Goal: Contribute content: Contribute content

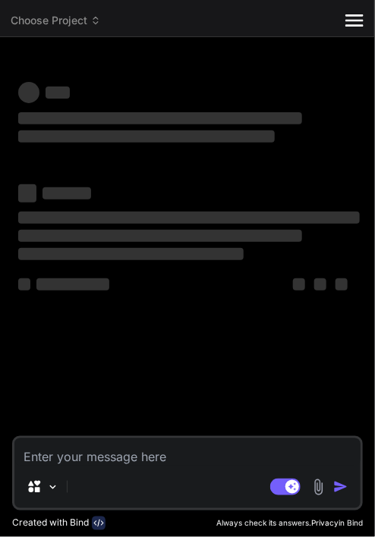
type textarea "x"
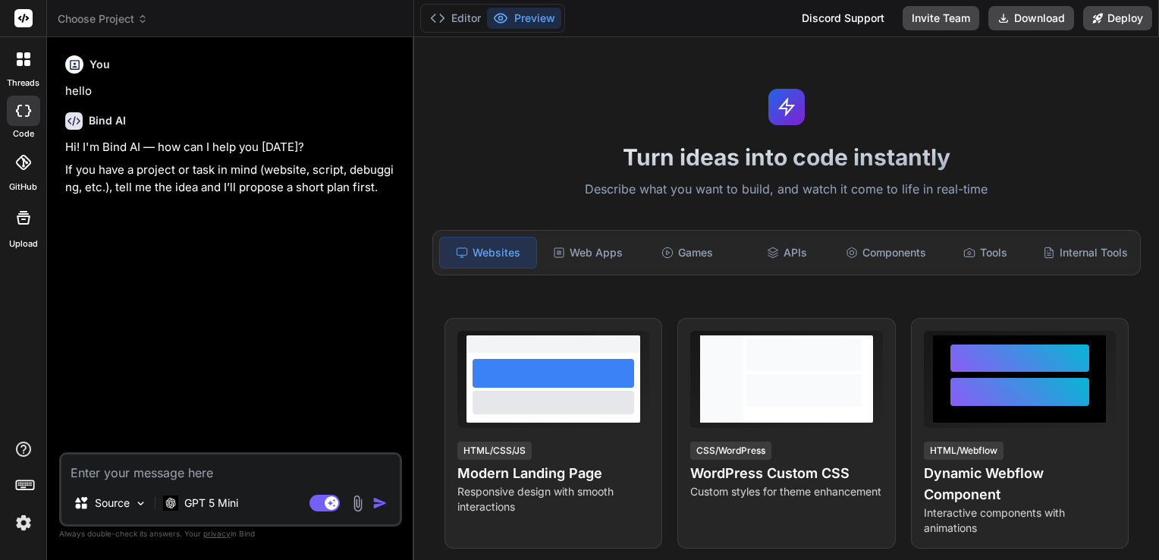
click at [131, 17] on span "Choose Project" at bounding box center [103, 18] width 90 height 15
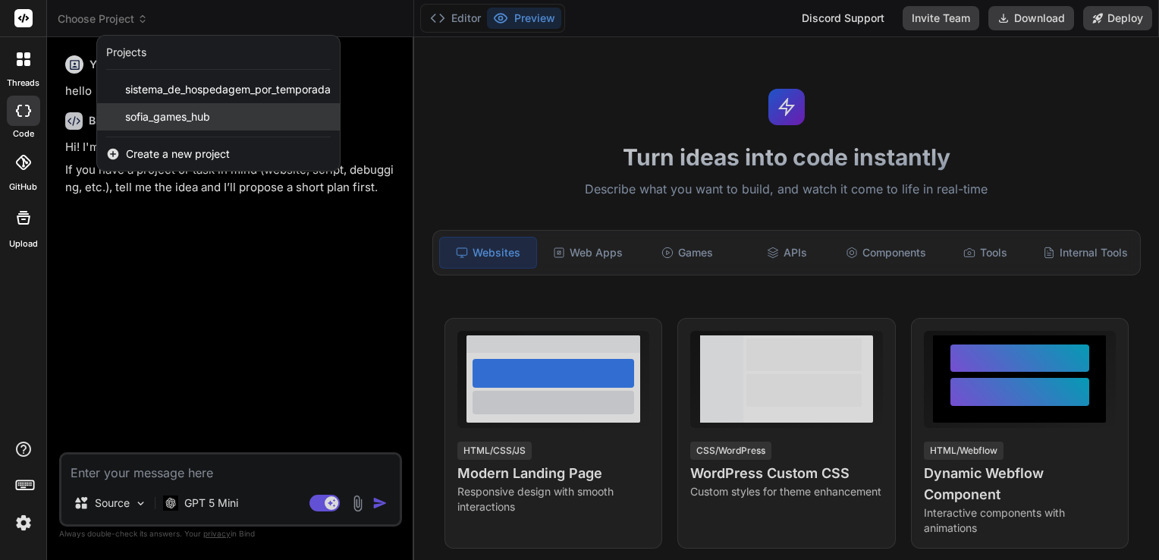
click at [155, 109] on span "sofia_games_hub" at bounding box center [167, 116] width 85 height 15
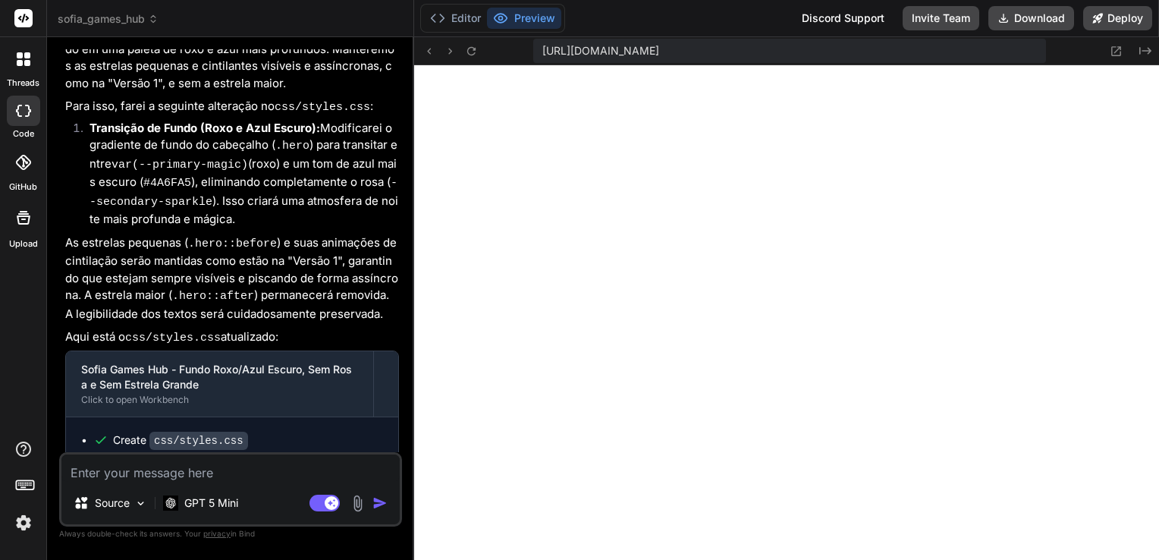
scroll to position [3646, 0]
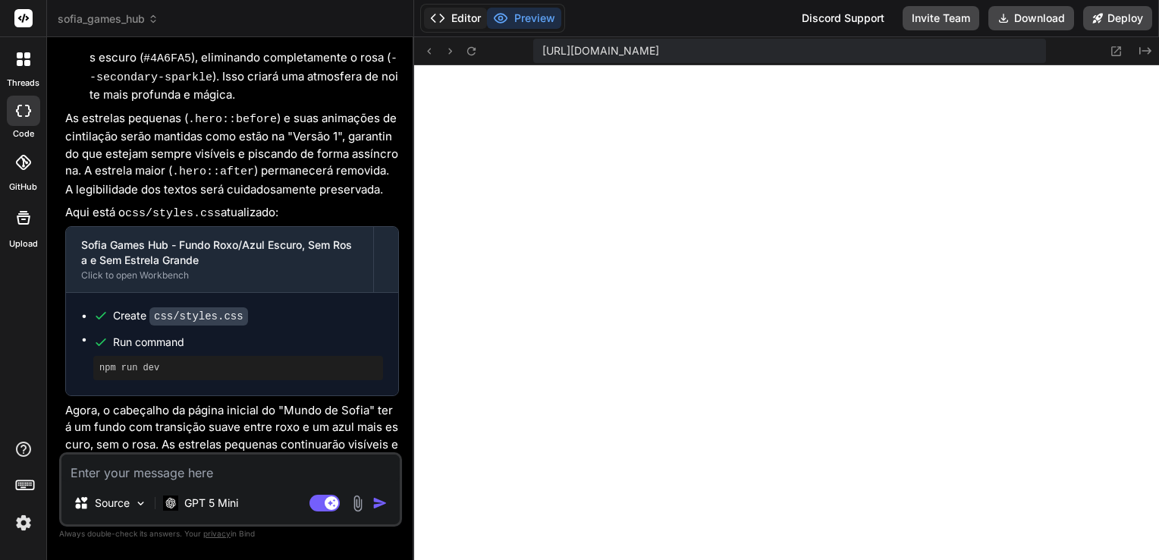
click at [464, 24] on button "Editor" at bounding box center [455, 18] width 63 height 21
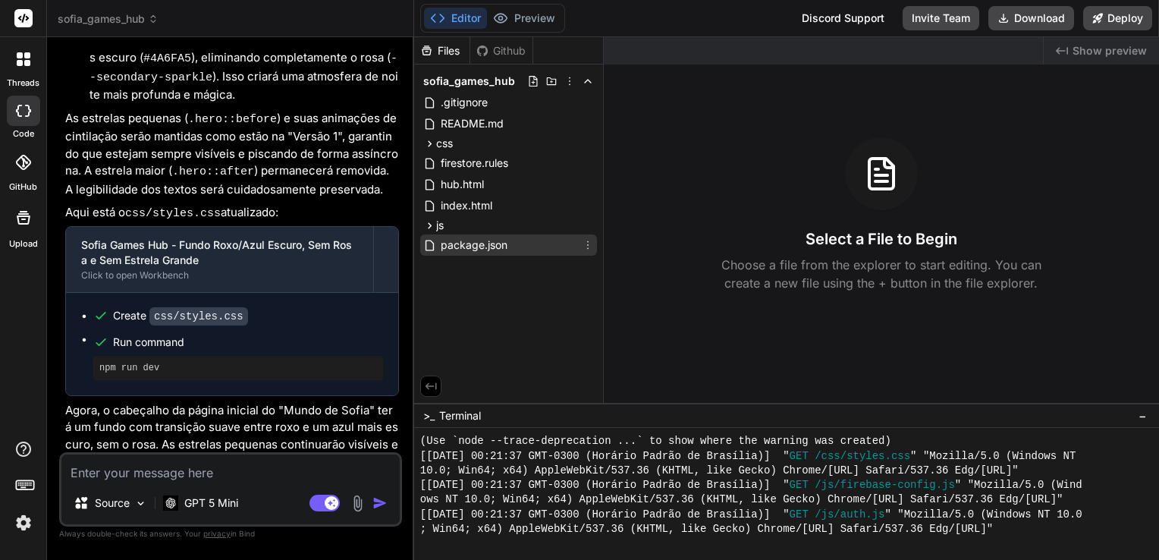
click at [463, 238] on span "package.json" at bounding box center [474, 245] width 70 height 18
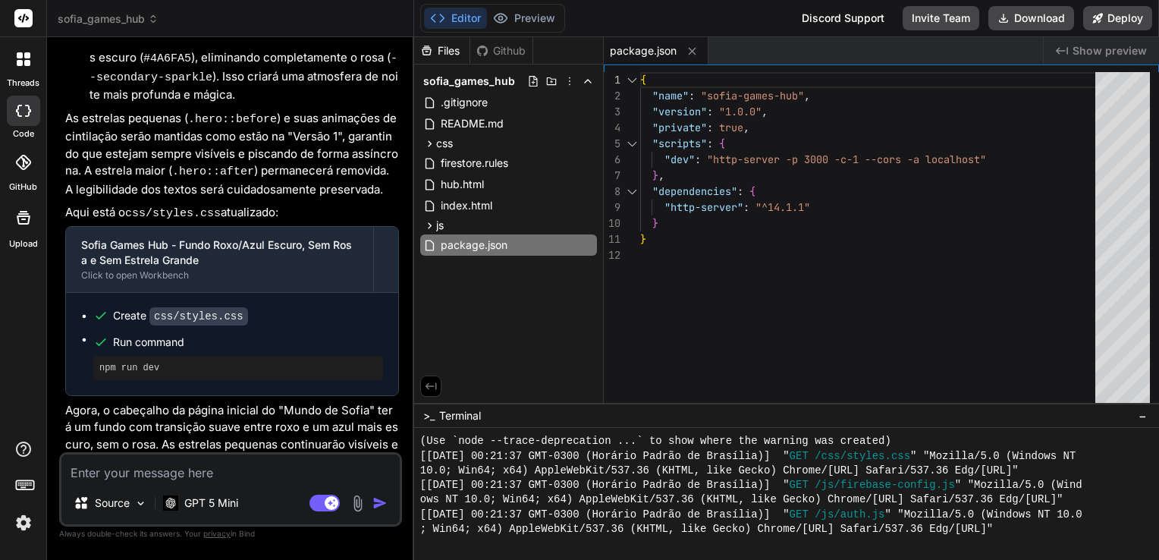
type textarea "x"
click at [442, 221] on span "js" at bounding box center [440, 225] width 8 height 15
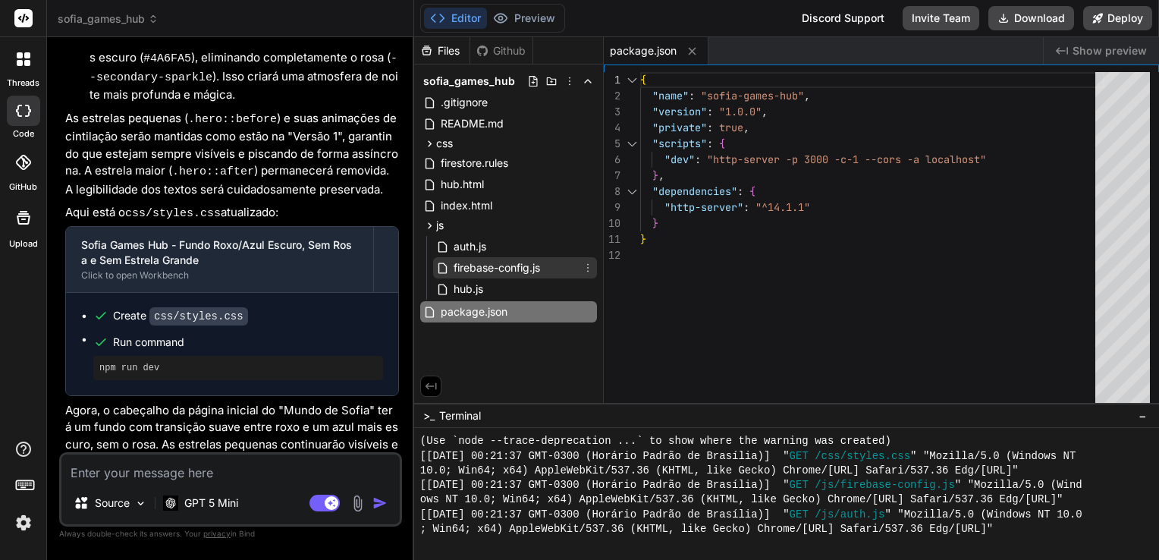
click at [488, 272] on span "firebase-config.js" at bounding box center [496, 268] width 89 height 18
type textarea "authDomain: "[URL][DOMAIN_NAME]", projectId: "YOUR_PROJECT_ID", appId: "YOUR_AP…"
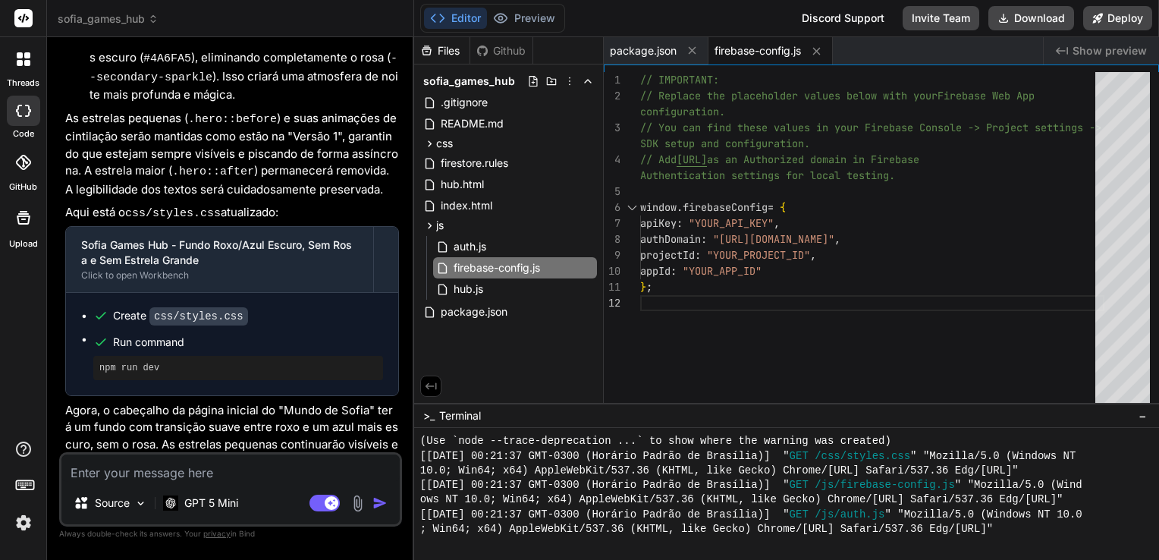
click at [248, 466] on textarea at bounding box center [230, 467] width 338 height 27
paste textarea "Nome do projeto Sofia Magic Land ID do projeto sofia-magic-land Número do proje…"
type textarea "Nome do projeto Sofia Magic Land ID do projeto sofia-magic-land Número do proje…"
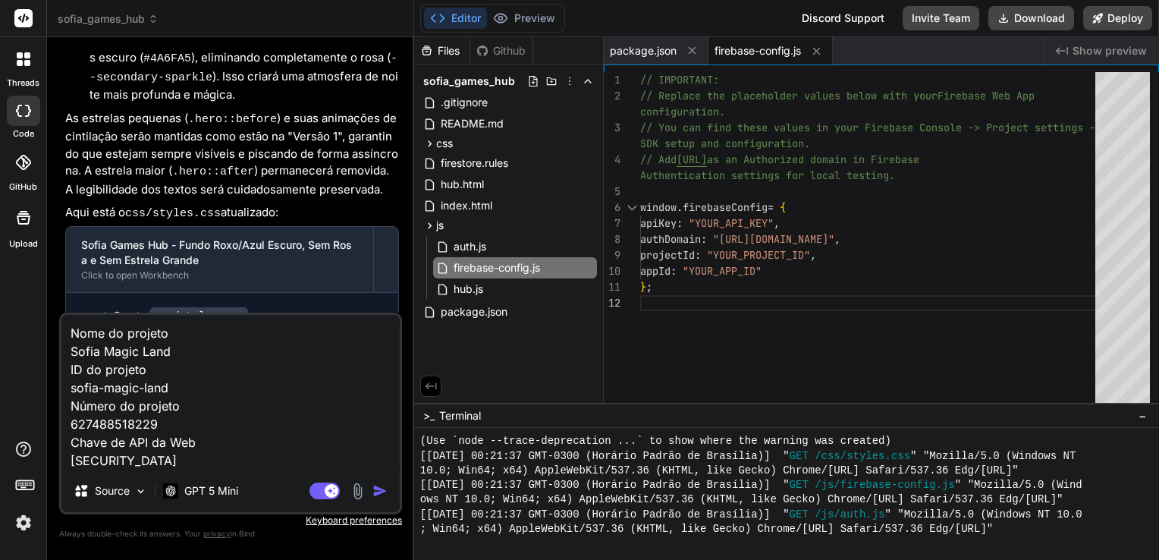
type textarea "x"
type textarea "Nome do projeto Sofia Magic Land ID do projeto sofia-magic-land Número do proje…"
type textarea "x"
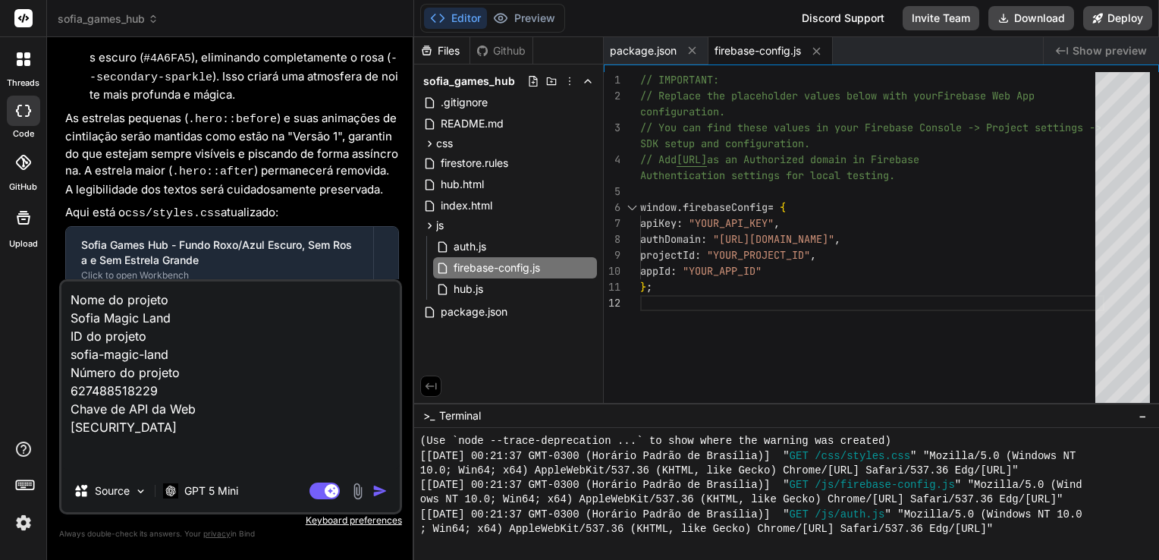
paste textarea "{ "type": "service_account", "project_id": "sofia-magic-land", "private_key_id"…"
type textarea "Lore ip dolorsi Ametc Adipi Elit SE do eiusmod tempo-incid-utla Etdolo ma aliqu…"
type textarea "x"
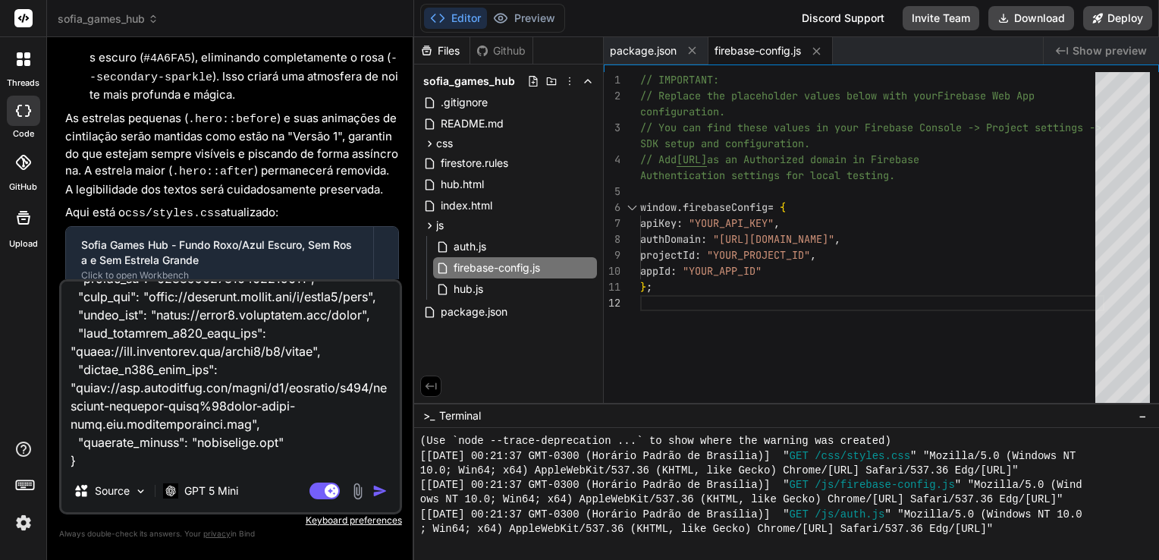
type textarea "Lore ip dolorsi Ametc Adipi Elit SE do eiusmod tempo-incid-utla Etdolo ma aliqu…"
click at [378, 492] on img "button" at bounding box center [379, 490] width 15 height 15
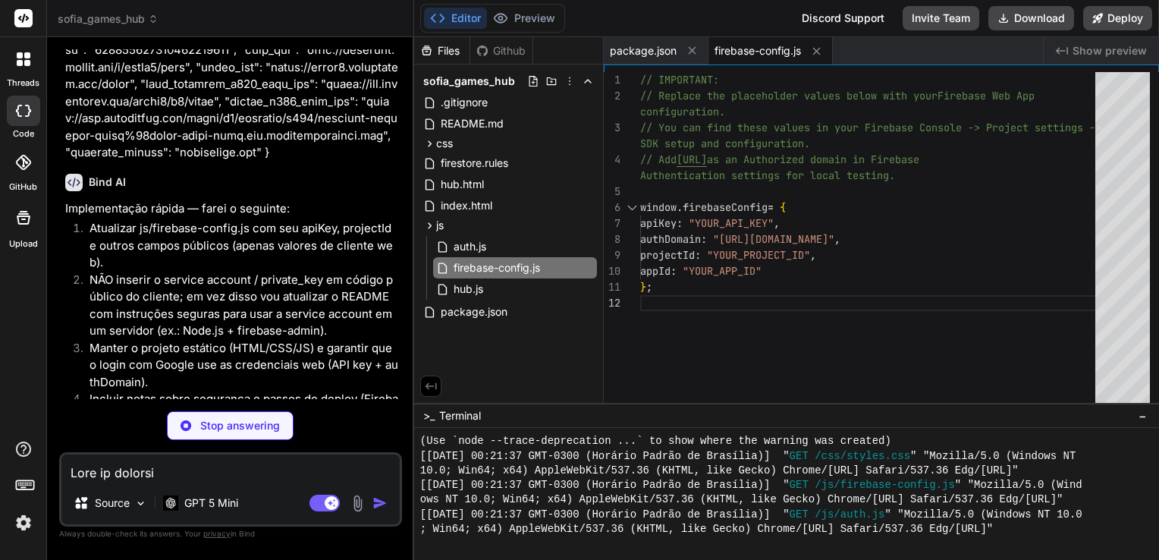
scroll to position [4866, 0]
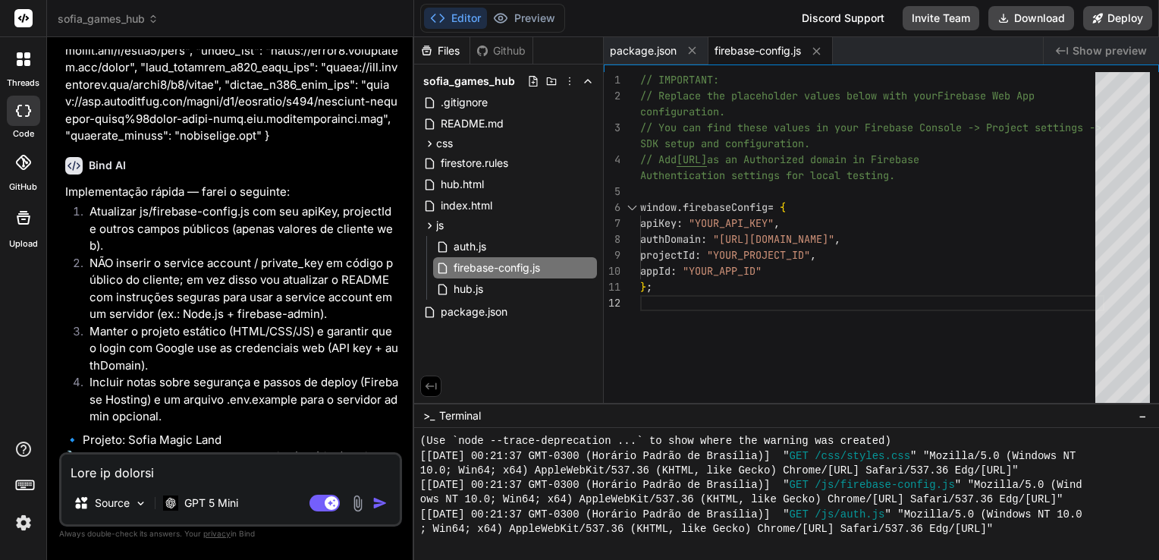
type textarea "x"
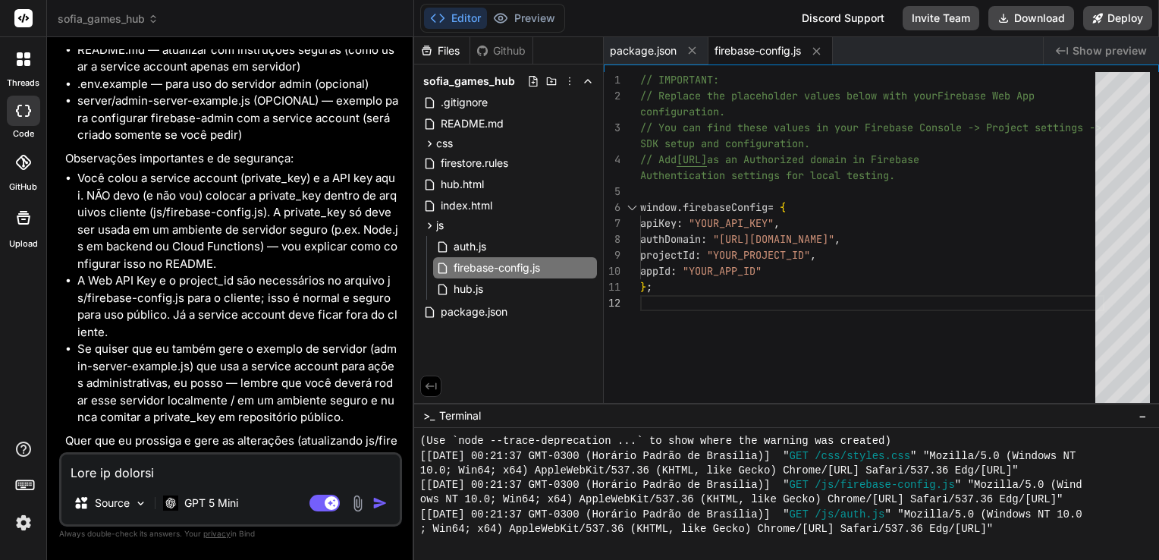
scroll to position [5539, 0]
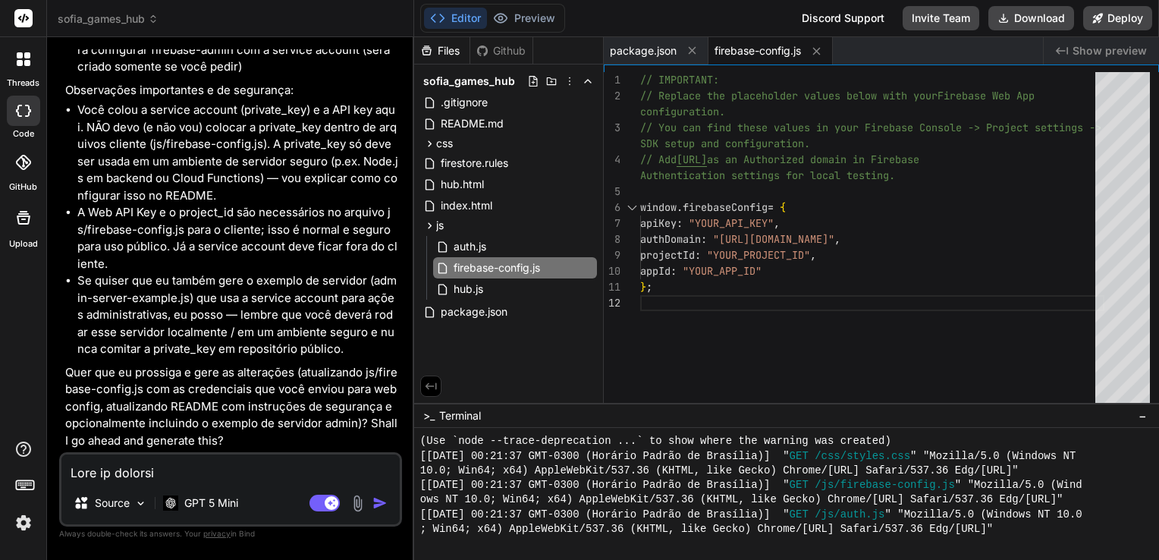
click at [204, 469] on textarea at bounding box center [230, 467] width 338 height 27
type textarea "S"
type textarea "x"
type textarea "Si"
type textarea "x"
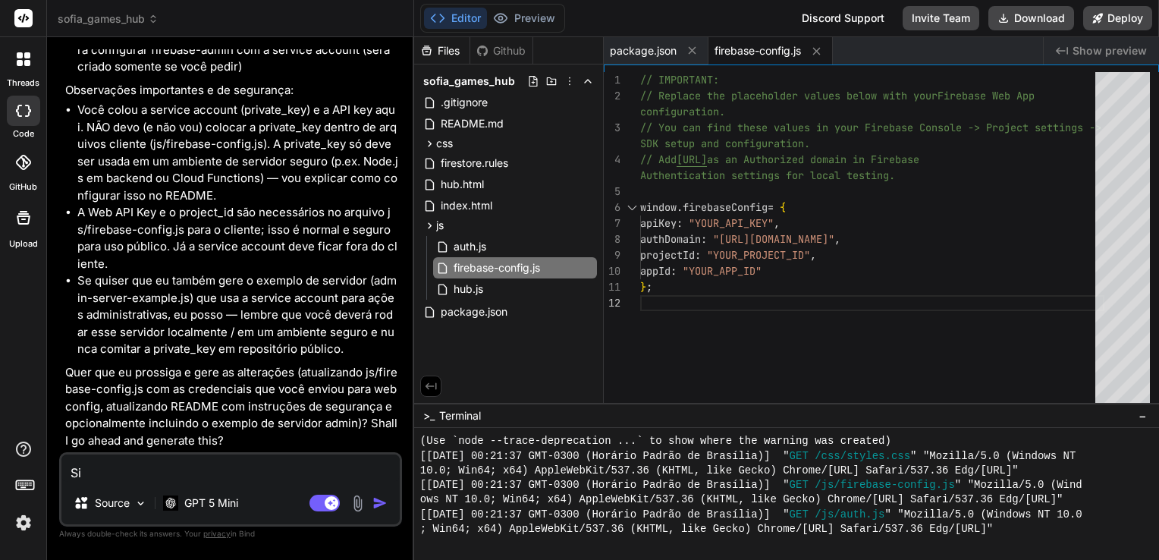
type textarea "Sim"
type textarea "x"
type textarea "Sim."
type textarea "x"
type textarea "Sim."
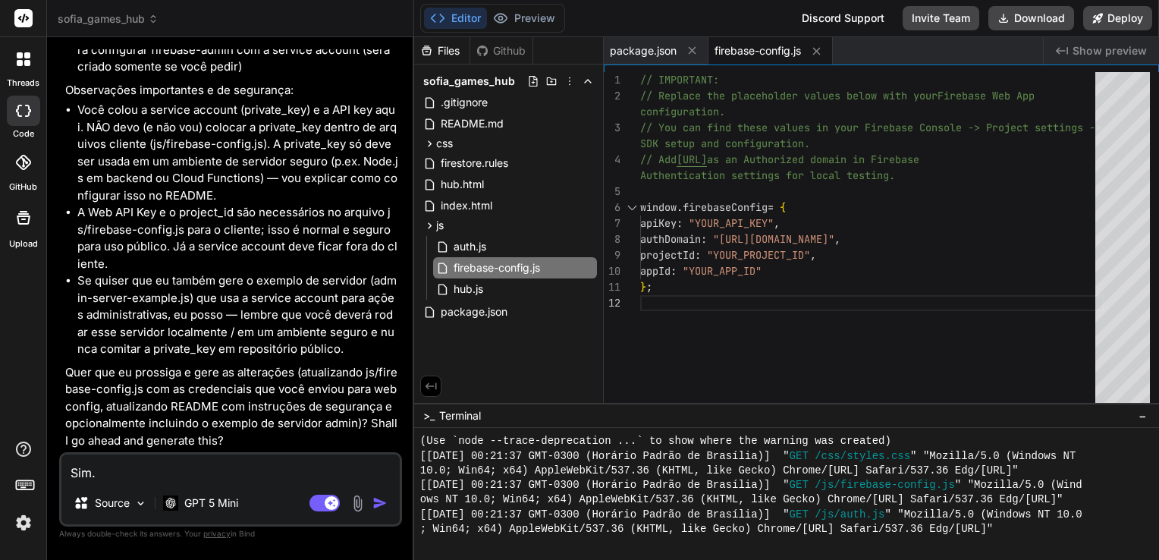
type textarea "x"
type textarea "Sim. I"
type textarea "x"
type textarea "Sim. In"
type textarea "x"
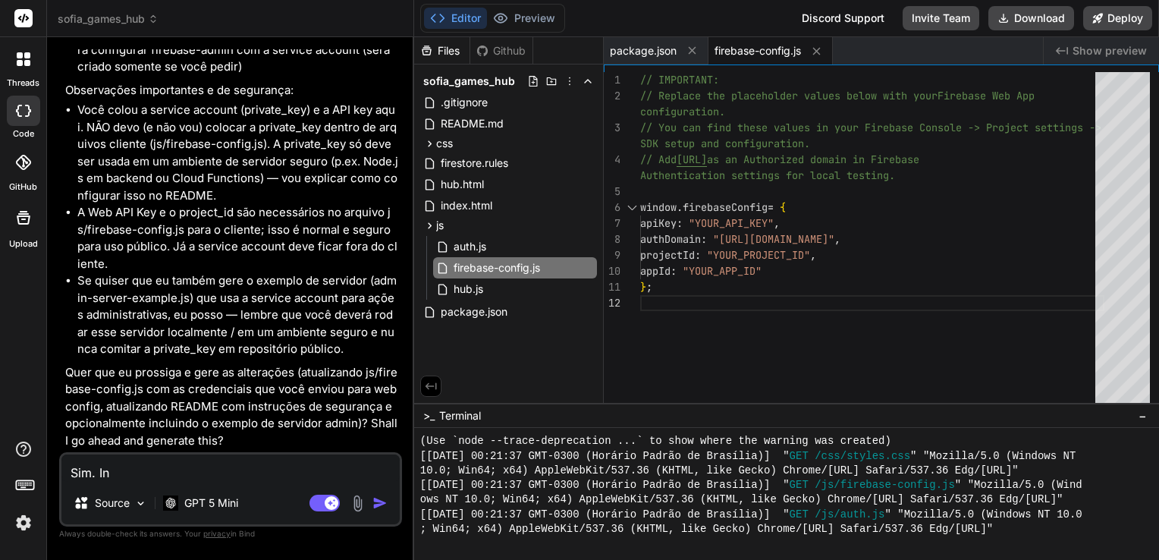
type textarea "Sim. Inc"
type textarea "x"
type textarea "Sim. Incl"
type textarea "x"
type textarea "Sim. Inclu"
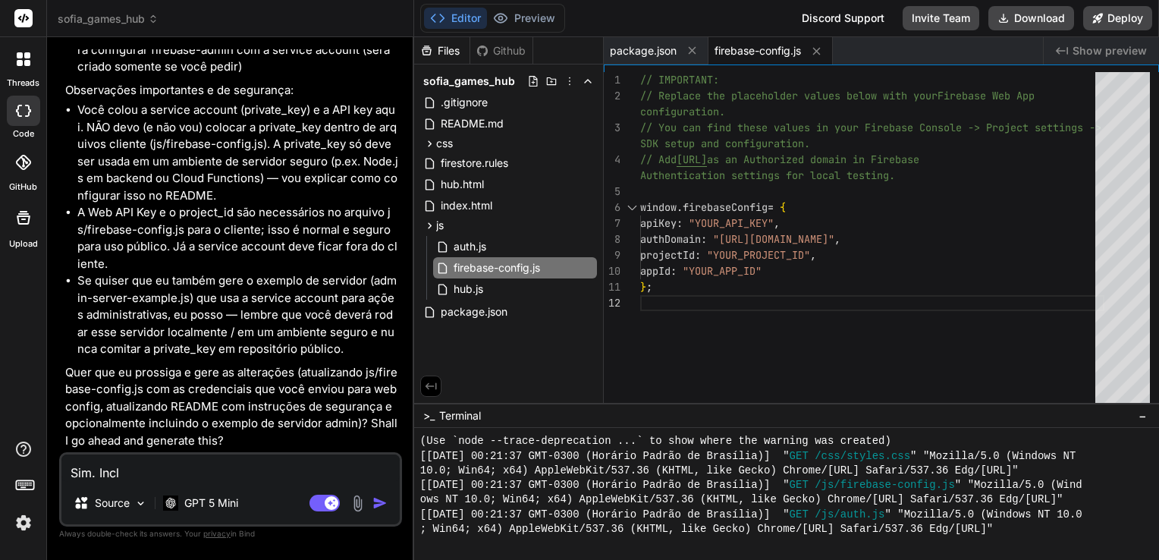
type textarea "x"
type textarea "Sim. Inclus"
type textarea "x"
type textarea "Sim. Inclusi"
type textarea "x"
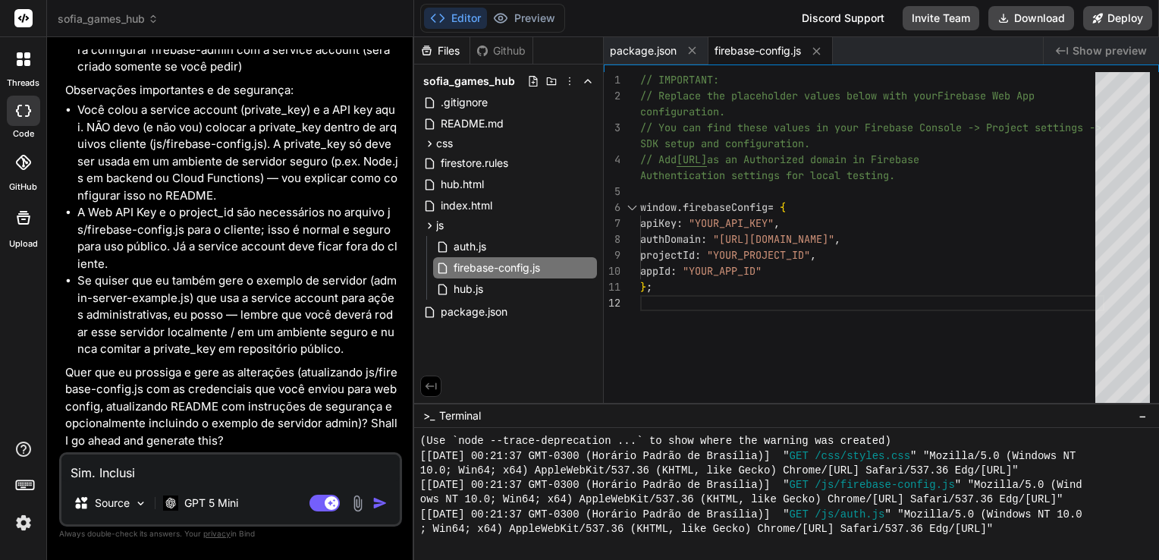
type textarea "Sim. Inclusiv"
type textarea "x"
type textarea "Sim. Inclusive"
type textarea "x"
type textarea "Sim. Inclusive"
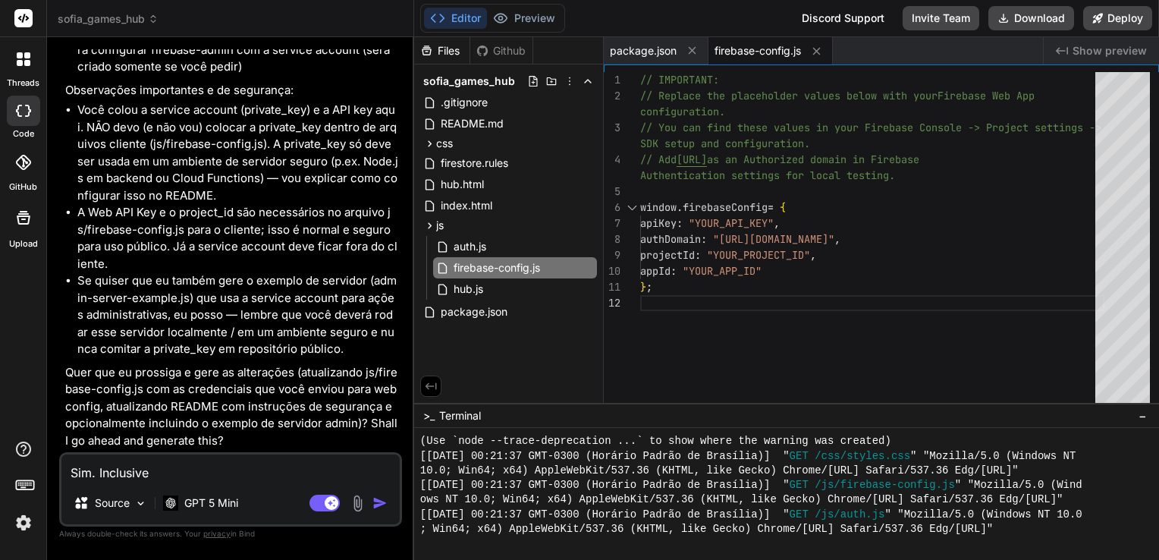
type textarea "x"
type textarea "Sim. Inclusive a"
type textarea "x"
type textarea "Sim. Inclusive as"
type textarea "x"
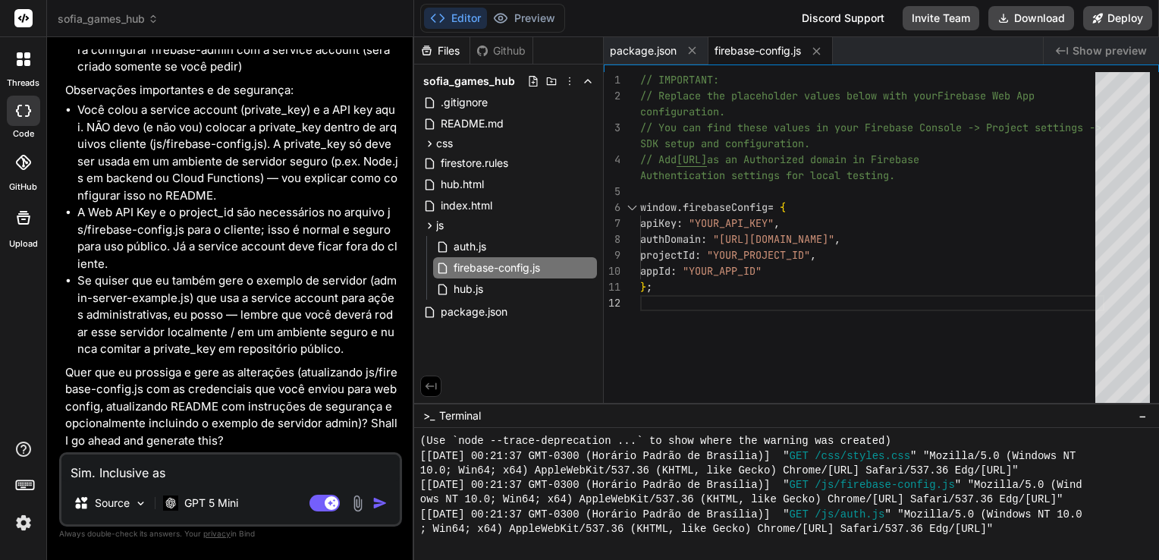
type textarea "Sim. Inclusive as"
type textarea "x"
type textarea "Sim. Inclusive as"
type textarea "x"
type textarea "Sim. Inclusive a"
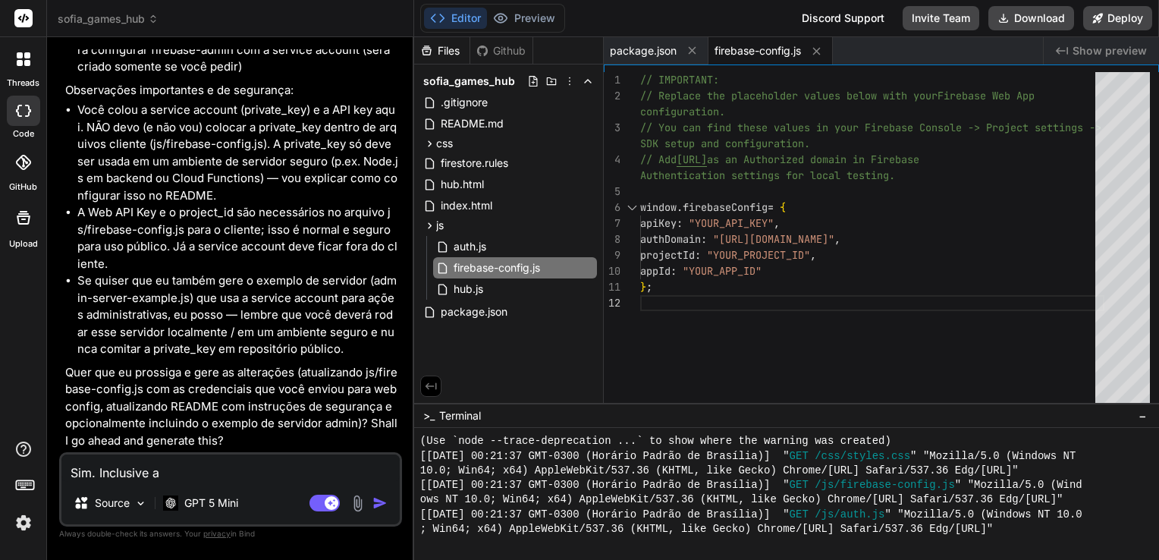
type textarea "x"
type textarea "Sim. Inclusive"
type textarea "x"
type textarea "Sim. Inclusive a"
type textarea "x"
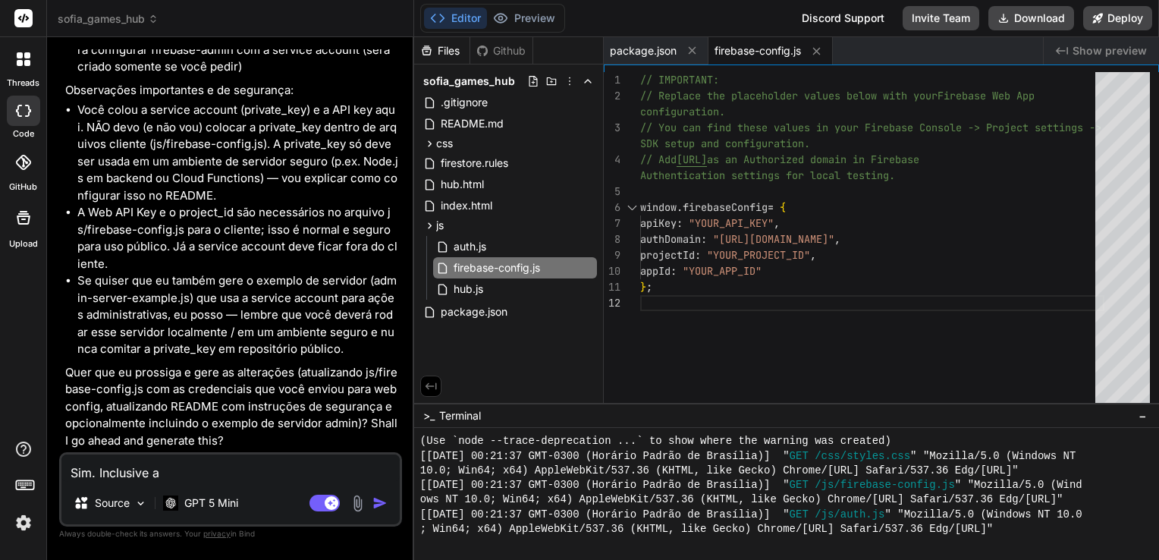
type textarea "Sim. Inclusive as"
type textarea "x"
type textarea "Sim. Inclusive as"
type textarea "x"
type textarea "Sim. Inclusive as o"
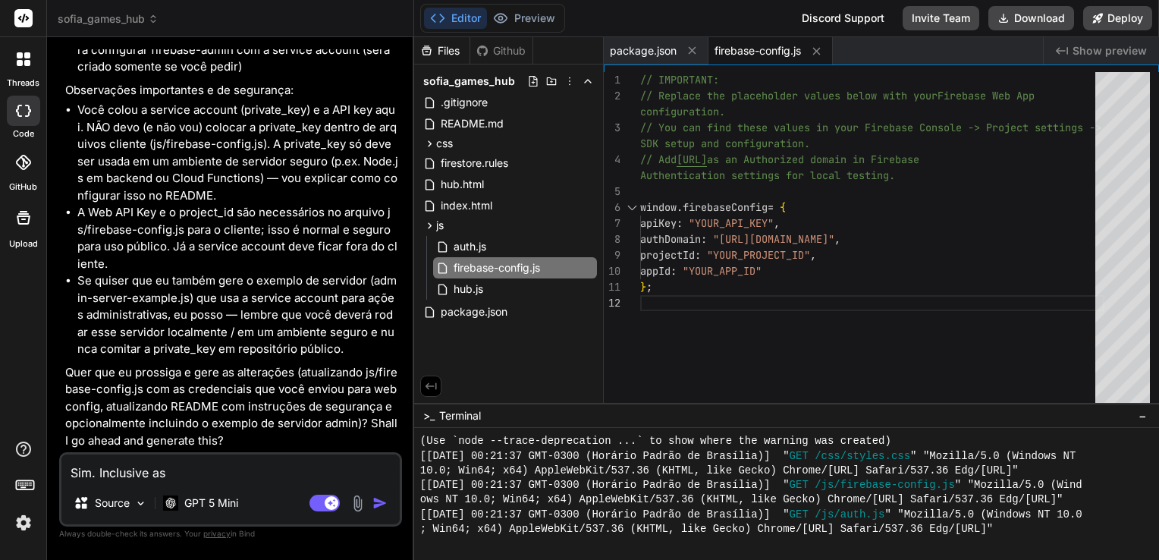
type textarea "x"
type textarea "Sim. Inclusive as op"
type textarea "x"
type textarea "Sim. Inclusive as opc"
type textarea "x"
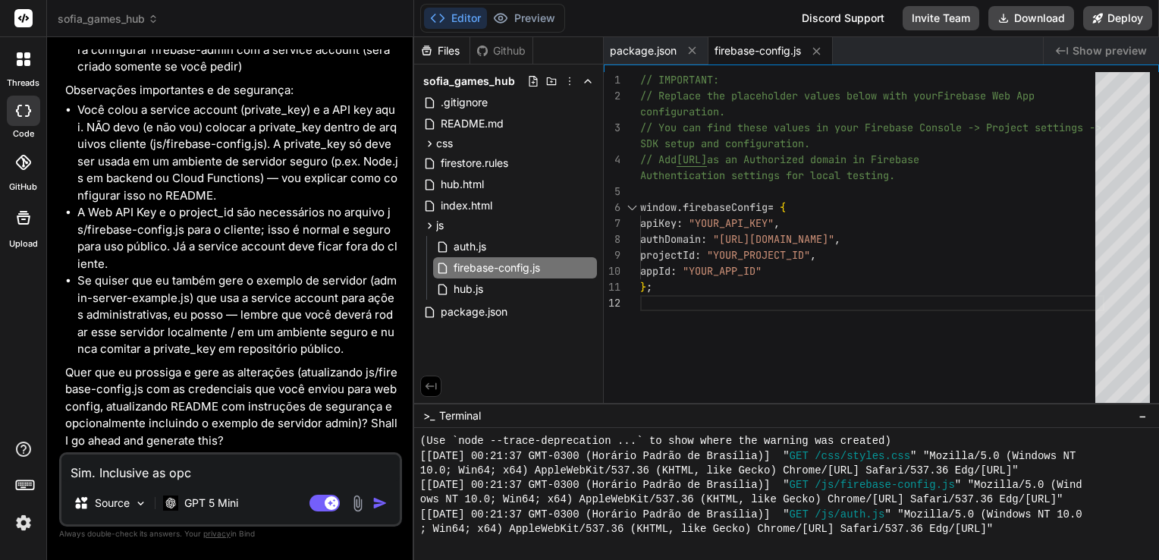
type textarea "Sim. Inclusive as opci"
type textarea "x"
type textarea "Sim. Inclusive as opcio"
type textarea "x"
type textarea "Sim. Inclusive as opcion"
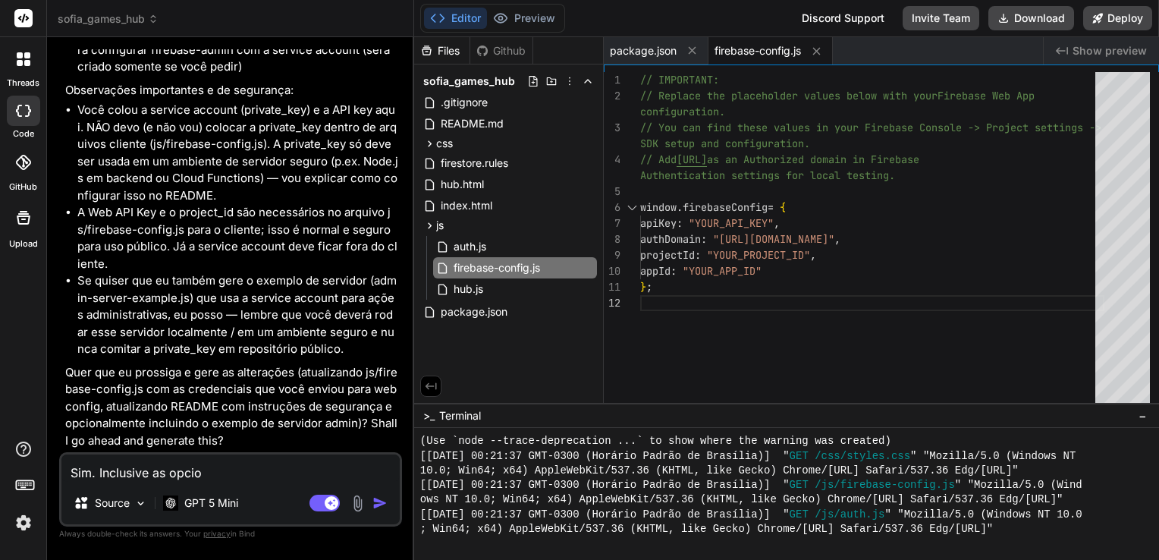
type textarea "x"
type textarea "Sim. Inclusive as opciona"
type textarea "x"
type textarea "Sim. Inclusive as opcionai"
type textarea "x"
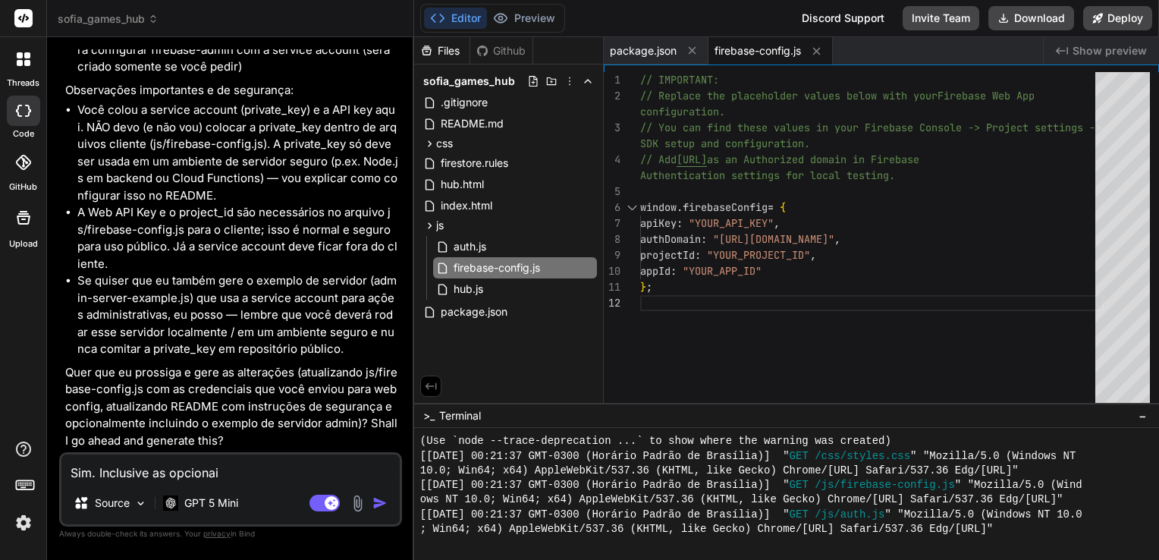
type textarea "Sim. Inclusive as opcionais"
type textarea "x"
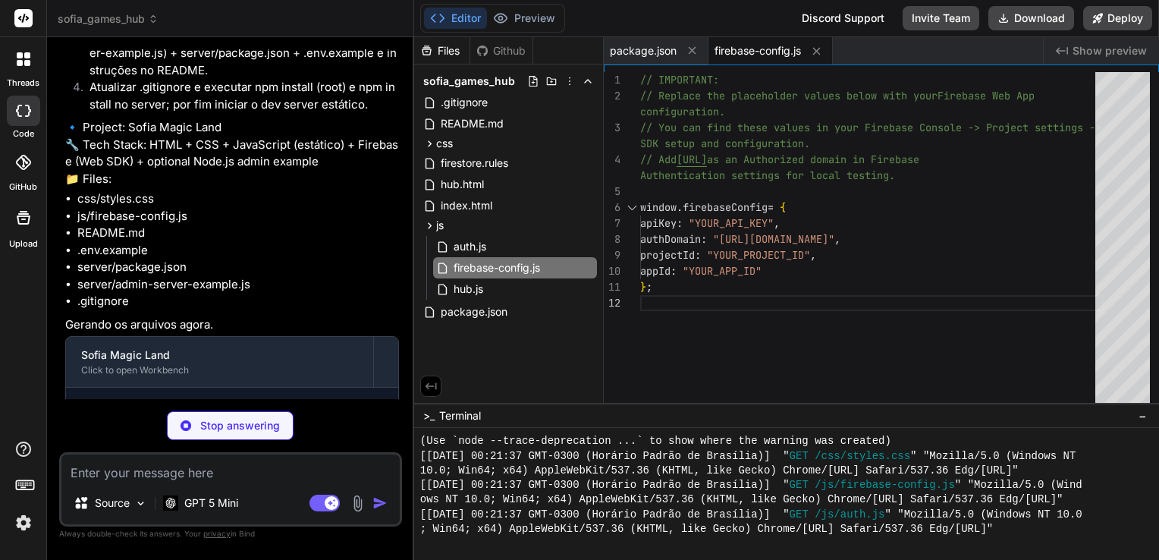
scroll to position [6227, 0]
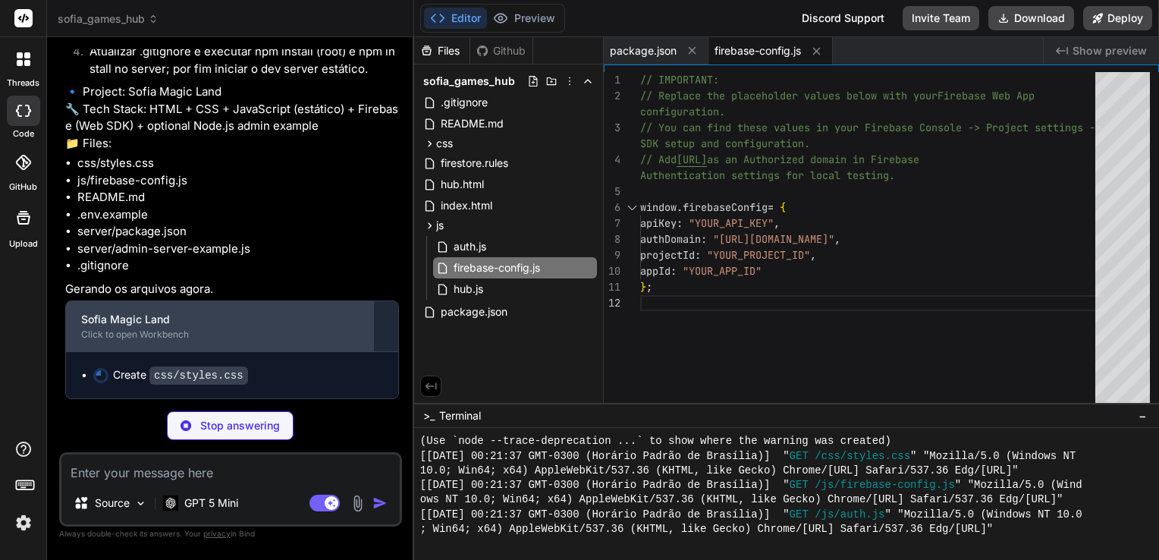
type textarea "x"
type textarea ".game-card { flex-wrap:wrap; justify-content:center; text-align:center; } .game…"
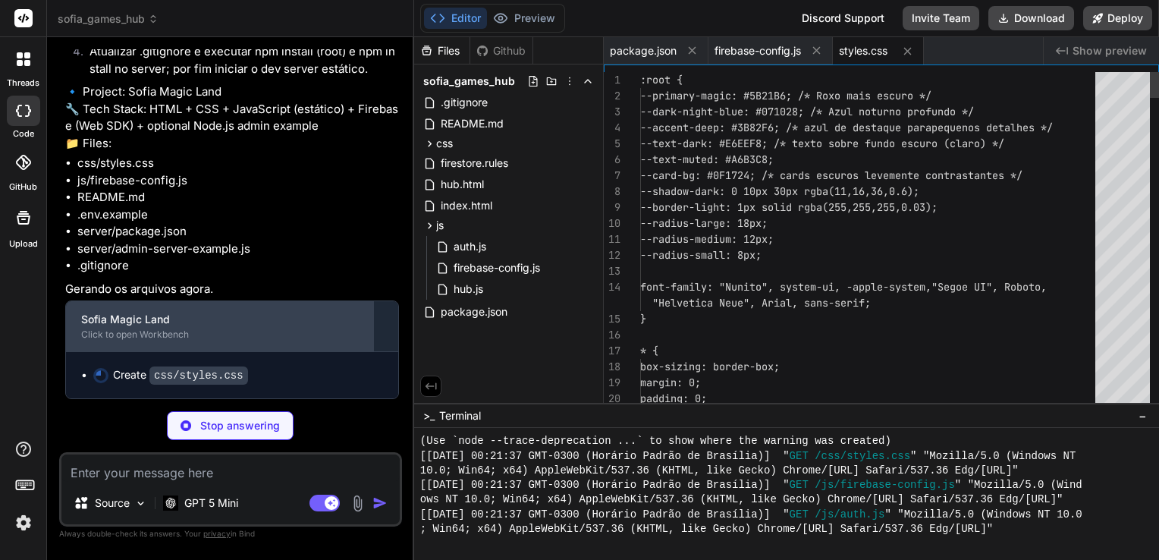
type textarea "x"
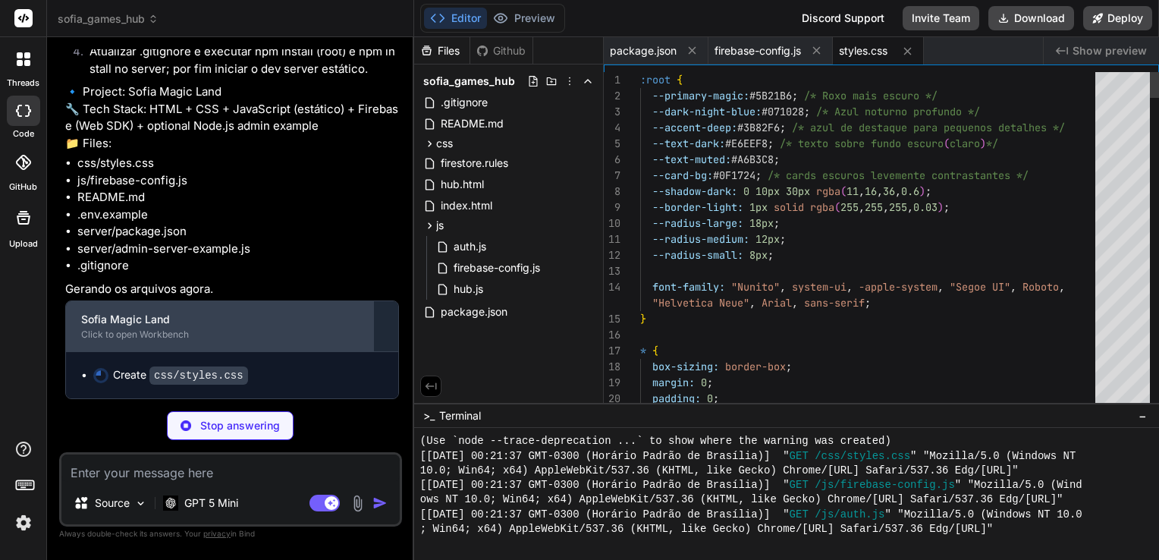
type textarea ".login-card h2 { font-size: 1.6em; } .btn { width:100%; justify-content:center;…"
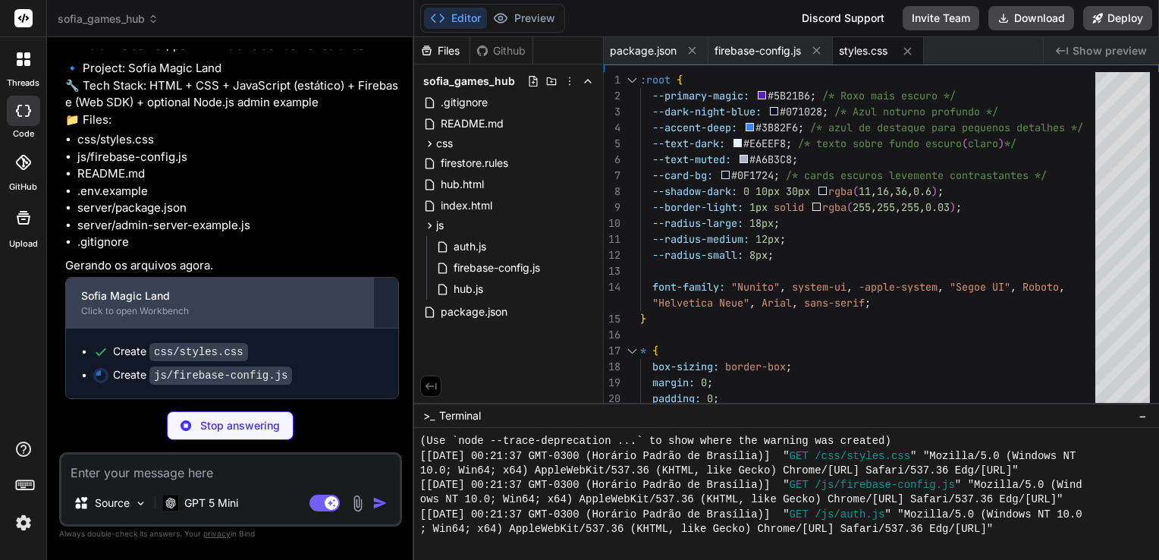
type textarea "x"
type textarea "// Initialize Firebase app on the client (auth initialization is handled in js/…"
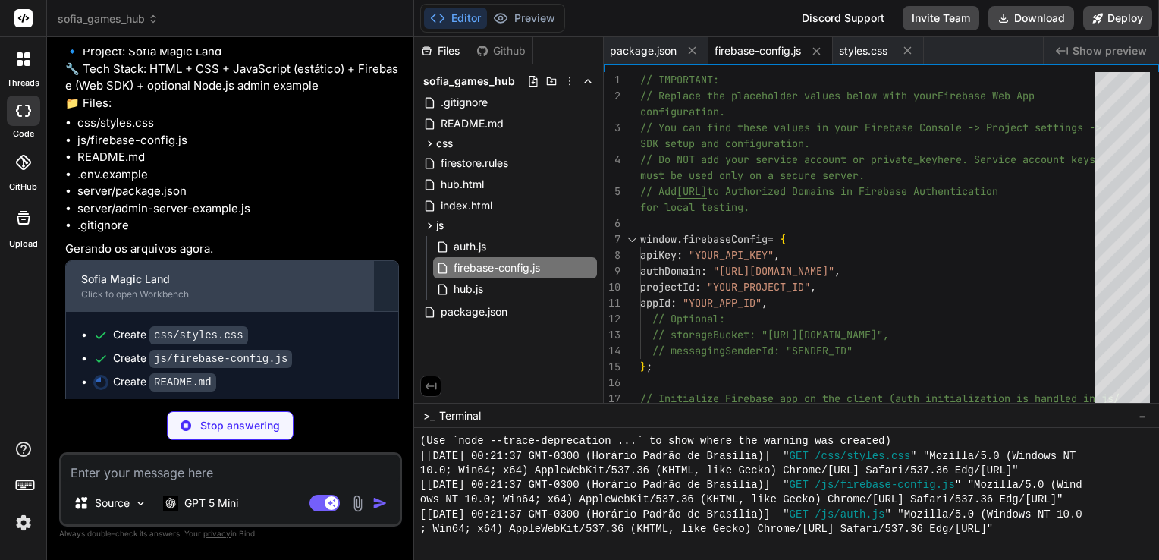
type textarea "x"
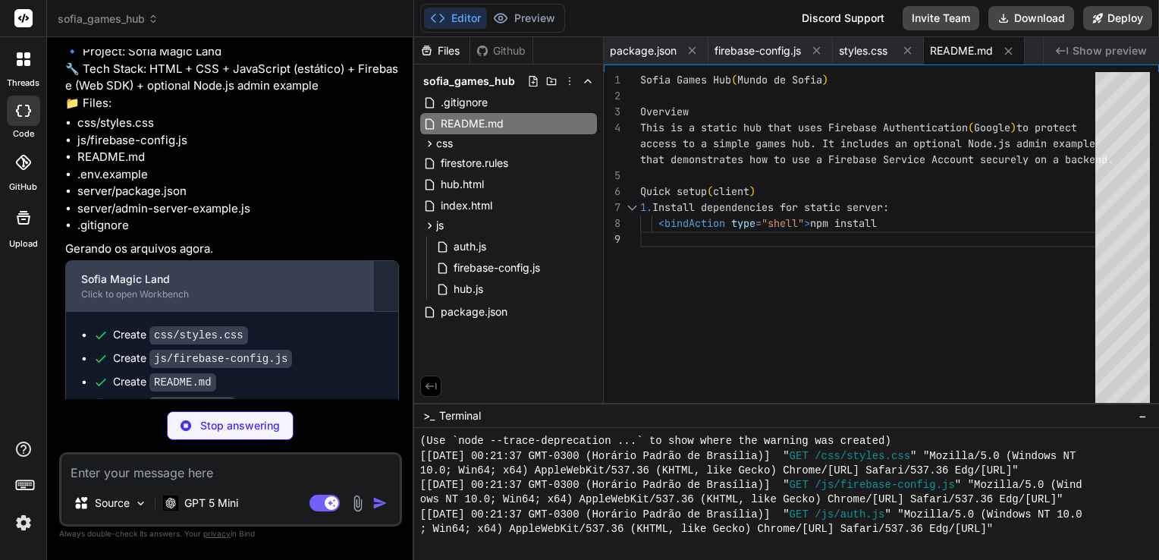
type textarea "x"
type textarea "# Example environment for the admin server # Either point to a local file path …"
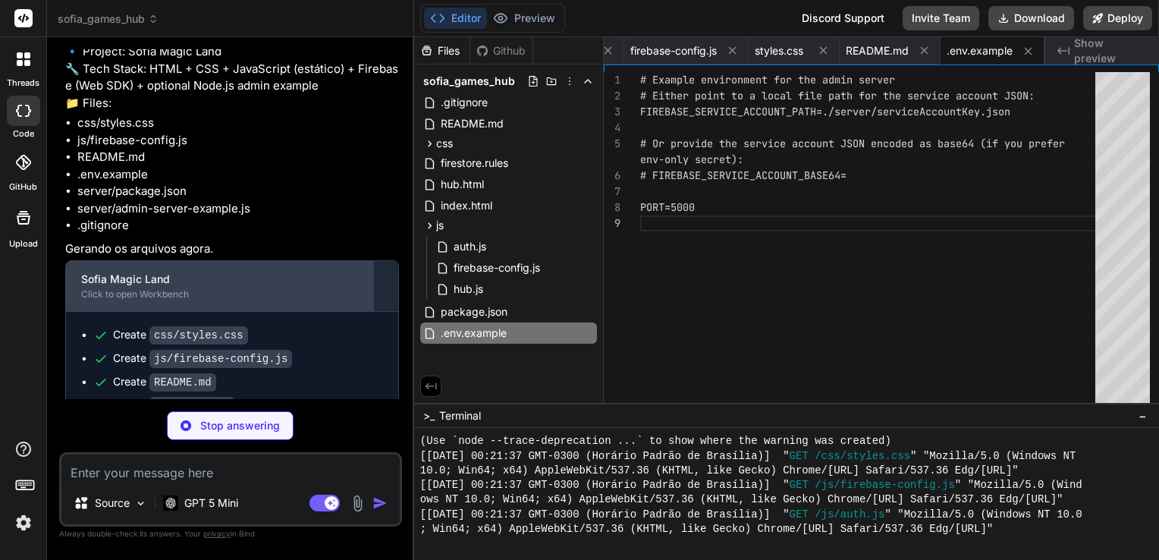
type textarea "x"
type textarea ""firebase-admin": "^11.10.0", "cors": "^2.8.5", "helmet": "^6.0.1", "dotenv": "…"
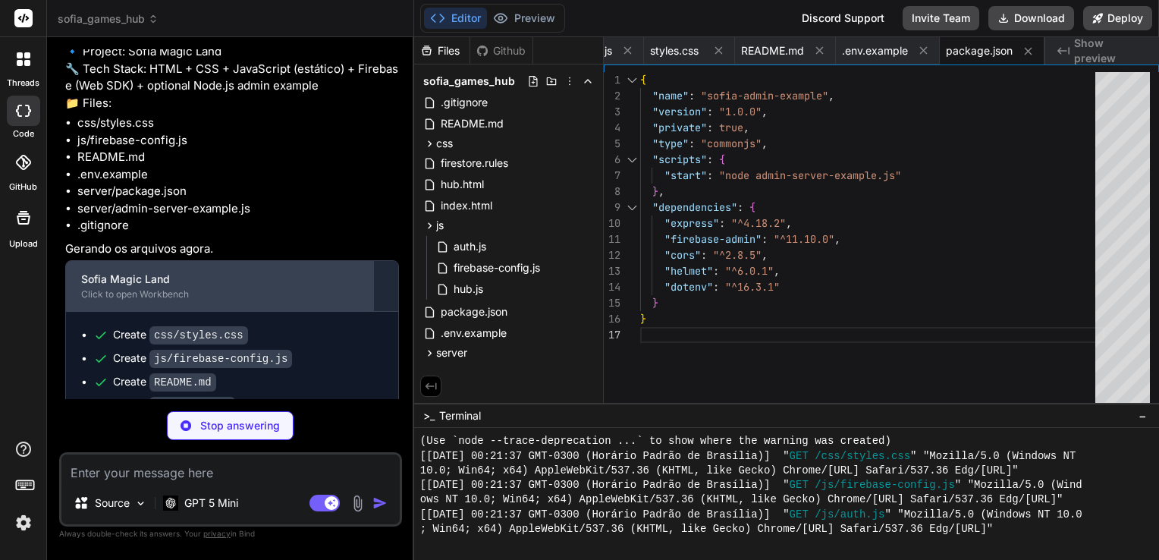
type textarea "x"
type textarea "res.status(500).json({ ok: false, error: String(err) }); } }); app.listen(PORT,…"
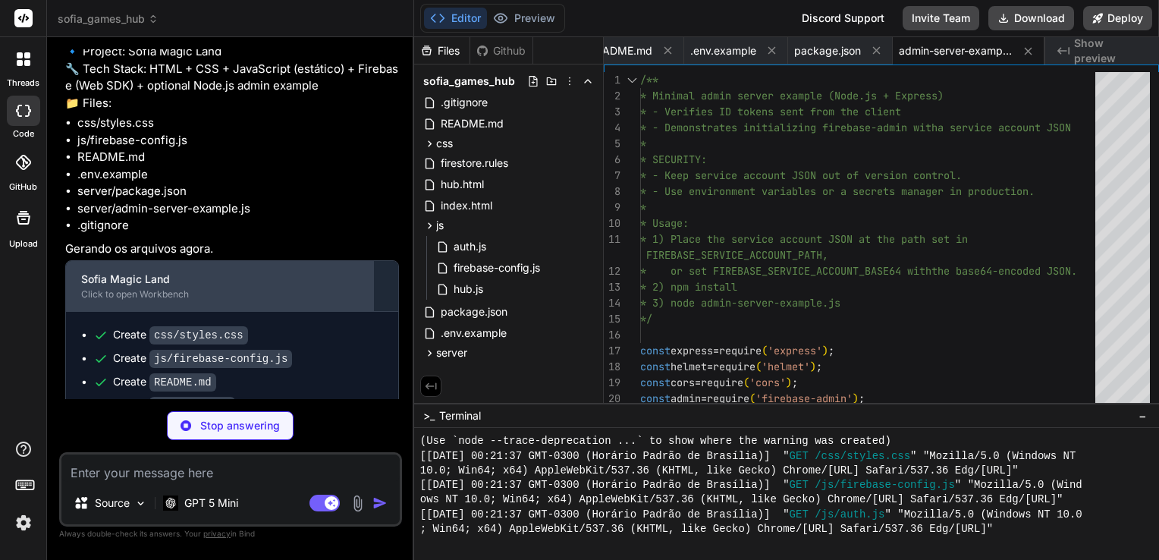
type textarea "x"
type textarea "node_modules .DS_Store .env /server/serviceAccountKey.json"
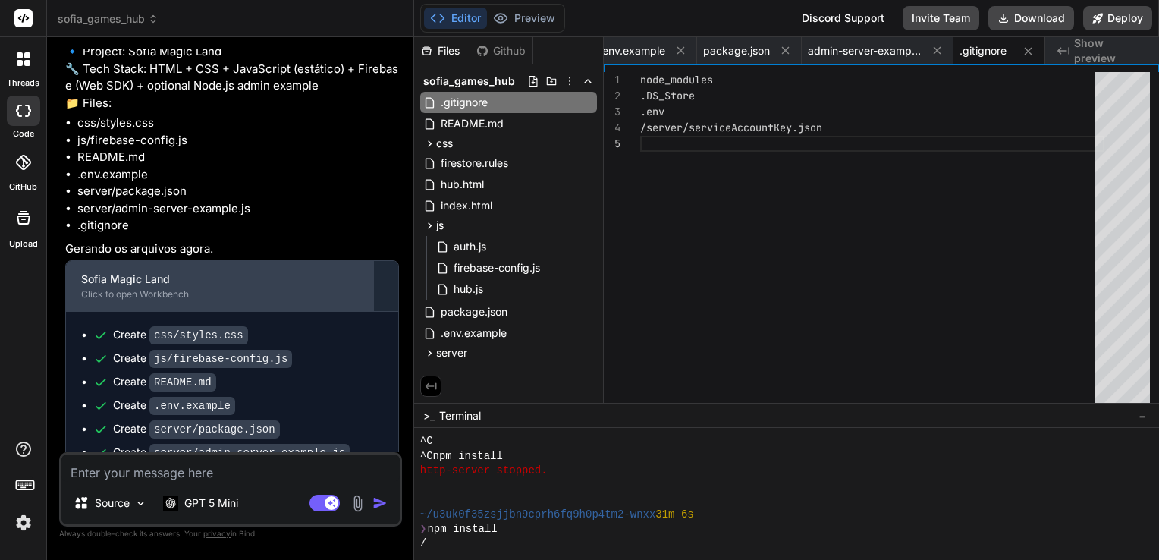
scroll to position [858, 0]
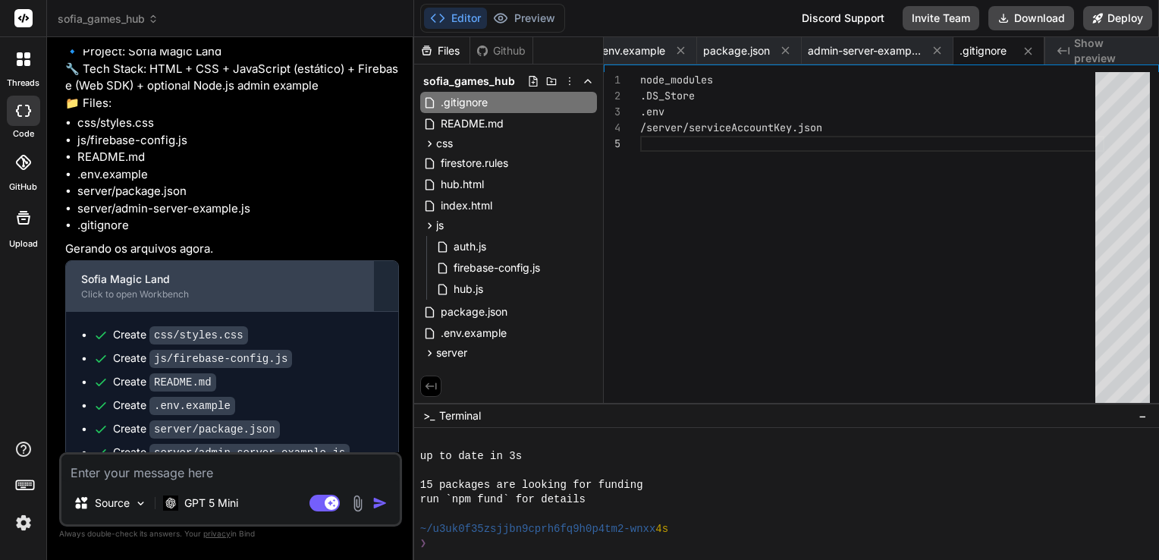
type textarea "x"
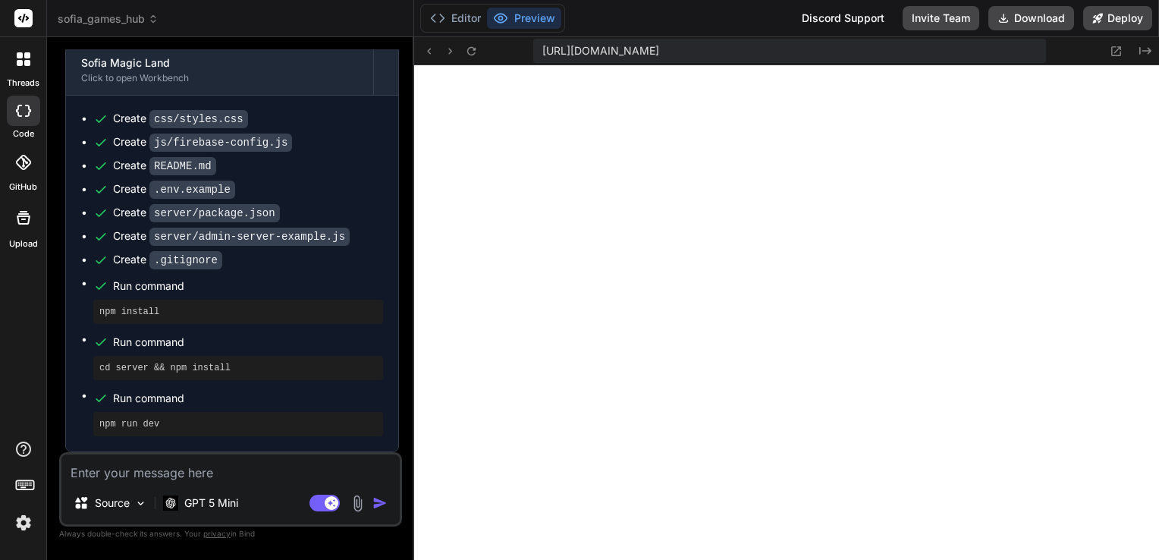
scroll to position [6483, 0]
click at [201, 475] on textarea at bounding box center [230, 467] width 338 height 27
type textarea "d"
type textarea "x"
type textarea "de"
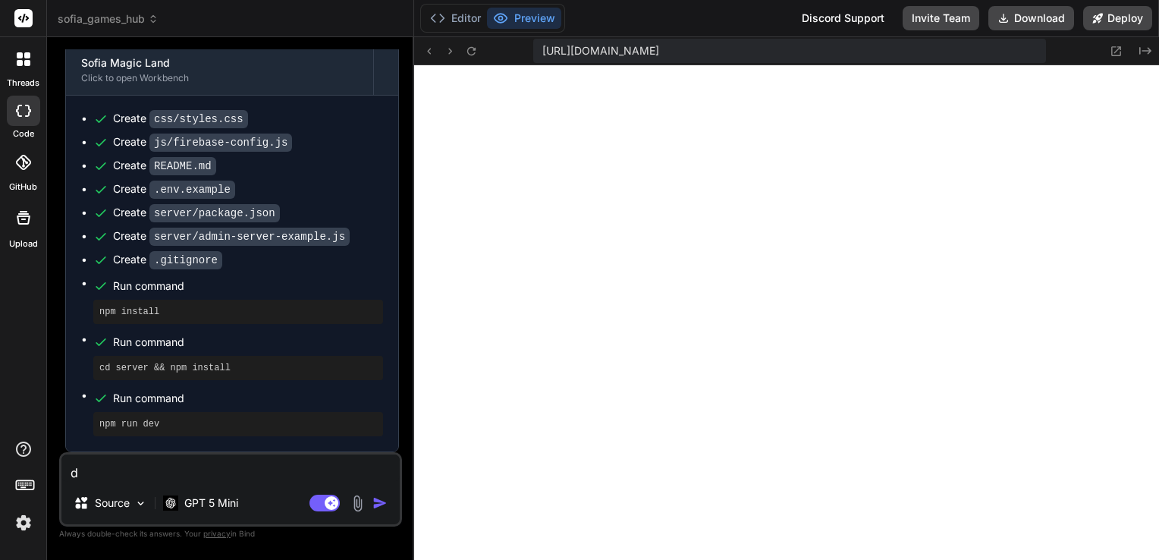
type textarea "x"
type textarea "des"
type textarea "x"
type textarea "desf"
type textarea "x"
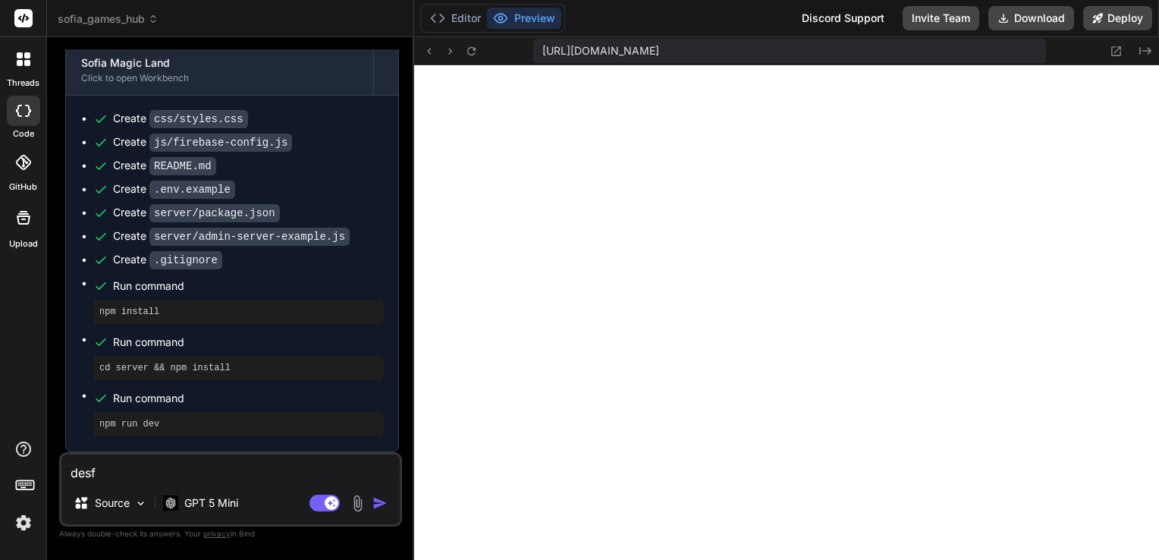
type textarea "desfa"
type textarea "x"
type textarea "desfaç"
type textarea "x"
type textarea "desfaça"
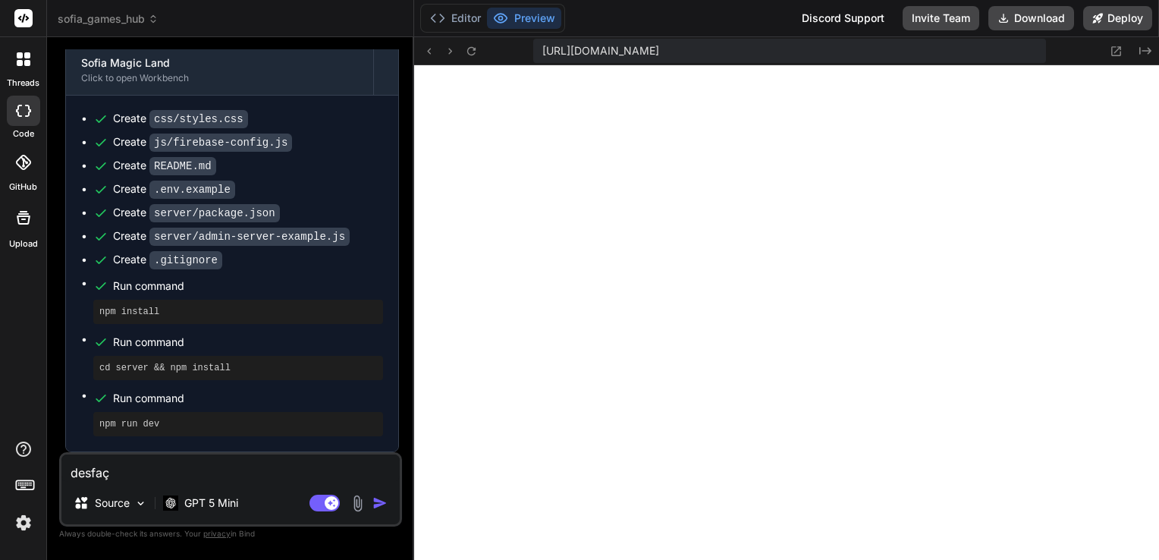
type textarea "x"
type textarea "desfaça"
type textarea "x"
type textarea "desfaça a"
type textarea "x"
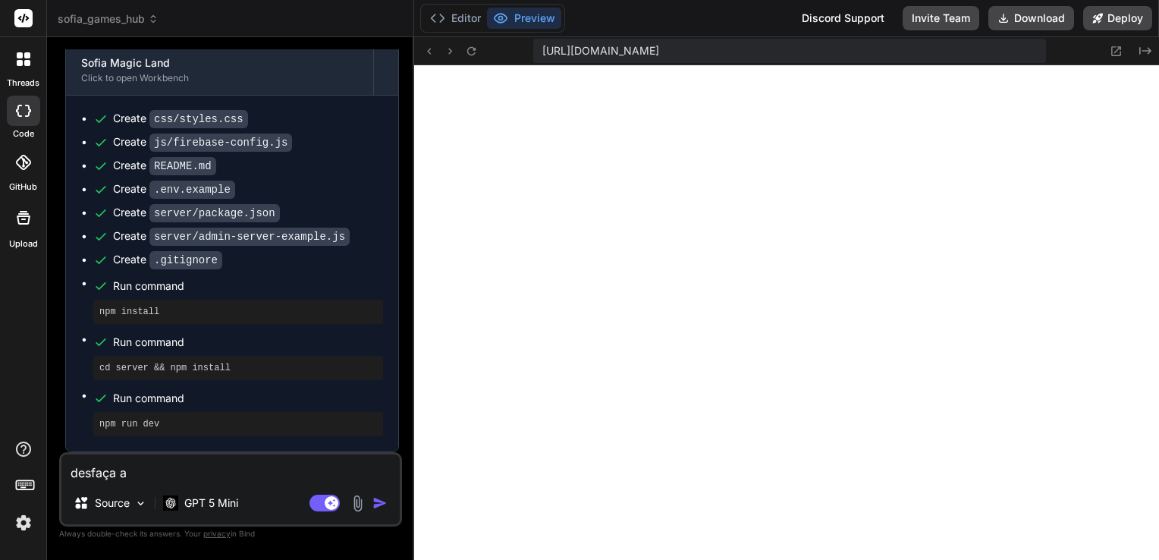
type textarea "desfaça as"
type textarea "x"
type textarea "desfaça as"
type textarea "x"
type textarea "desfaça as a"
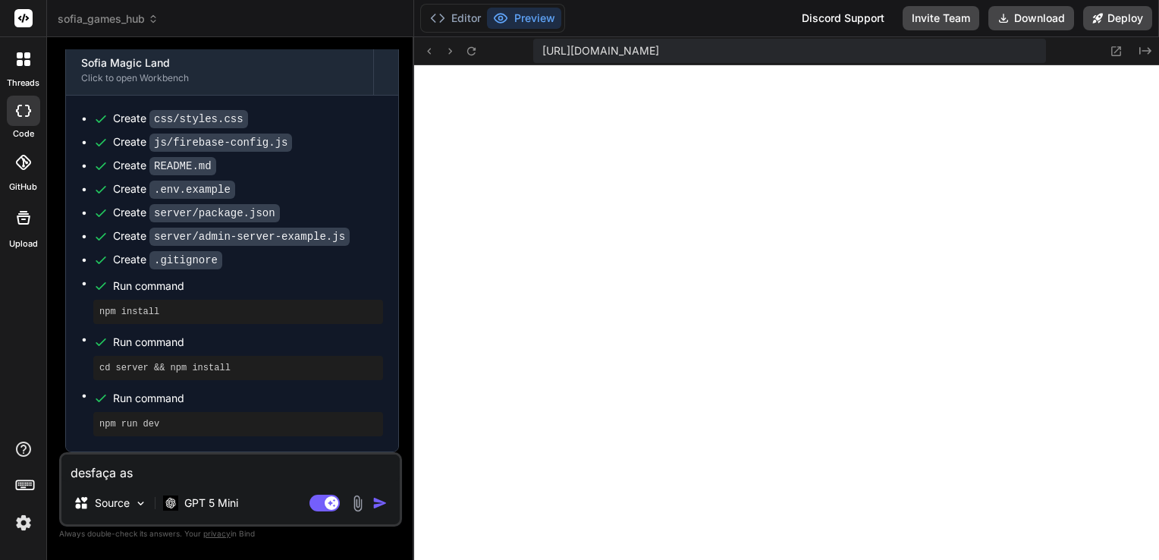
type textarea "x"
type textarea "desfaça as al"
type textarea "x"
type textarea "desfaça as alt"
type textarea "x"
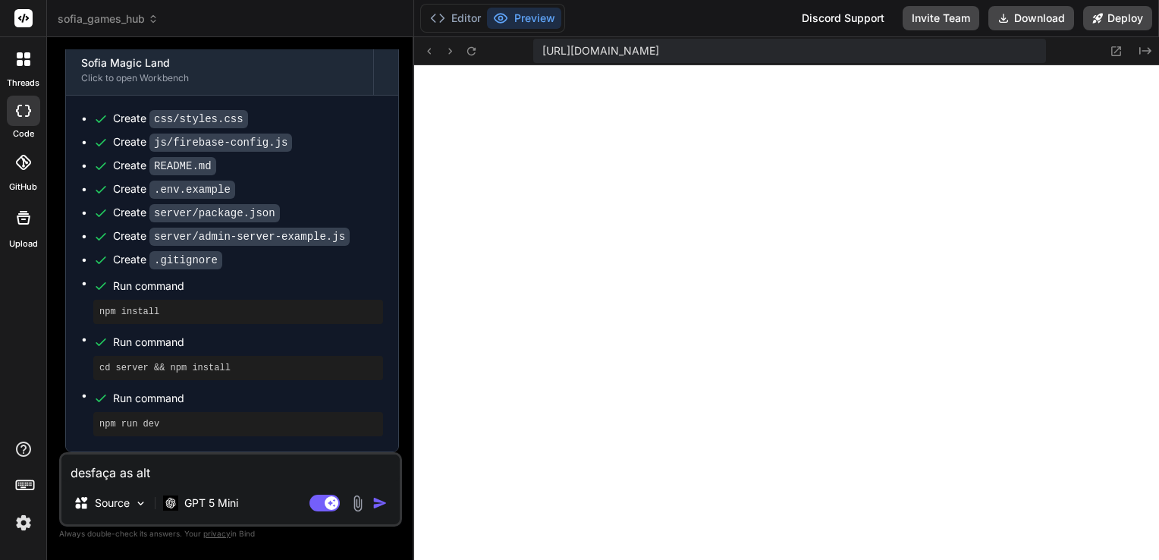
type textarea "desfaça as alte"
type textarea "x"
type textarea "desfaça as alter"
type textarea "x"
type textarea "desfaça as altera"
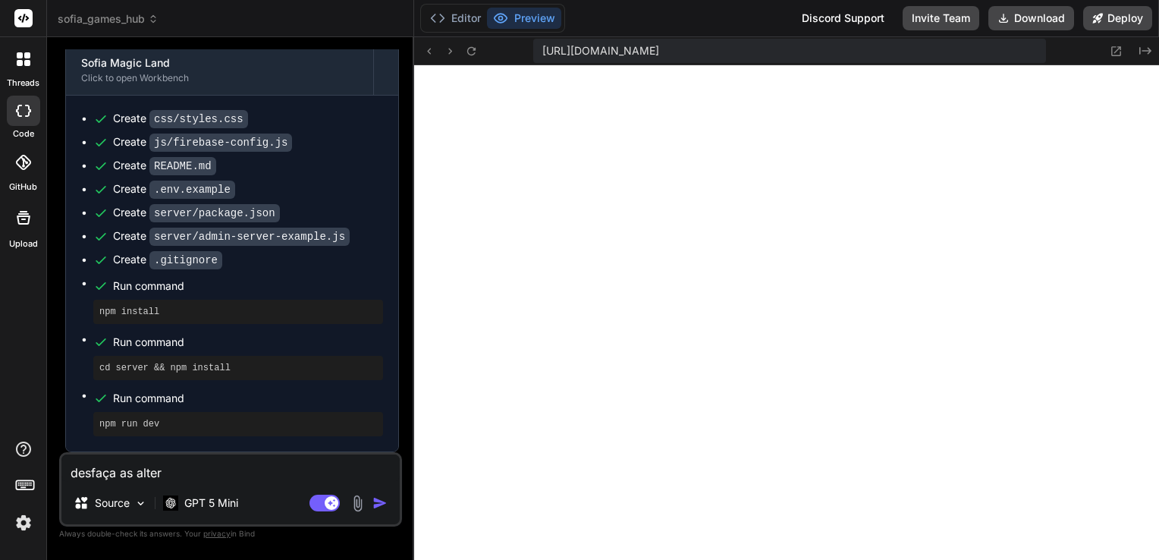
type textarea "x"
type textarea "desfaça as alteraç"
type textarea "x"
type textarea "desfaça as alteraçõ"
type textarea "x"
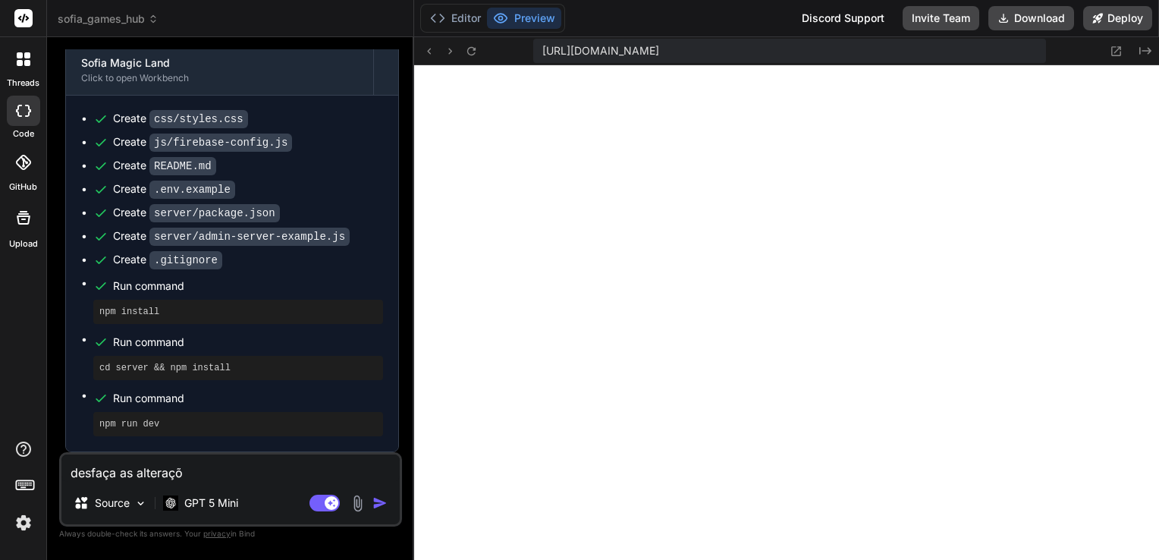
type textarea "desfaça as alteraçõe"
type textarea "x"
type textarea "desfaça as alterações"
type textarea "x"
type textarea "desfaça as alterações"
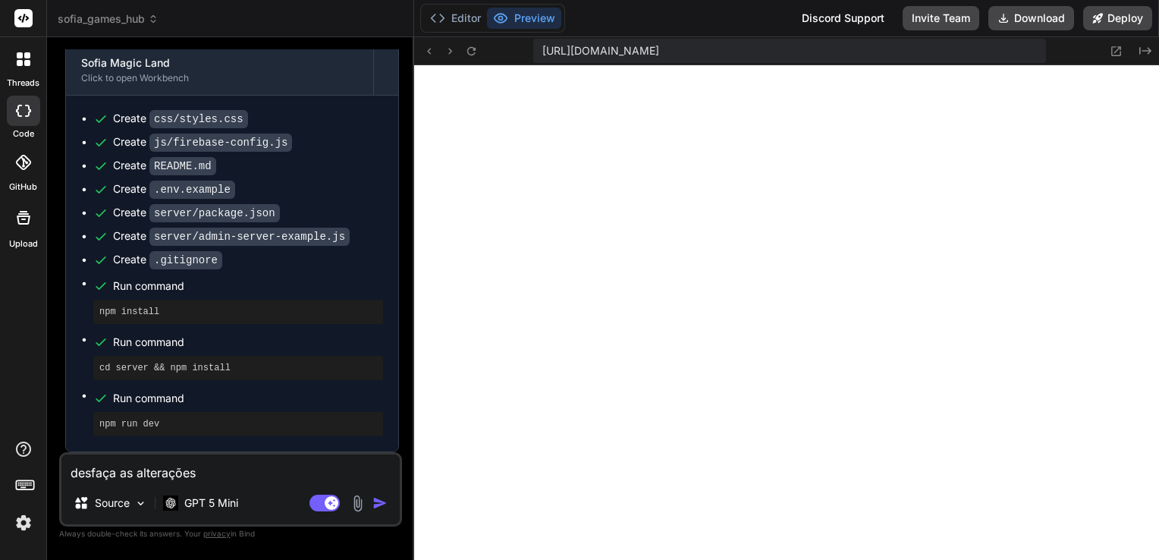
type textarea "x"
type textarea "desfaça as alterações n"
type textarea "x"
type textarea "desfaça as alterações na"
type textarea "x"
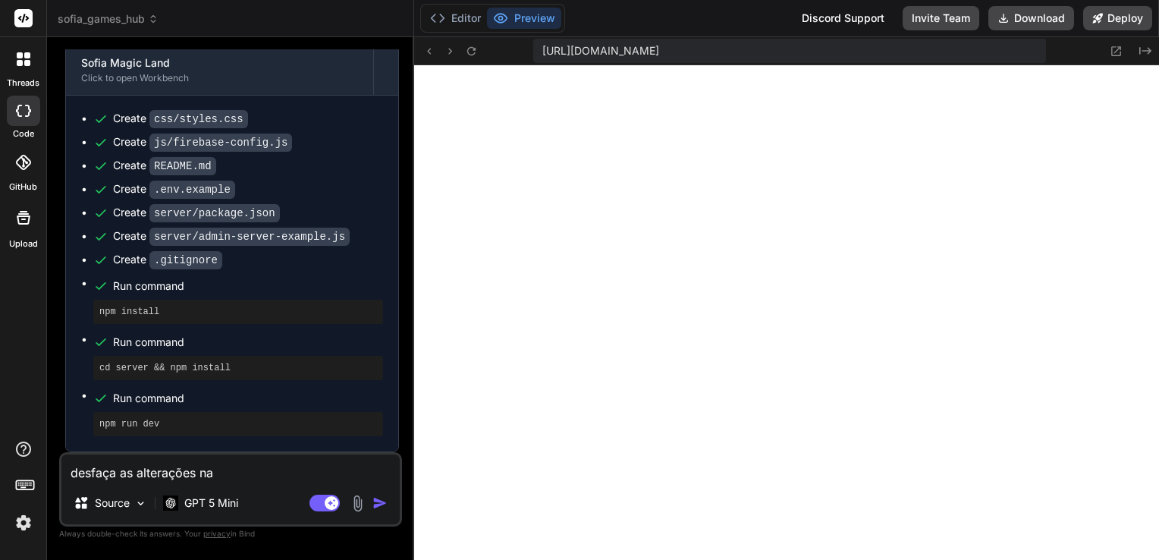
type textarea "desfaça as alterações na"
type textarea "x"
type textarea "desfaça as alterações na p"
type textarea "x"
type textarea "desfaça as alterações na pá"
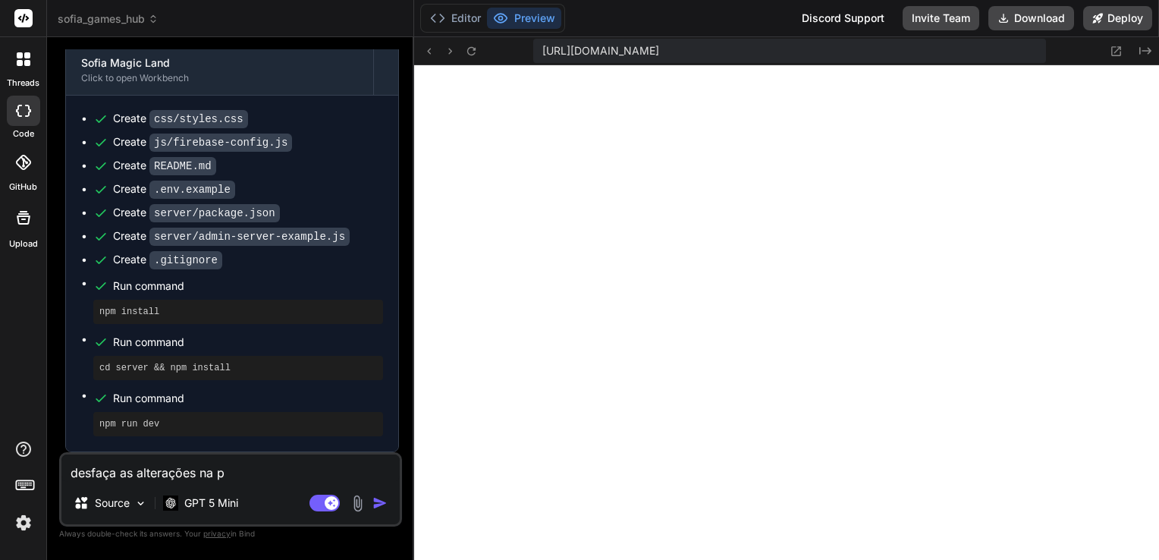
type textarea "x"
type textarea "desfaça as alterações na pág"
type textarea "x"
type textarea "desfaça as alterações na pági"
type textarea "x"
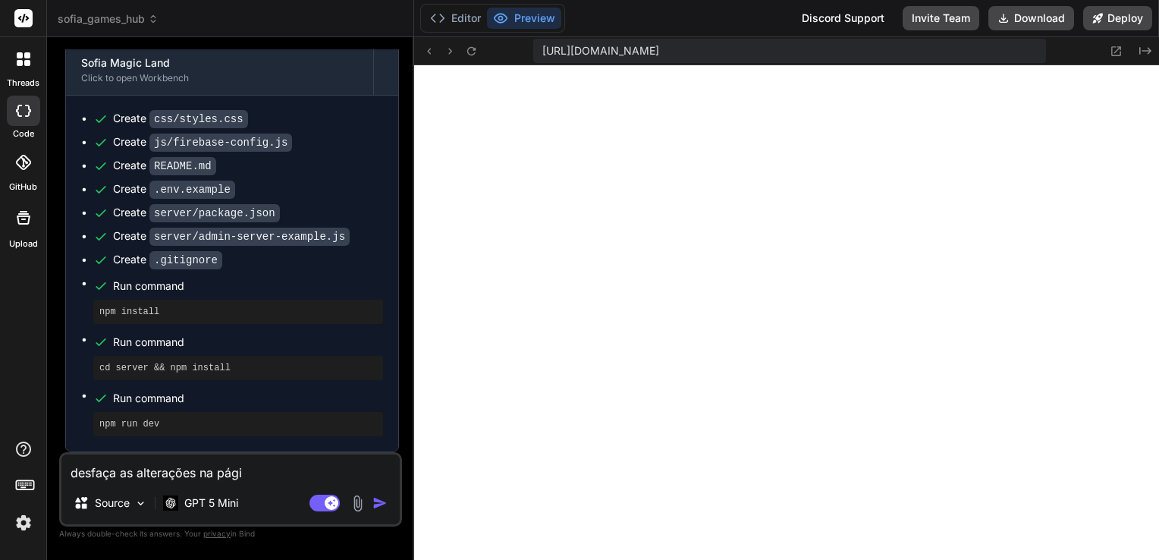
type textarea "desfaça as alterações na págin"
type textarea "x"
type textarea "desfaça as alterações na página"
type textarea "x"
type textarea "desfaça as alterações na página"
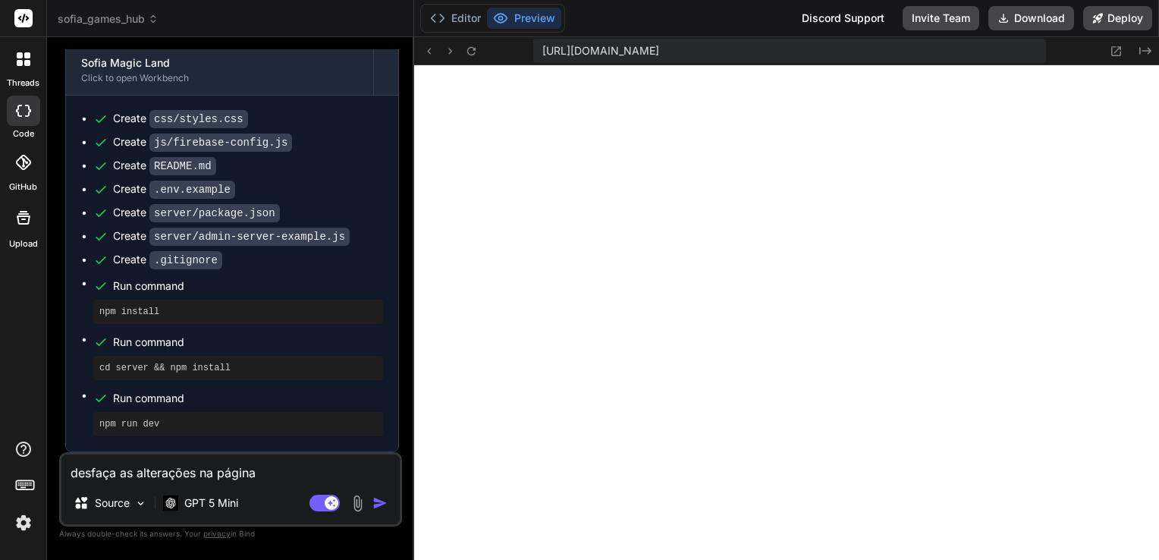
type textarea "x"
type textarea "desfaça as alterações na página d"
type textarea "x"
type textarea "desfaça as alterações na página da"
type textarea "x"
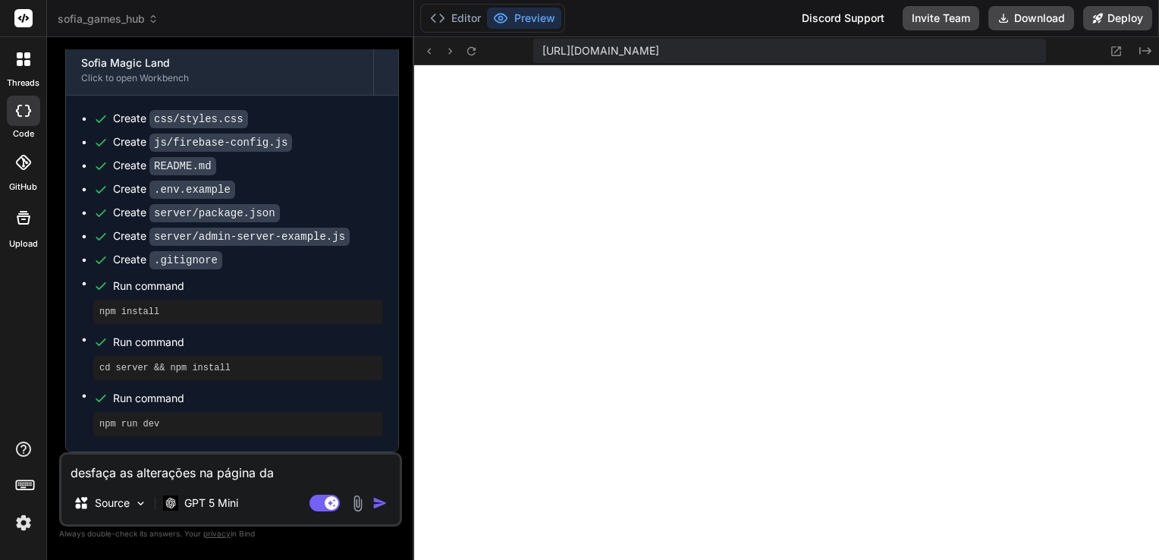
type textarea "desfaça as alterações na página da"
type textarea "x"
type textarea "desfaça as alterações na página da"
type textarea "x"
type textarea "desfaça as alterações na página d"
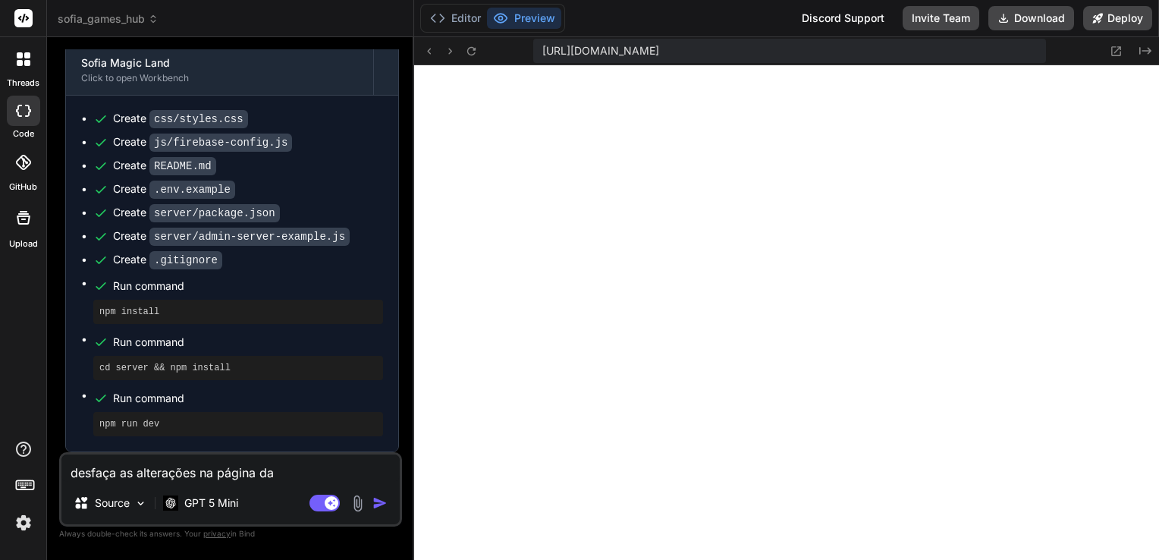
type textarea "x"
type textarea "desfaça as alterações na página"
type textarea "x"
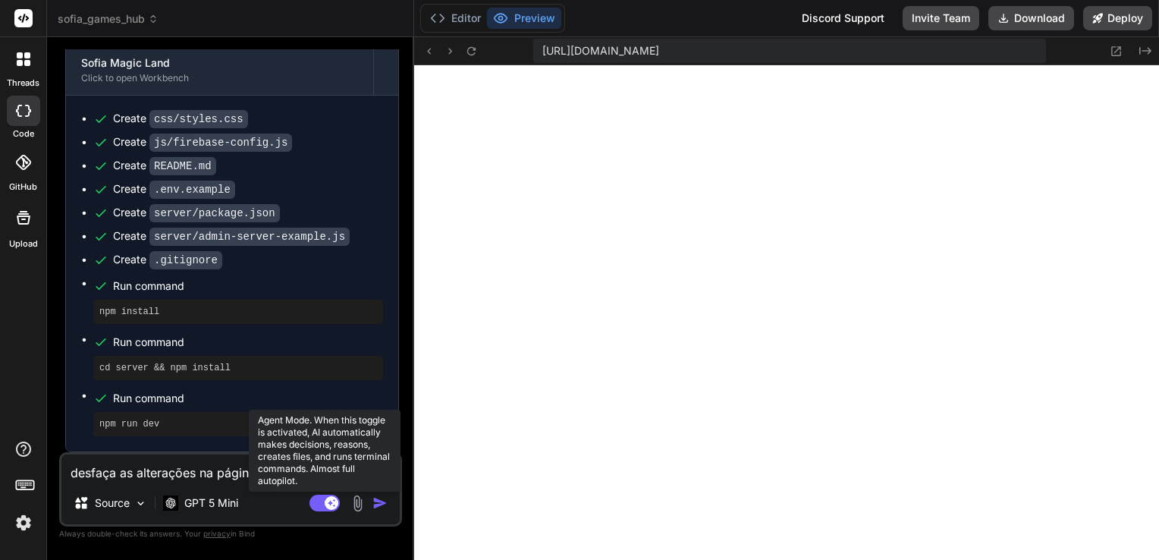
type textarea "desfaça as alterações na página"
click at [321, 506] on rect at bounding box center [324, 502] width 30 height 17
type textarea "x"
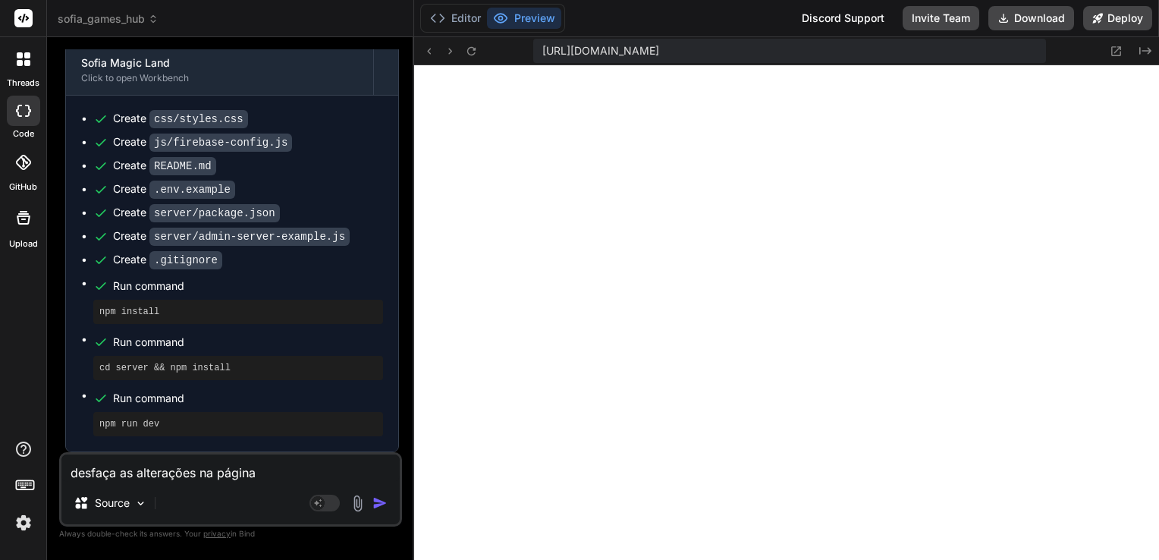
click at [271, 472] on textarea "desfaça as alterações na página" at bounding box center [230, 467] width 338 height 27
type textarea "desfaça as alterações na página d"
type textarea "x"
type textarea "desfaça as alterações na página de"
type textarea "x"
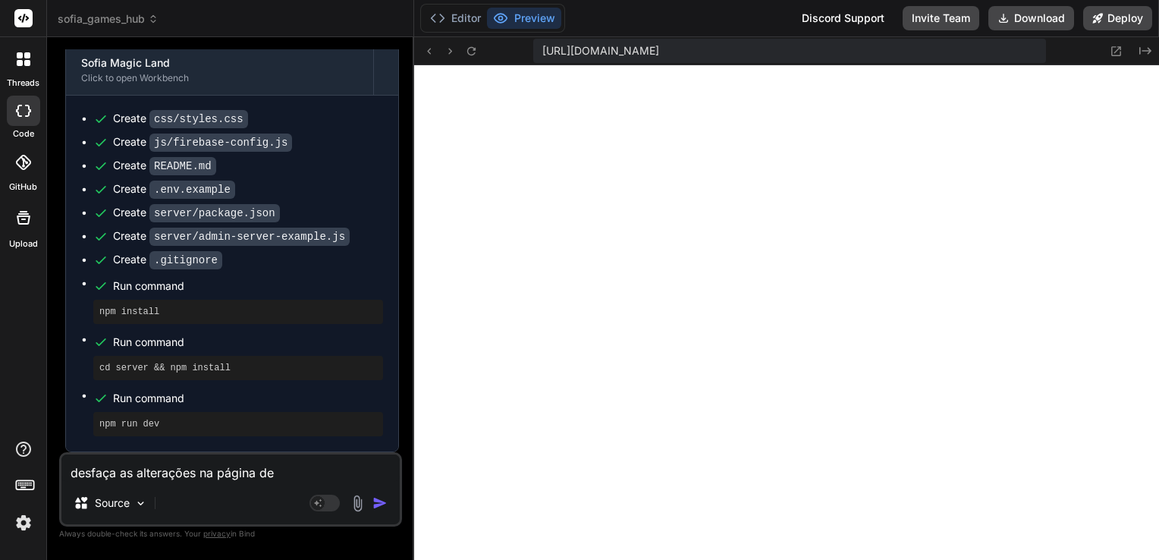
type textarea "desfaça as alterações na página d"
type textarea "x"
type textarea "desfaça as alterações na página"
type textarea "x"
type textarea "desfaça as alterações na página"
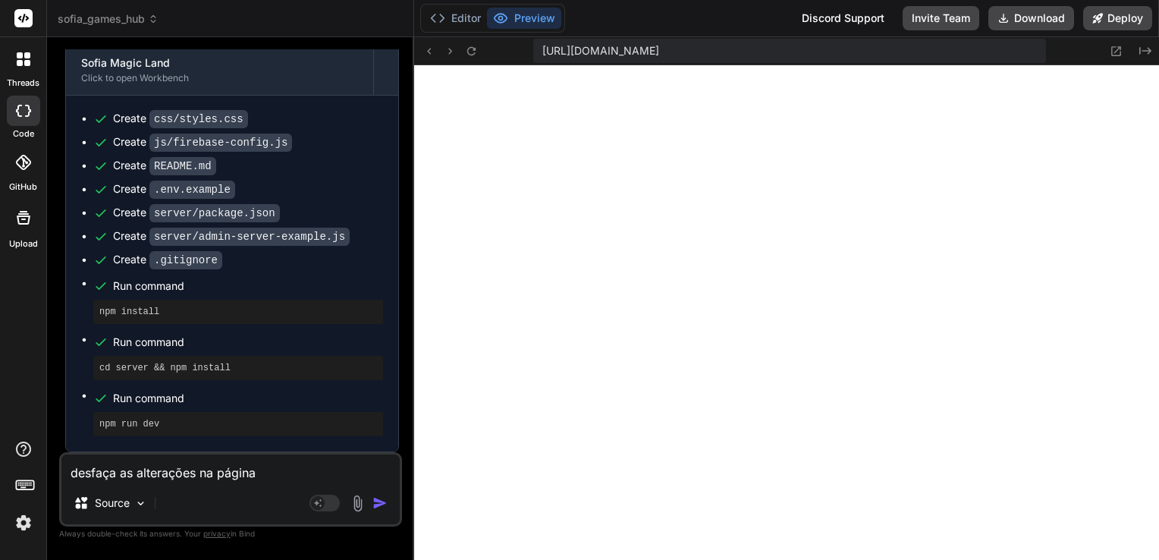
type textarea "x"
type textarea "desfaça as alterações na págin"
type textarea "x"
type textarea "desfaça as alterações na pági"
type textarea "x"
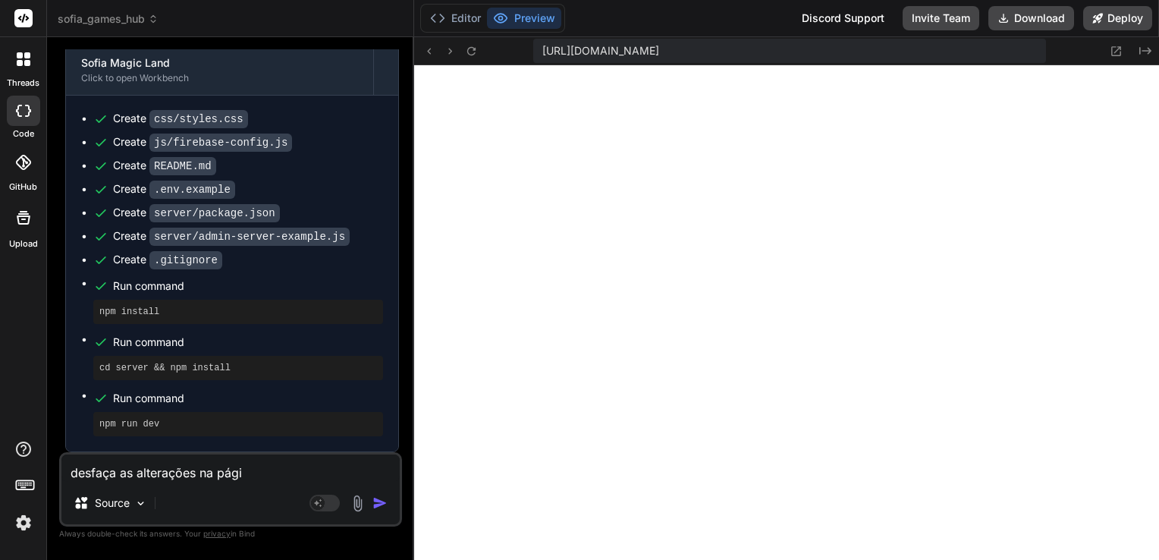
type textarea "desfaça as alterações na pág"
type textarea "x"
type textarea "desfaça as alterações na pá"
type textarea "x"
type textarea "desfaça as alterações na p"
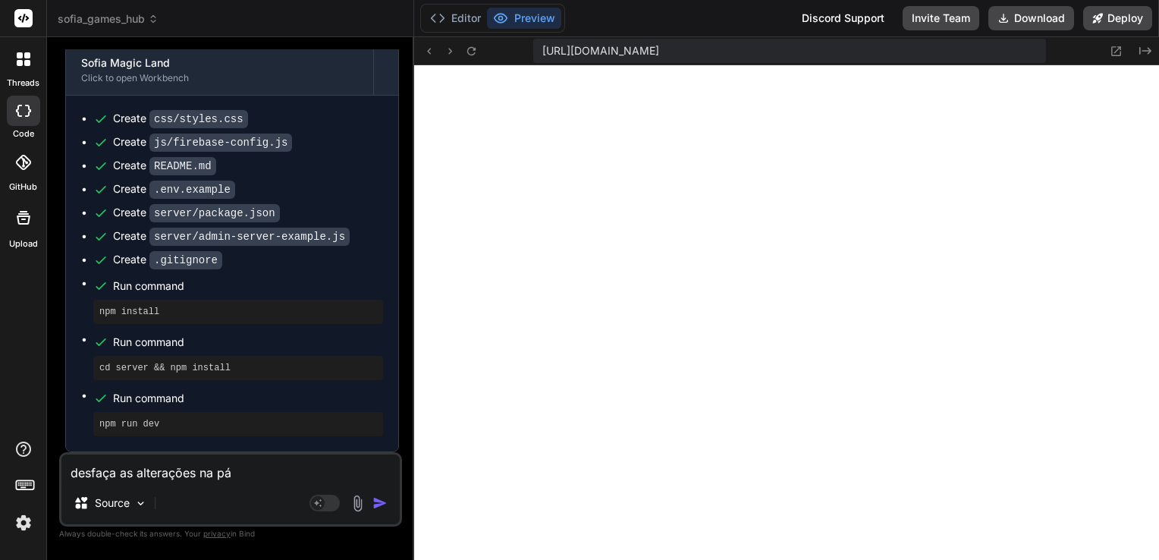
type textarea "x"
type textarea "desfaça as alterações na"
type textarea "x"
type textarea "desfaça as alterações na"
type textarea "x"
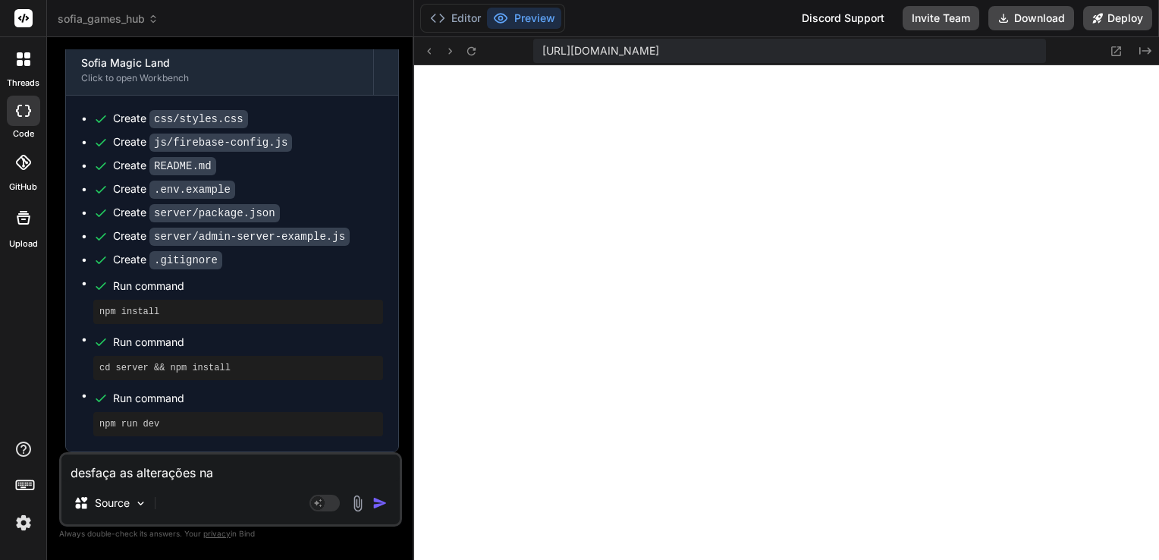
type textarea "desfaça as alterações n"
type textarea "x"
type textarea "desfaça as alterações"
type textarea "x"
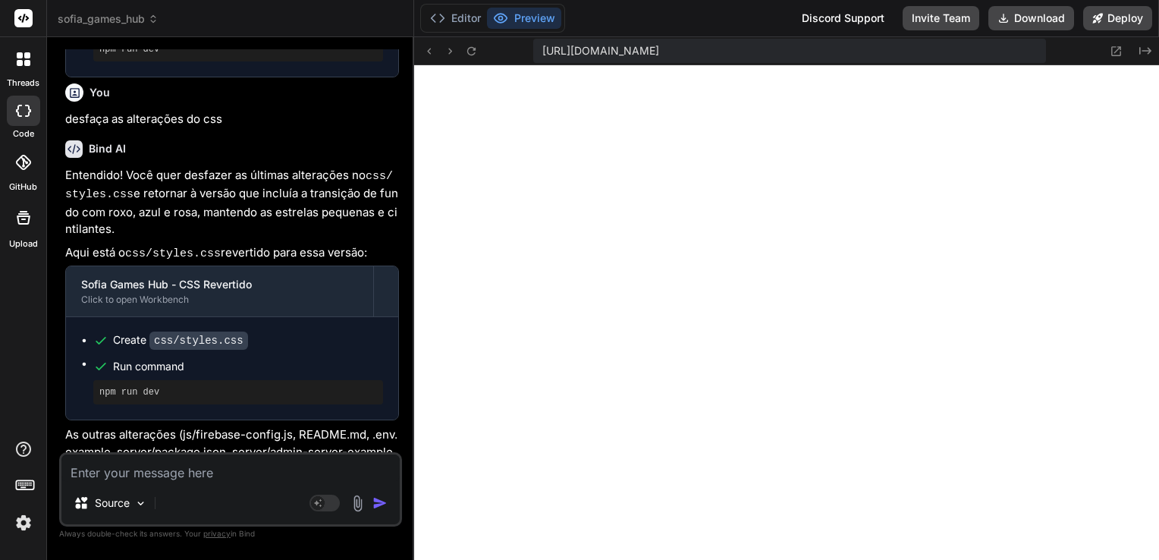
scroll to position [6938, 0]
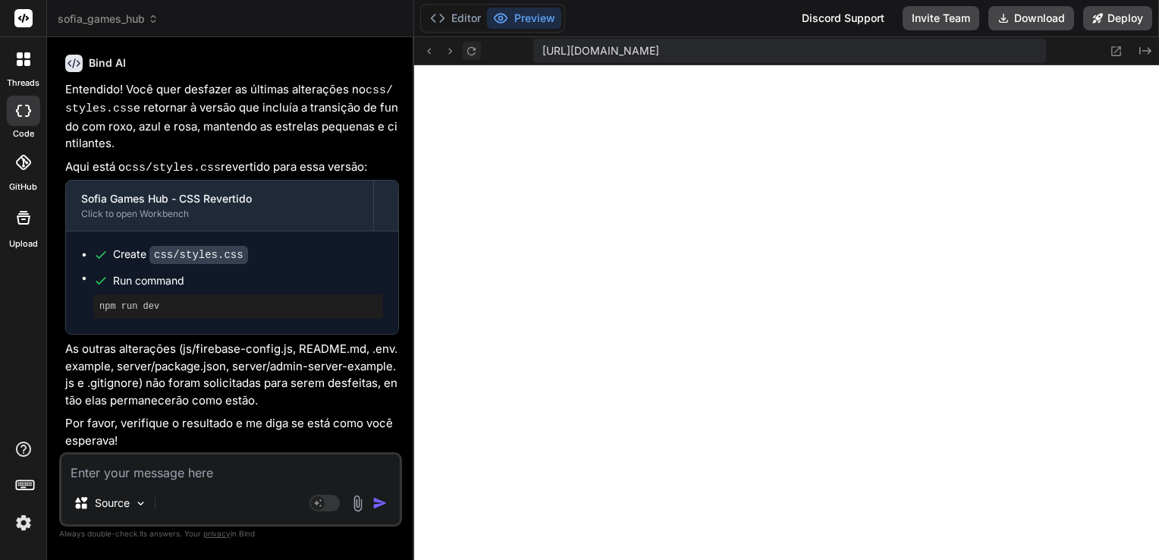
click at [467, 49] on icon at bounding box center [471, 51] width 13 height 13
click at [452, 14] on button "Editor" at bounding box center [455, 18] width 63 height 21
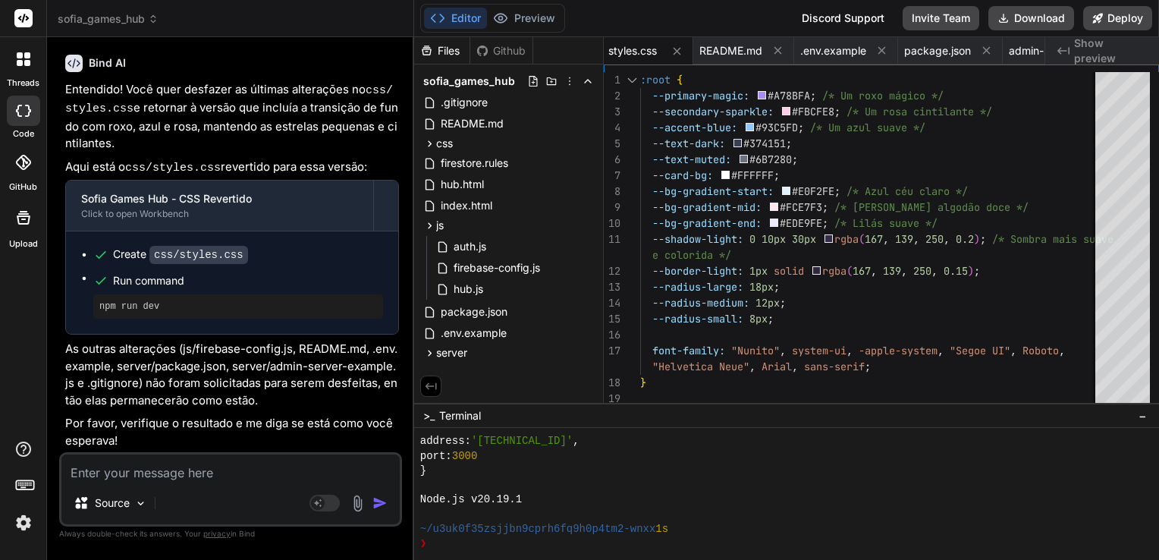
scroll to position [1936, 0]
click at [532, 14] on button "Preview" at bounding box center [524, 18] width 74 height 21
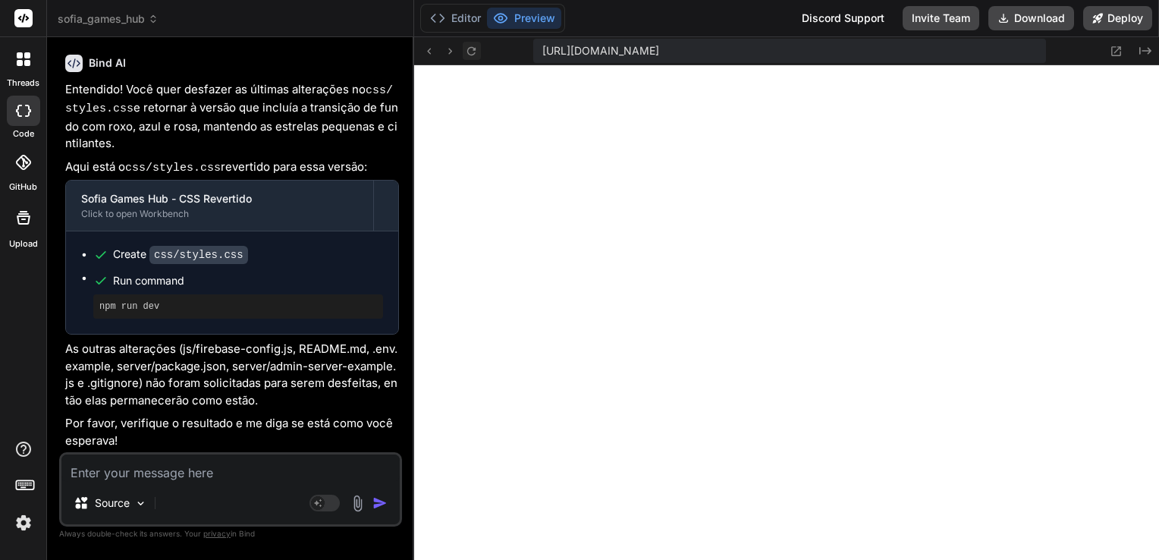
click at [468, 50] on icon at bounding box center [471, 51] width 13 height 13
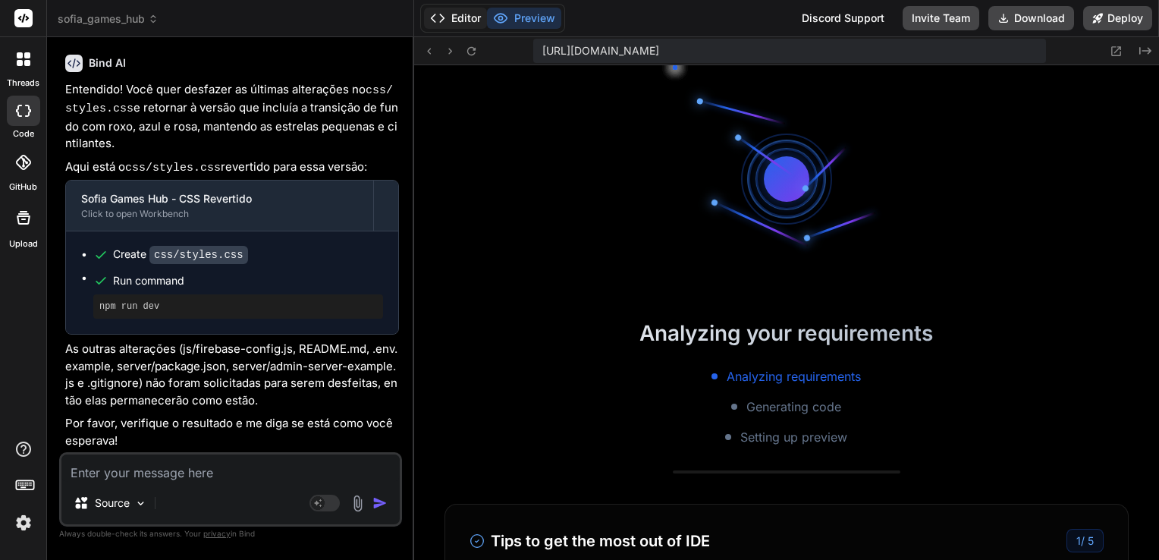
click at [463, 22] on button "Editor" at bounding box center [455, 18] width 63 height 21
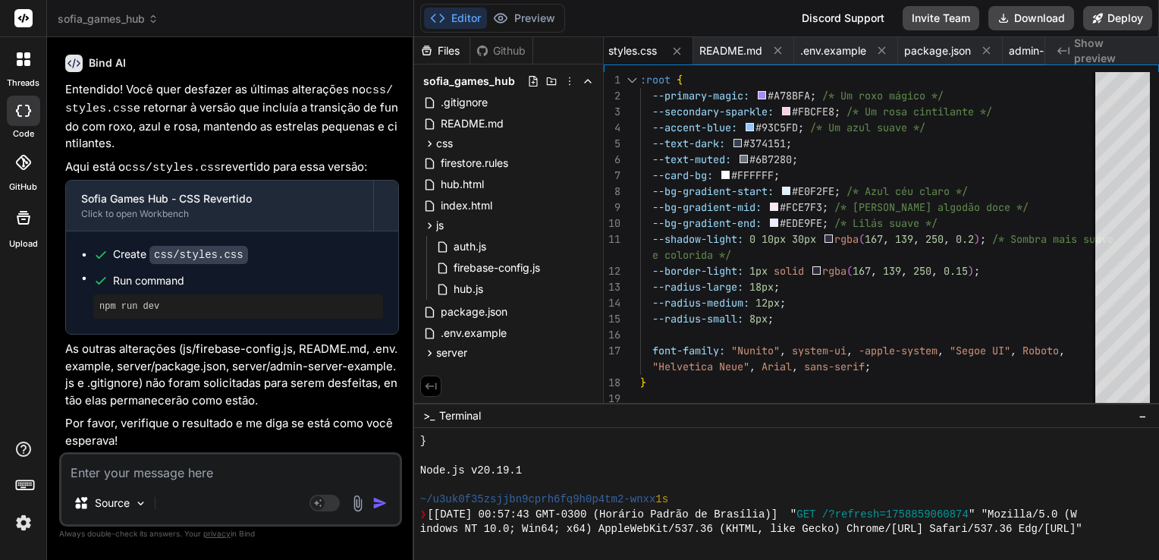
scroll to position [2053, 0]
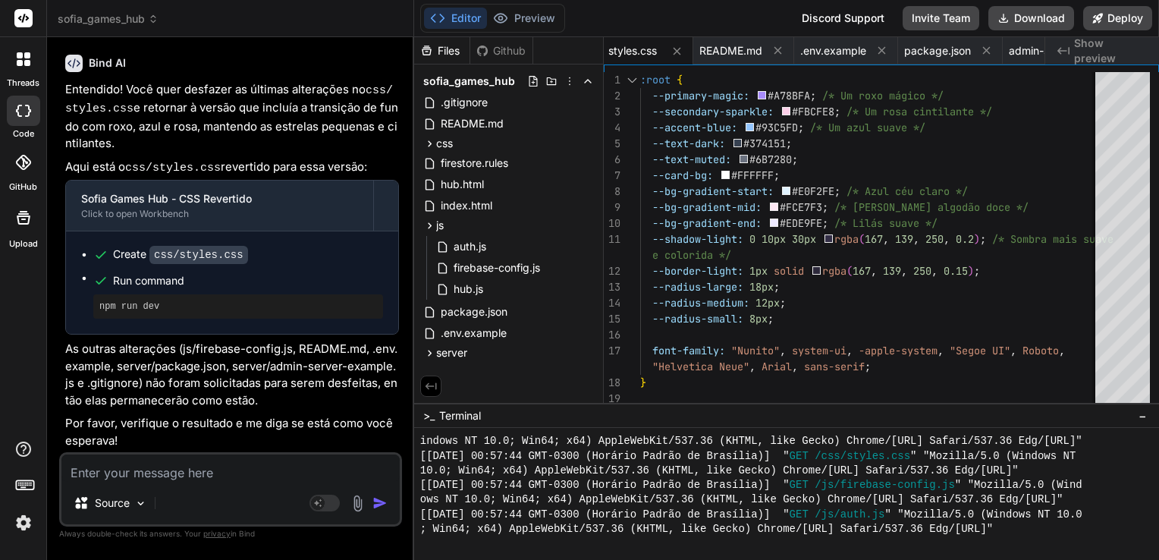
click at [522, 6] on div "Editor Preview" at bounding box center [492, 18] width 145 height 29
click at [525, 13] on button "Preview" at bounding box center [524, 18] width 74 height 21
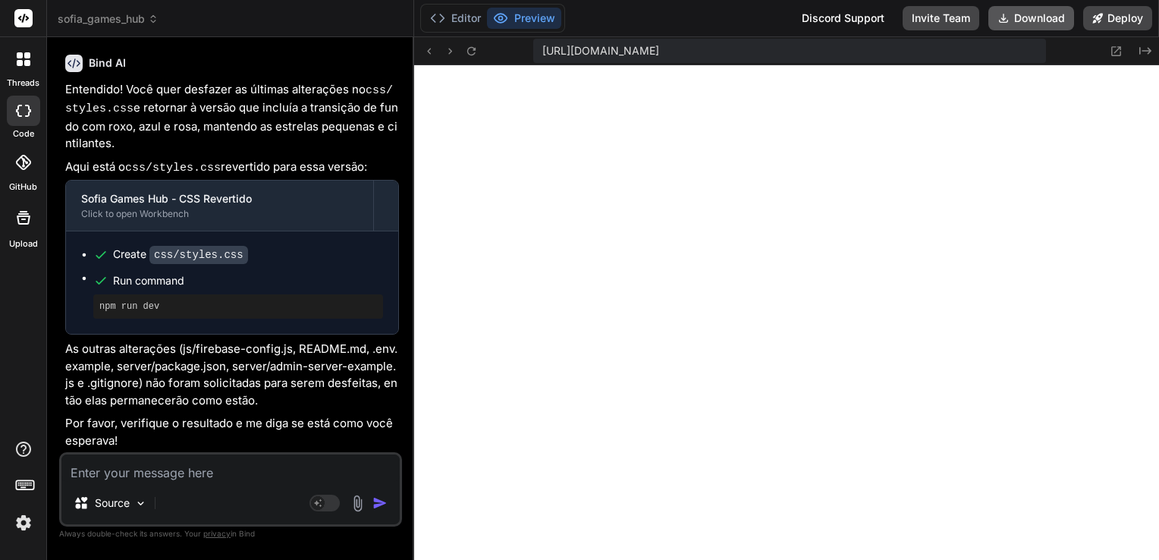
click at [1035, 23] on button "Download" at bounding box center [1031, 18] width 86 height 24
drag, startPoint x: 261, startPoint y: 478, endPoint x: 265, endPoint y: 463, distance: 15.1
click at [261, 478] on textarea at bounding box center [230, 467] width 338 height 27
click at [202, 466] on textarea at bounding box center [230, 467] width 338 height 27
click at [200, 479] on textarea at bounding box center [230, 467] width 338 height 27
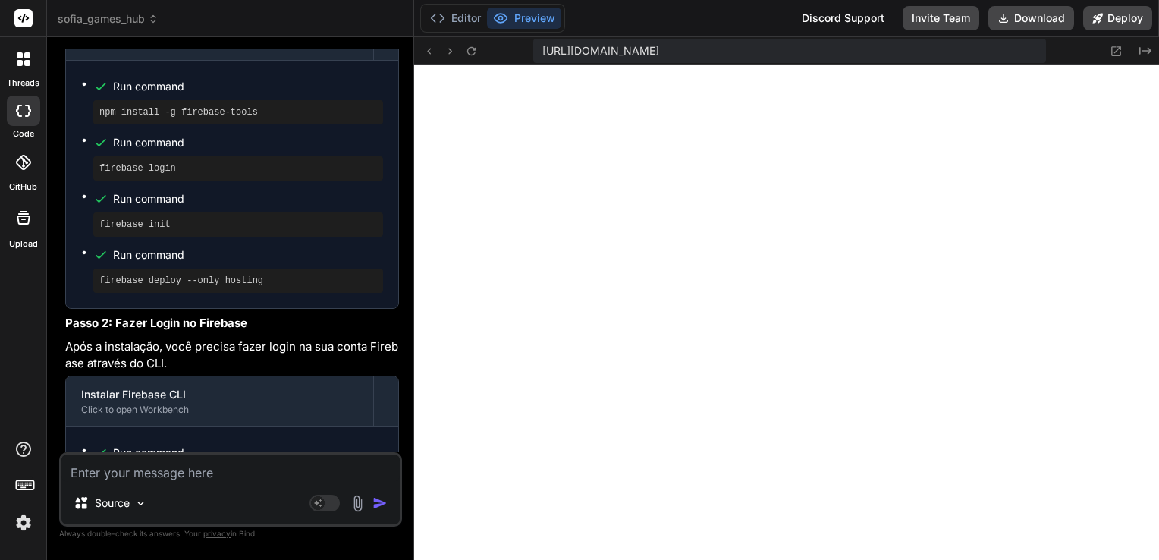
scroll to position [7701, 0]
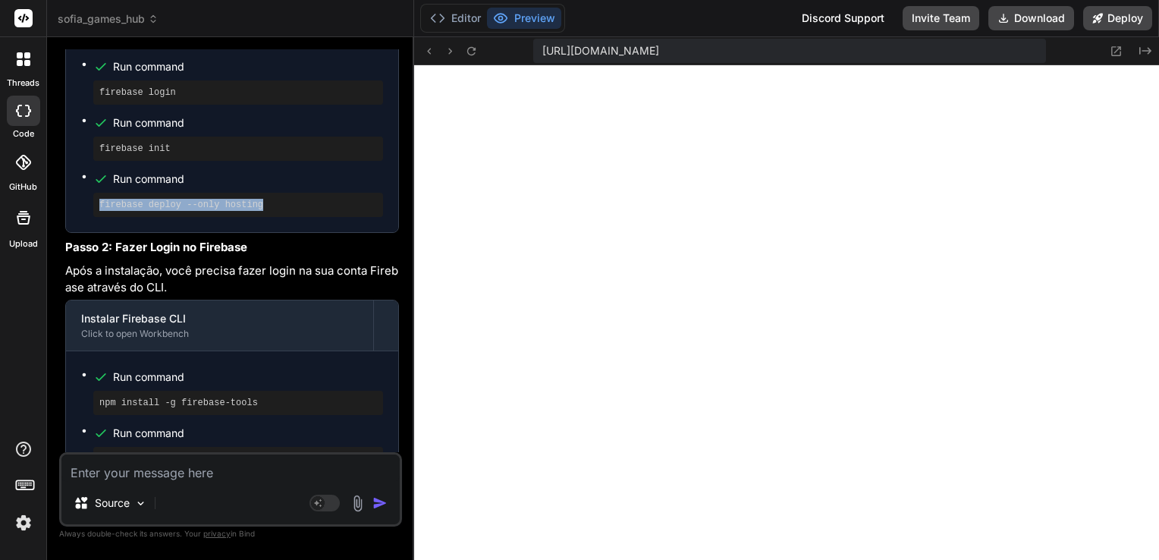
drag, startPoint x: 263, startPoint y: 244, endPoint x: 91, endPoint y: 243, distance: 172.1
click at [91, 217] on ul "Run command npm install -g firebase-tools Run command firebase login Run comman…" at bounding box center [232, 108] width 302 height 217
copy pre "firebase deploy --only hosting"
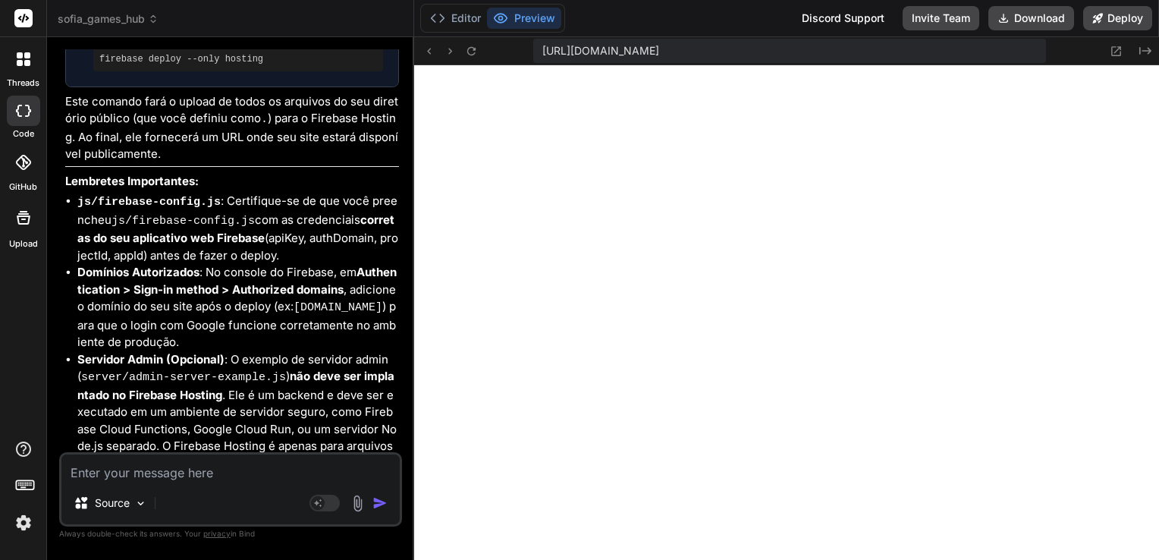
scroll to position [9521, 0]
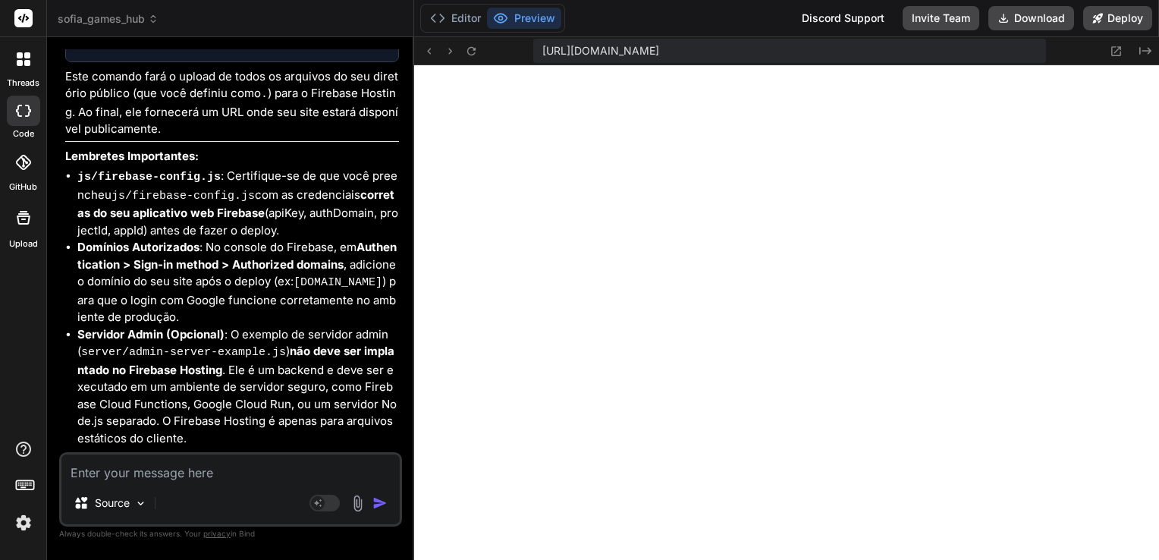
click at [199, 484] on div "Source Agent Mode. When this toggle is activated, AI automatically makes decisi…" at bounding box center [230, 489] width 343 height 74
click at [203, 478] on textarea at bounding box center [230, 467] width 338 height 27
paste textarea "✔ Configure as a single-page app (rewrite all urls to /index.html)? No ✔ Set up…"
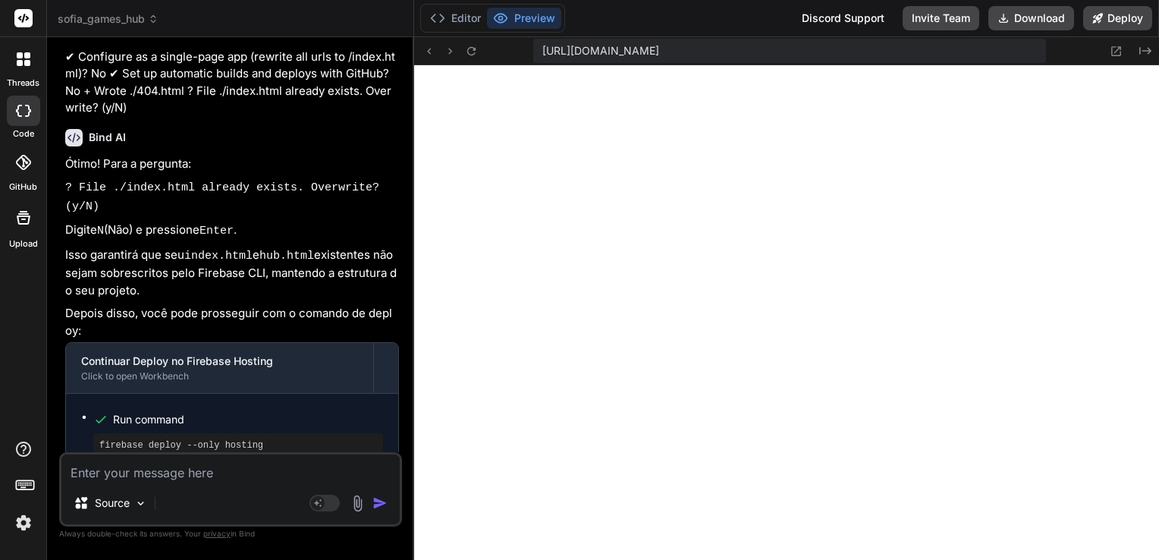
scroll to position [10002, 0]
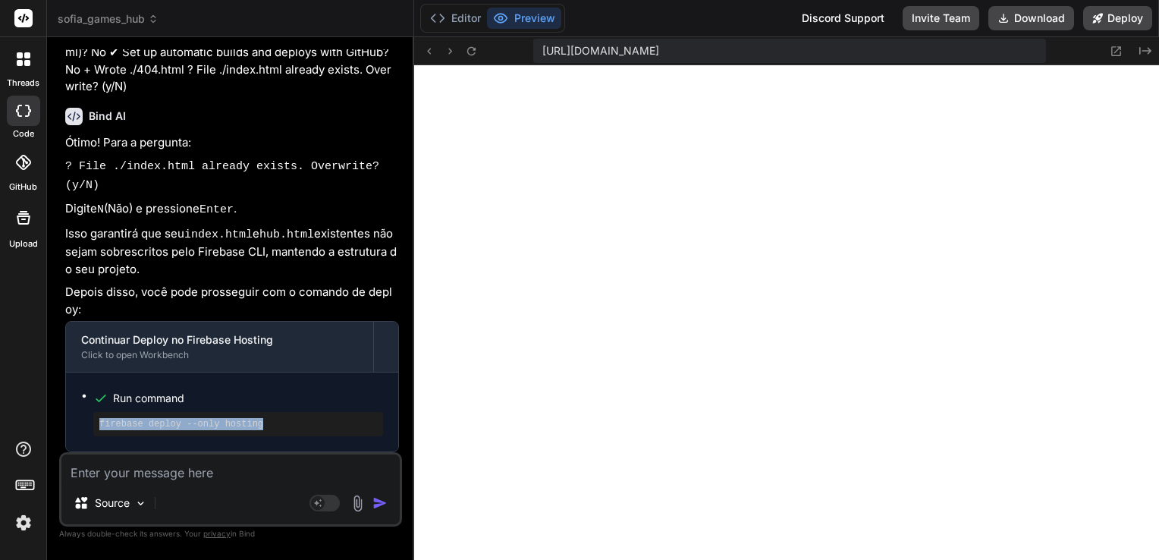
drag, startPoint x: 257, startPoint y: 425, endPoint x: 95, endPoint y: 428, distance: 162.3
click at [95, 428] on div "firebase deploy --only hosting" at bounding box center [238, 424] width 290 height 24
copy pre "firebase deploy --only hosting"
click at [249, 464] on textarea at bounding box center [230, 467] width 338 height 27
paste textarea "Erro ao entrar: Firebase: Error (auth/api-key-not-valid.-please-pass-a-valid-ap…"
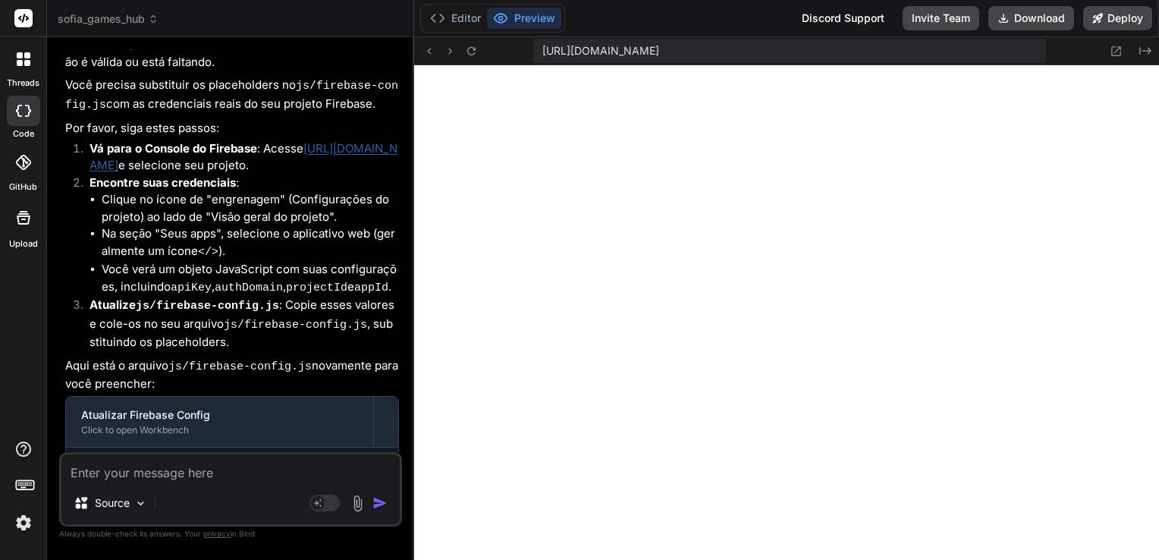
scroll to position [10587, 0]
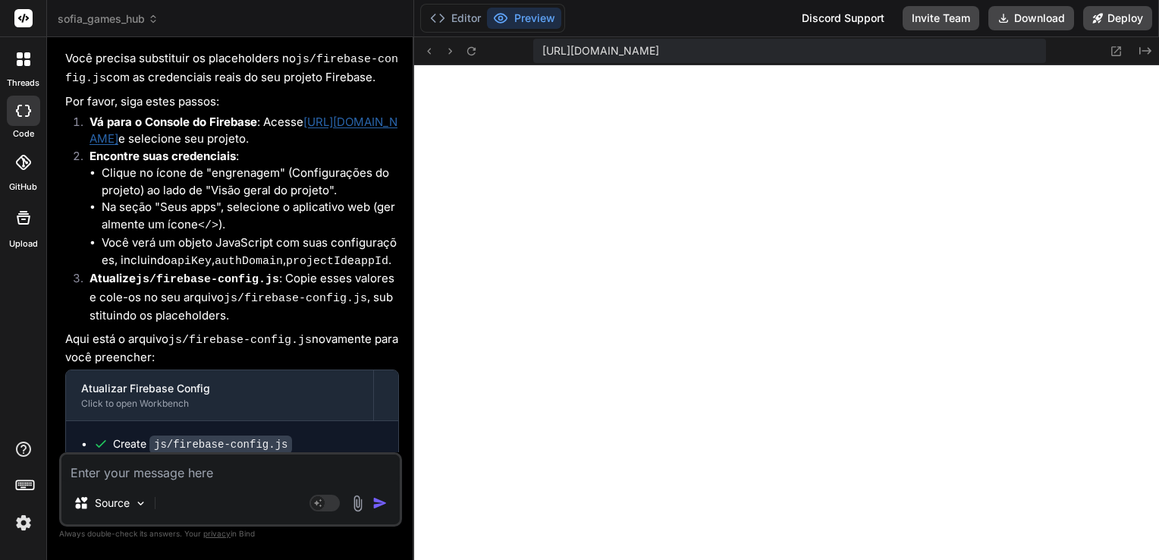
click at [224, 475] on textarea at bounding box center [230, 467] width 338 height 27
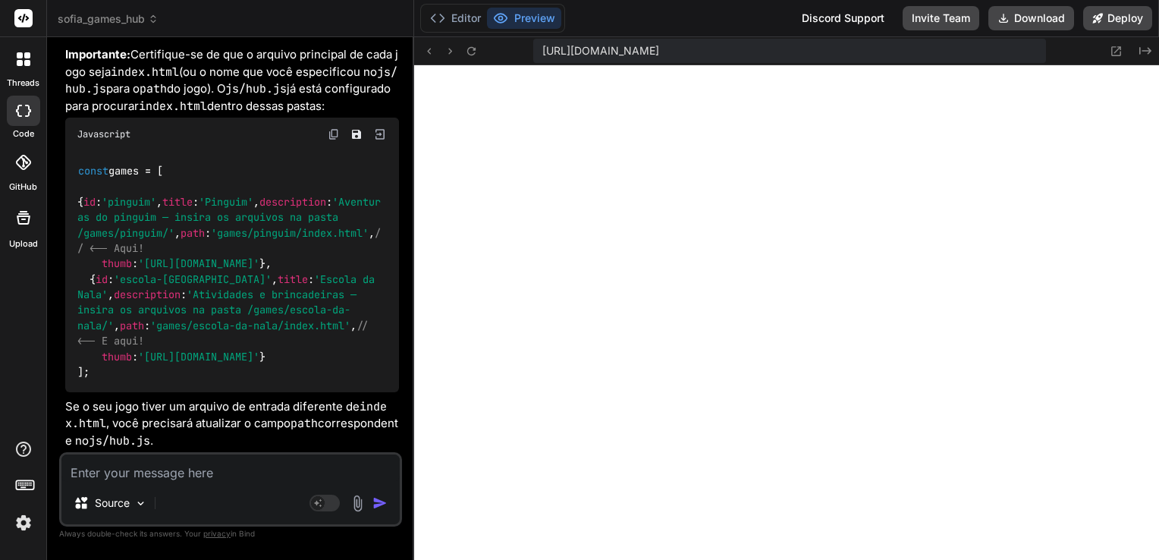
scroll to position [11907, 0]
click at [460, 25] on button "Editor" at bounding box center [455, 18] width 63 height 21
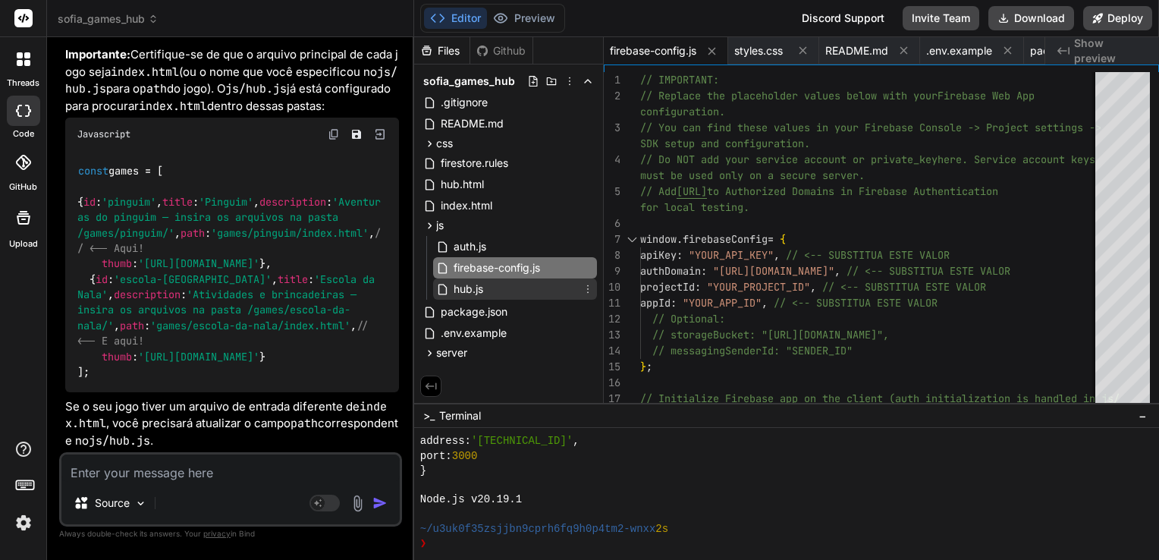
click at [472, 289] on span "hub.js" at bounding box center [468, 289] width 33 height 18
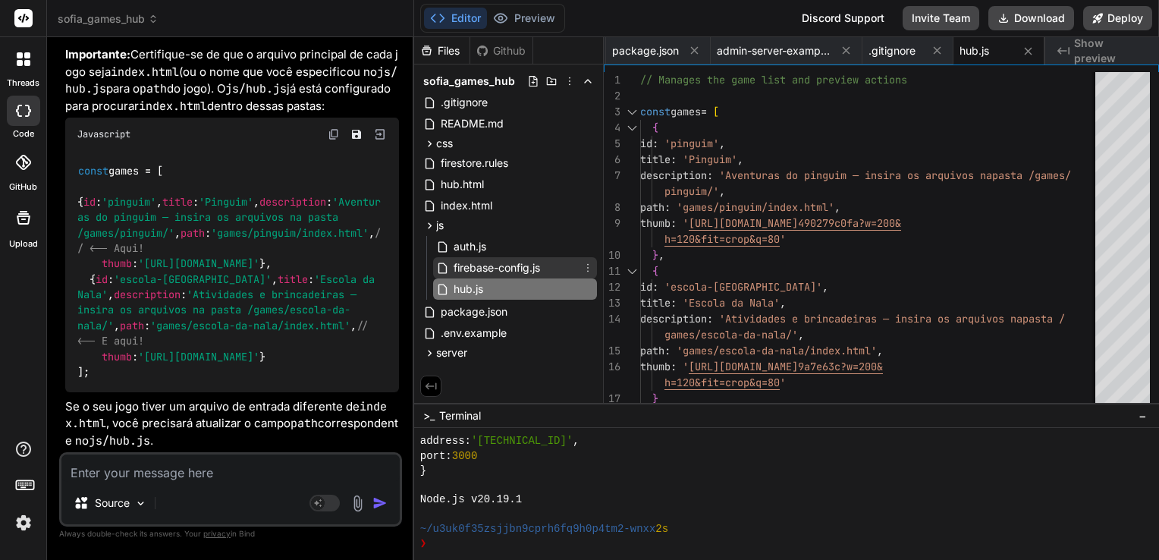
click at [517, 268] on span "firebase-config.js" at bounding box center [496, 268] width 89 height 18
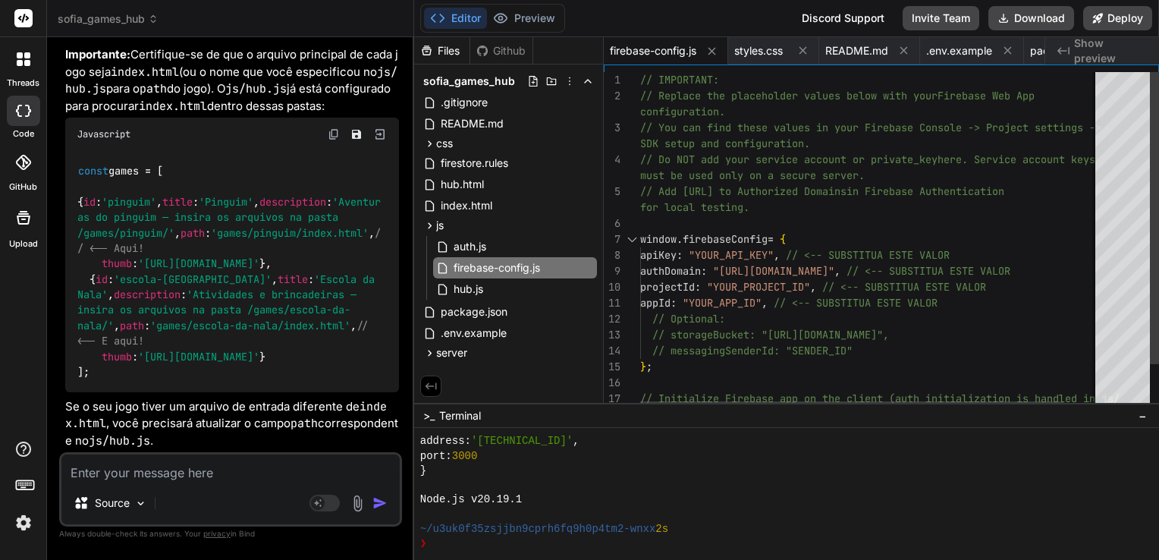
click at [817, 206] on div "// IMPORTANT: // Replace the placeholder values below with your Firebase Web Ap…" at bounding box center [889, 267] width 498 height 391
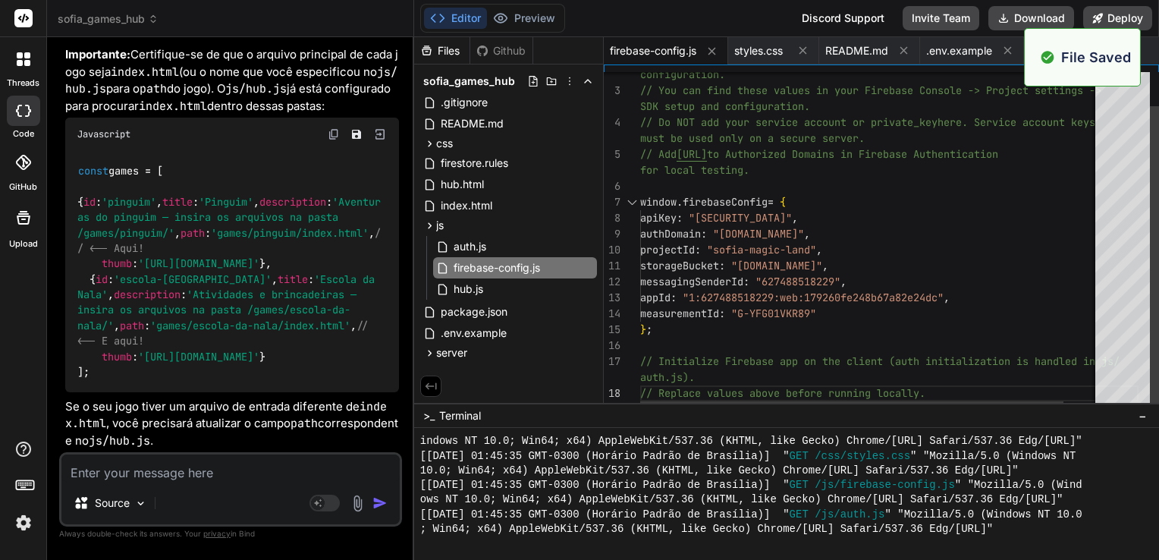
scroll to position [3377, 0]
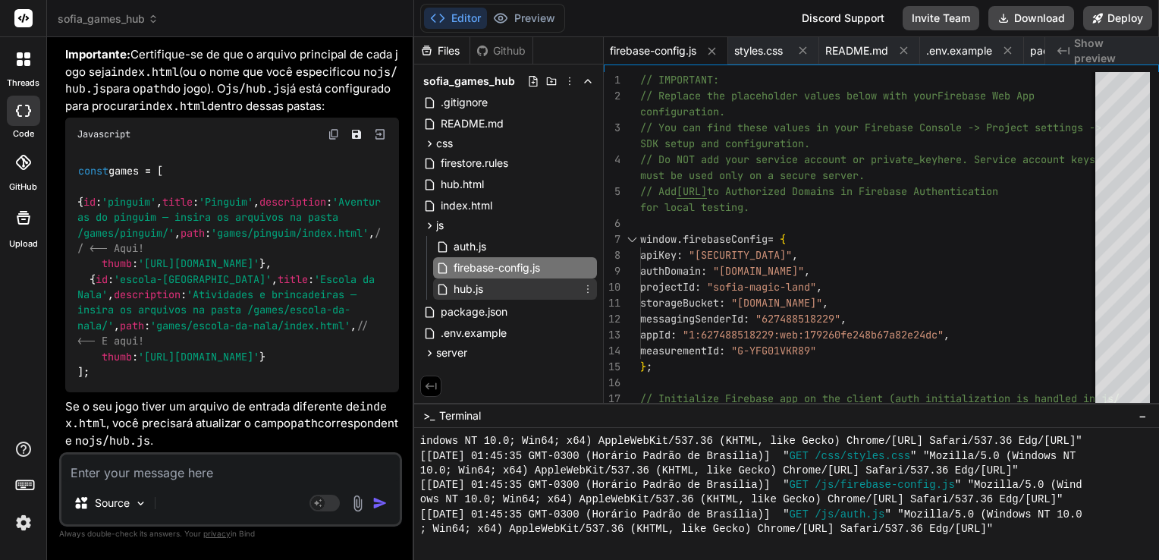
click at [463, 292] on span "hub.js" at bounding box center [468, 289] width 33 height 18
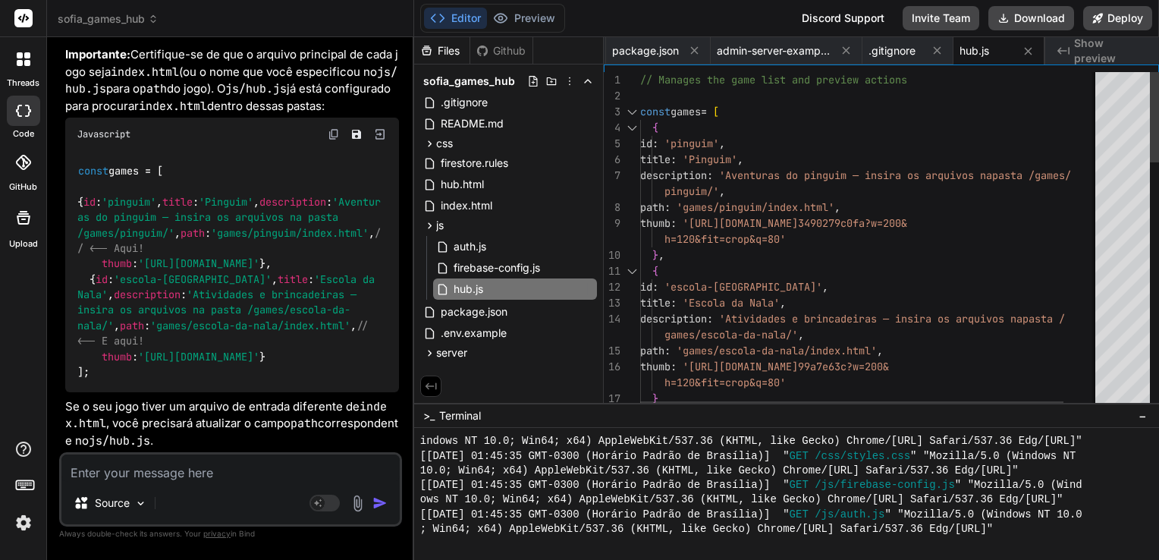
scroll to position [0, 0]
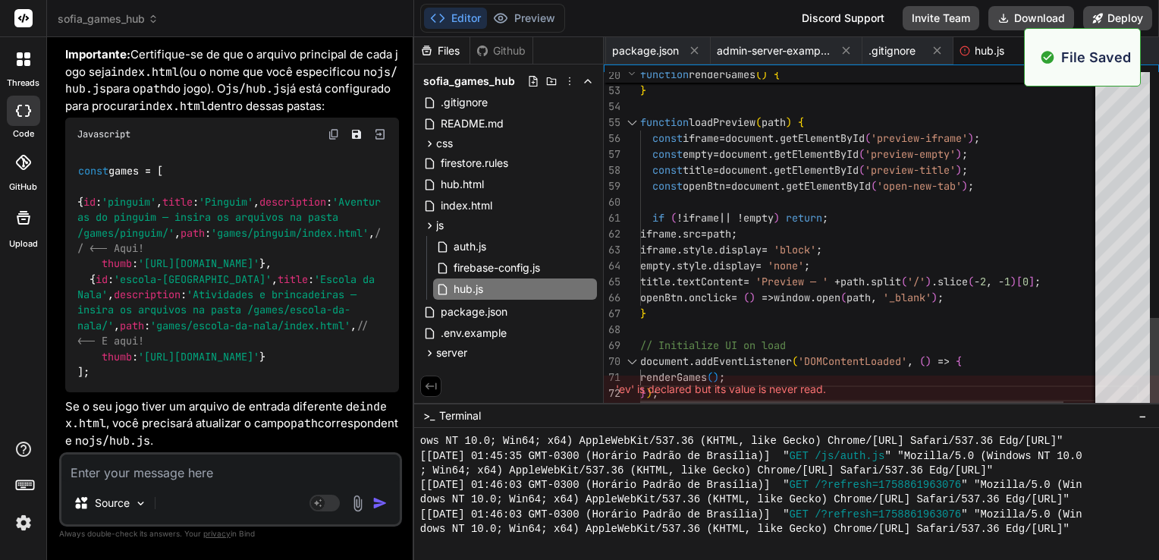
scroll to position [3523, 0]
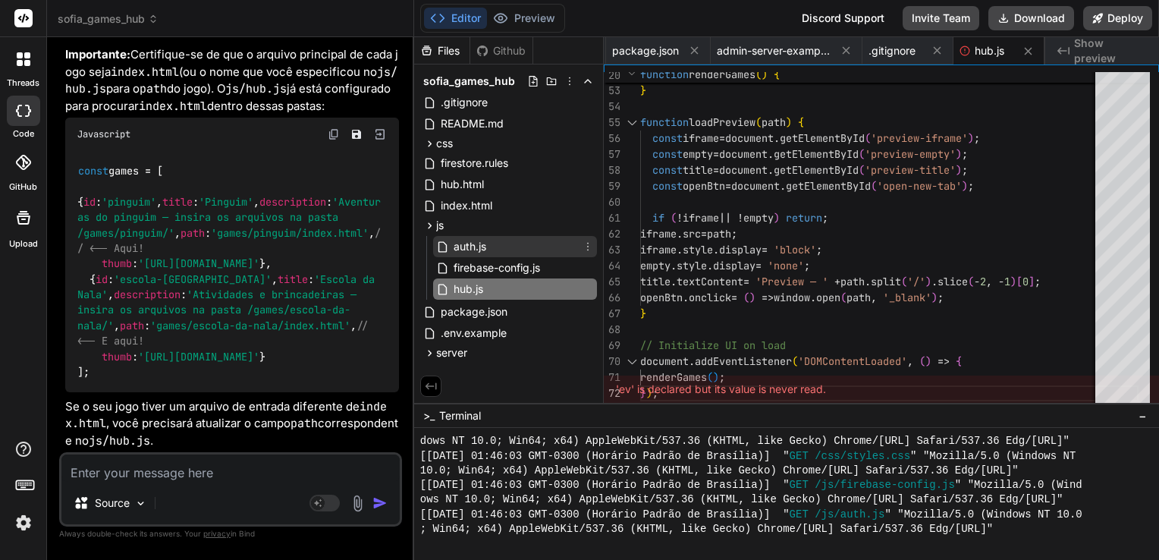
click at [476, 249] on span "auth.js" at bounding box center [470, 246] width 36 height 18
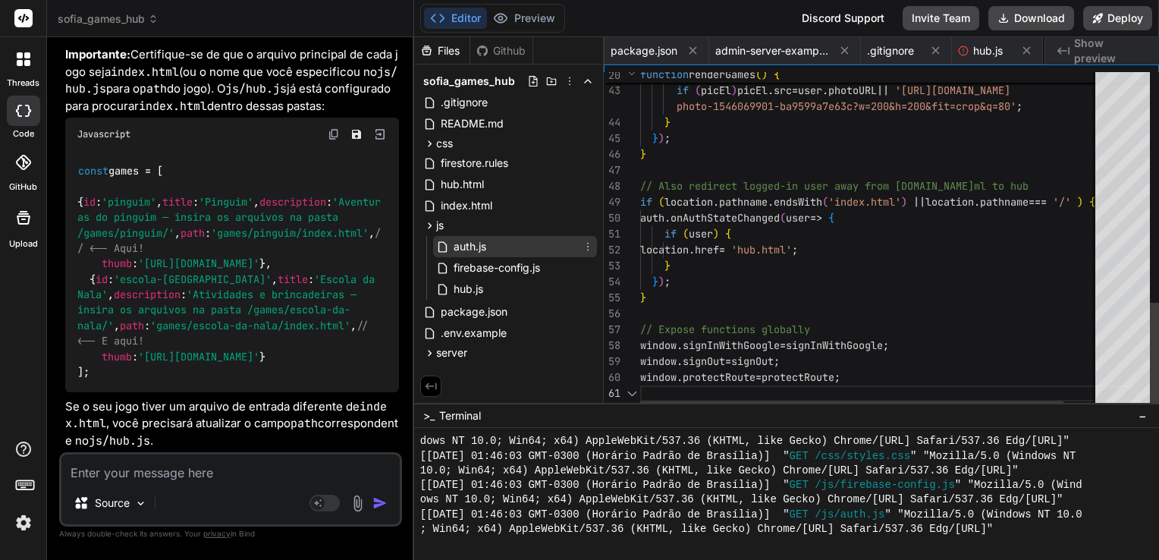
scroll to position [0, 615]
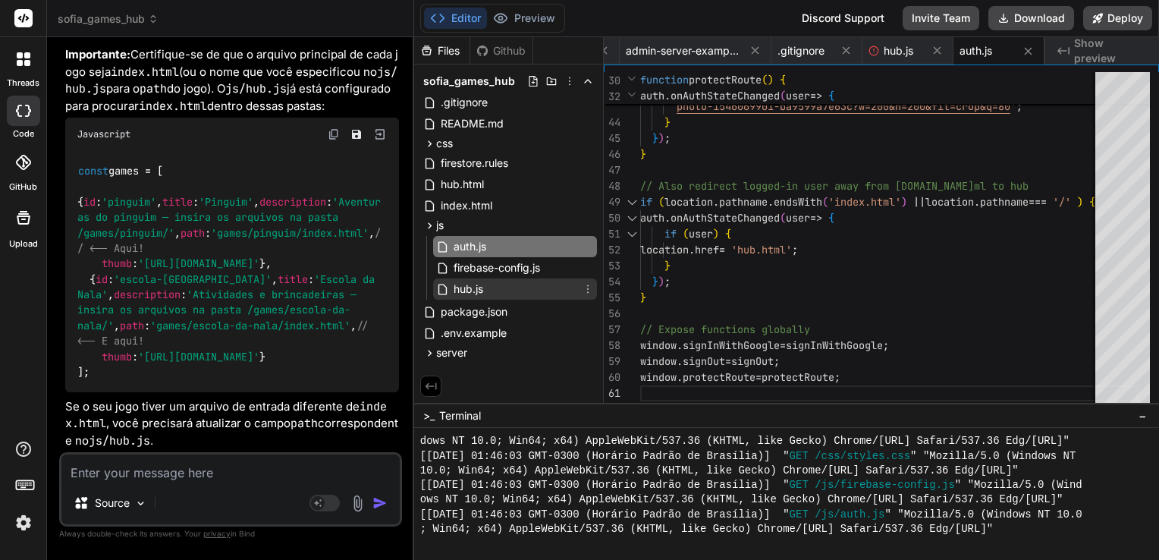
click at [499, 290] on div "hub.js" at bounding box center [515, 288] width 164 height 21
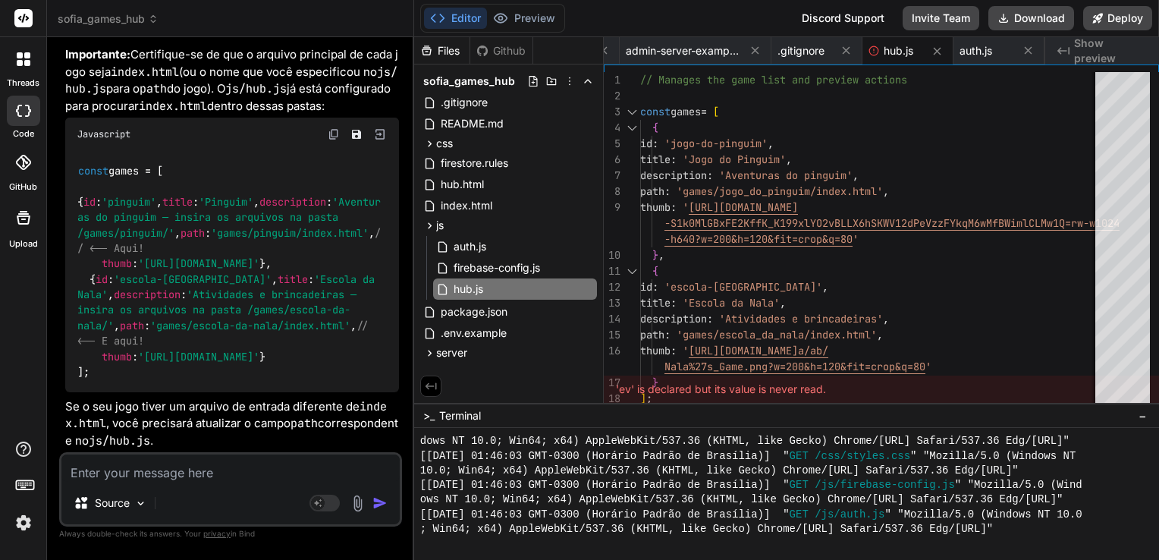
click at [662, 390] on div "'ev' is declared but its value is never read." at bounding box center [881, 388] width 555 height 27
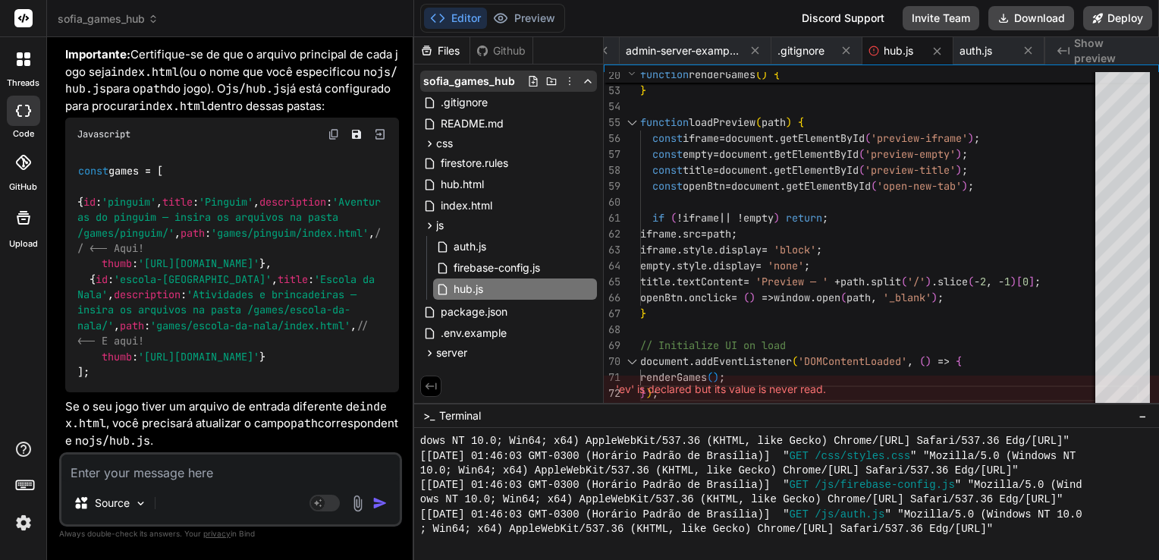
click at [534, 82] on icon at bounding box center [532, 81] width 8 height 11
click at [431, 353] on icon at bounding box center [429, 353] width 13 height 13
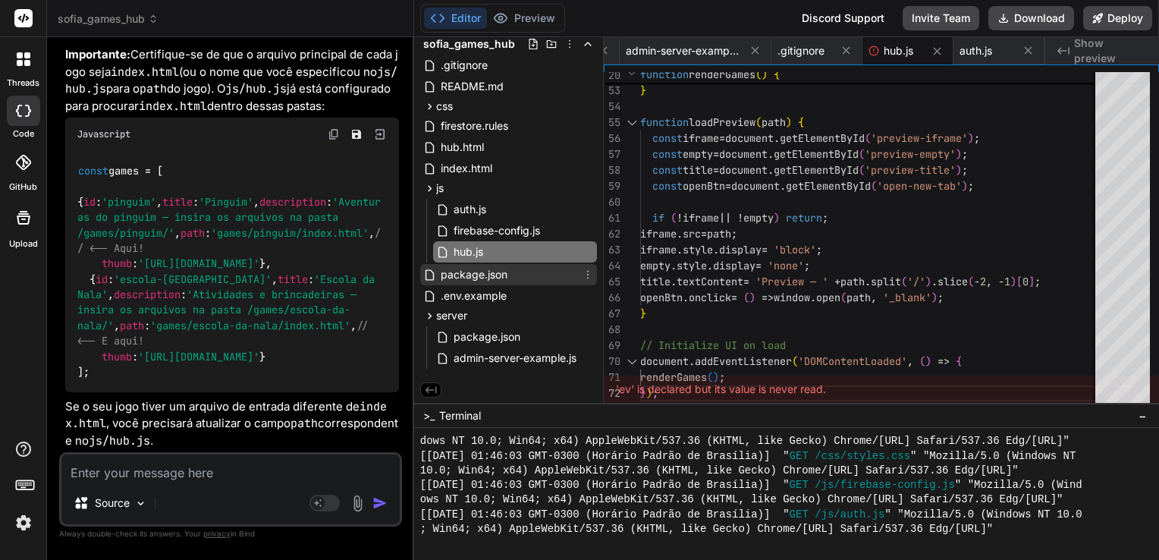
scroll to position [0, 0]
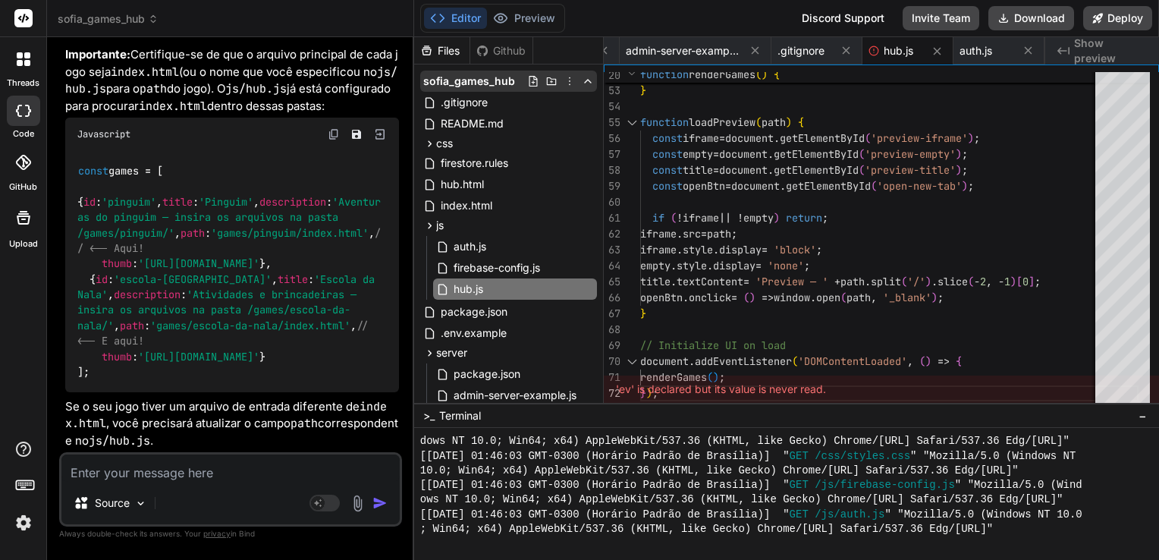
click at [546, 80] on icon at bounding box center [551, 81] width 12 height 12
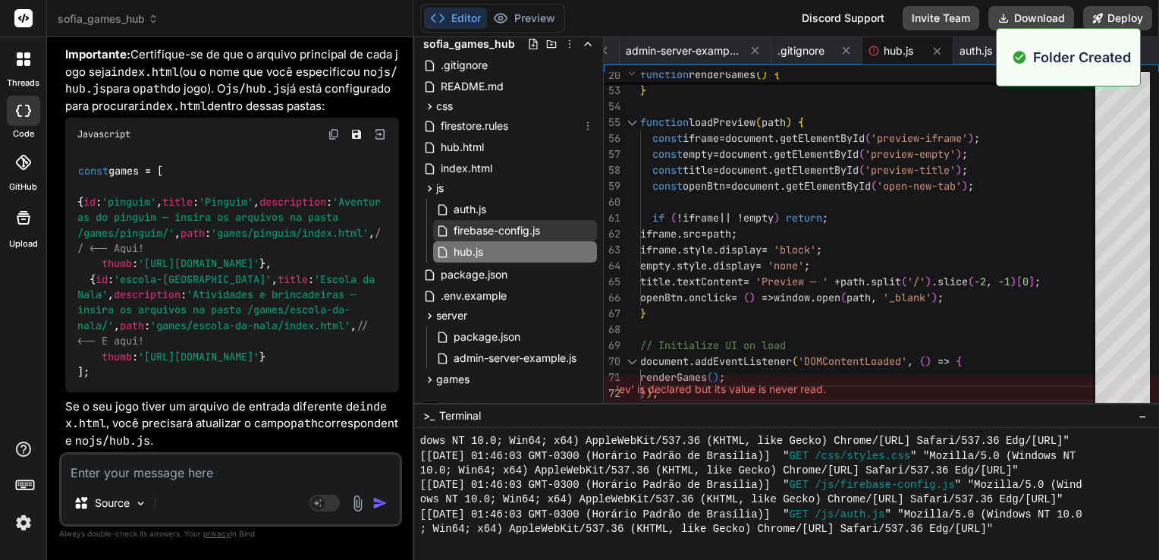
scroll to position [55, 0]
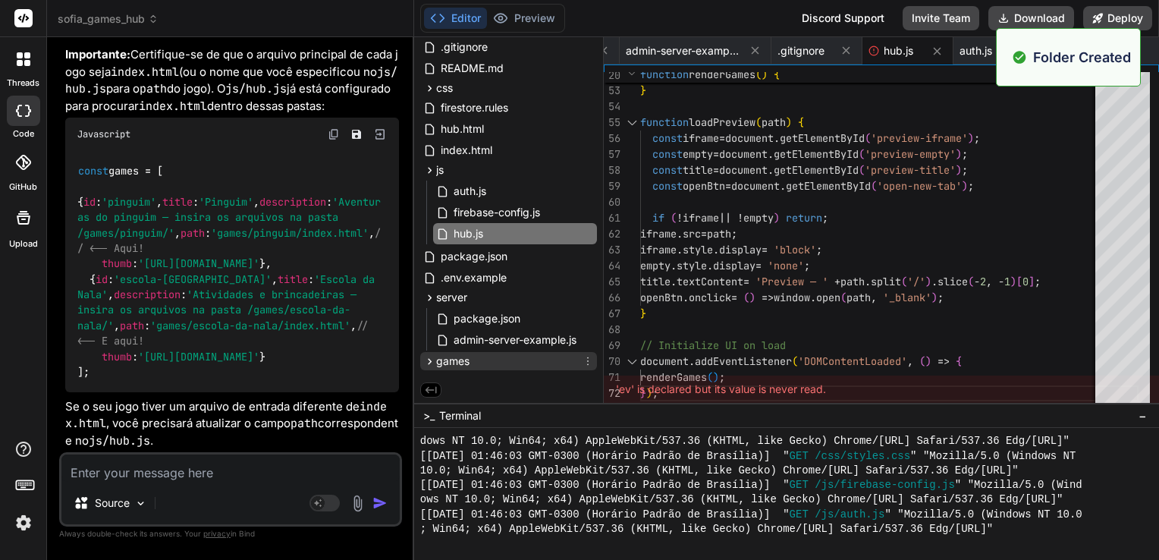
click at [443, 362] on span "games" at bounding box center [452, 360] width 33 height 15
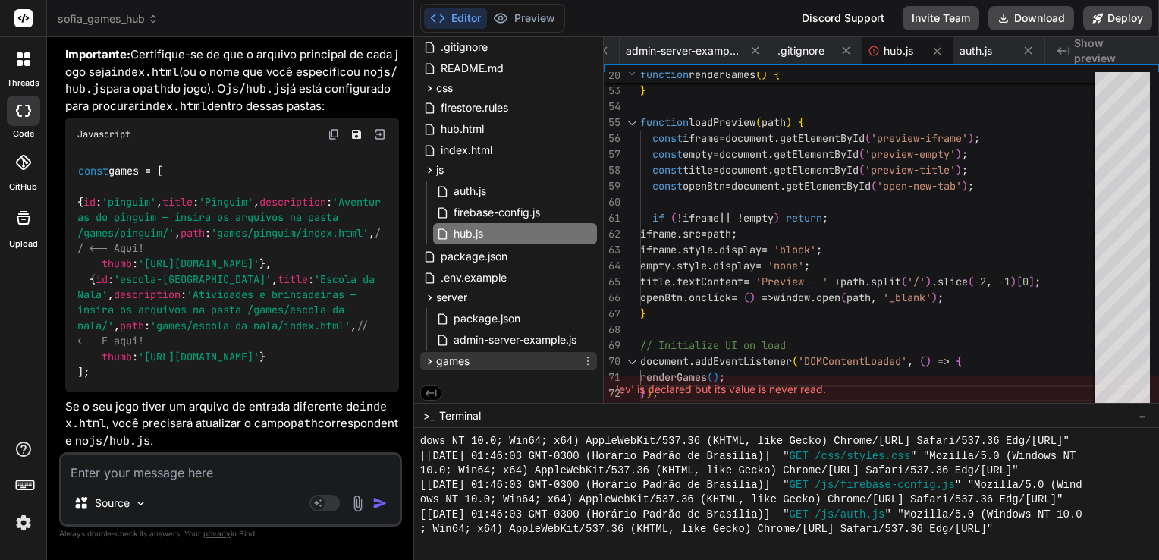
click at [586, 364] on icon at bounding box center [588, 361] width 12 height 12
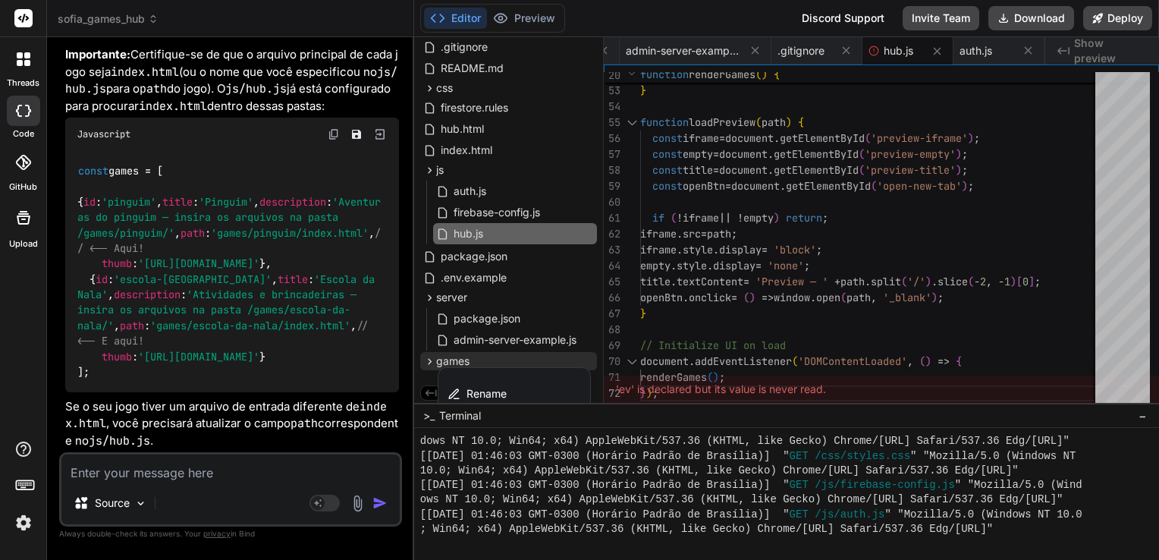
click at [519, 356] on div at bounding box center [786, 298] width 745 height 522
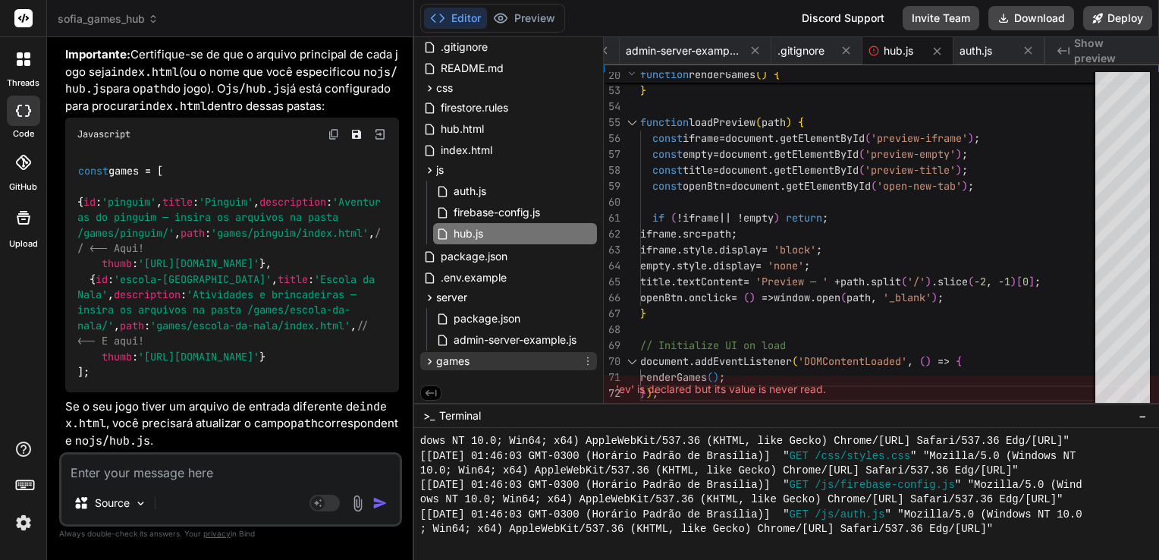
click at [585, 362] on icon at bounding box center [588, 361] width 12 height 12
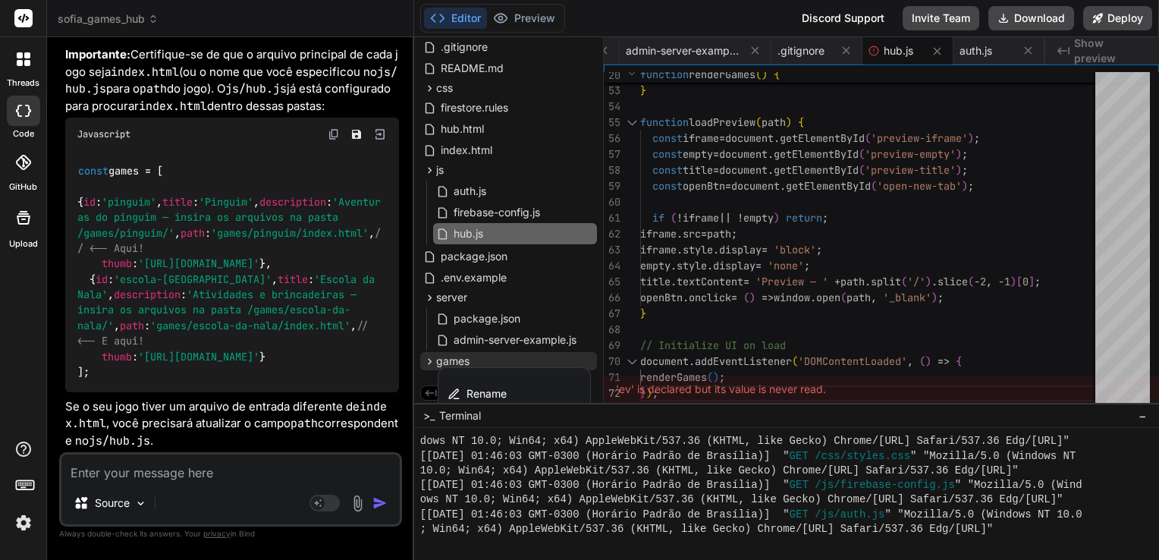
click at [576, 361] on div at bounding box center [786, 298] width 745 height 522
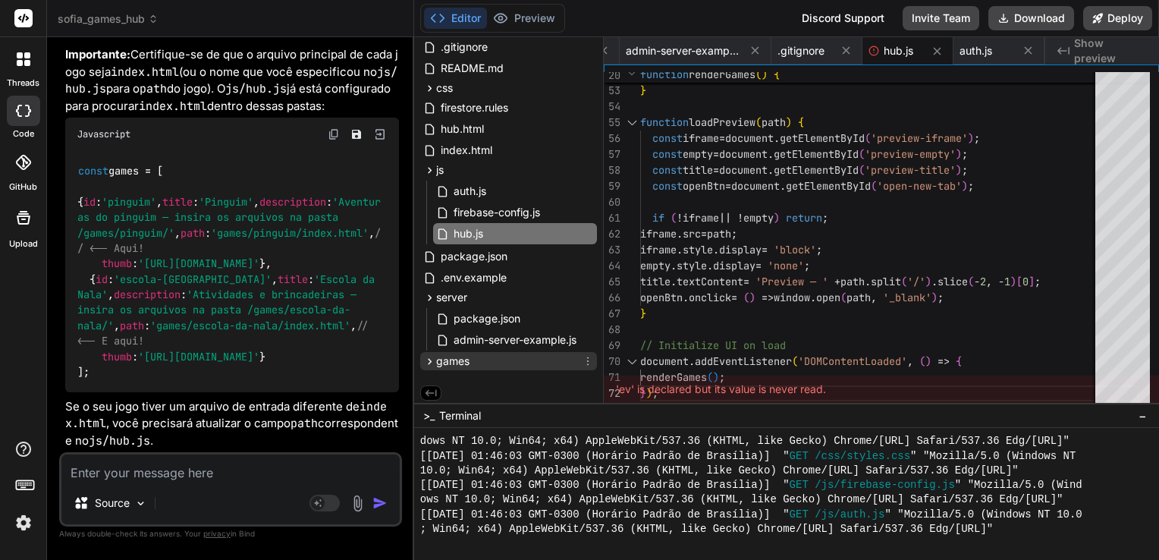
click at [465, 359] on span "games" at bounding box center [452, 360] width 33 height 15
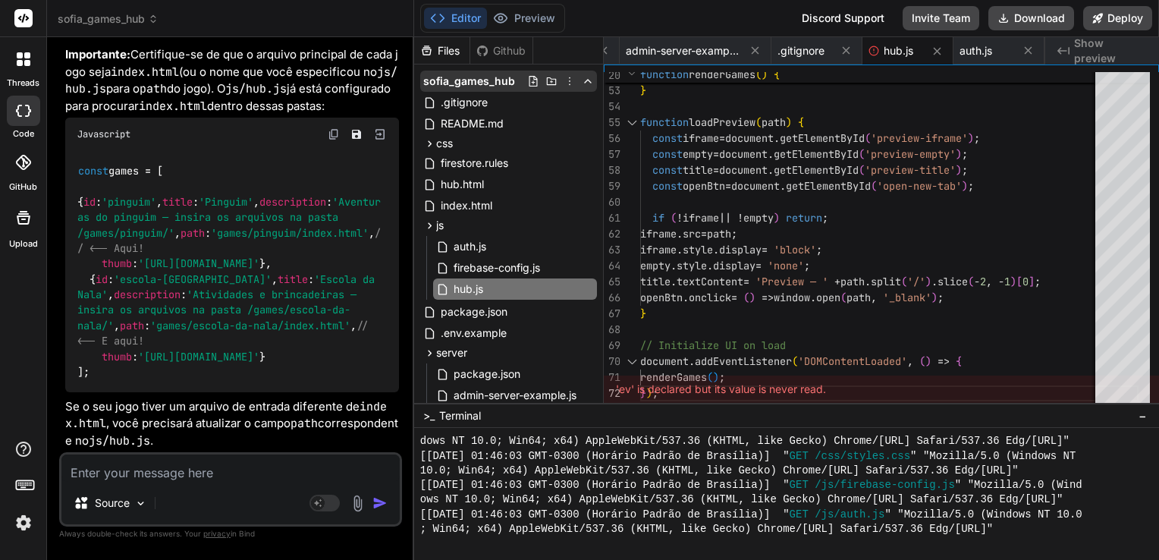
click at [564, 82] on icon at bounding box center [569, 81] width 12 height 12
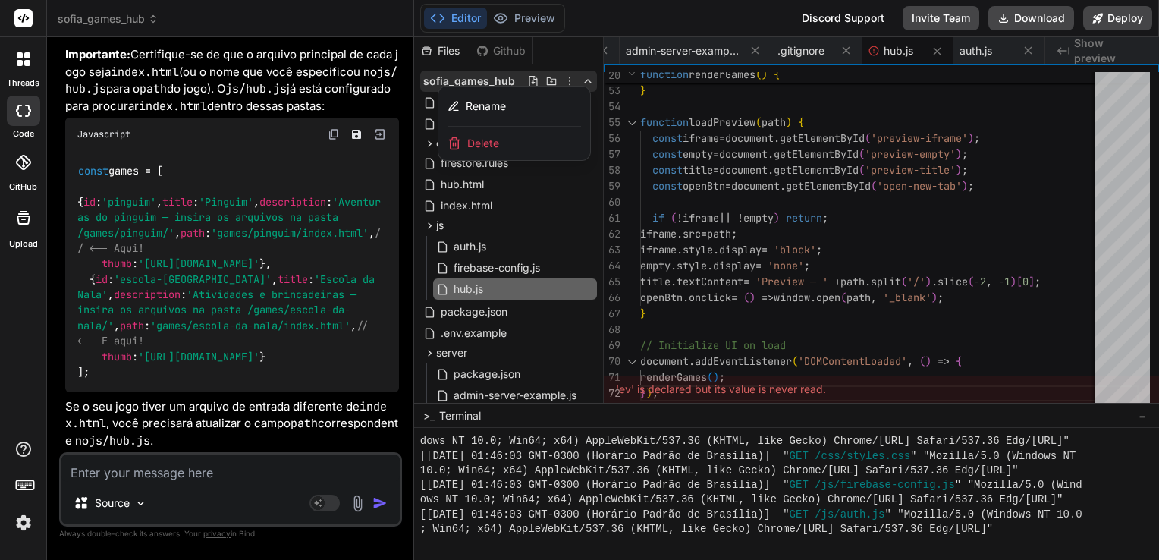
click at [566, 78] on div at bounding box center [786, 298] width 745 height 522
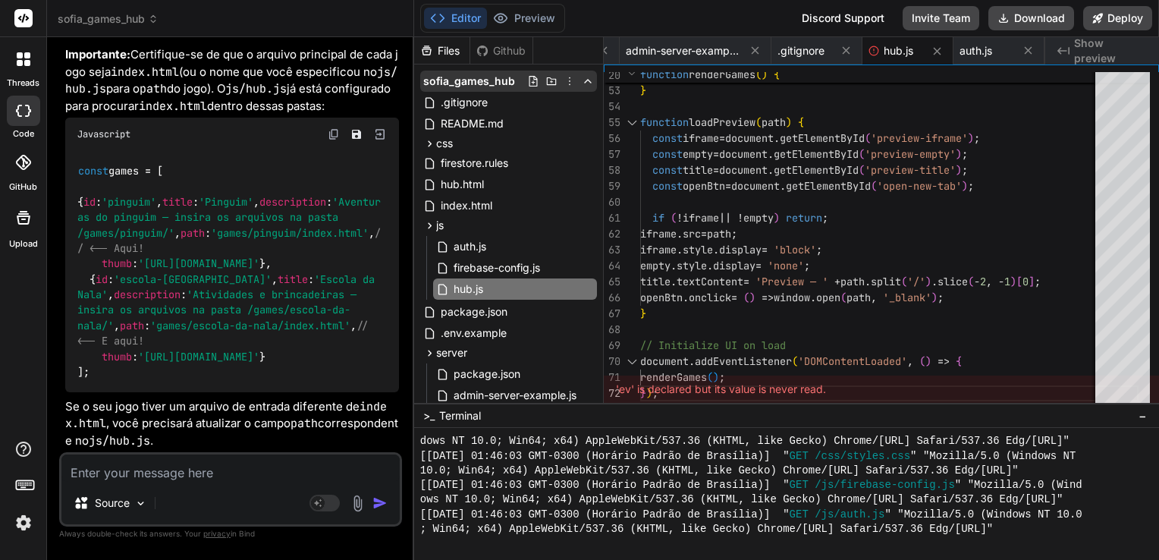
click at [549, 80] on icon at bounding box center [551, 81] width 12 height 12
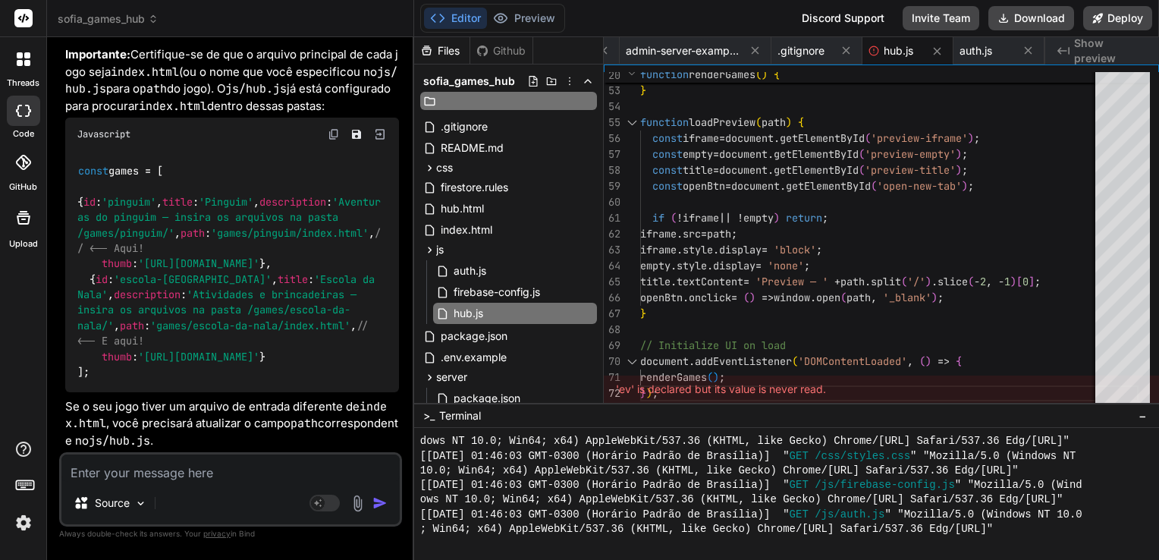
click at [549, 80] on icon at bounding box center [551, 81] width 12 height 12
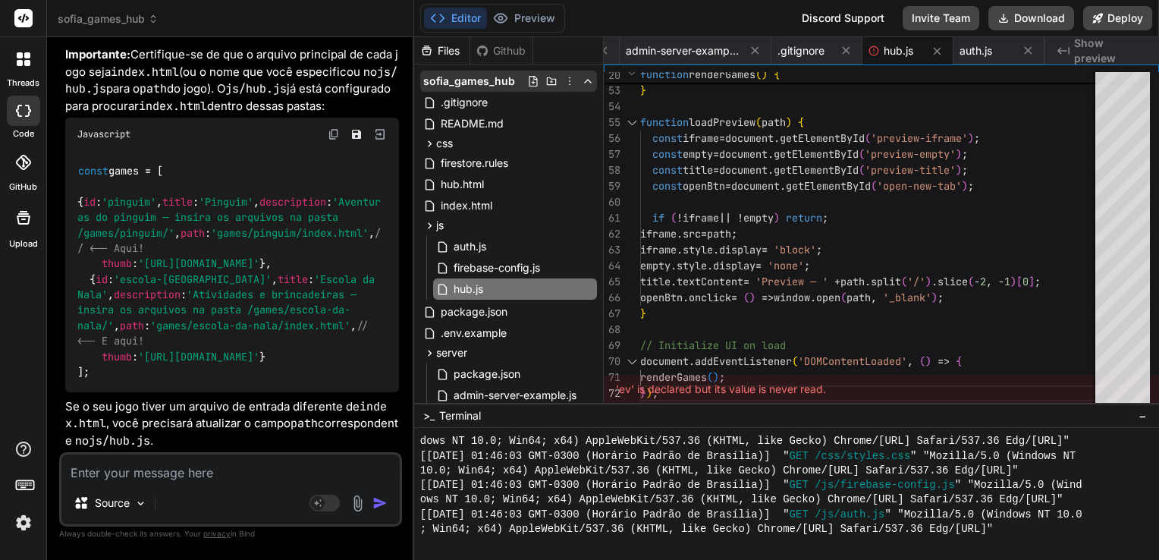
click at [531, 79] on icon at bounding box center [532, 81] width 8 height 11
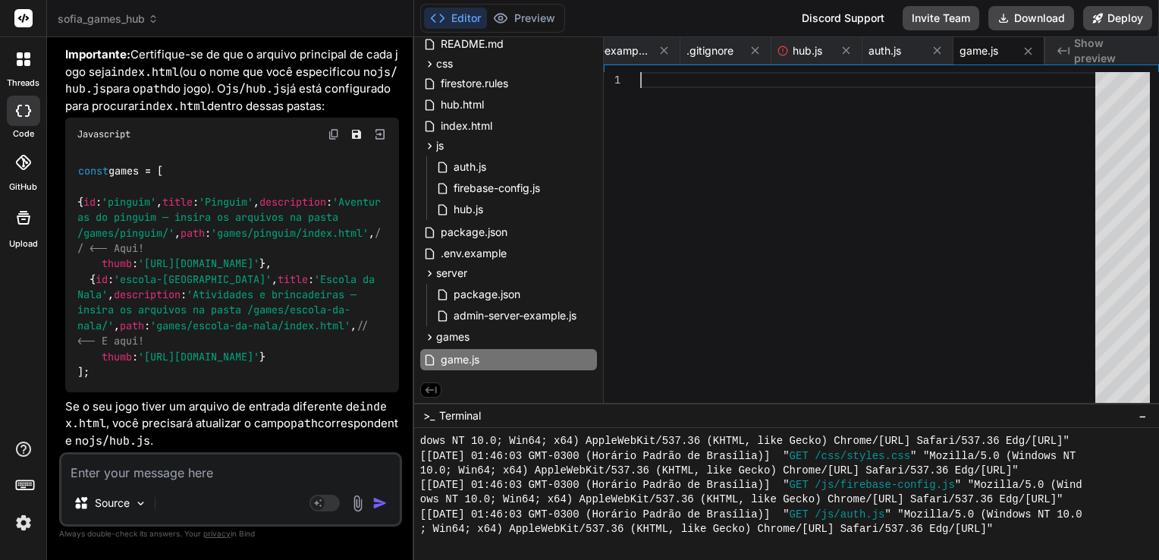
click at [723, 156] on div at bounding box center [872, 241] width 464 height 338
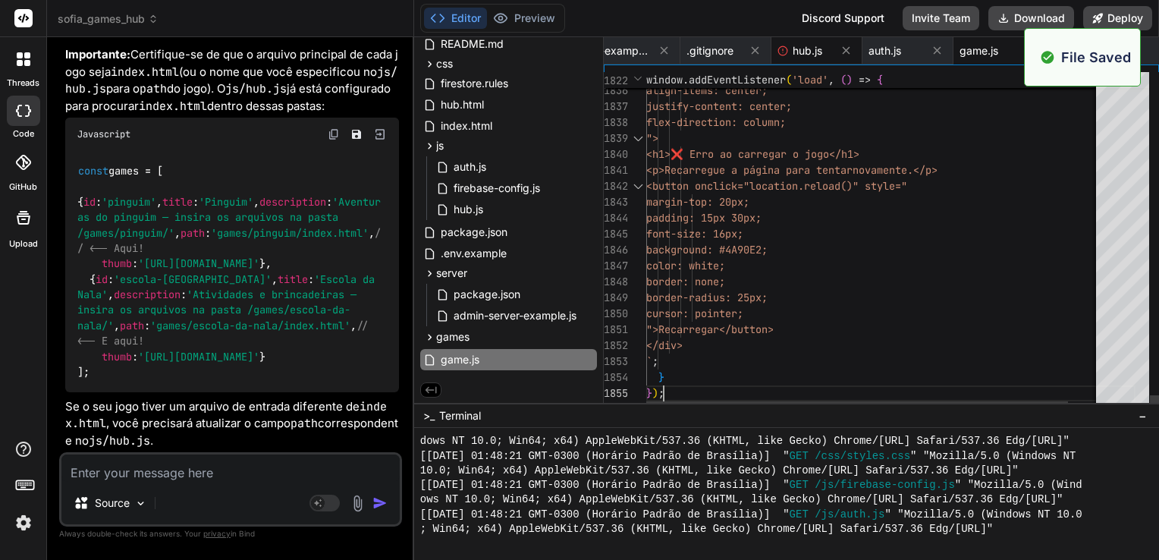
scroll to position [3668, 0]
click at [798, 49] on span "hub.js" at bounding box center [807, 50] width 30 height 15
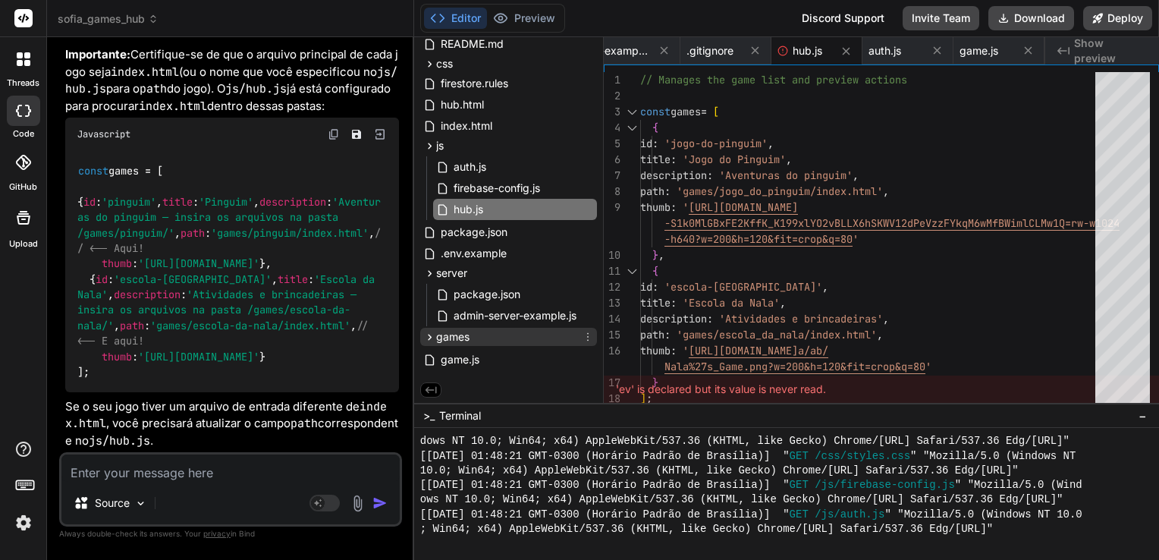
click at [488, 340] on div "games" at bounding box center [508, 337] width 177 height 18
click at [469, 339] on div "games" at bounding box center [508, 340] width 177 height 18
click at [430, 338] on icon at bounding box center [429, 337] width 13 height 13
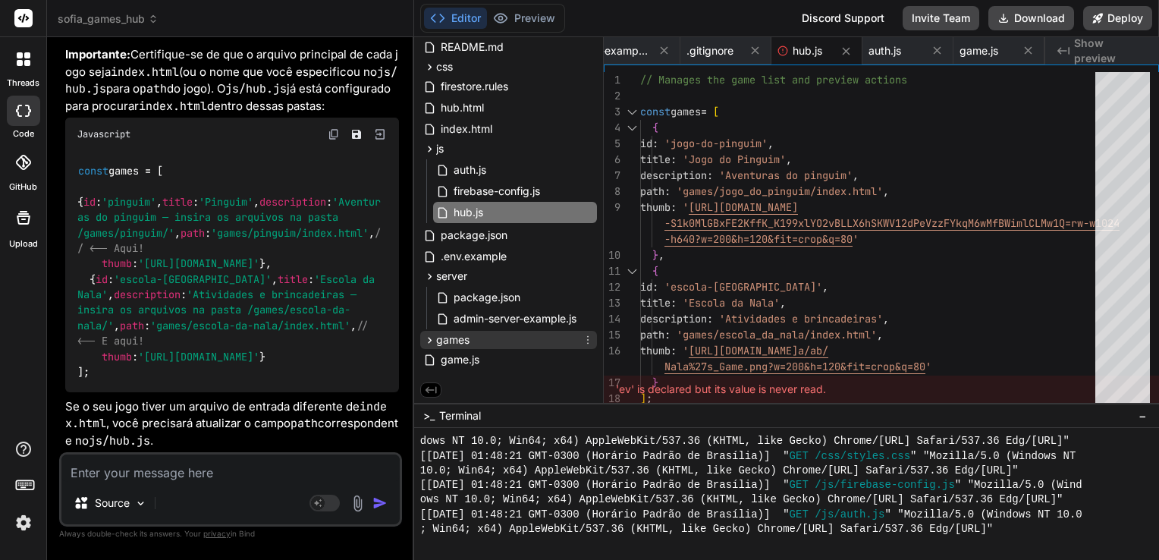
click at [430, 338] on icon at bounding box center [430, 340] width 4 height 6
drag, startPoint x: 448, startPoint y: 360, endPoint x: 457, endPoint y: 338, distance: 23.8
click at [457, 338] on div "sofia_games_hub .gitignore README.md css styles.css firestore.rules hub.html in…" at bounding box center [508, 180] width 189 height 391
drag, startPoint x: 484, startPoint y: 357, endPoint x: 496, endPoint y: 343, distance: 18.8
click at [496, 343] on div "sofia_games_hub .gitignore README.md css styles.css firestore.rules hub.html in…" at bounding box center [508, 180] width 189 height 391
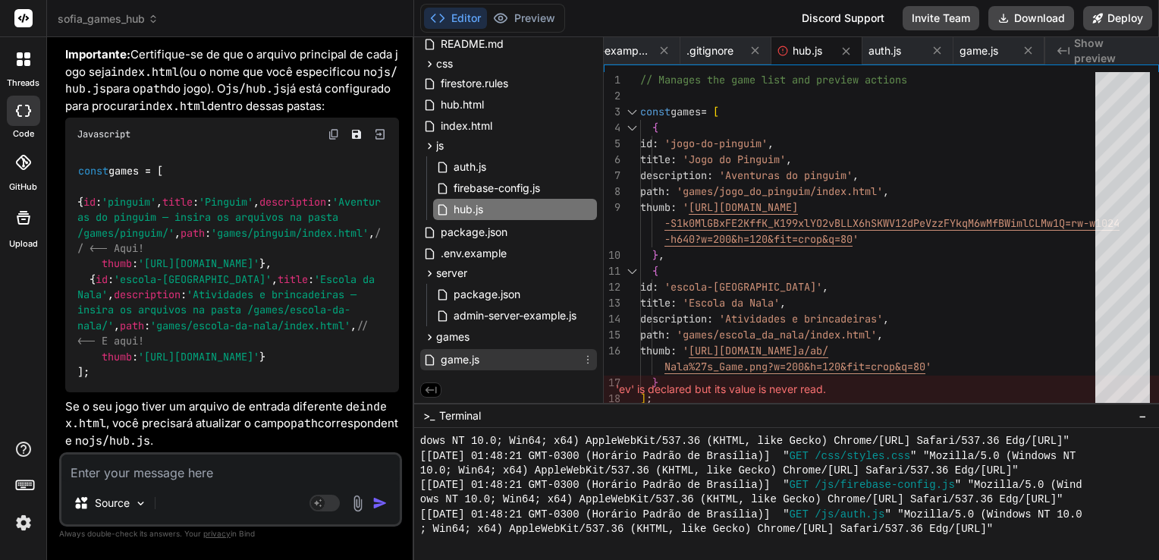
click at [583, 361] on icon at bounding box center [588, 359] width 12 height 12
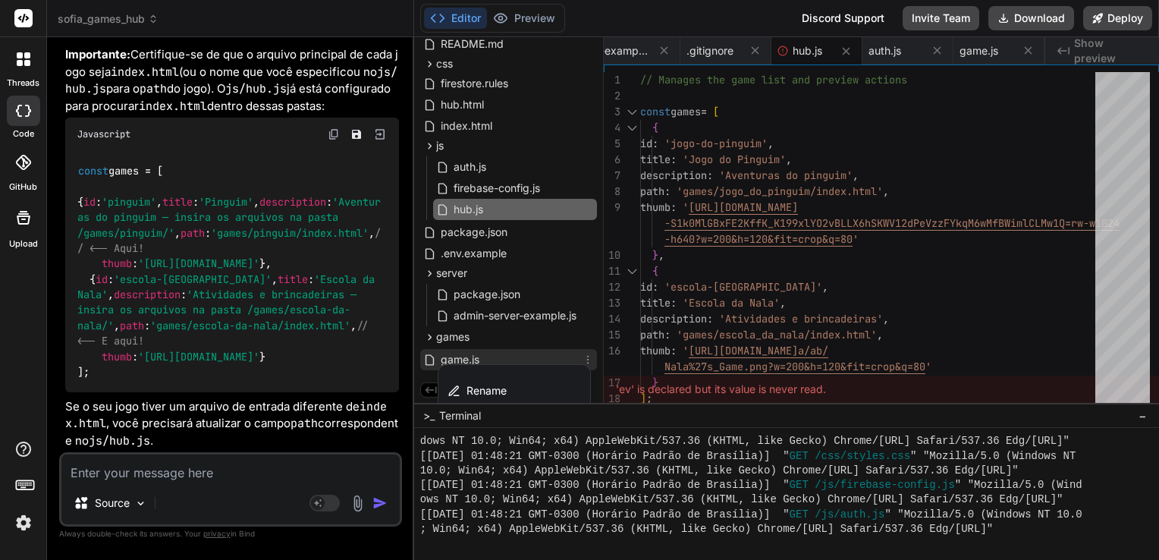
click at [534, 353] on div at bounding box center [786, 298] width 745 height 522
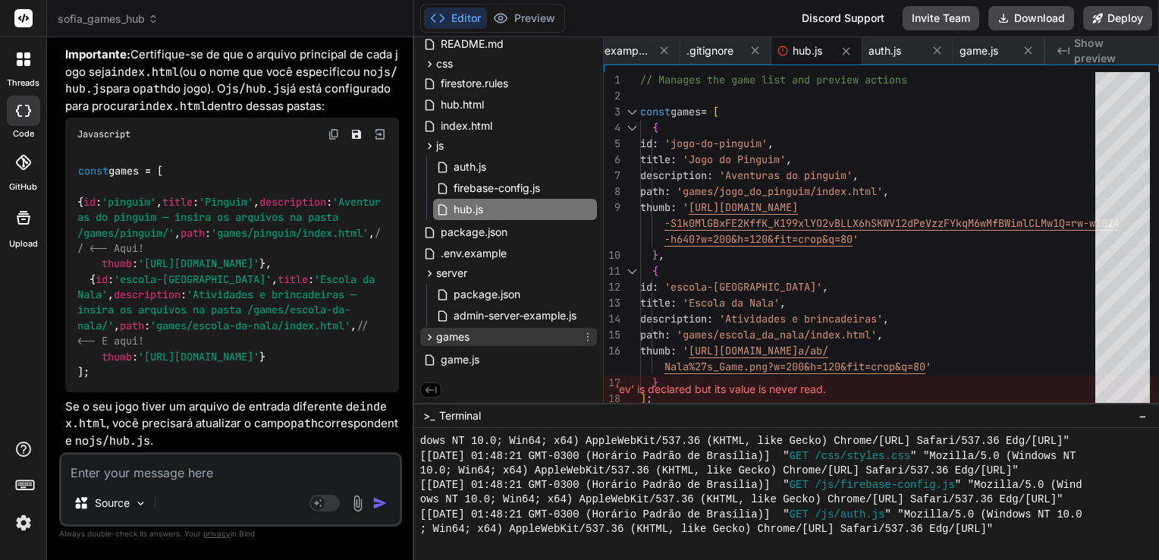
drag, startPoint x: 453, startPoint y: 354, endPoint x: 459, endPoint y: 337, distance: 18.2
click at [456, 343] on span "games" at bounding box center [452, 336] width 33 height 15
drag, startPoint x: 428, startPoint y: 356, endPoint x: 474, endPoint y: 338, distance: 49.4
click at [474, 338] on div "sofia_games_hub .gitignore README.md css styles.css firestore.rules hub.html in…" at bounding box center [508, 182] width 189 height 388
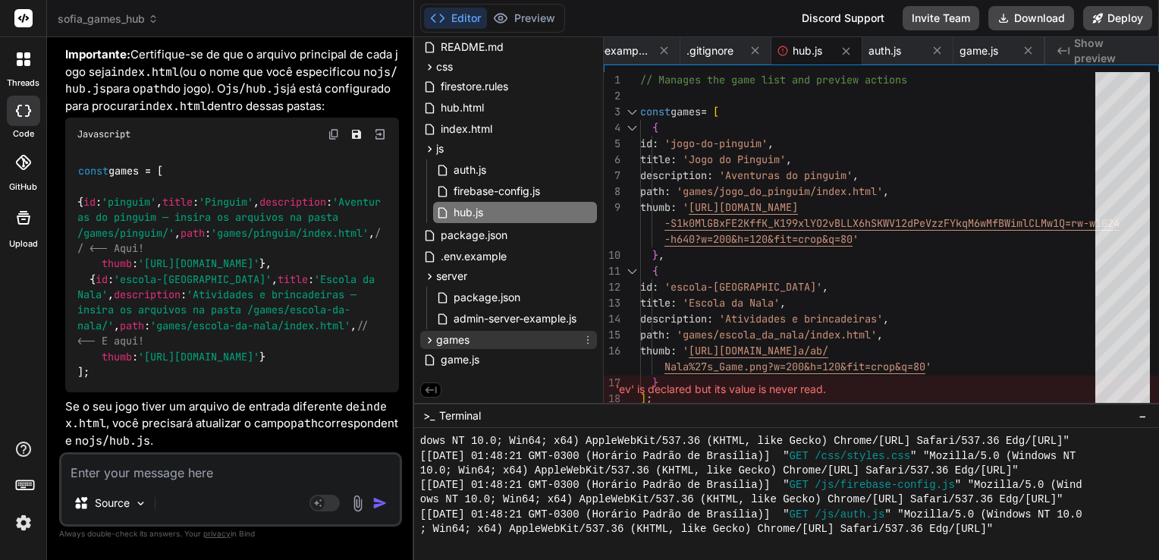
drag, startPoint x: 449, startPoint y: 357, endPoint x: 457, endPoint y: 343, distance: 16.6
click at [457, 343] on div "sofia_games_hub .gitignore README.md css styles.css firestore.rules hub.html in…" at bounding box center [508, 182] width 189 height 388
drag, startPoint x: 459, startPoint y: 357, endPoint x: 464, endPoint y: 345, distance: 13.2
click at [464, 345] on div "sofia_games_hub .gitignore README.md css styles.css firestore.rules hub.html in…" at bounding box center [508, 182] width 189 height 388
click at [585, 341] on icon at bounding box center [588, 340] width 12 height 12
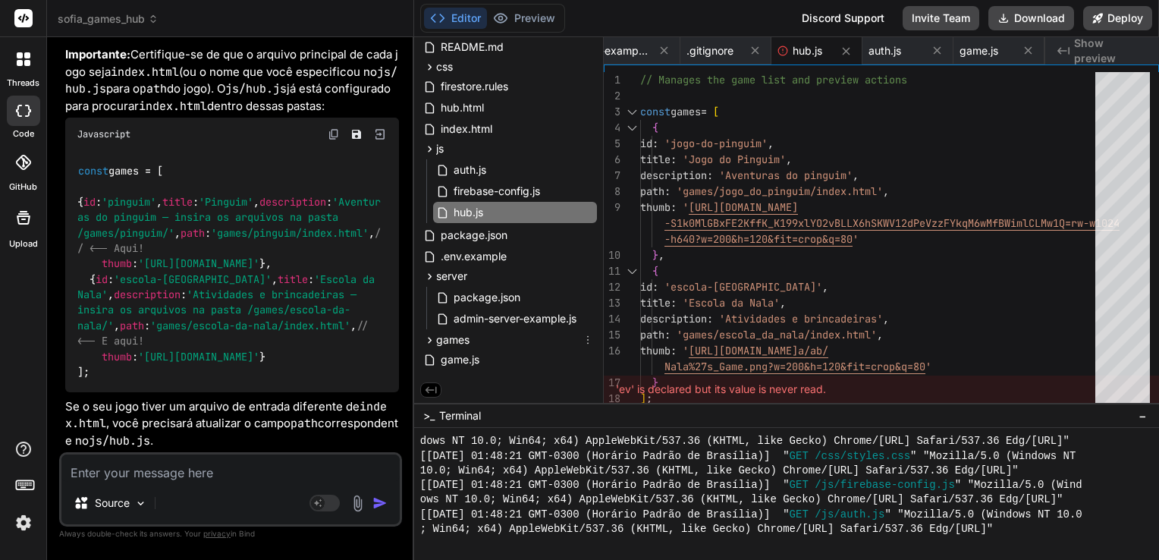
scroll to position [80, 0]
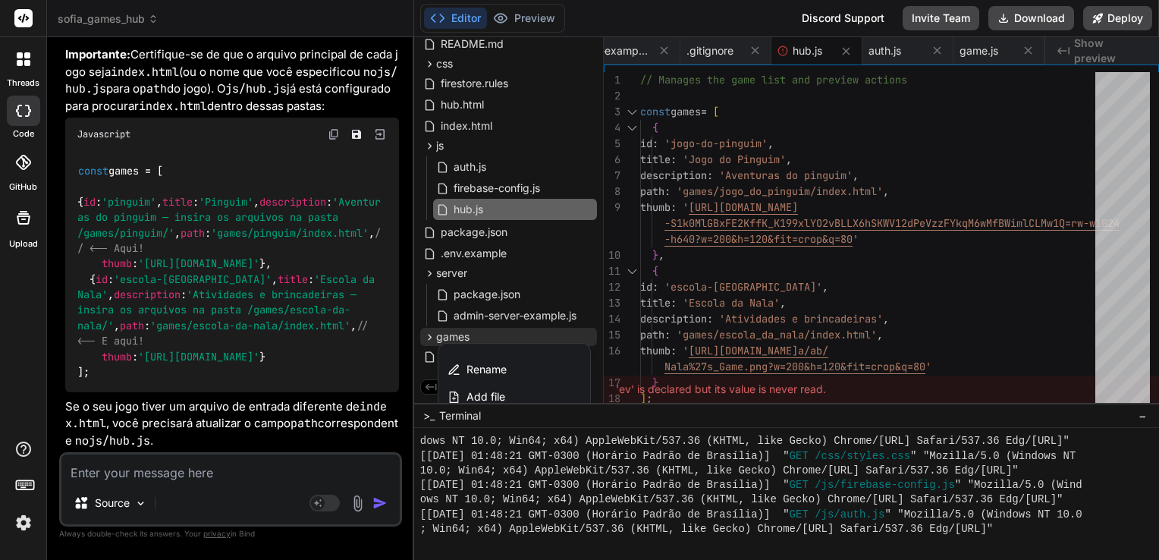
click at [488, 394] on span "Add file" at bounding box center [485, 396] width 39 height 15
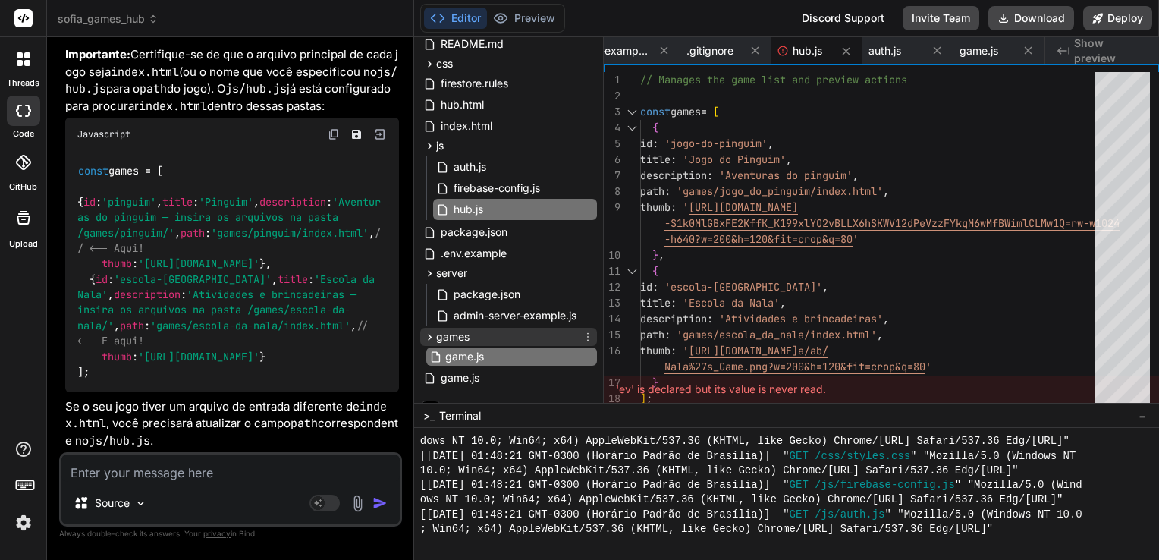
scroll to position [0, 797]
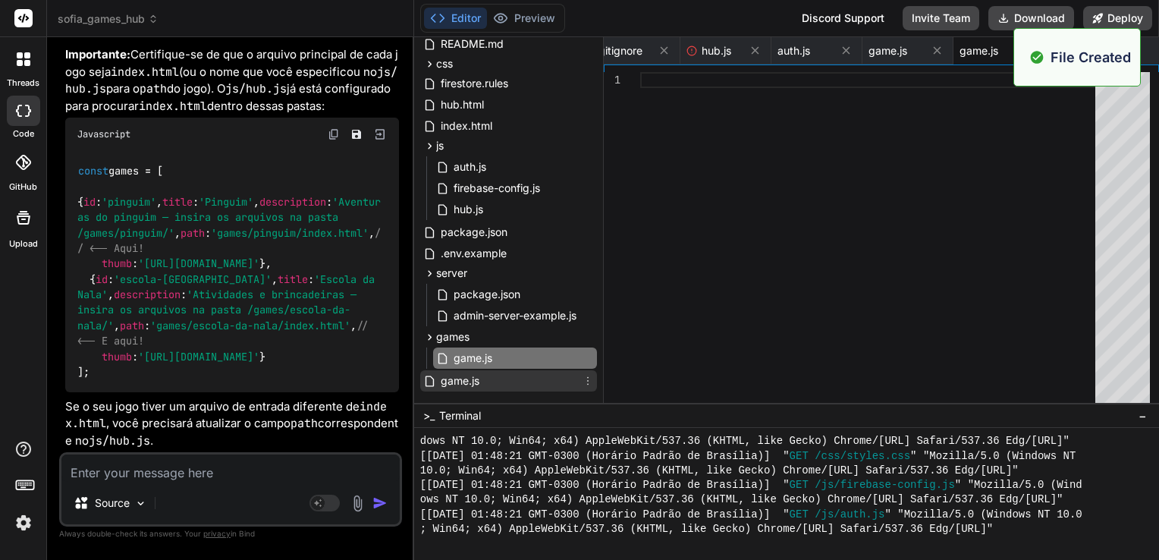
click at [475, 377] on span "game.js" at bounding box center [460, 381] width 42 height 18
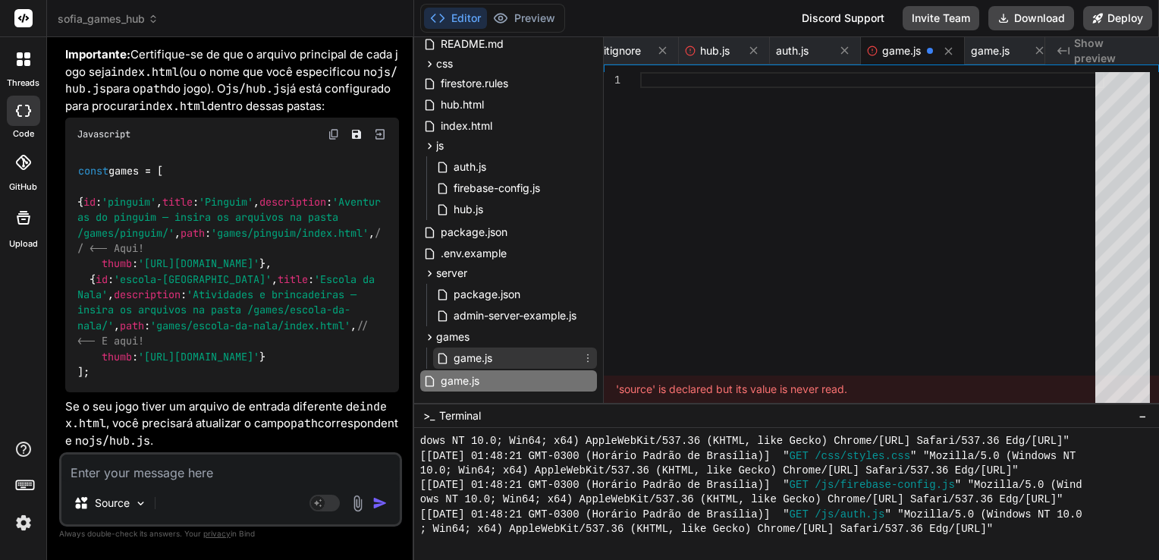
click at [475, 359] on span "game.js" at bounding box center [473, 358] width 42 height 18
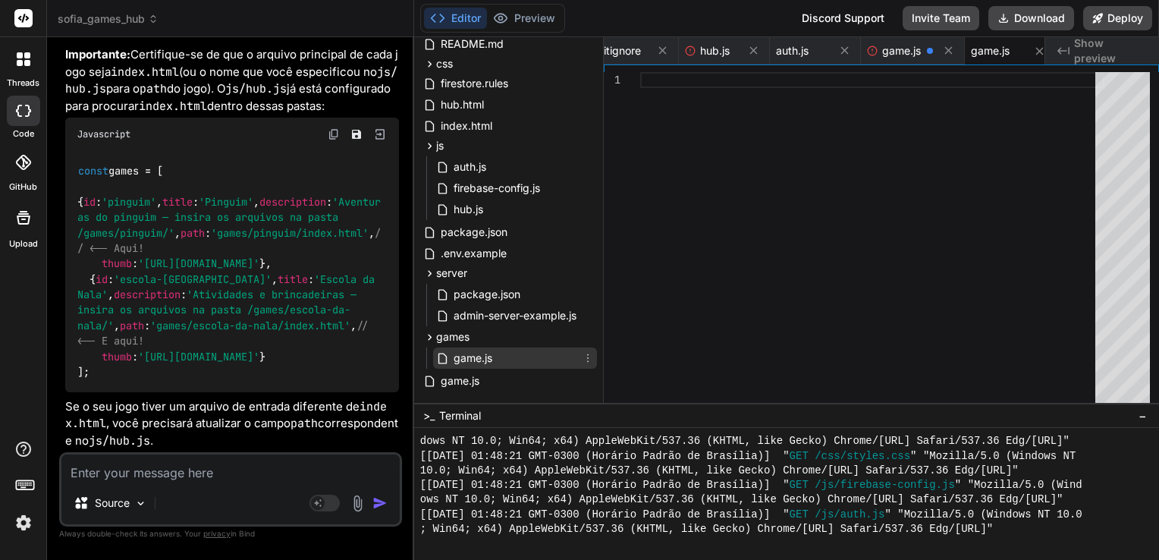
scroll to position [0, 810]
click at [735, 281] on div at bounding box center [872, 241] width 464 height 338
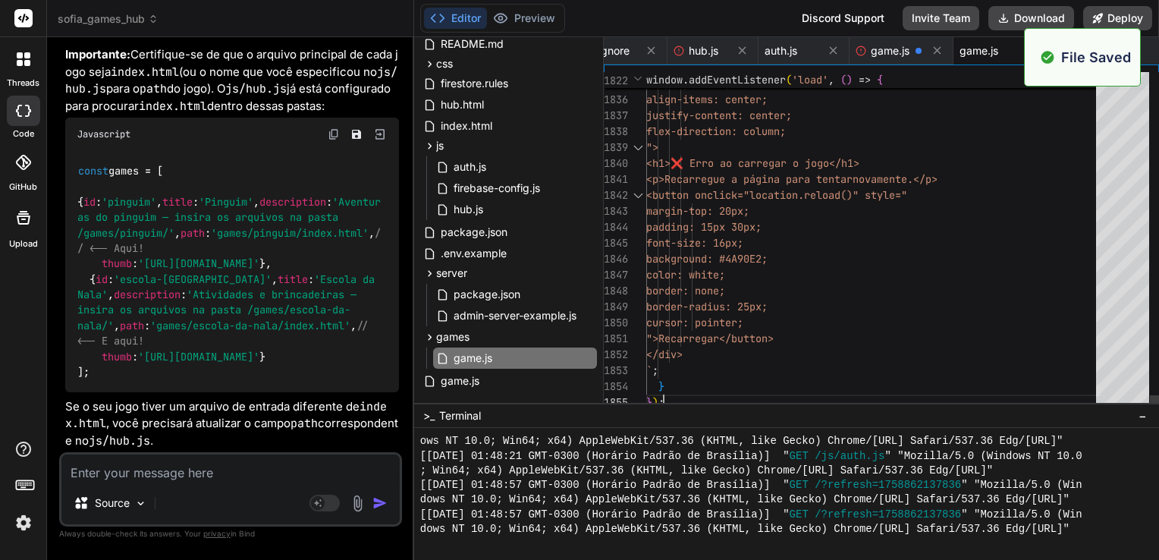
scroll to position [3814, 0]
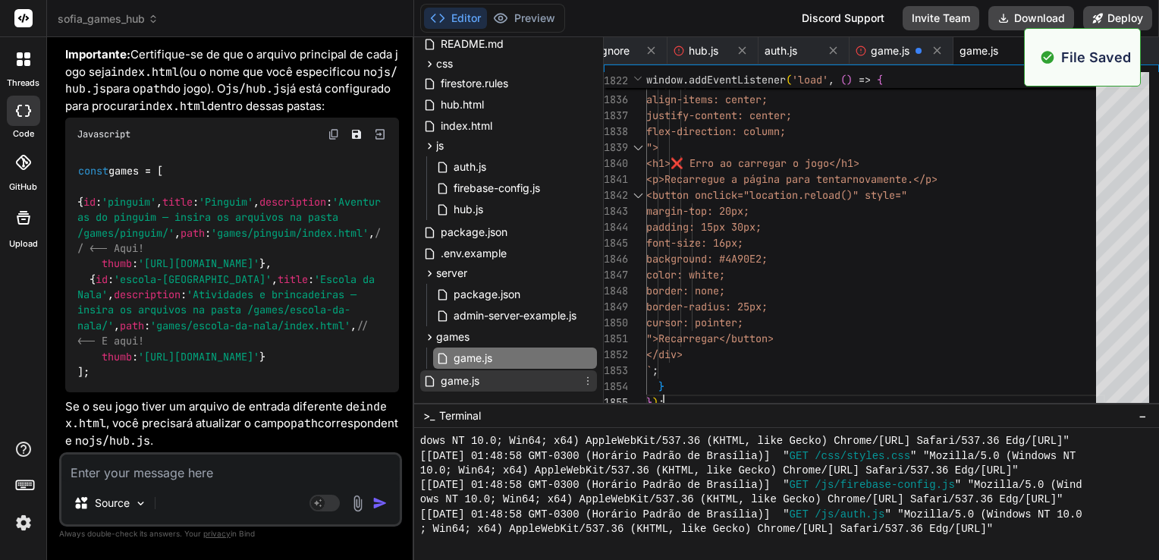
click at [475, 381] on span "game.js" at bounding box center [460, 381] width 42 height 18
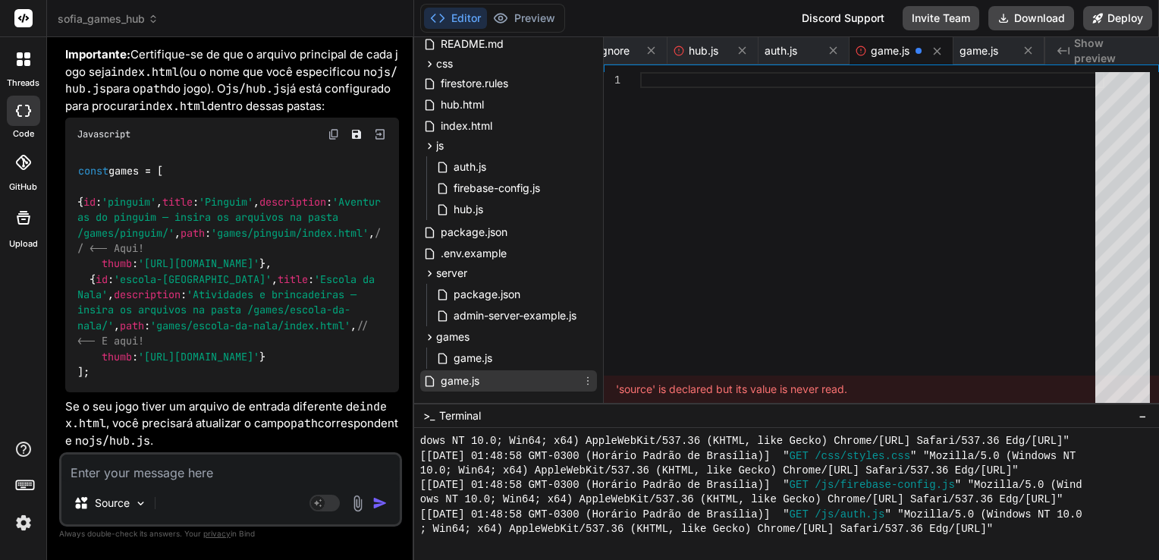
click at [586, 381] on icon at bounding box center [588, 381] width 12 height 12
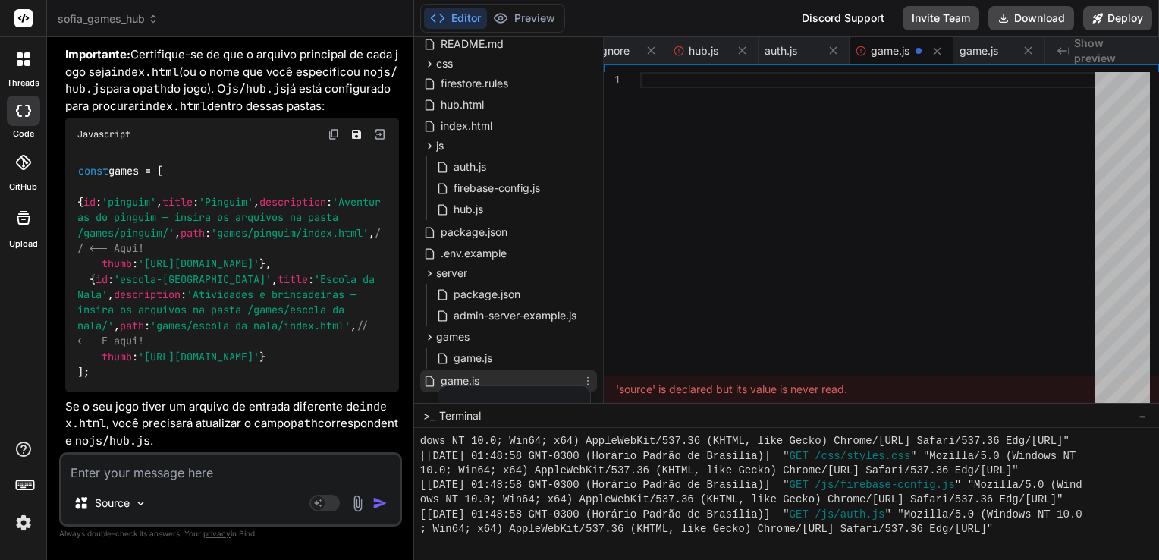
click at [547, 372] on div at bounding box center [786, 298] width 745 height 522
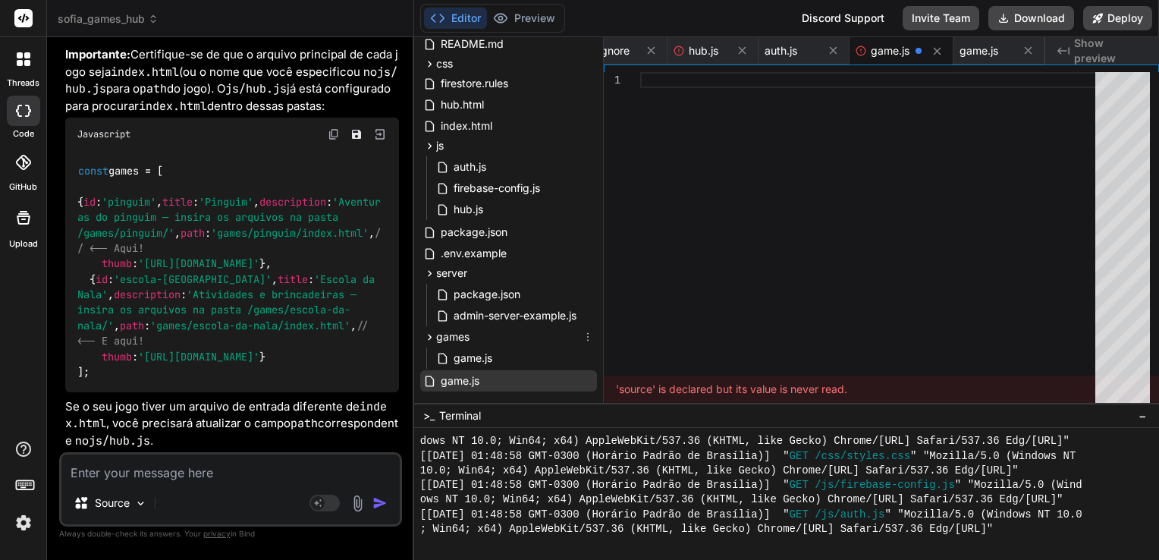
scroll to position [101, 0]
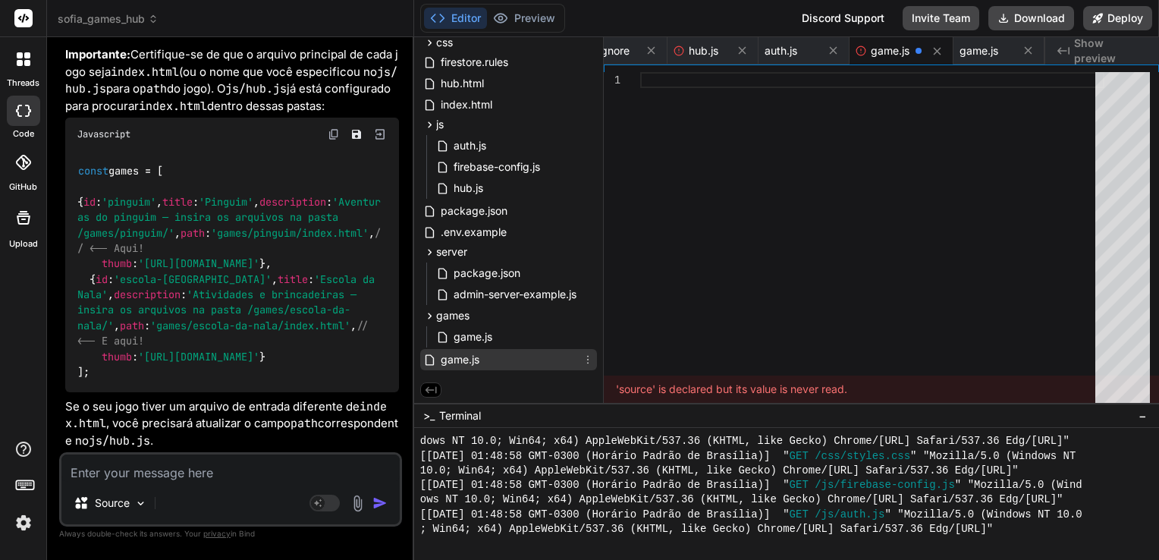
click at [587, 359] on icon at bounding box center [588, 360] width 2 height 8
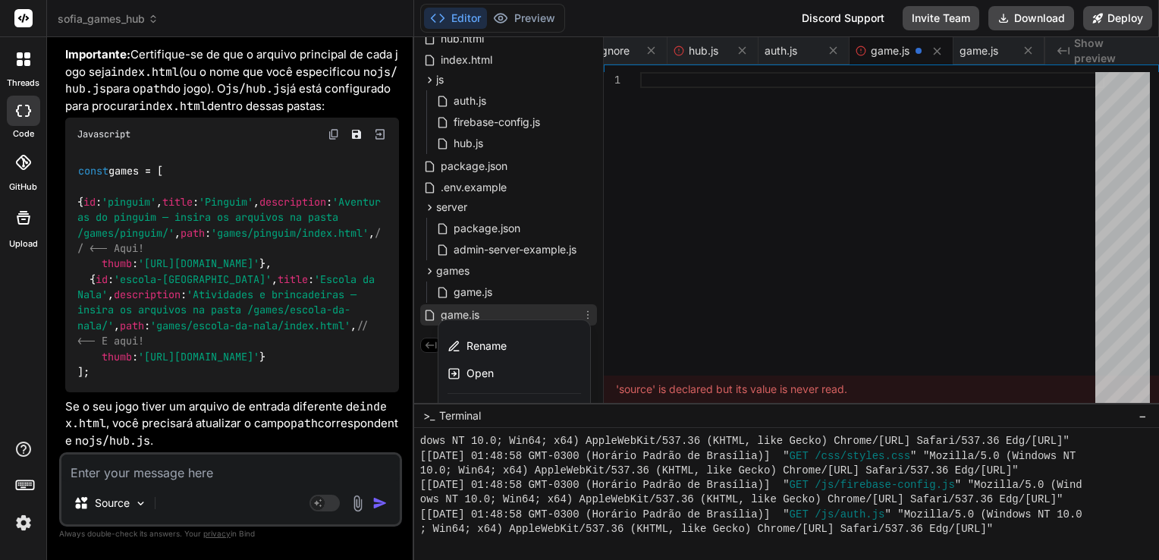
scroll to position [170, 0]
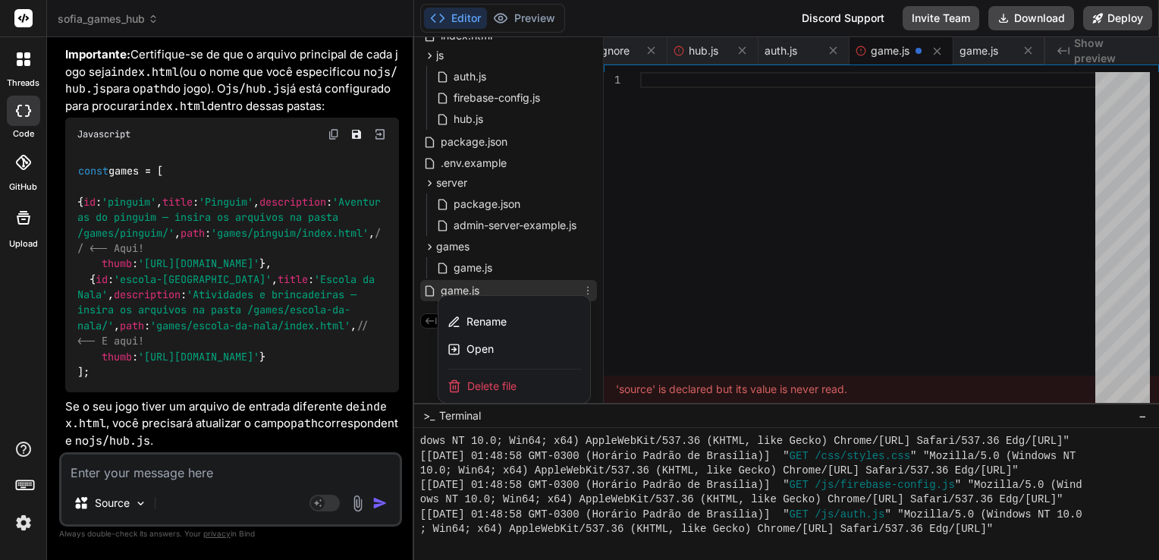
click at [486, 378] on span "Delete file" at bounding box center [491, 385] width 49 height 15
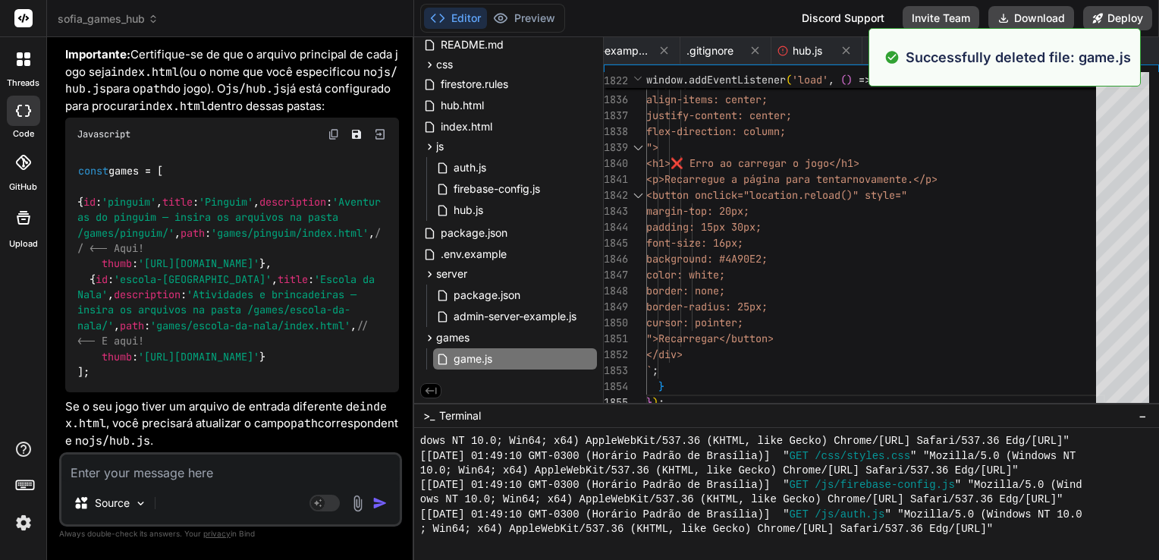
scroll to position [80, 0]
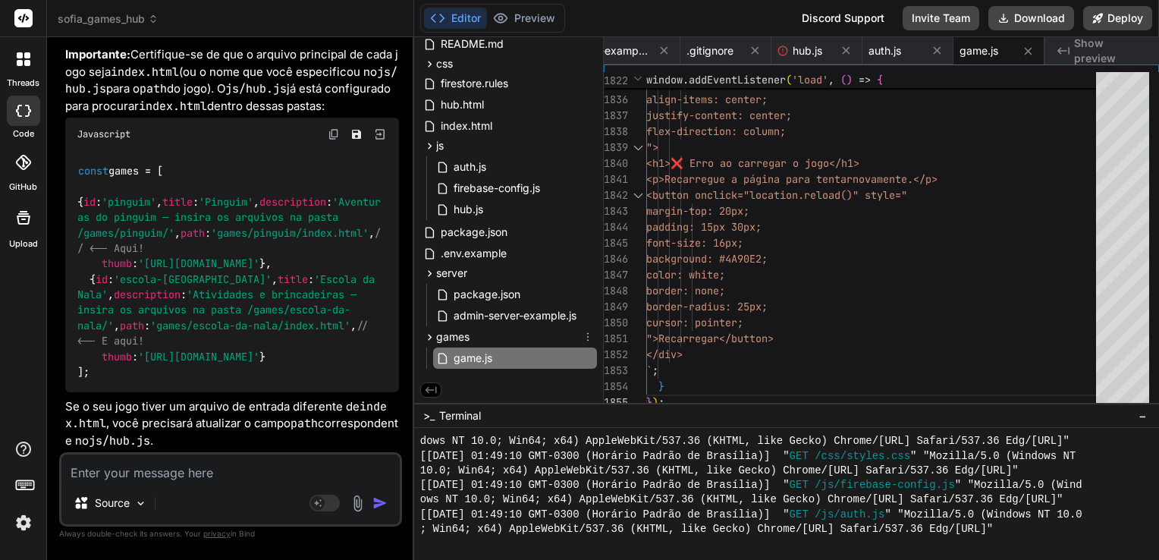
click at [582, 338] on icon at bounding box center [588, 337] width 12 height 12
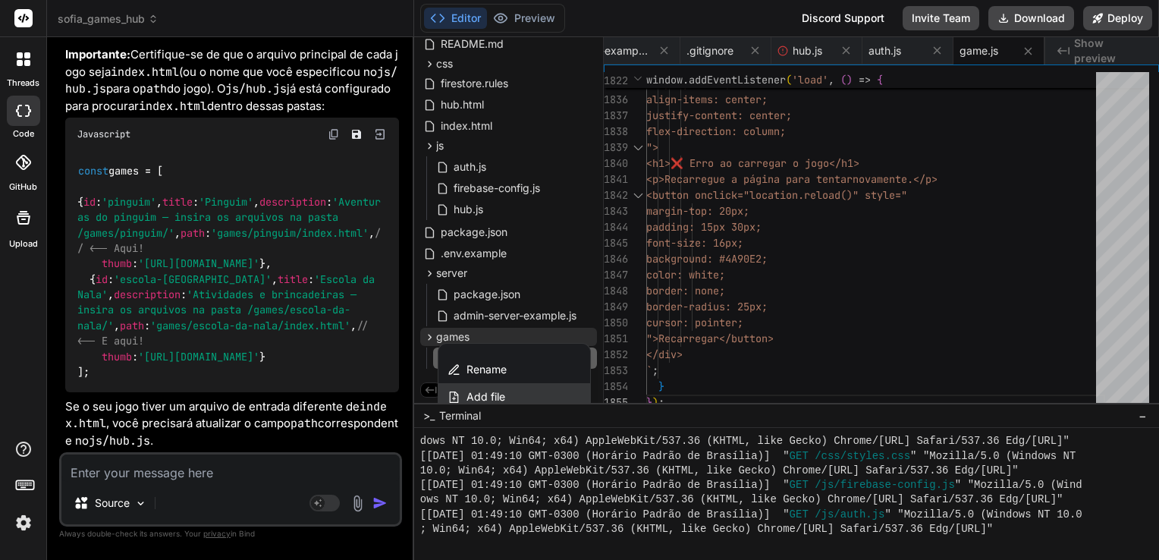
click at [507, 390] on div "Add file" at bounding box center [514, 396] width 152 height 27
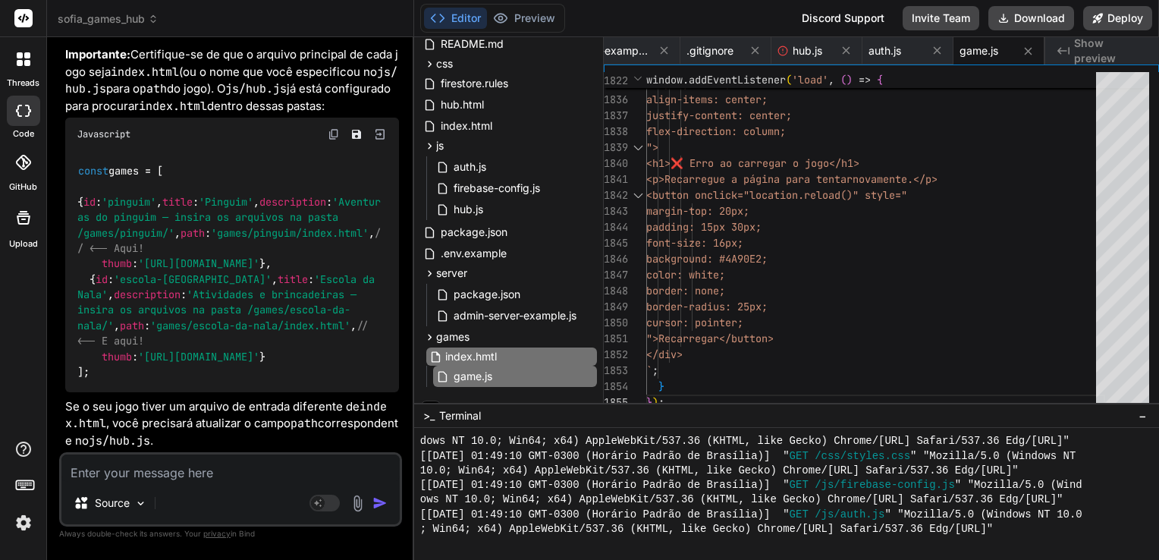
scroll to position [0, 797]
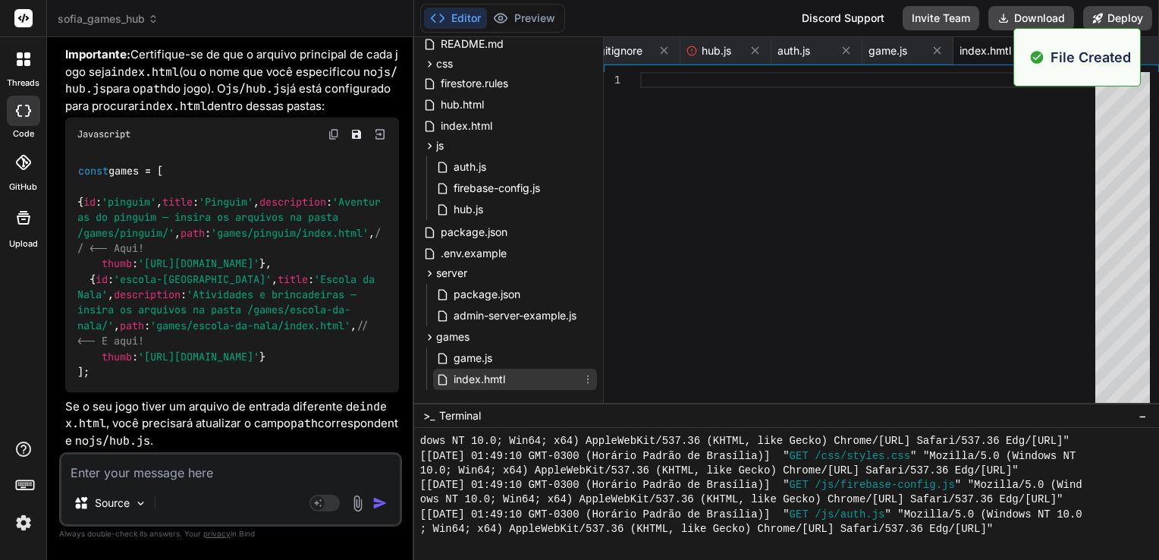
click at [497, 382] on span "index.hmtl" at bounding box center [479, 379] width 55 height 18
click at [507, 379] on div "index.hmtl" at bounding box center [515, 379] width 164 height 21
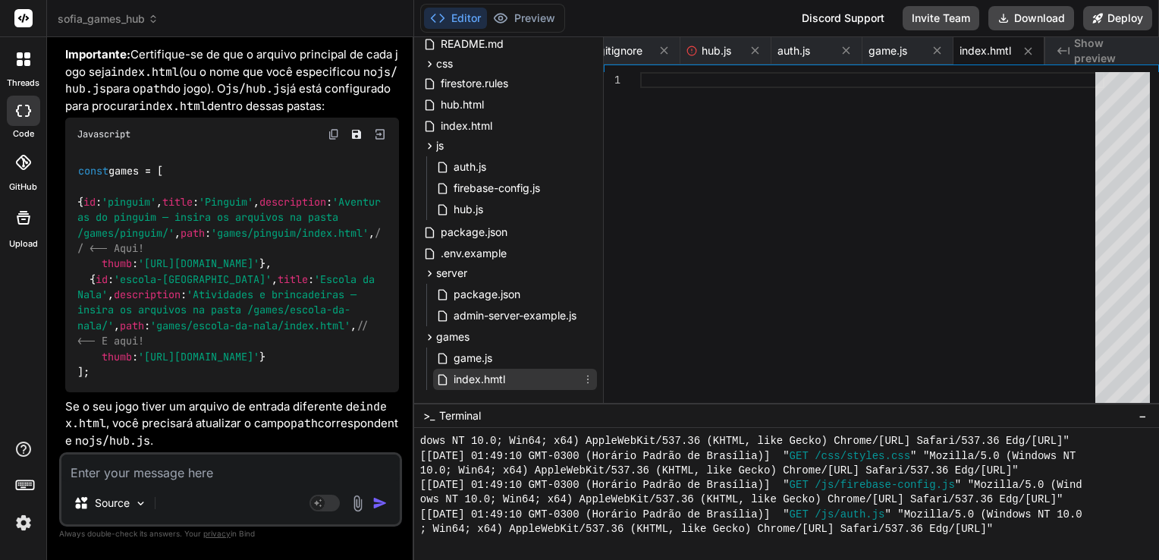
drag, startPoint x: 507, startPoint y: 378, endPoint x: 490, endPoint y: 379, distance: 16.7
click at [490, 379] on span "index.hmtl" at bounding box center [479, 379] width 55 height 18
click at [585, 379] on icon at bounding box center [588, 379] width 12 height 12
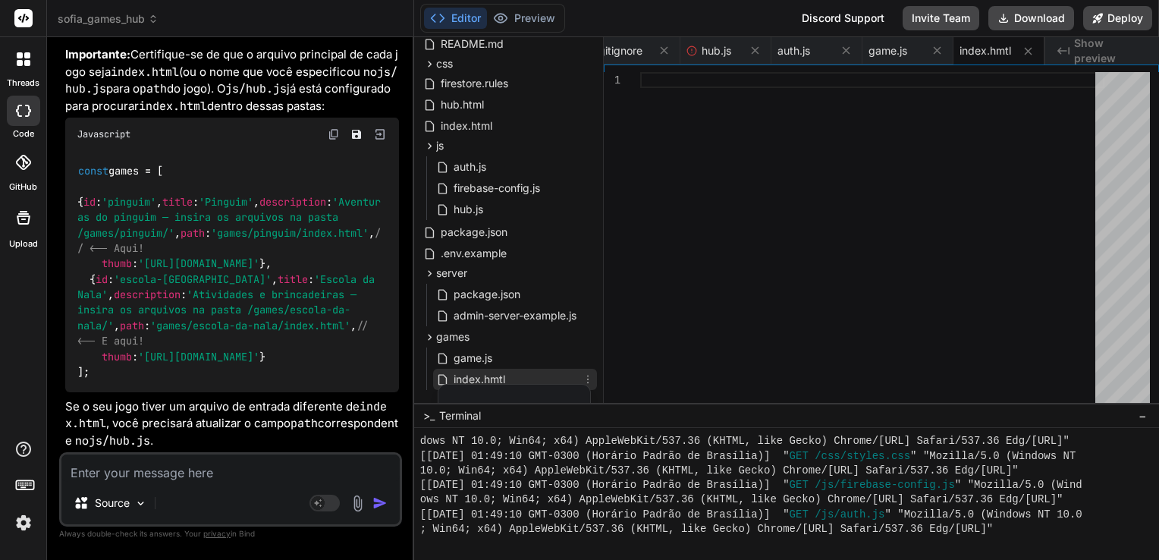
click at [559, 377] on div at bounding box center [786, 298] width 745 height 522
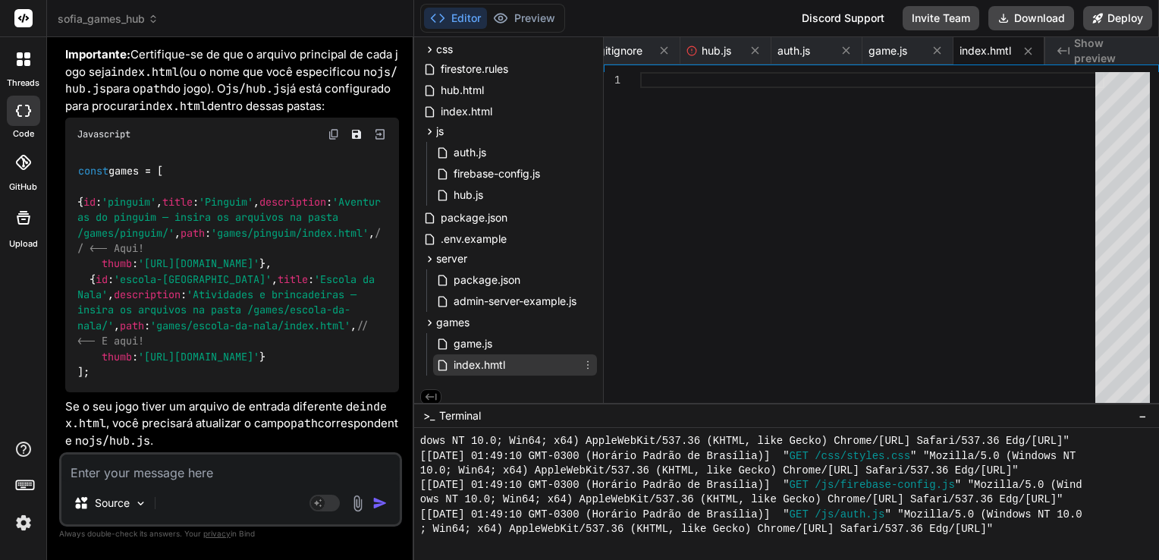
scroll to position [101, 0]
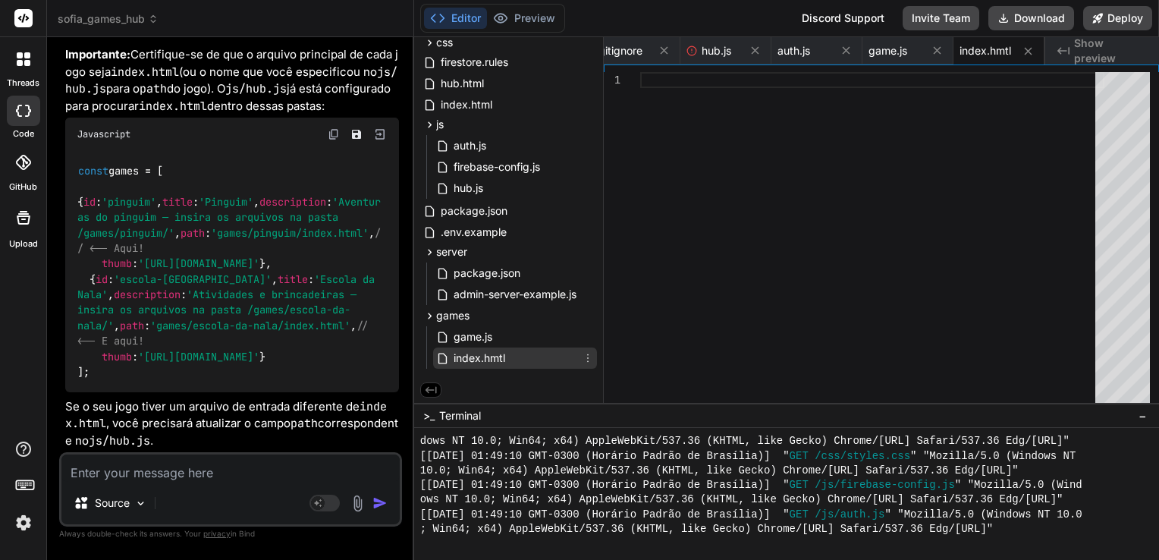
click at [585, 355] on icon at bounding box center [588, 358] width 12 height 12
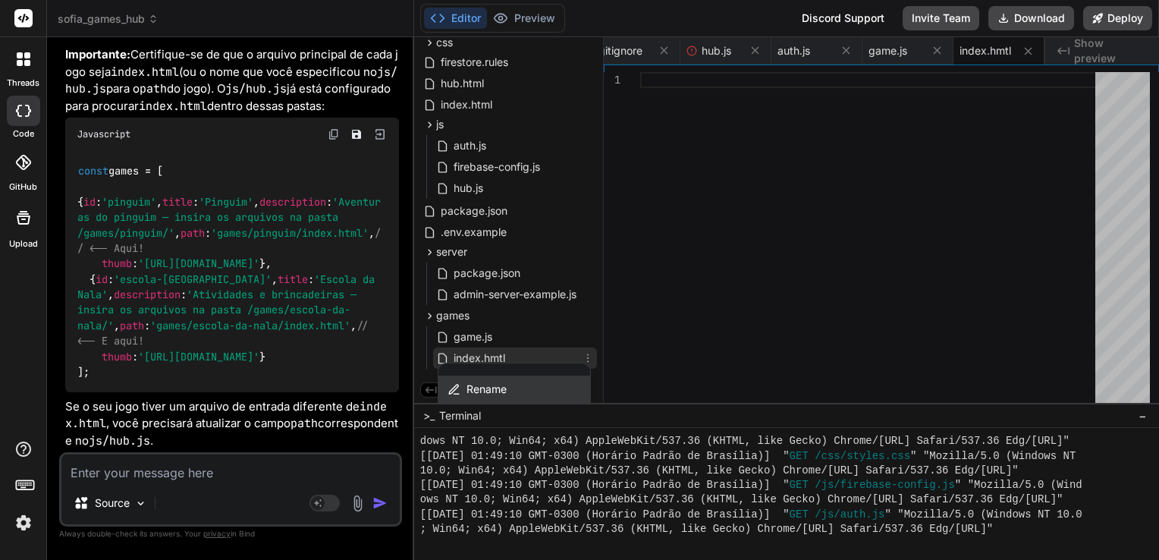
click at [550, 382] on div "Rename" at bounding box center [514, 388] width 152 height 27
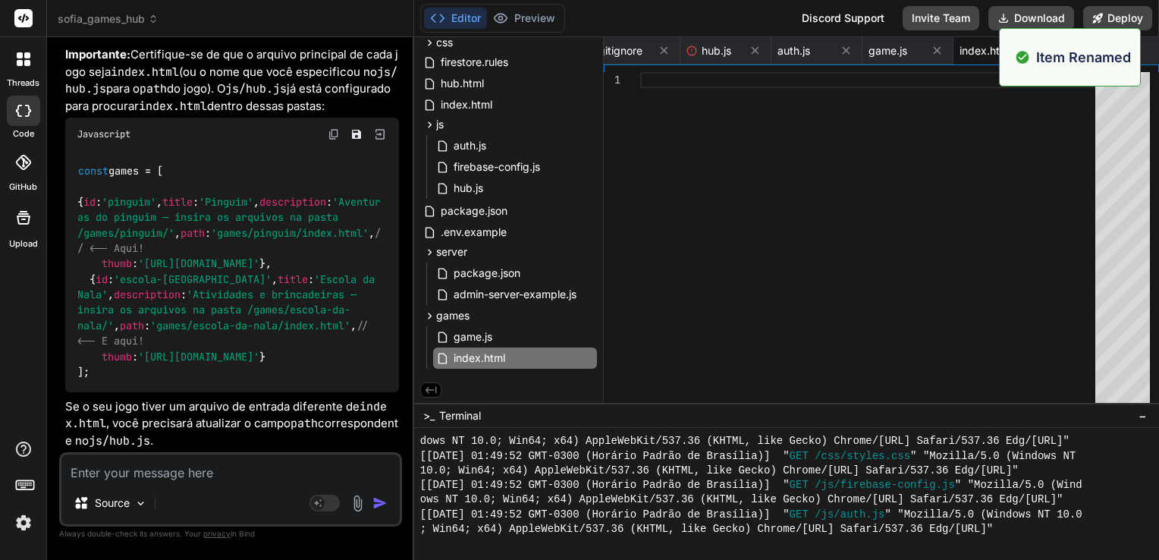
scroll to position [0, 0]
click at [713, 189] on div at bounding box center [872, 241] width 464 height 338
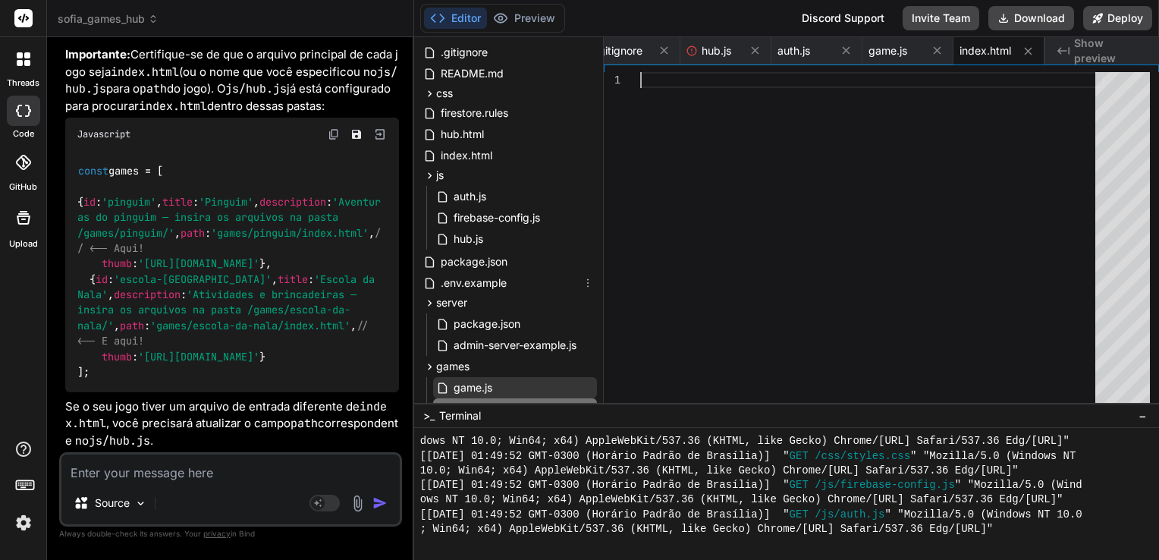
scroll to position [101, 0]
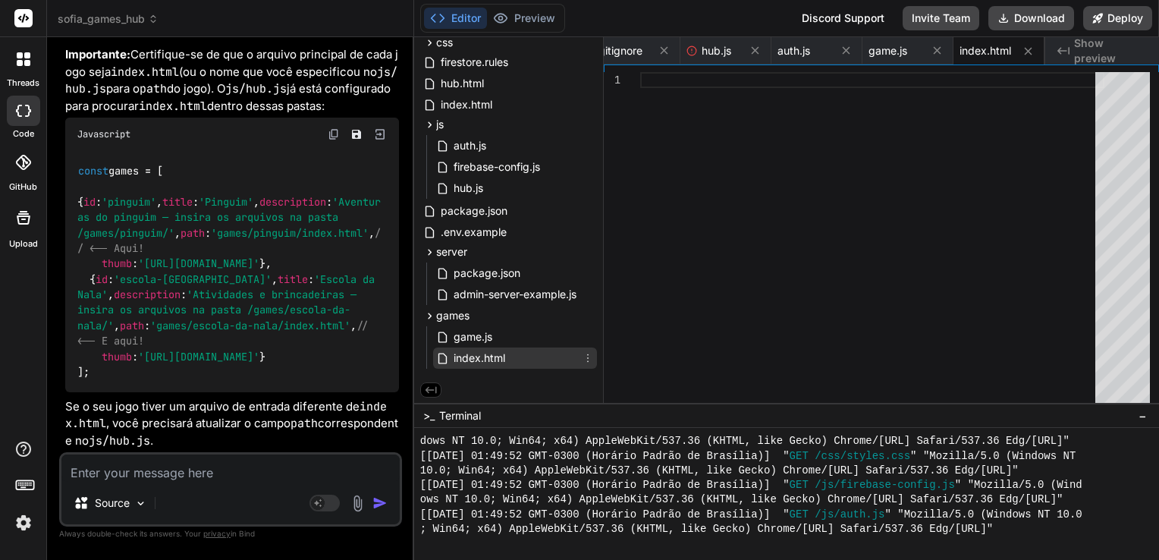
click at [582, 357] on icon at bounding box center [588, 358] width 12 height 12
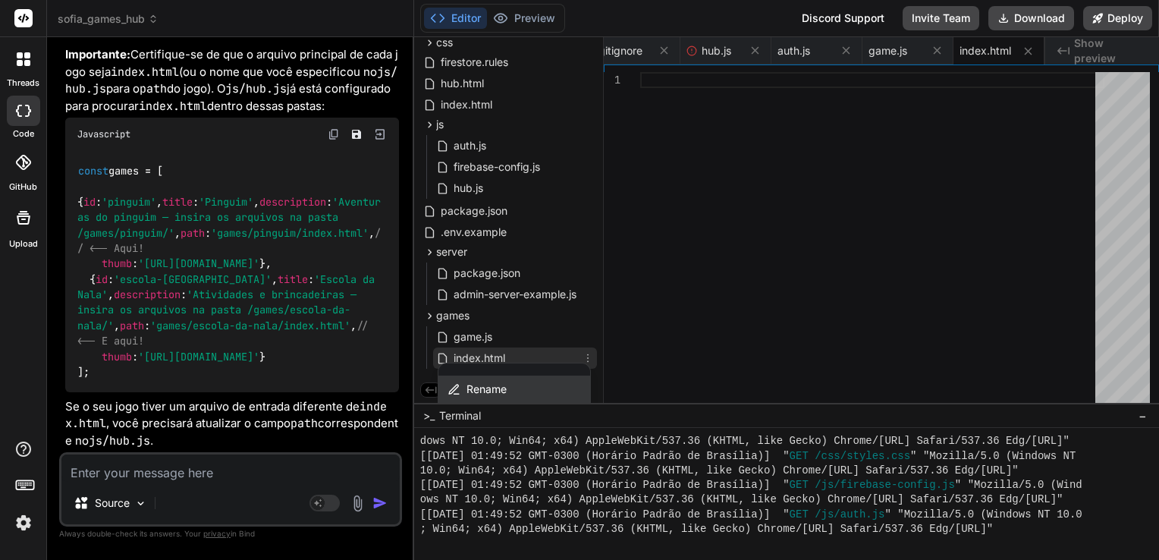
scroll to position [168, 0]
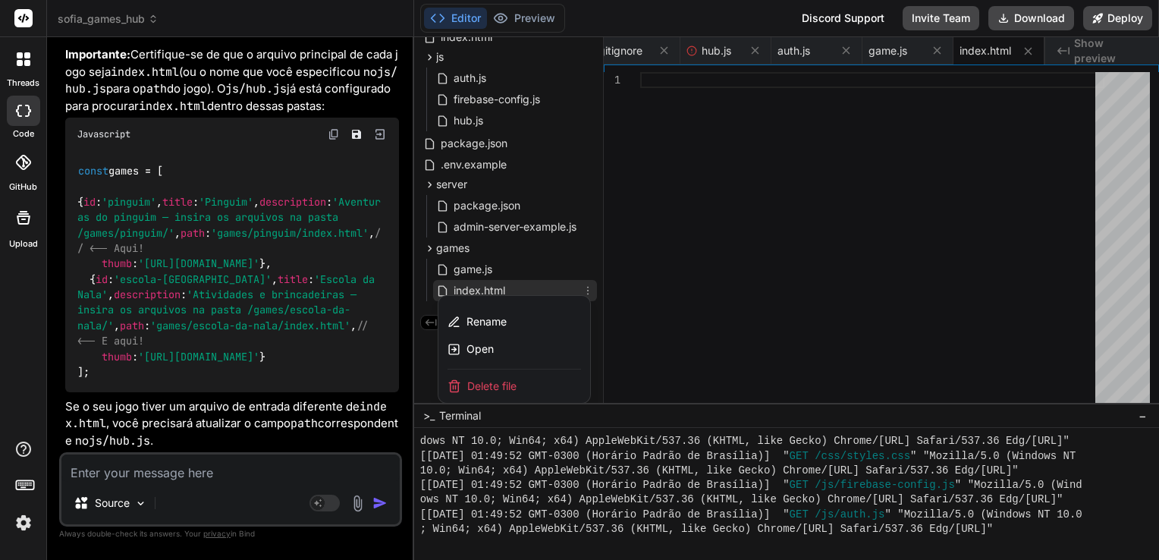
click at [476, 381] on span "Delete file" at bounding box center [491, 385] width 49 height 15
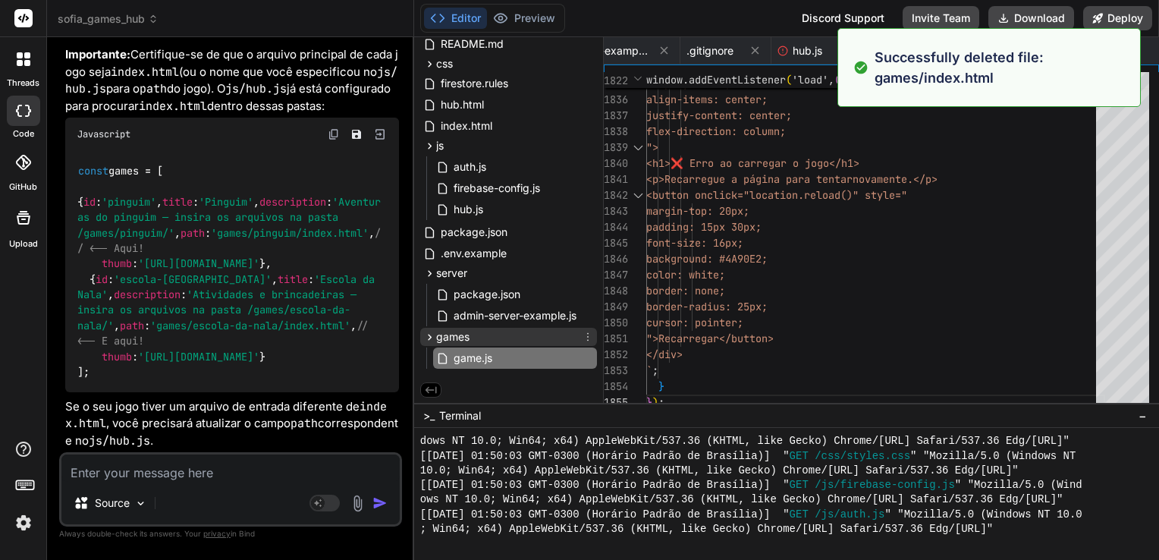
scroll to position [4251, 0]
click at [583, 359] on icon at bounding box center [588, 358] width 12 height 12
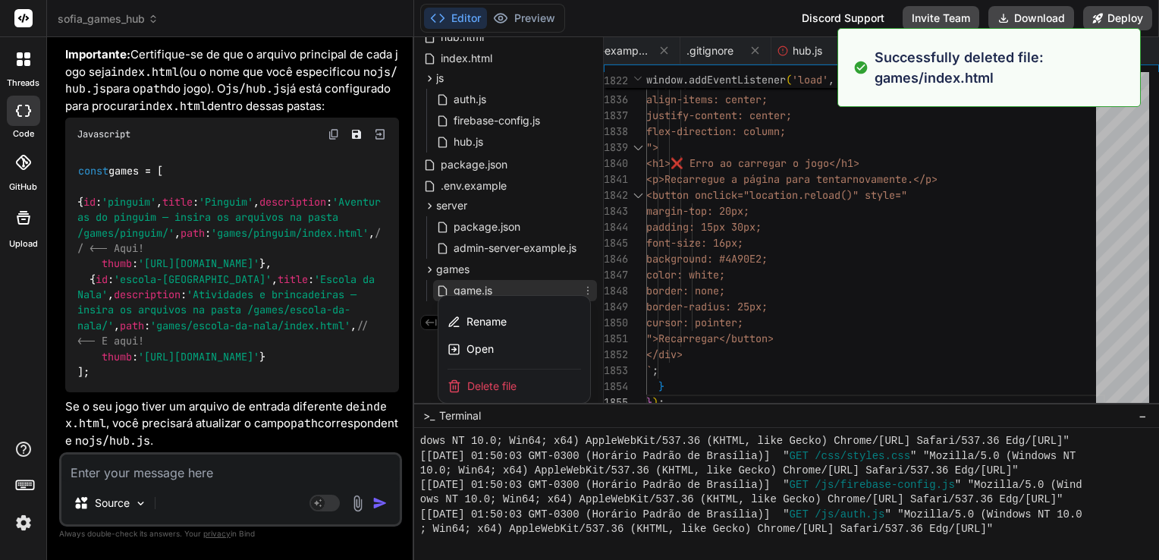
click at [491, 385] on span "Delete file" at bounding box center [491, 385] width 49 height 15
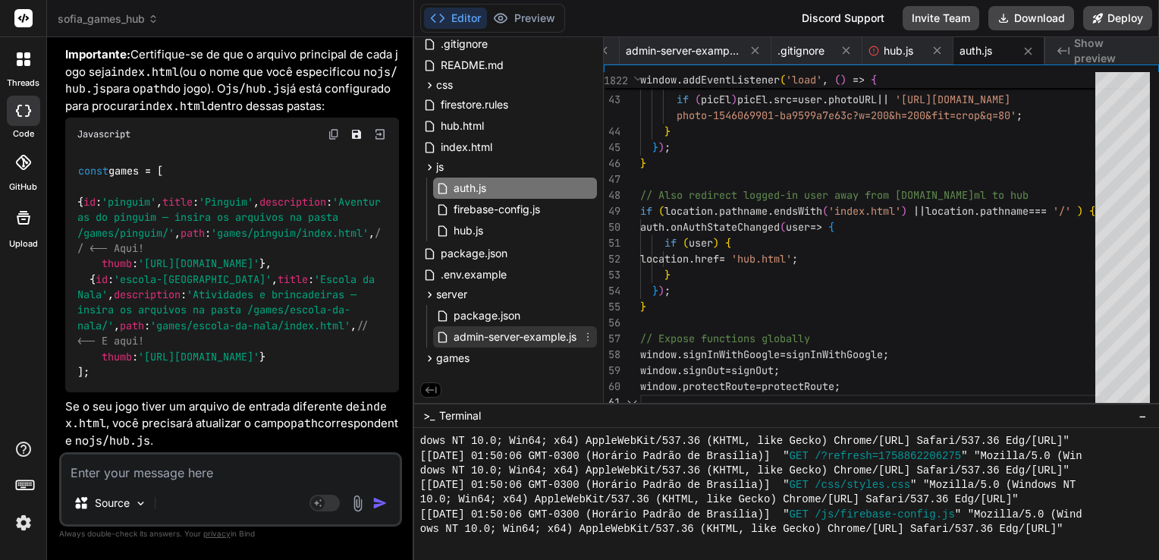
scroll to position [4396, 0]
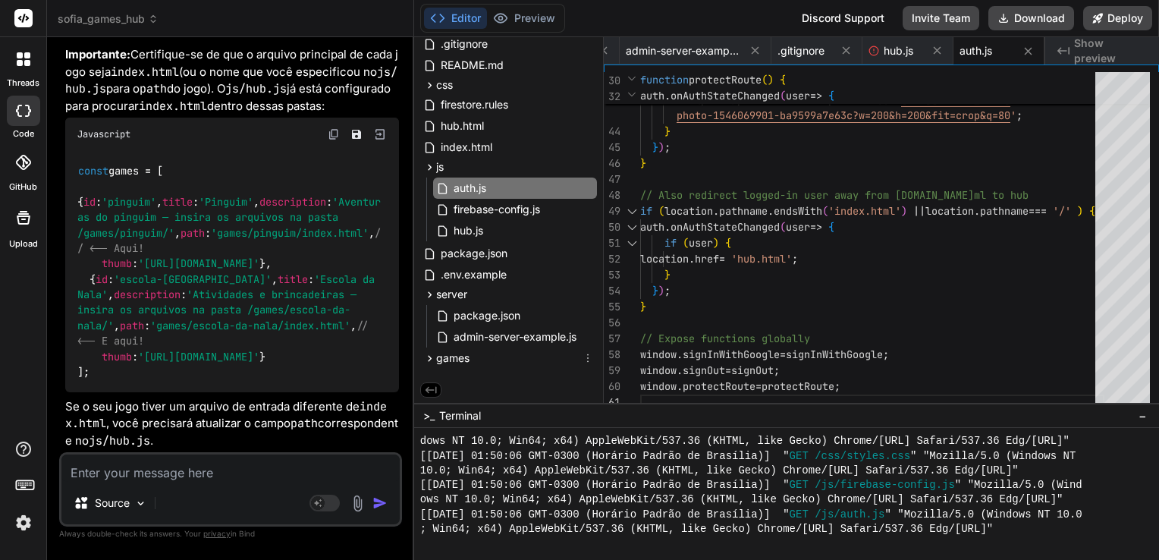
click at [583, 358] on icon at bounding box center [588, 358] width 12 height 12
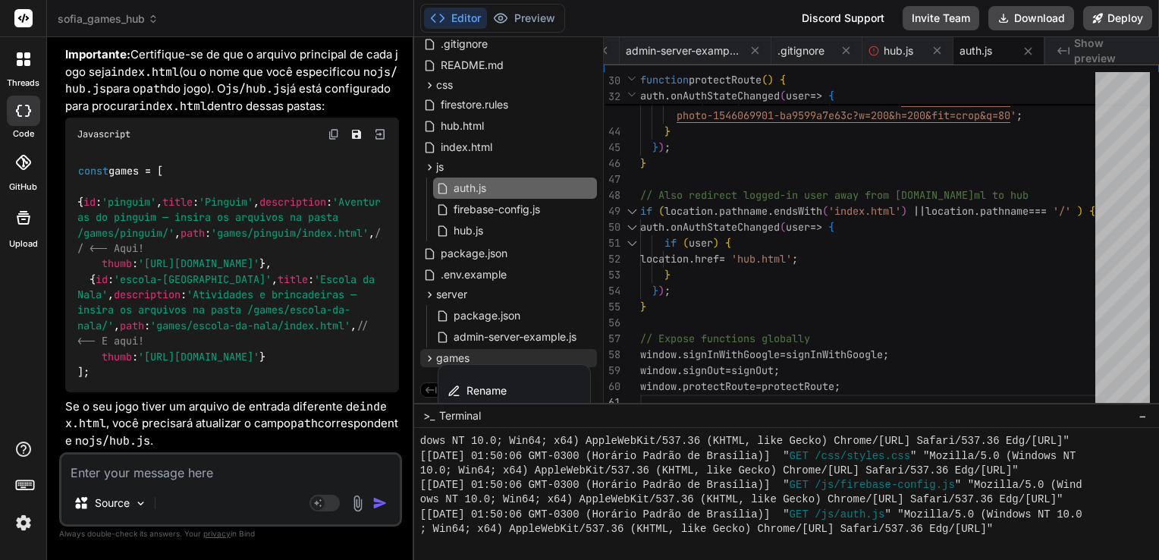
scroll to position [155, 0]
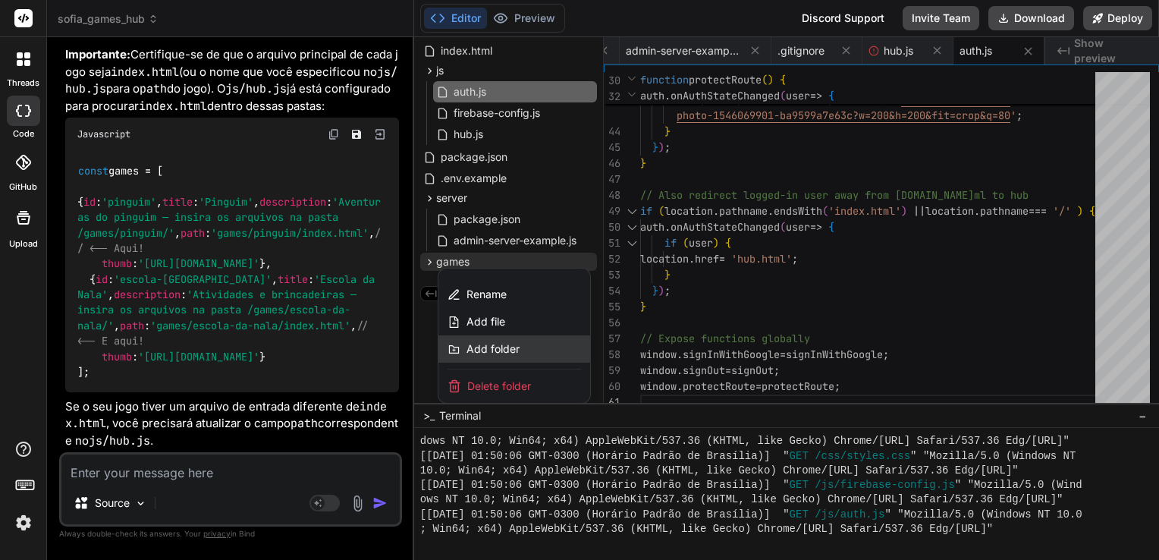
click at [502, 350] on span "Add folder" at bounding box center [492, 348] width 53 height 15
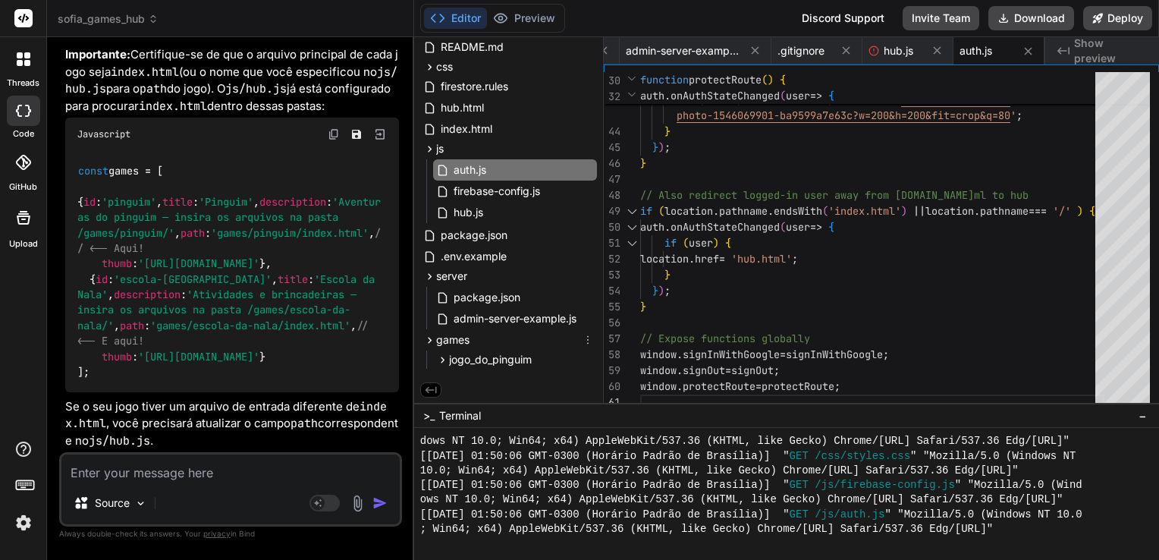
click at [585, 336] on icon at bounding box center [588, 340] width 12 height 12
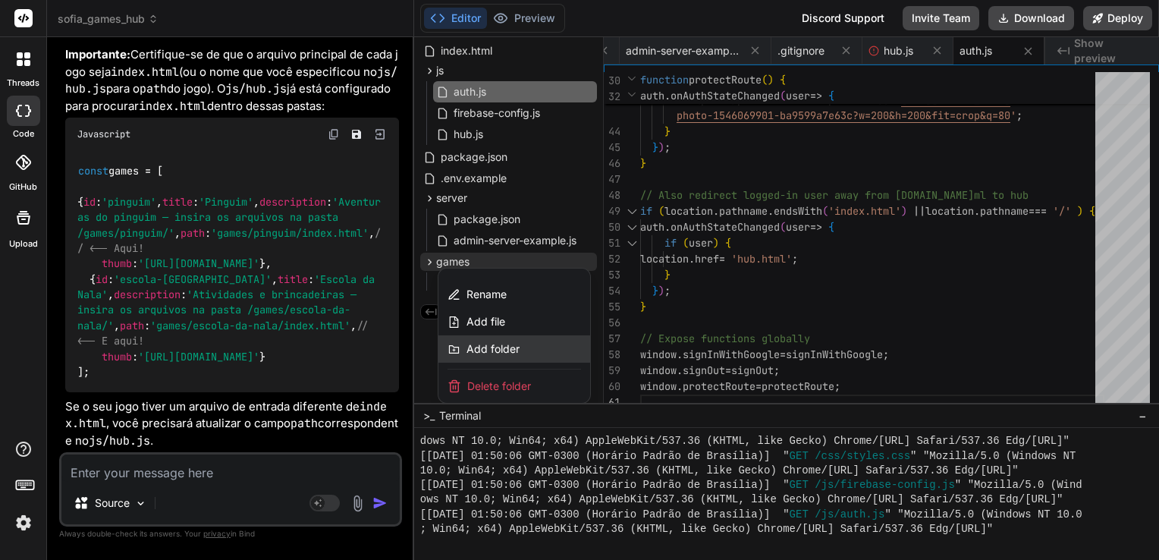
click at [507, 350] on span "Add folder" at bounding box center [492, 348] width 53 height 15
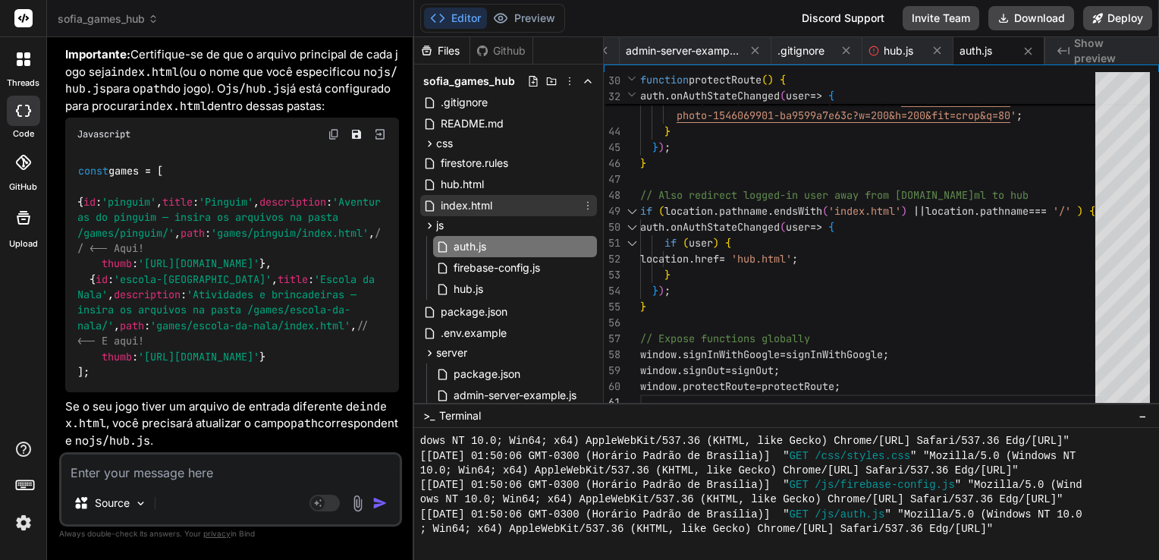
scroll to position [95, 0]
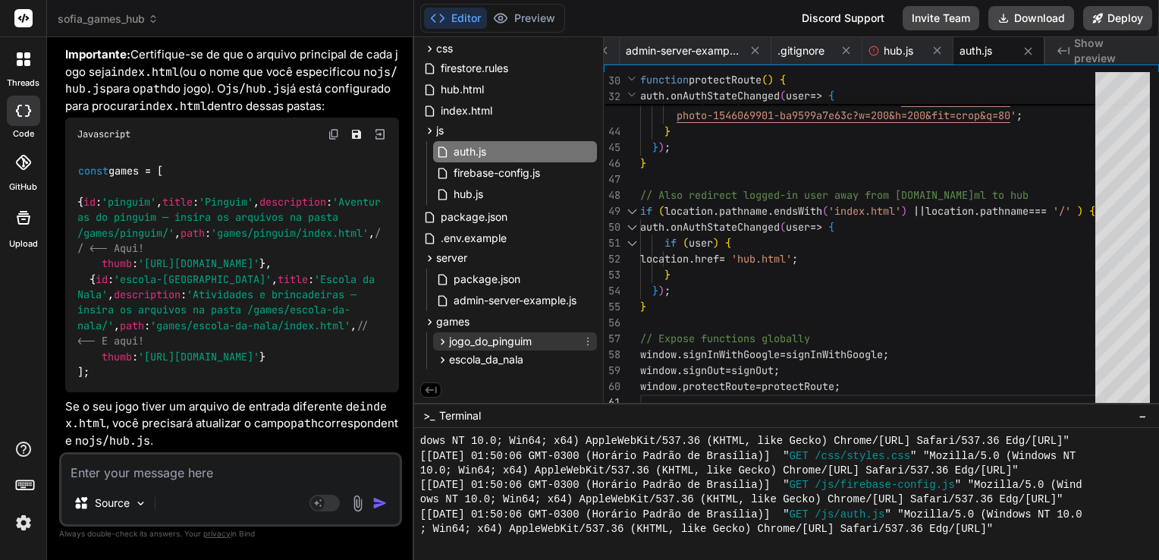
click at [583, 341] on icon at bounding box center [588, 341] width 12 height 12
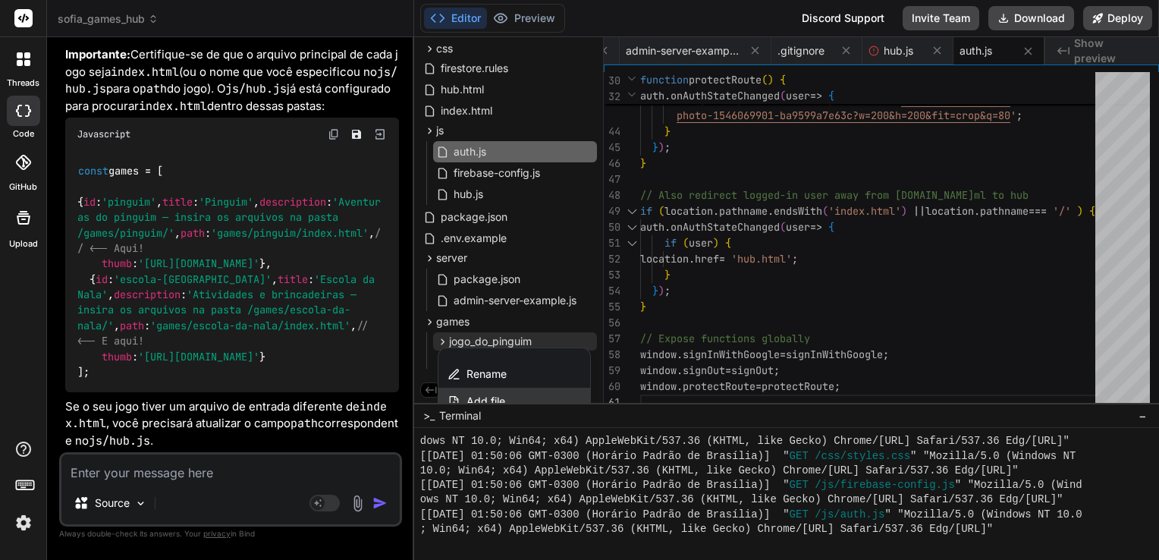
click at [524, 399] on div "Add file" at bounding box center [514, 400] width 152 height 27
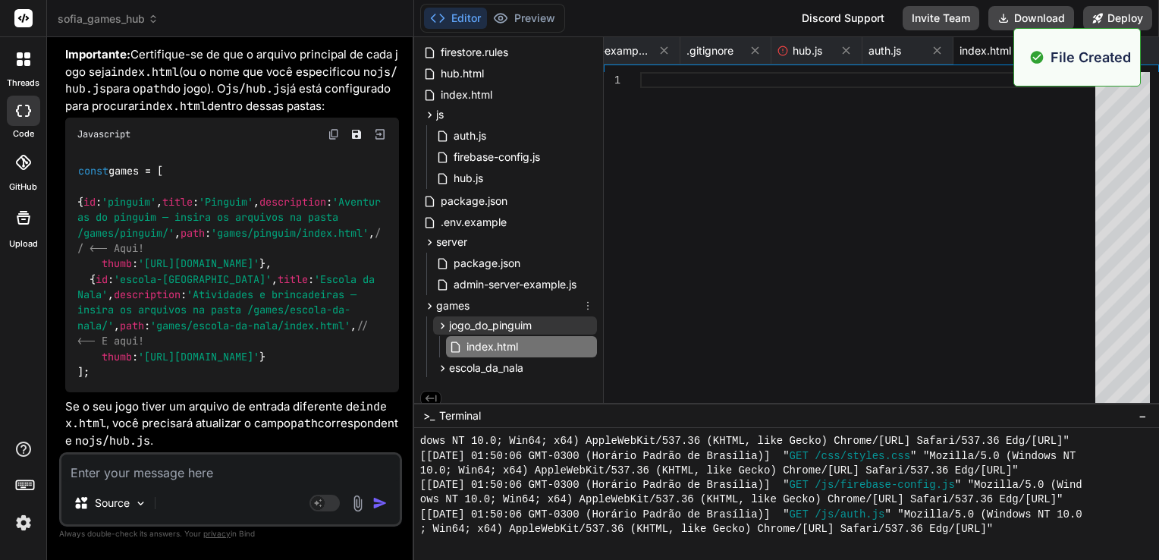
scroll to position [119, 0]
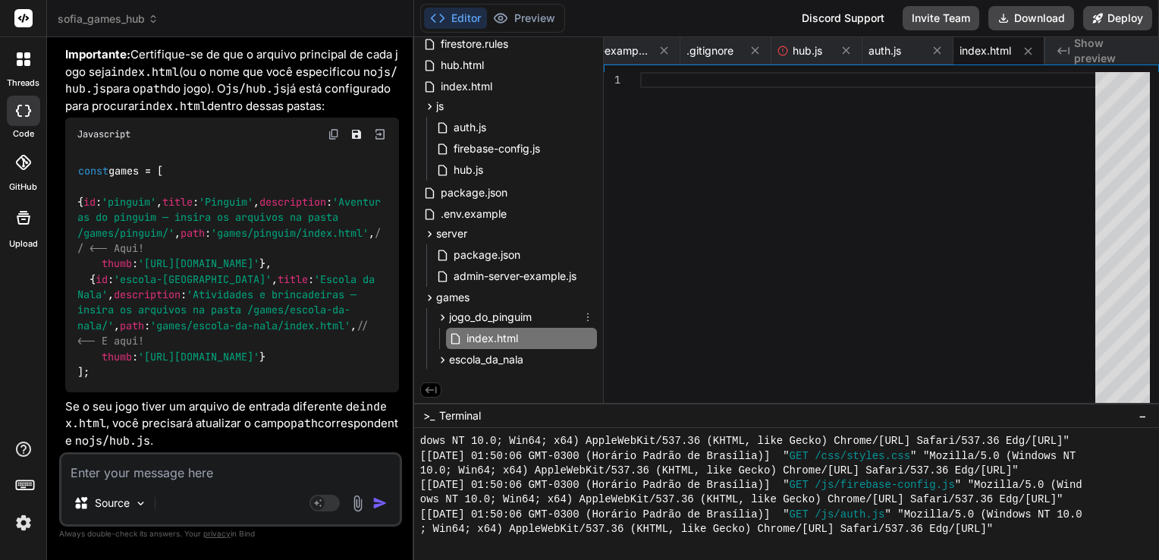
click at [585, 317] on icon at bounding box center [588, 317] width 12 height 12
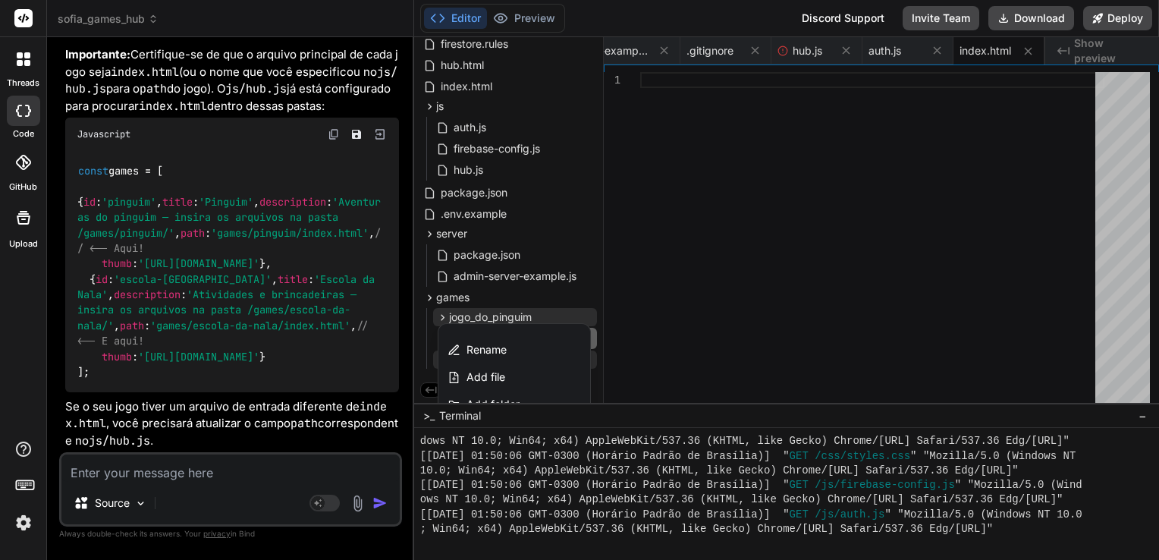
click at [525, 370] on div "Add file" at bounding box center [514, 376] width 152 height 27
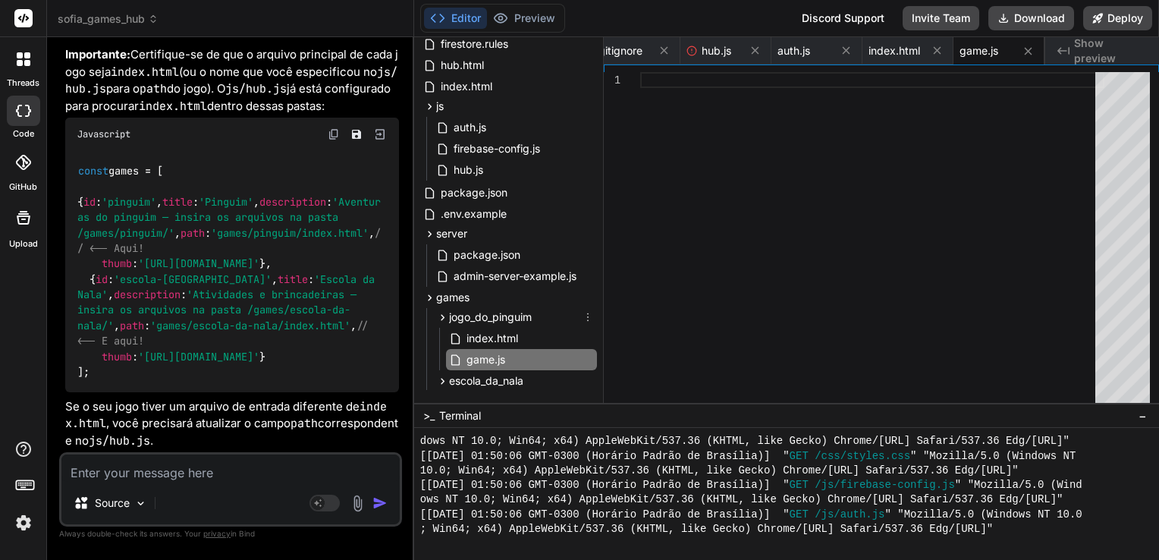
click at [586, 320] on icon at bounding box center [588, 317] width 12 height 12
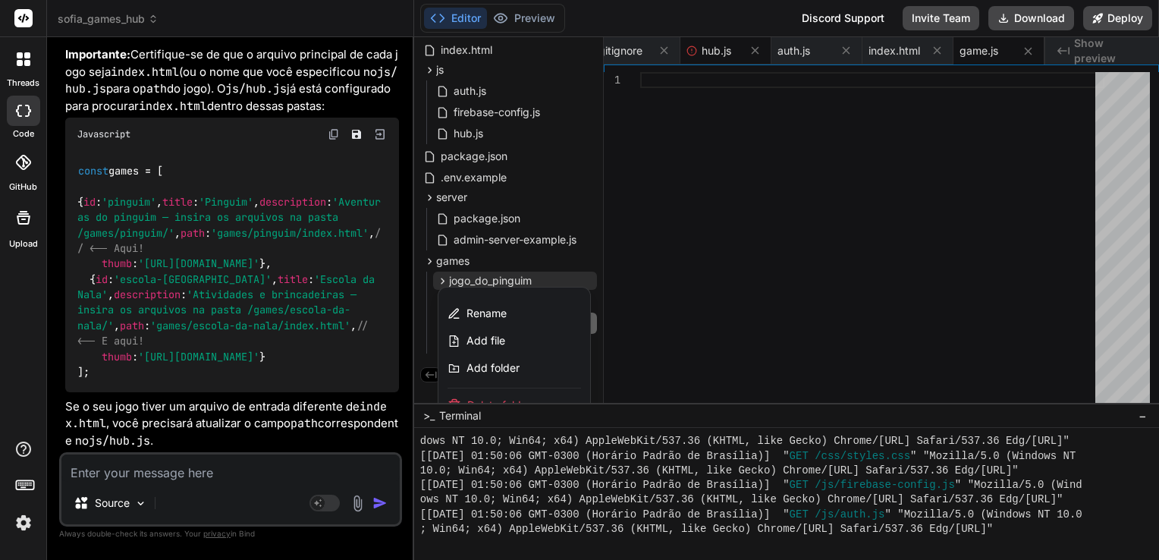
scroll to position [174, 0]
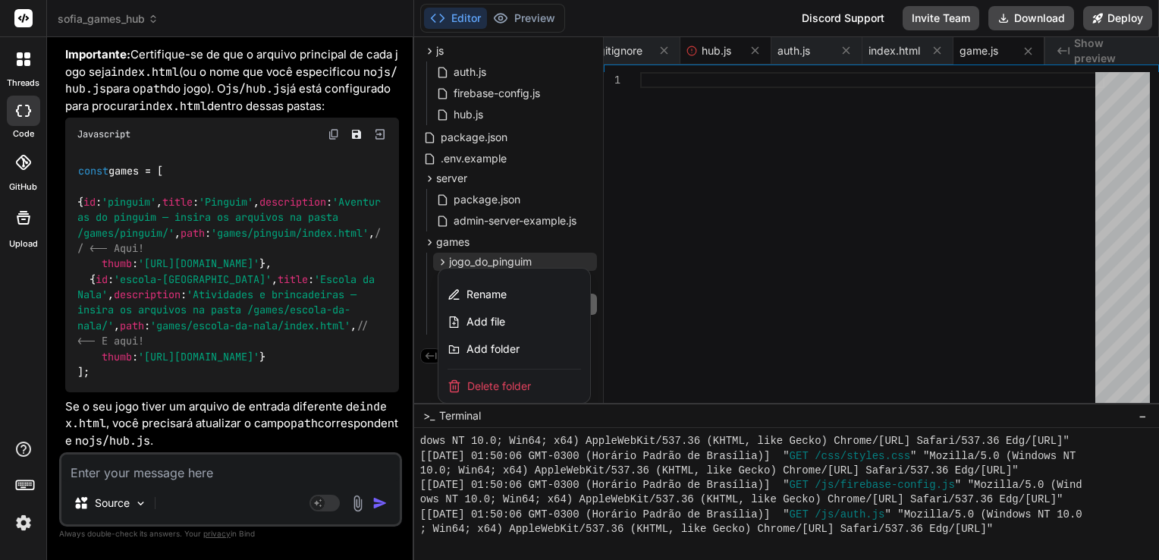
click at [527, 373] on div "Delete folder" at bounding box center [514, 385] width 152 height 33
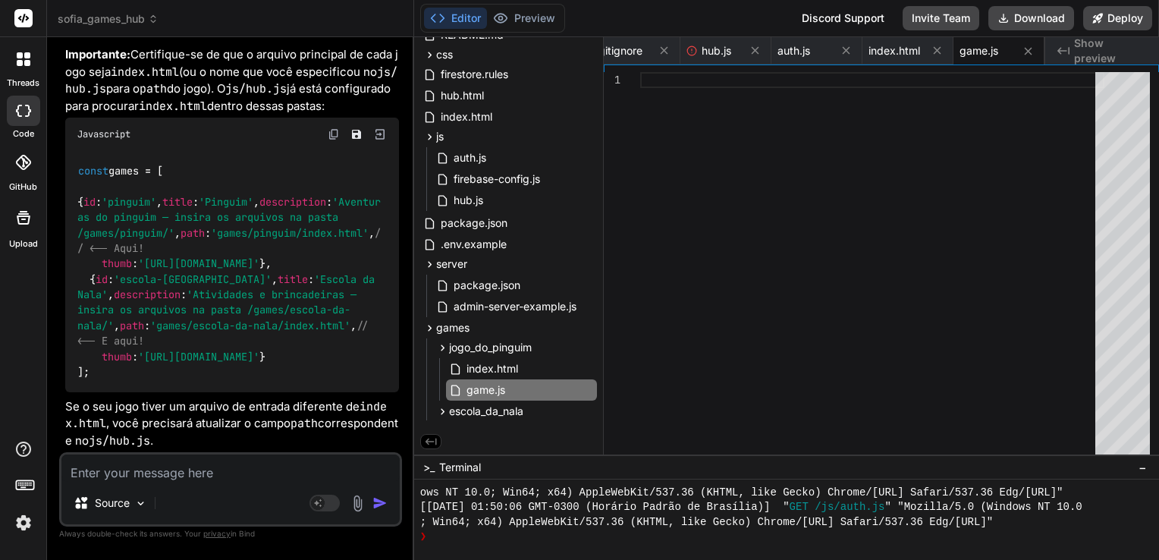
scroll to position [88, 0]
drag, startPoint x: 505, startPoint y: 402, endPoint x: 497, endPoint y: 488, distance: 86.8
click at [583, 348] on icon at bounding box center [588, 348] width 12 height 12
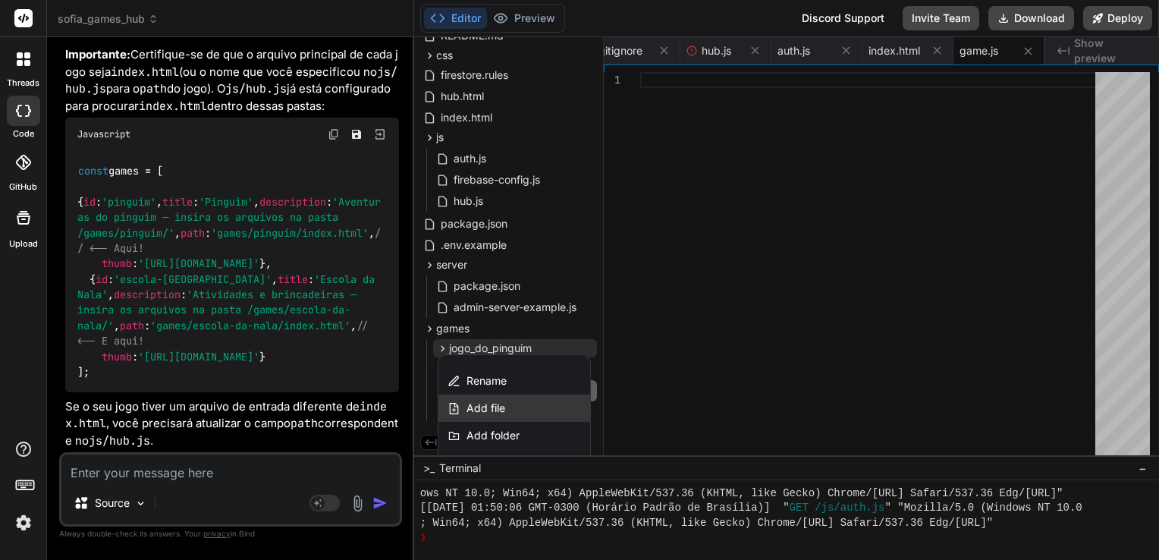
click at [497, 408] on span "Add file" at bounding box center [485, 407] width 39 height 15
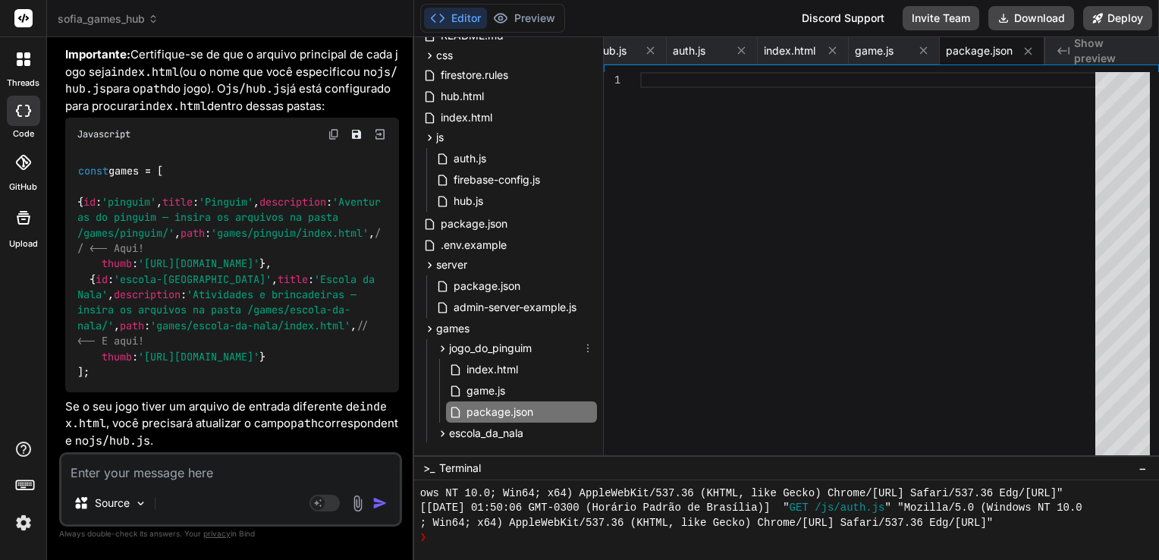
click at [588, 347] on icon at bounding box center [588, 348] width 12 height 12
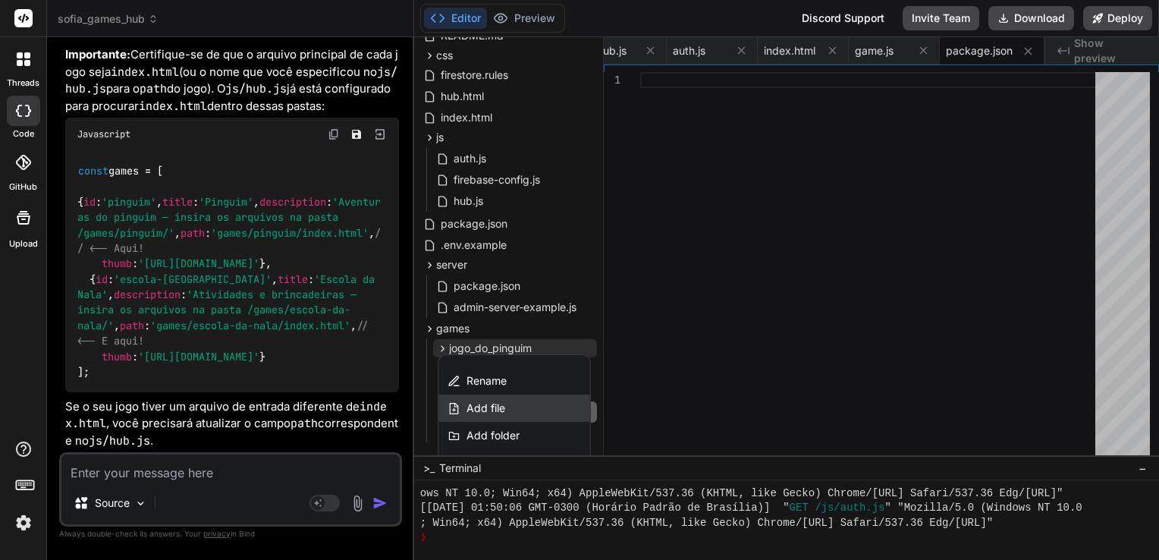
click at [517, 406] on div "Add file" at bounding box center [514, 407] width 152 height 27
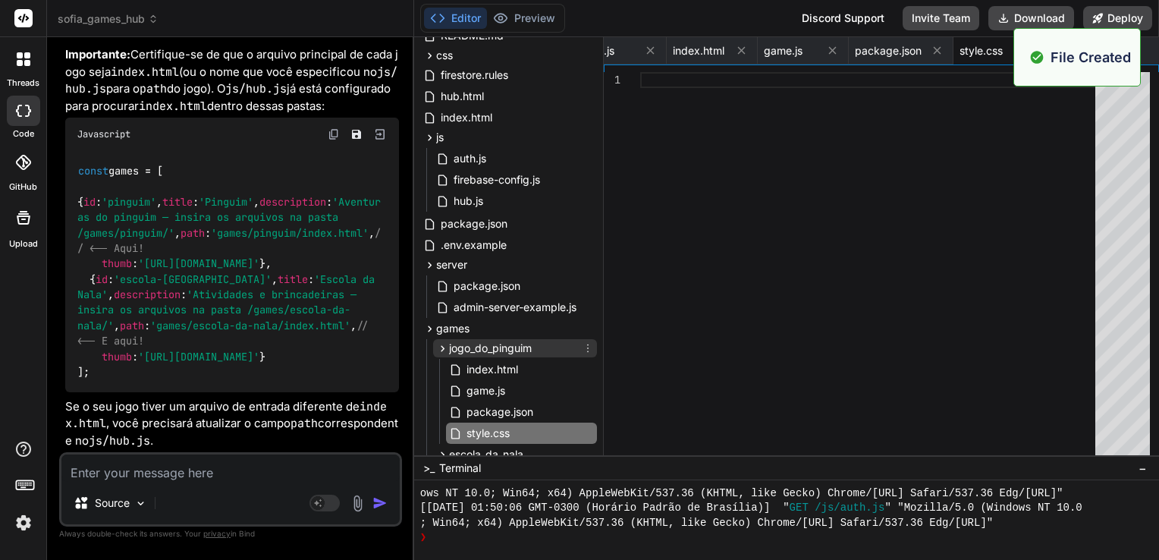
scroll to position [130, 0]
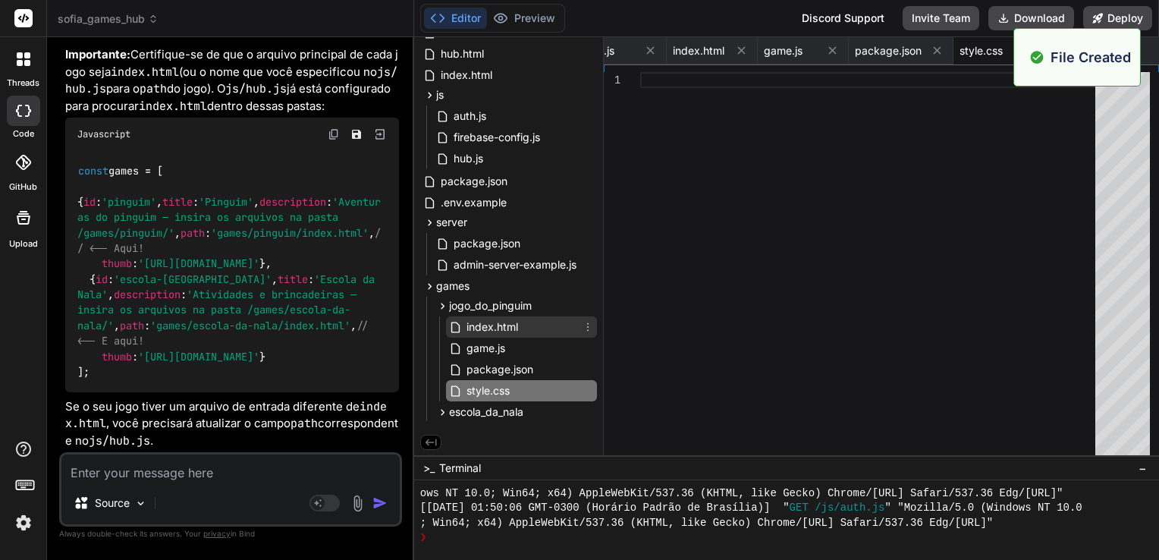
click at [502, 333] on span "index.html" at bounding box center [492, 327] width 55 height 18
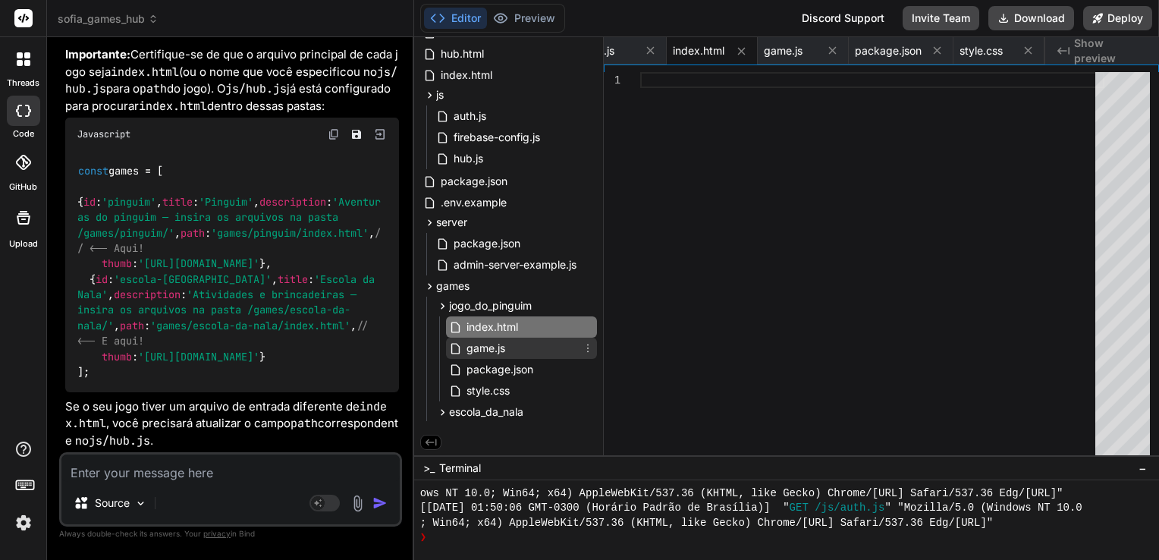
click at [512, 350] on div "game.js" at bounding box center [521, 347] width 151 height 21
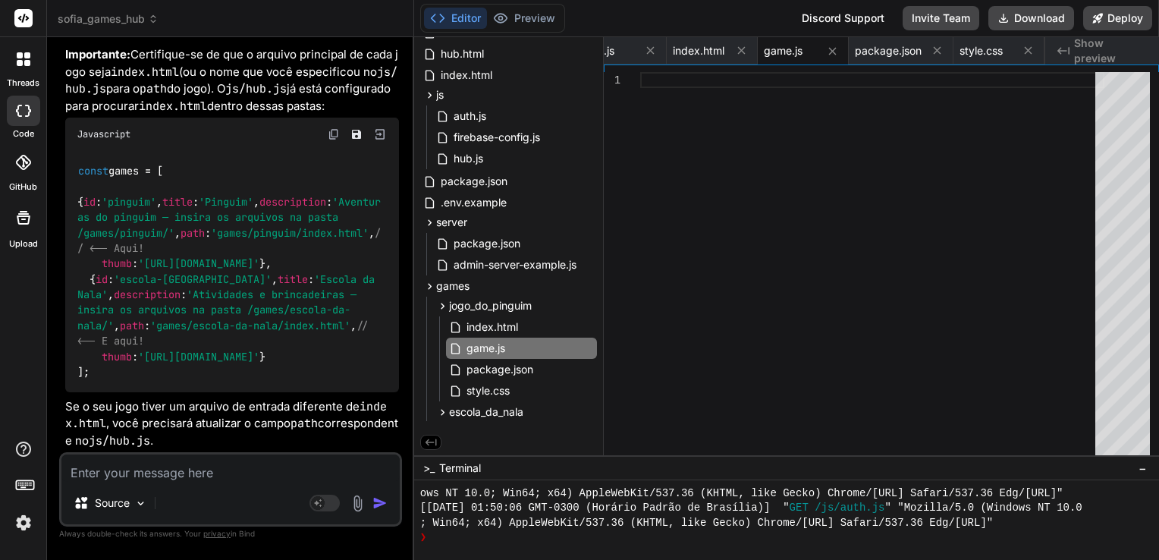
click at [781, 236] on div at bounding box center [872, 267] width 464 height 390
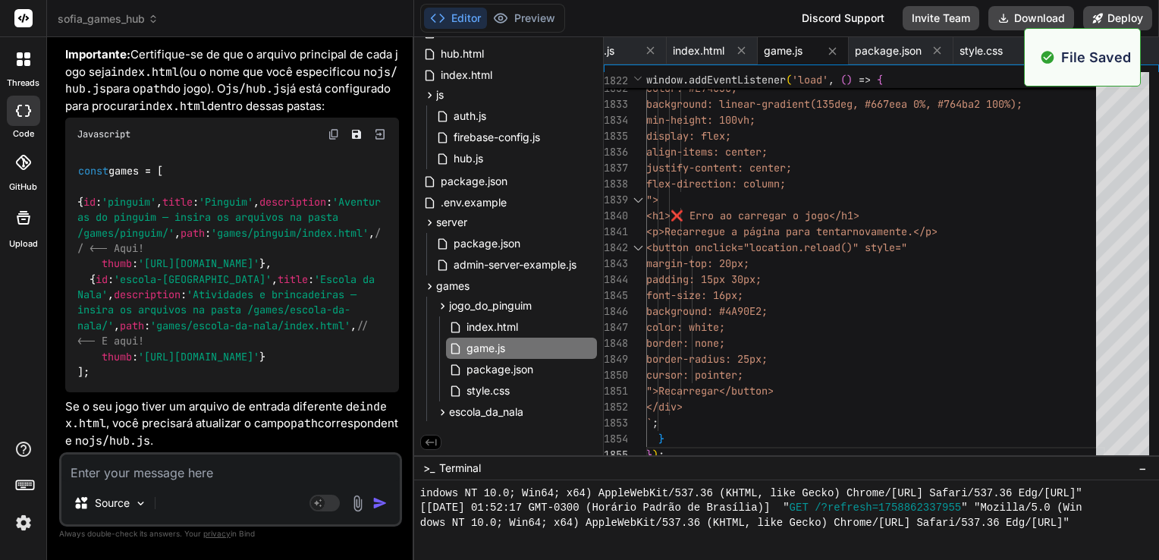
scroll to position [4600, 0]
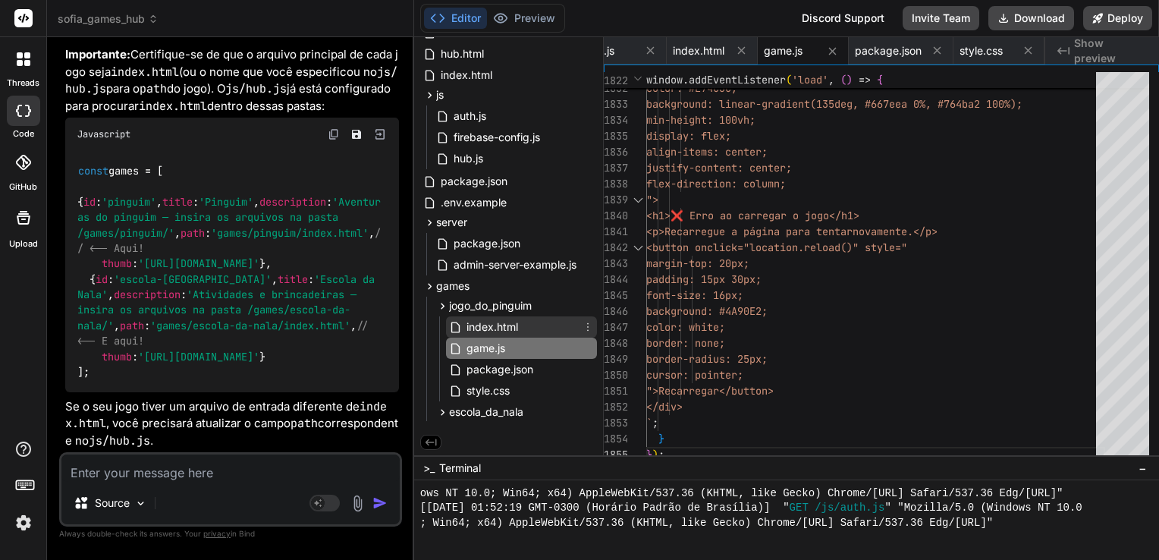
click at [490, 325] on span "index.html" at bounding box center [492, 327] width 55 height 18
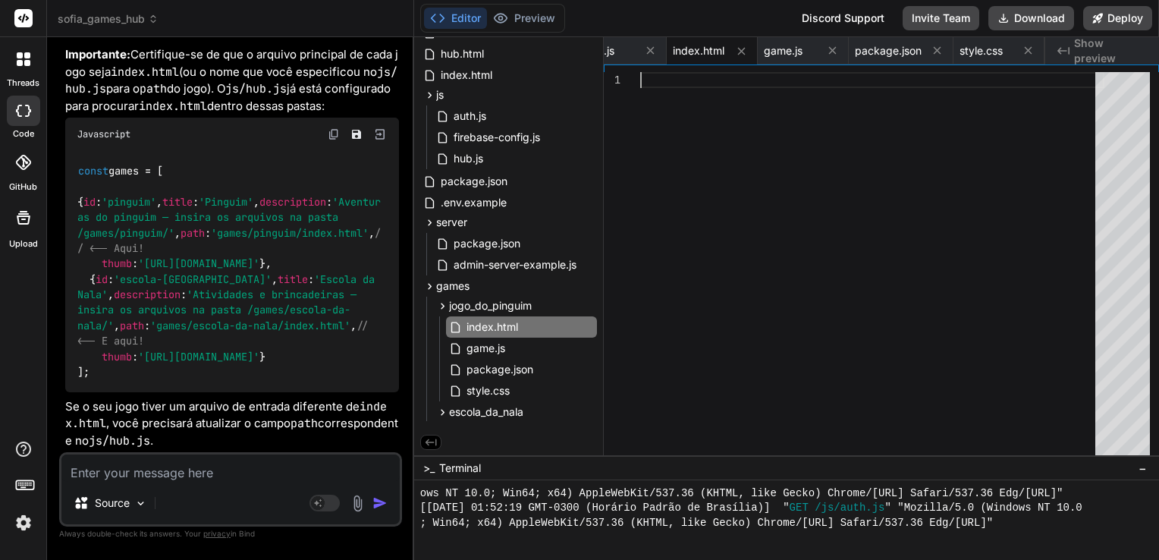
scroll to position [0, 0]
click at [779, 281] on div at bounding box center [872, 267] width 464 height 390
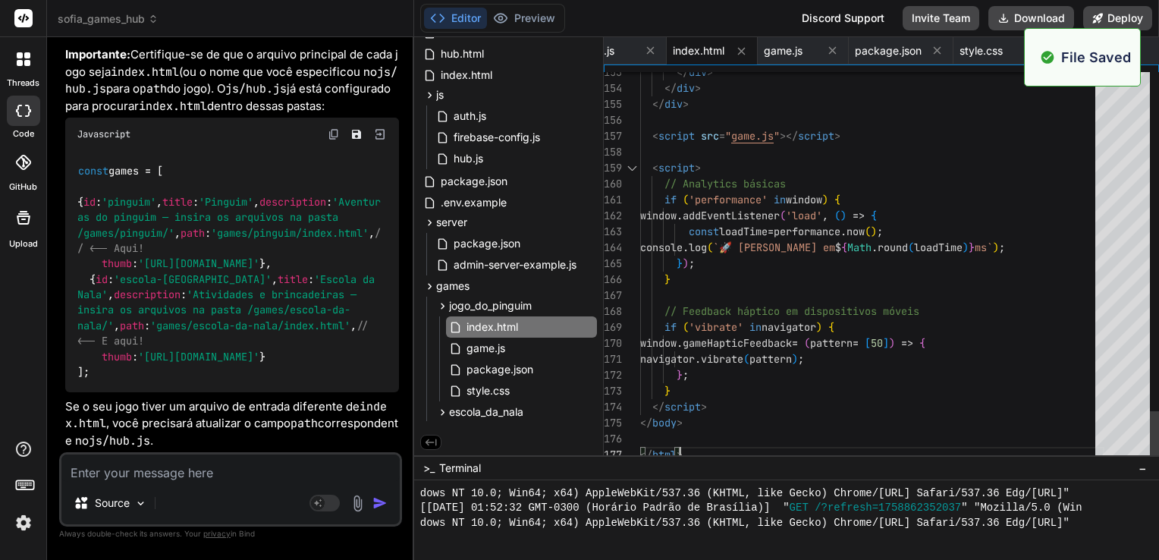
scroll to position [4746, 0]
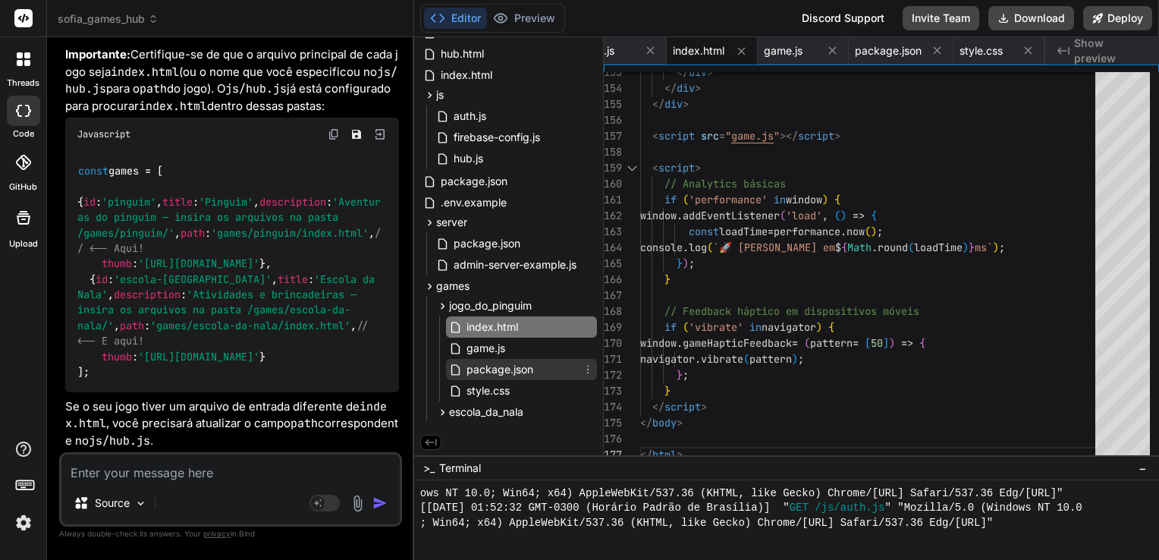
click at [507, 369] on span "package.json" at bounding box center [500, 369] width 70 height 18
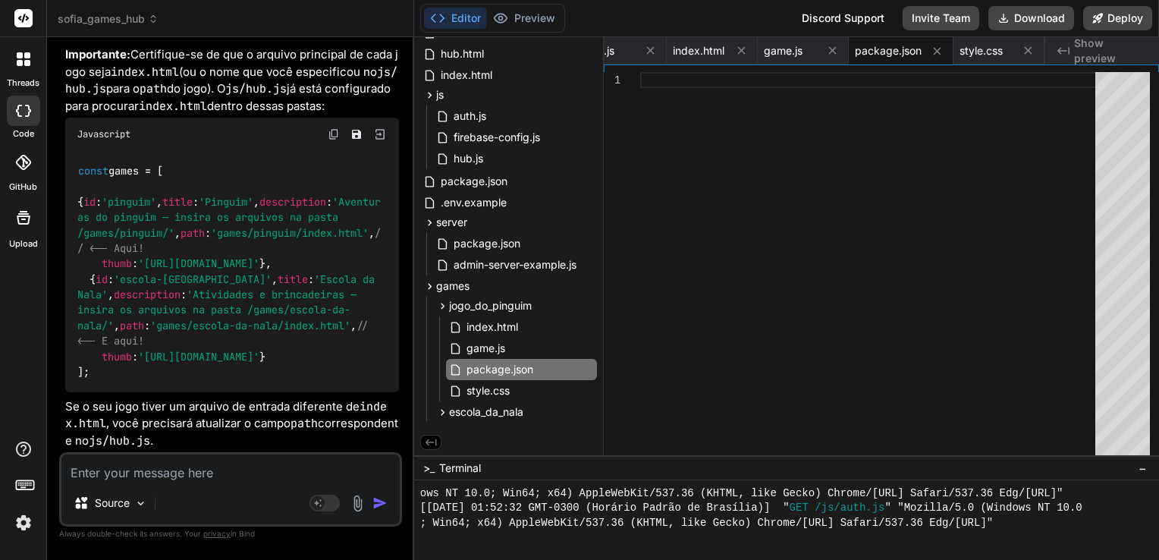
click at [770, 281] on div at bounding box center [872, 267] width 464 height 390
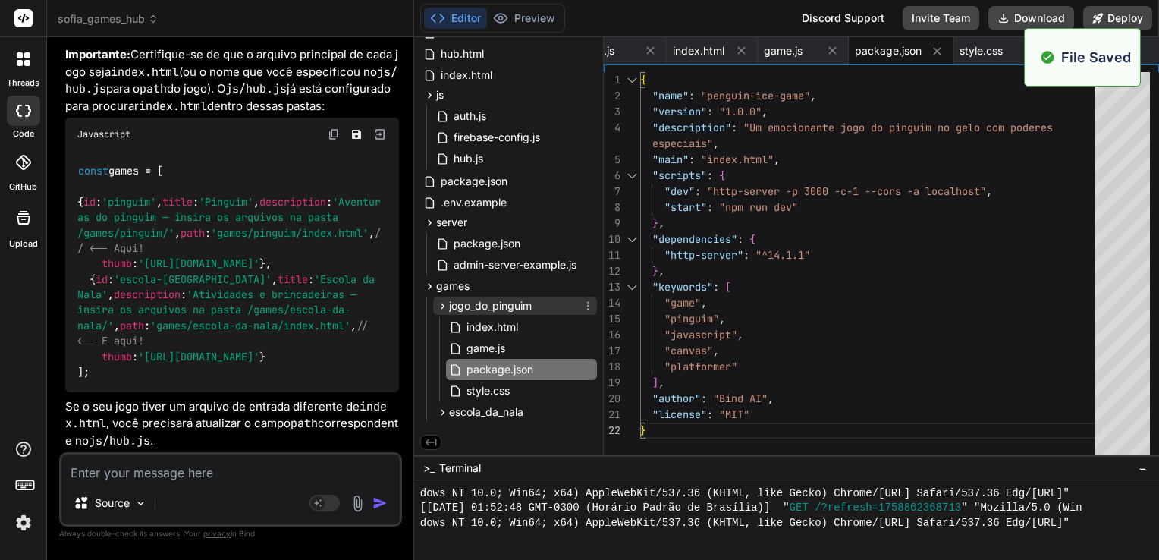
scroll to position [4891, 0]
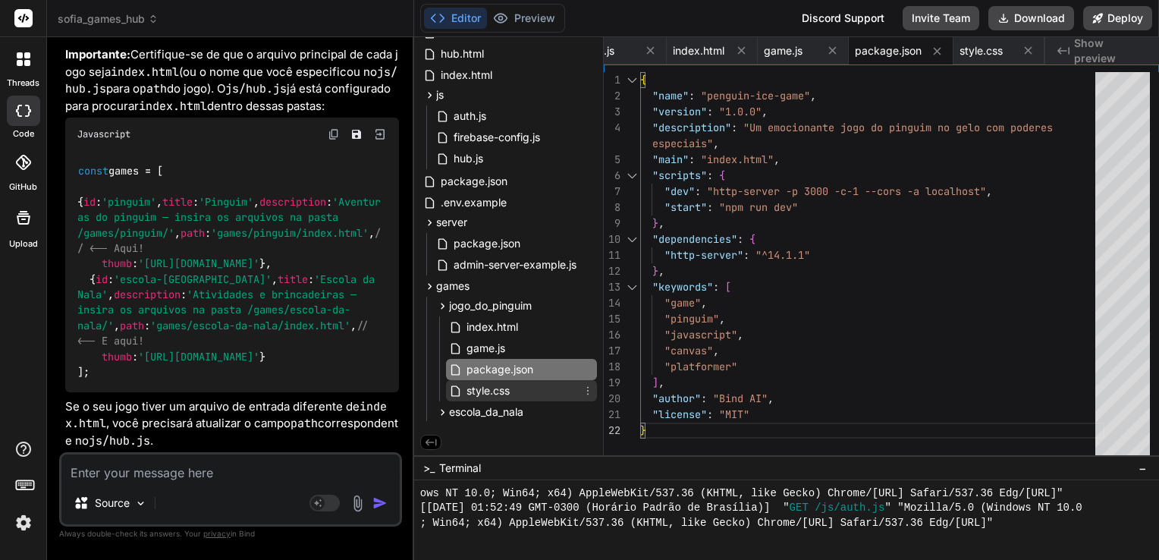
click at [488, 384] on span "style.css" at bounding box center [488, 390] width 46 height 18
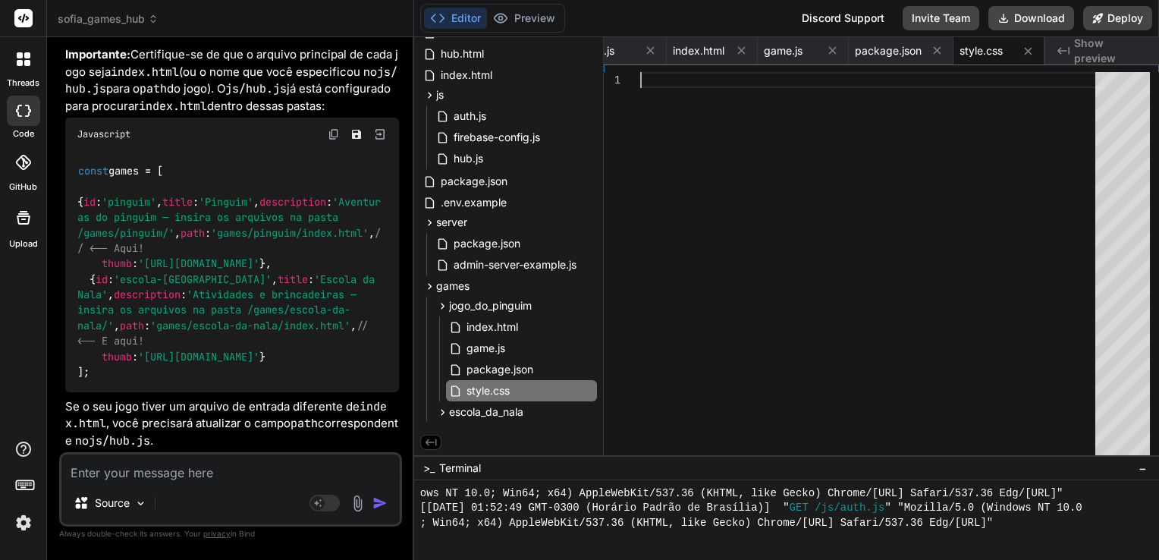
click at [823, 268] on div at bounding box center [872, 267] width 464 height 390
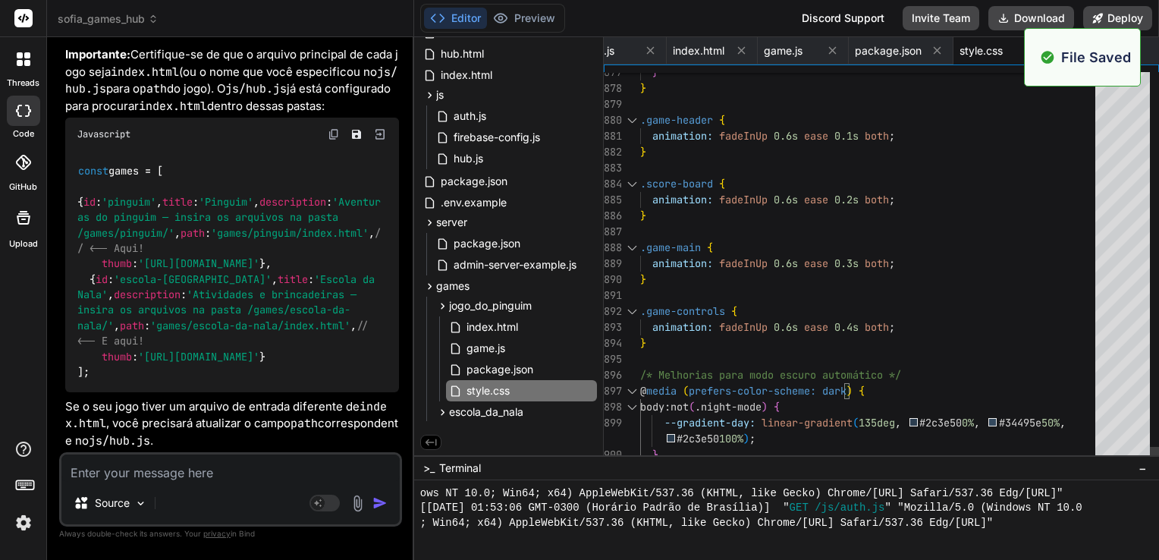
scroll to position [5037, 0]
click at [833, 52] on icon at bounding box center [832, 50] width 13 height 13
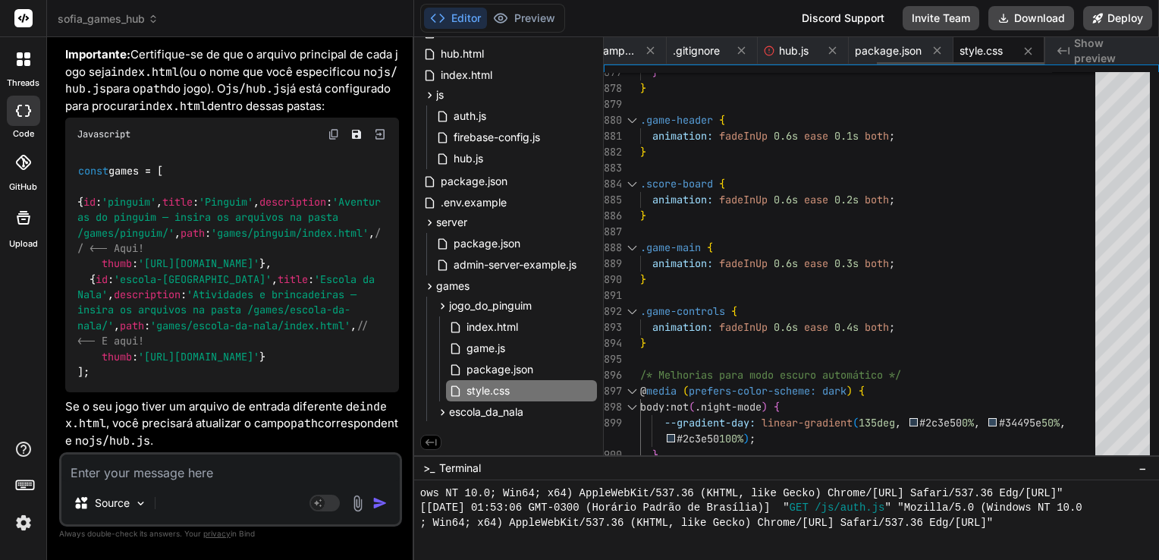
click at [833, 52] on icon at bounding box center [832, 50] width 13 height 13
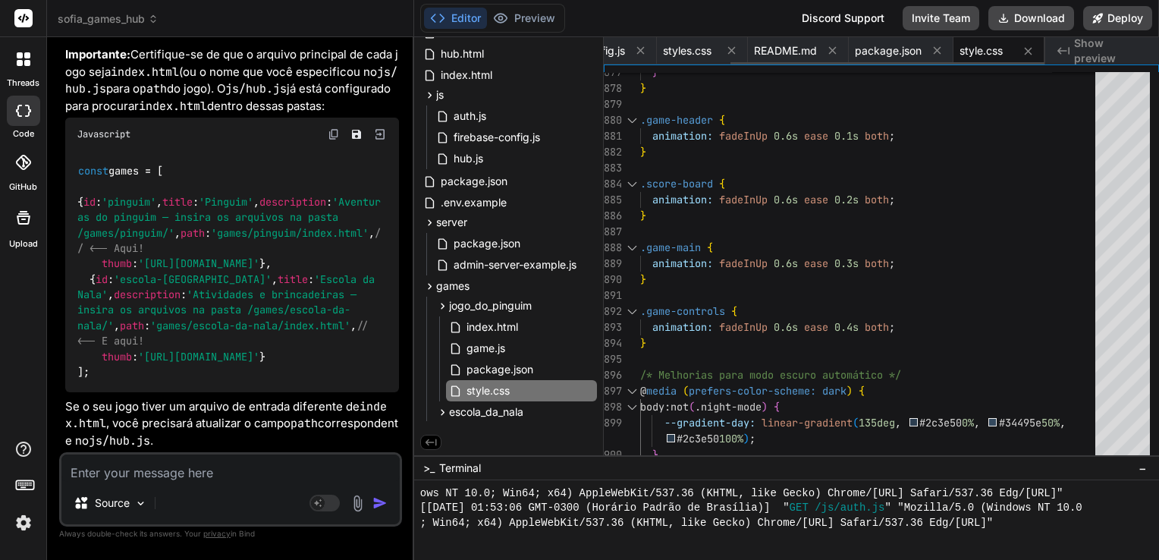
click at [833, 52] on icon at bounding box center [832, 50] width 13 height 13
click at [816, 49] on icon at bounding box center [816, 51] width 8 height 8
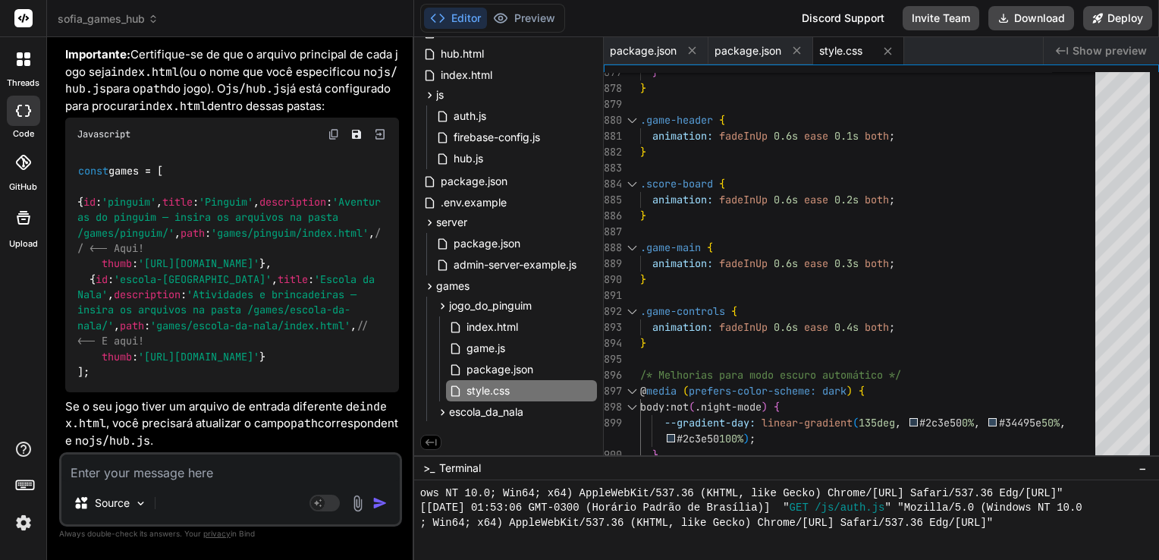
click at [816, 49] on div "style.css" at bounding box center [858, 50] width 91 height 27
click at [793, 49] on icon at bounding box center [796, 50] width 13 height 13
click at [793, 49] on div "style.css" at bounding box center [753, 50] width 91 height 27
drag, startPoint x: 793, startPoint y: 49, endPoint x: 776, endPoint y: 51, distance: 16.7
click at [776, 51] on icon at bounding box center [782, 51] width 13 height 13
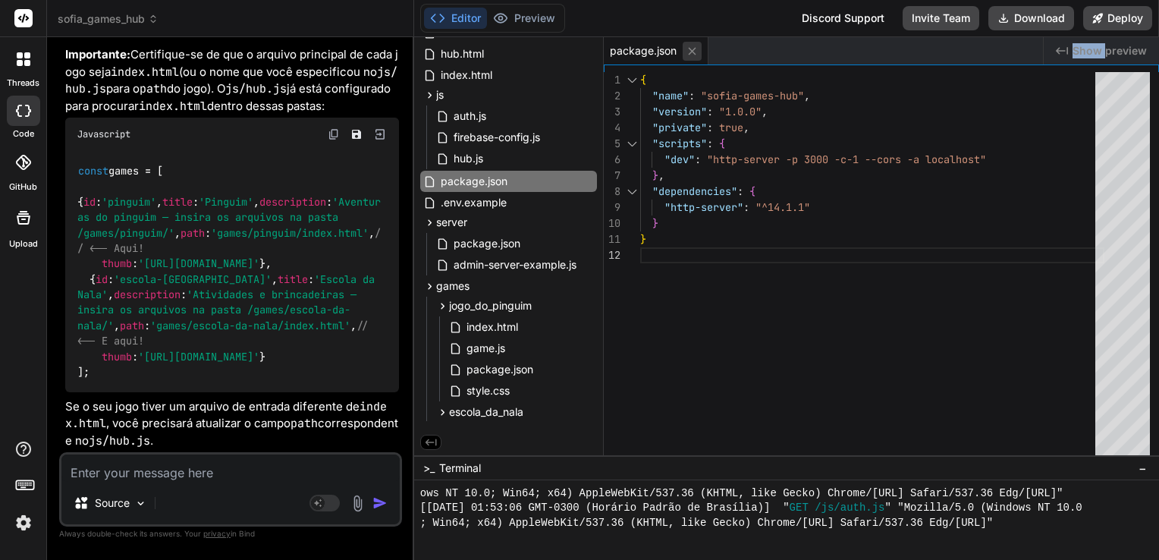
click at [695, 50] on icon at bounding box center [691, 51] width 13 height 13
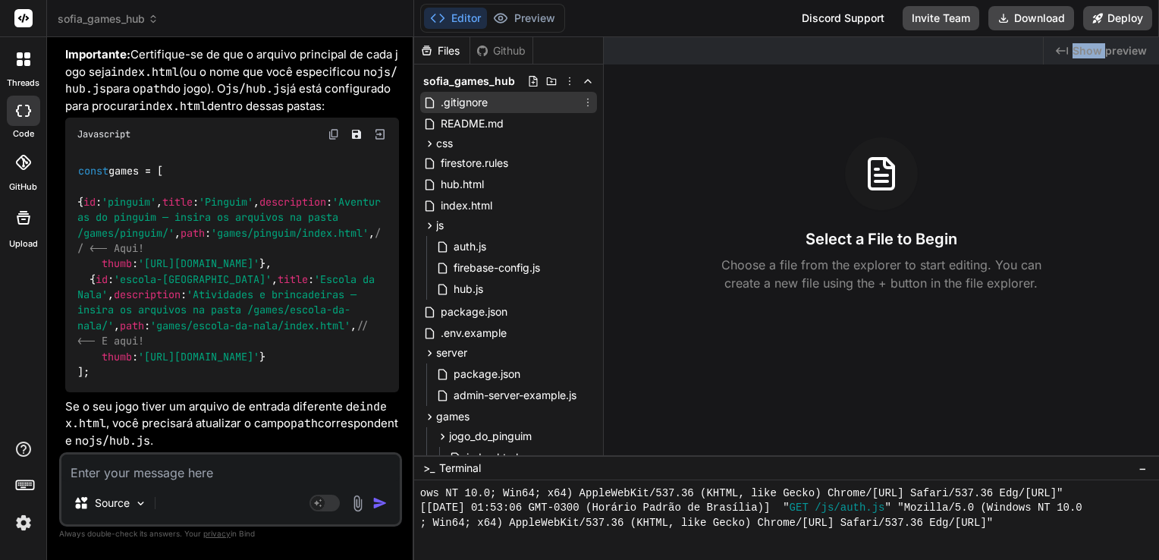
click at [491, 104] on div ".gitignore" at bounding box center [508, 102] width 177 height 21
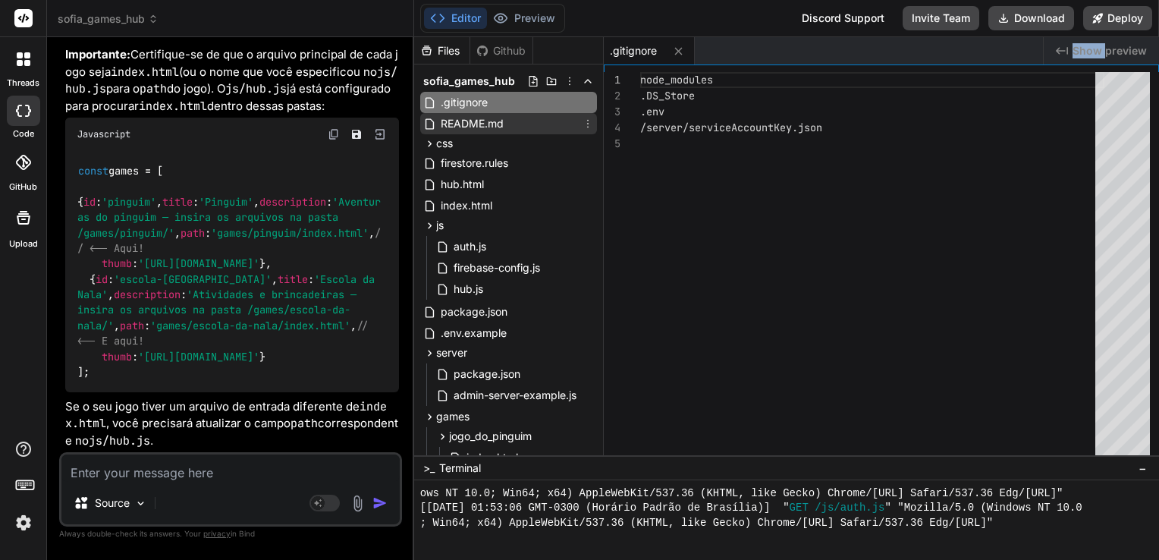
click at [482, 124] on span "README.md" at bounding box center [472, 123] width 66 height 18
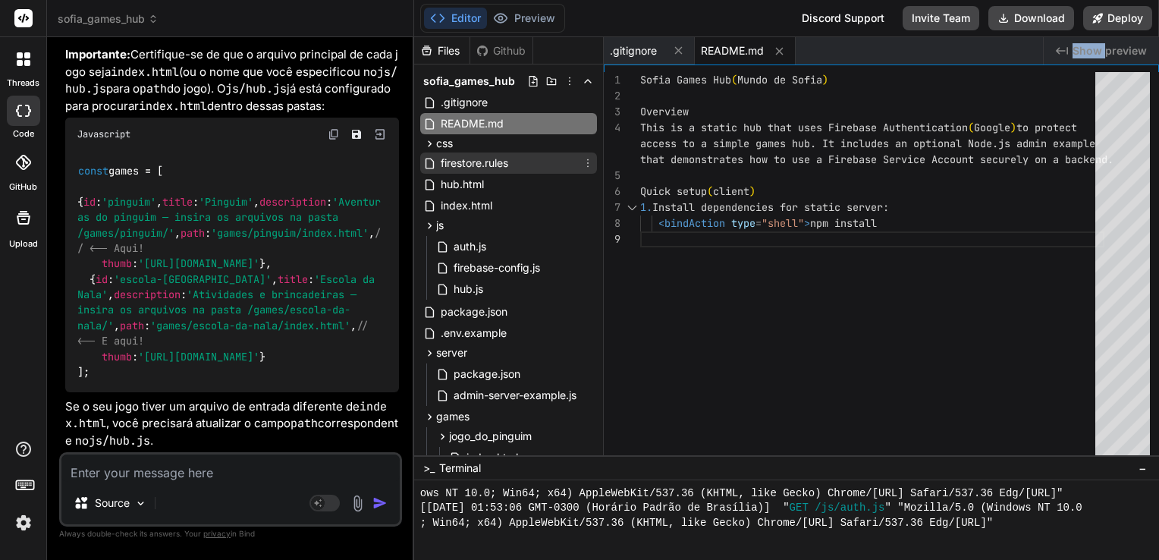
click at [477, 160] on span "firestore.rules" at bounding box center [474, 163] width 71 height 18
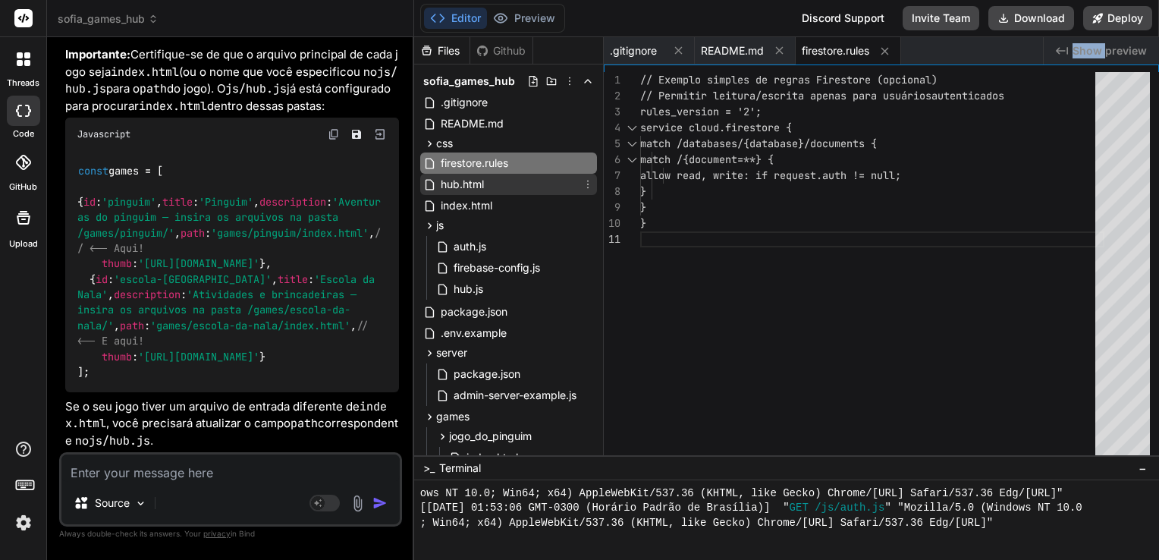
click at [462, 189] on span "hub.html" at bounding box center [462, 184] width 46 height 18
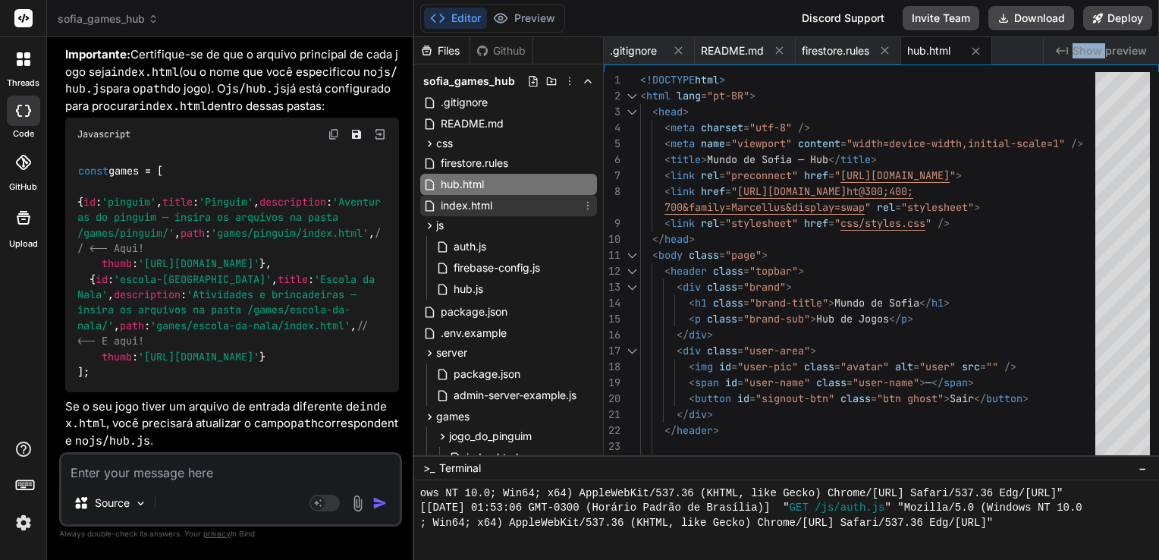
click at [507, 211] on div "index.html" at bounding box center [508, 205] width 177 height 21
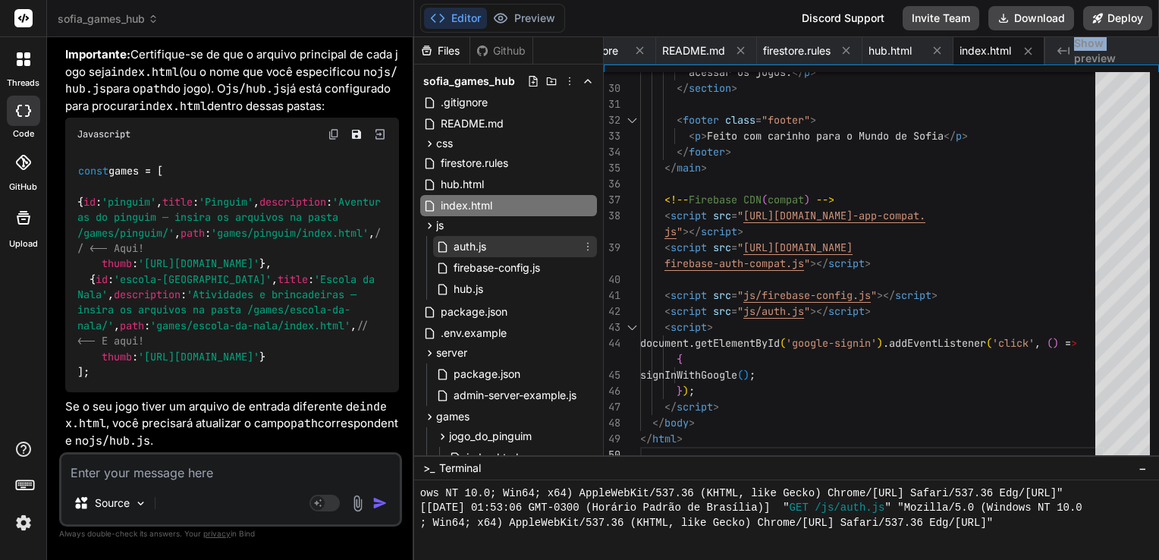
click at [478, 246] on span "auth.js" at bounding box center [470, 246] width 36 height 18
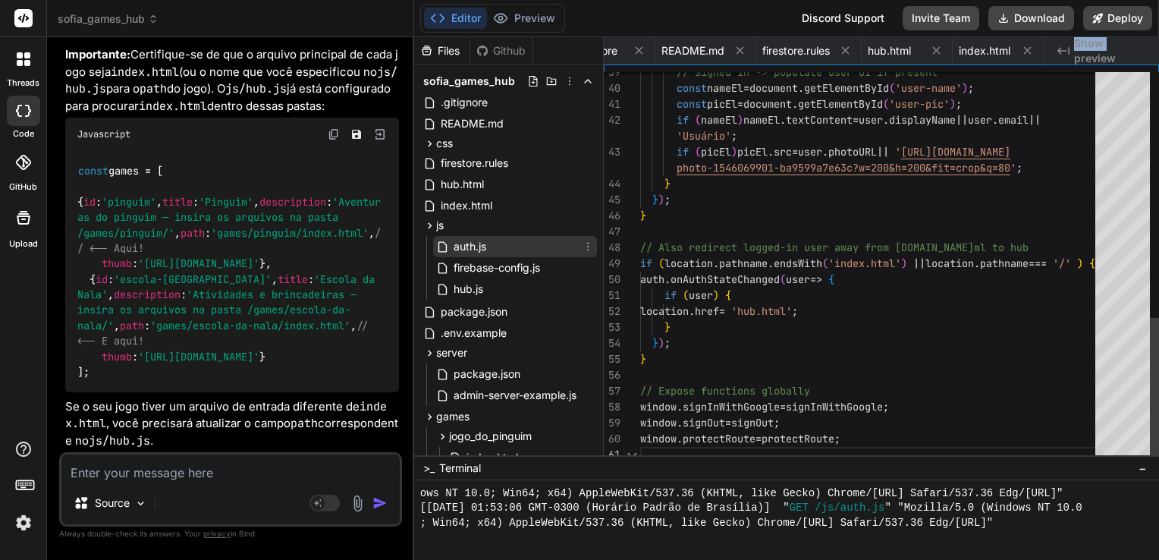
scroll to position [0, 130]
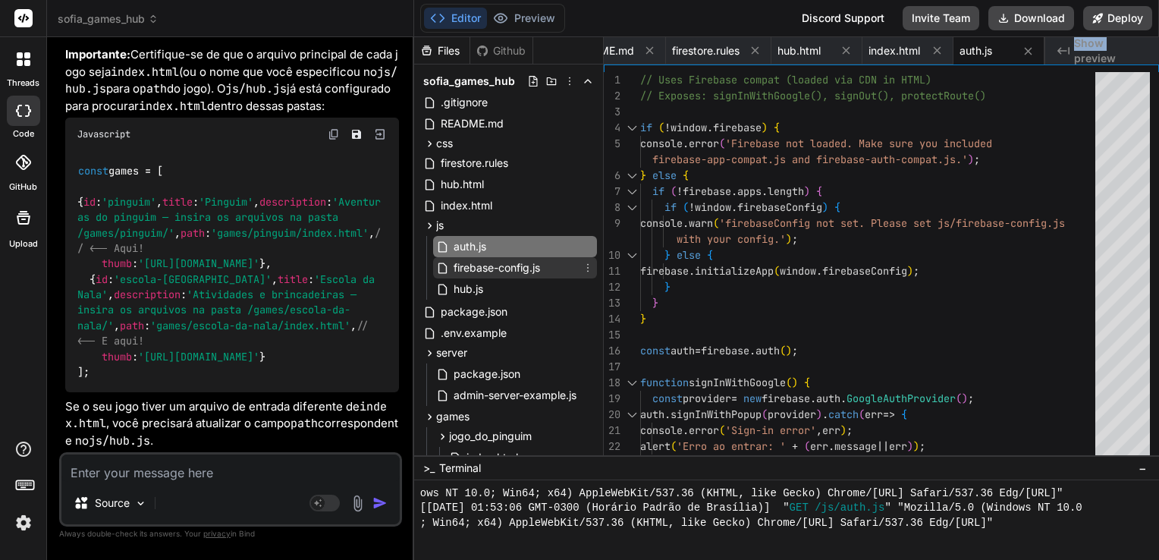
click at [507, 268] on span "firebase-config.js" at bounding box center [496, 268] width 89 height 18
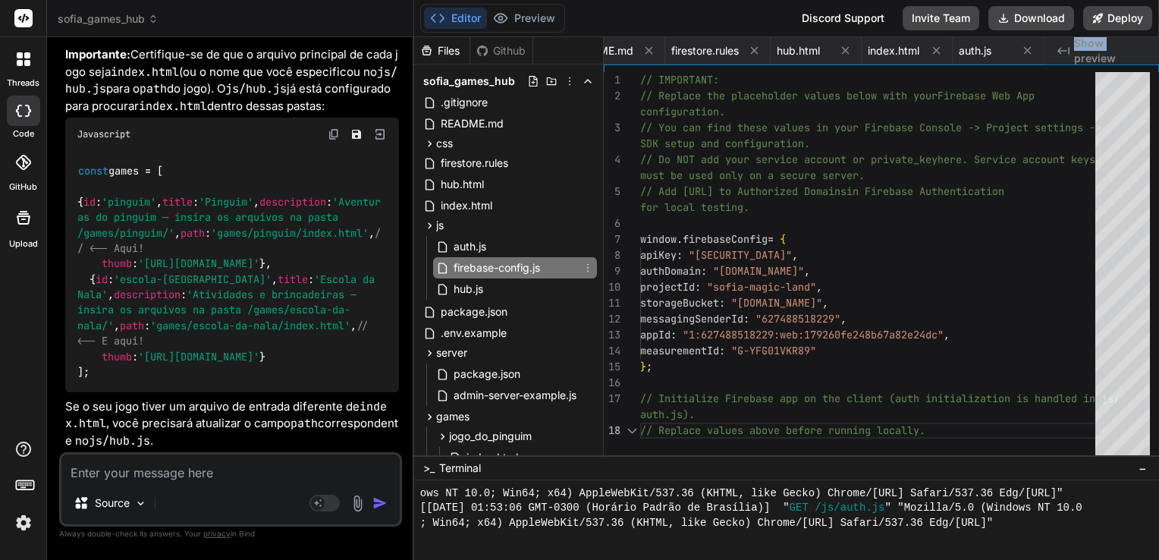
scroll to position [0, 258]
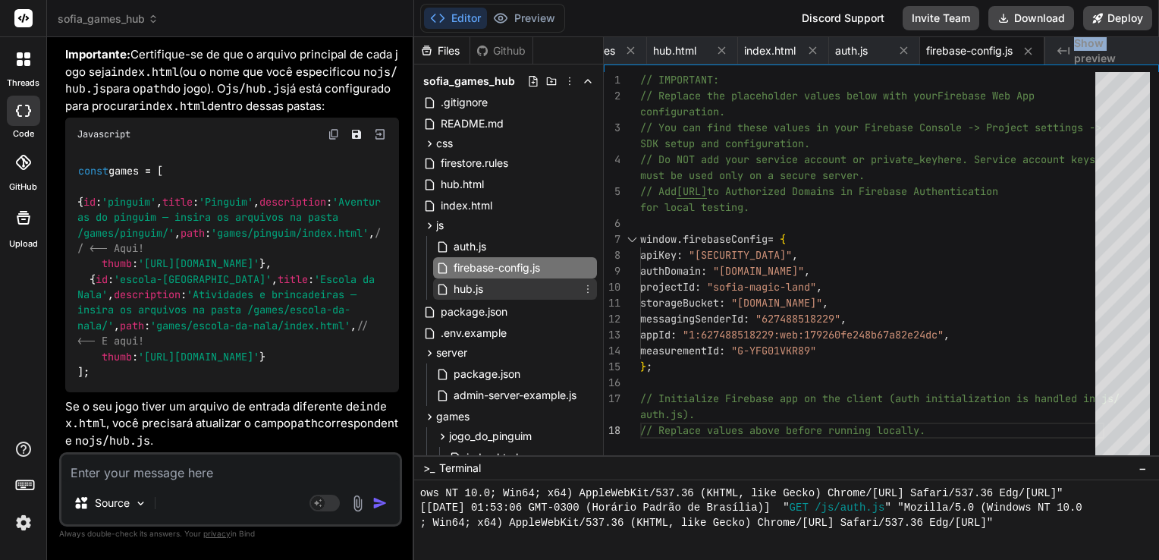
click at [485, 292] on div "hub.js" at bounding box center [515, 288] width 164 height 21
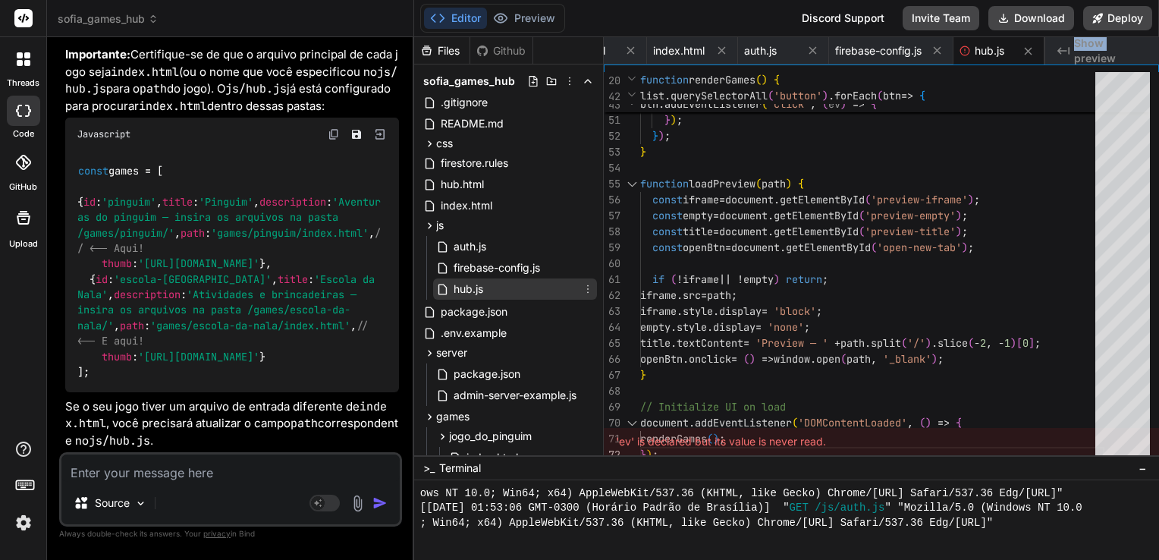
scroll to position [76, 0]
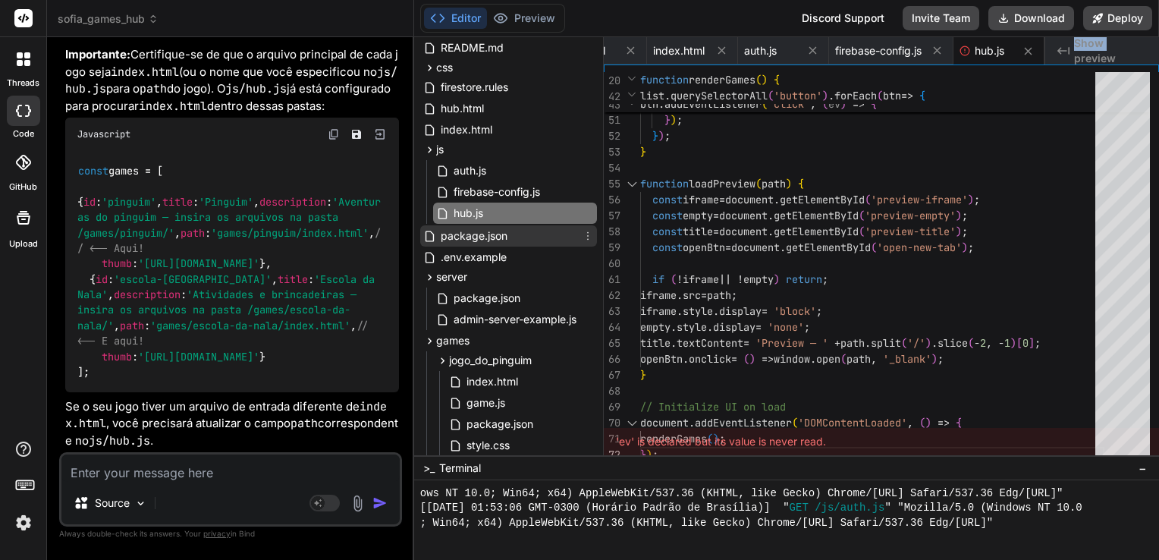
click at [472, 239] on span "package.json" at bounding box center [474, 236] width 70 height 18
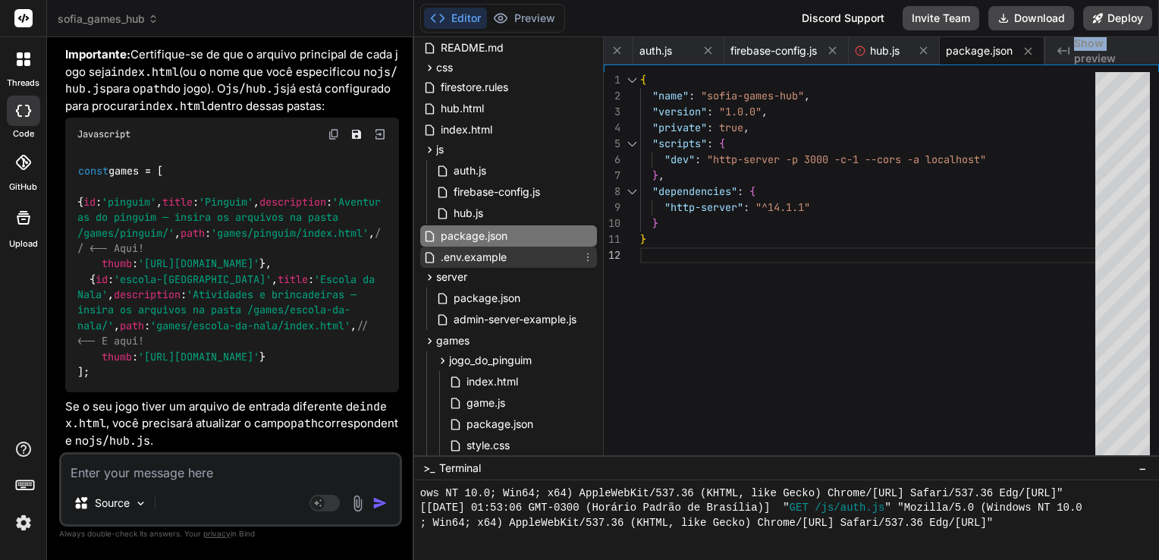
click at [500, 261] on span ".env.example" at bounding box center [473, 257] width 69 height 18
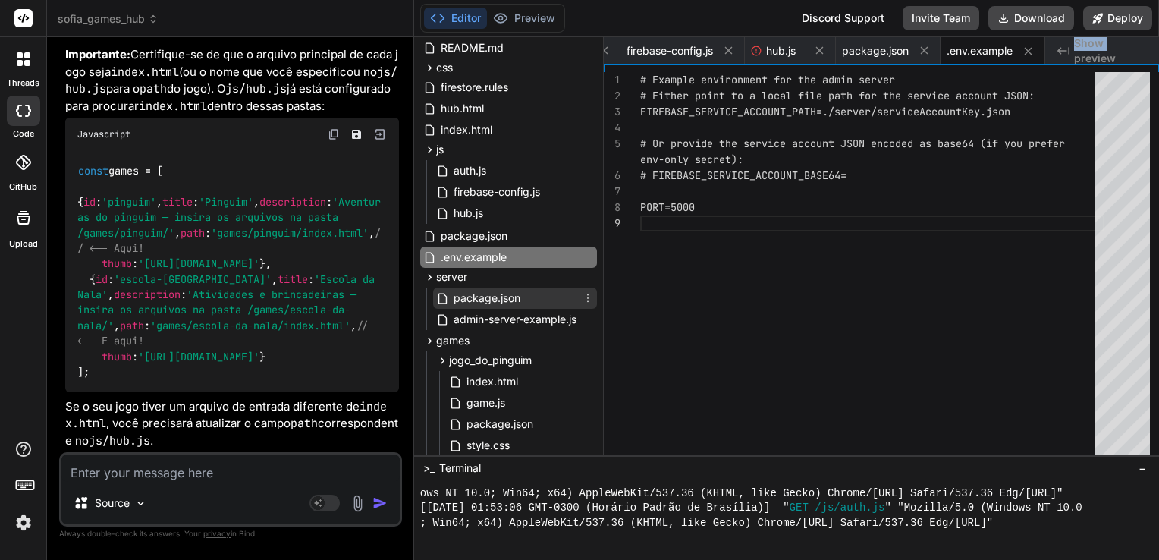
click at [491, 301] on span "package.json" at bounding box center [487, 298] width 70 height 18
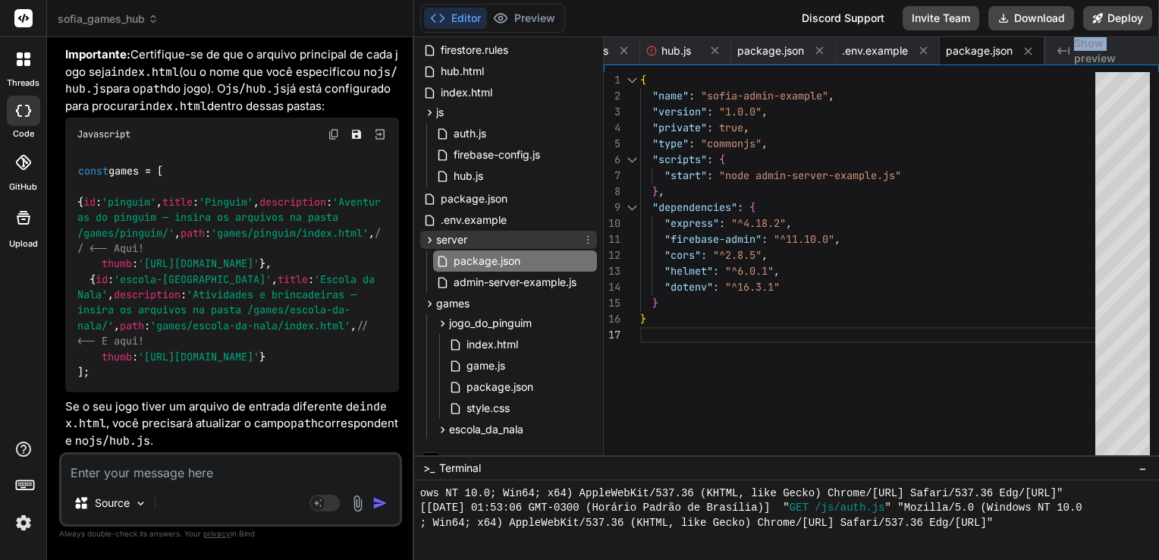
scroll to position [130, 0]
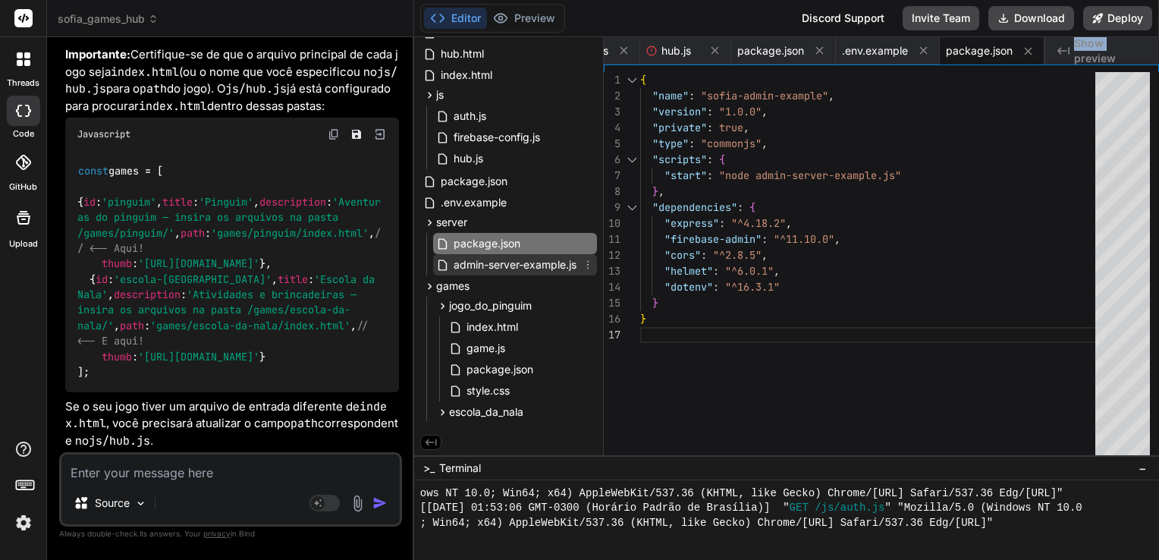
click at [519, 267] on span "admin-server-example.js" at bounding box center [515, 265] width 126 height 18
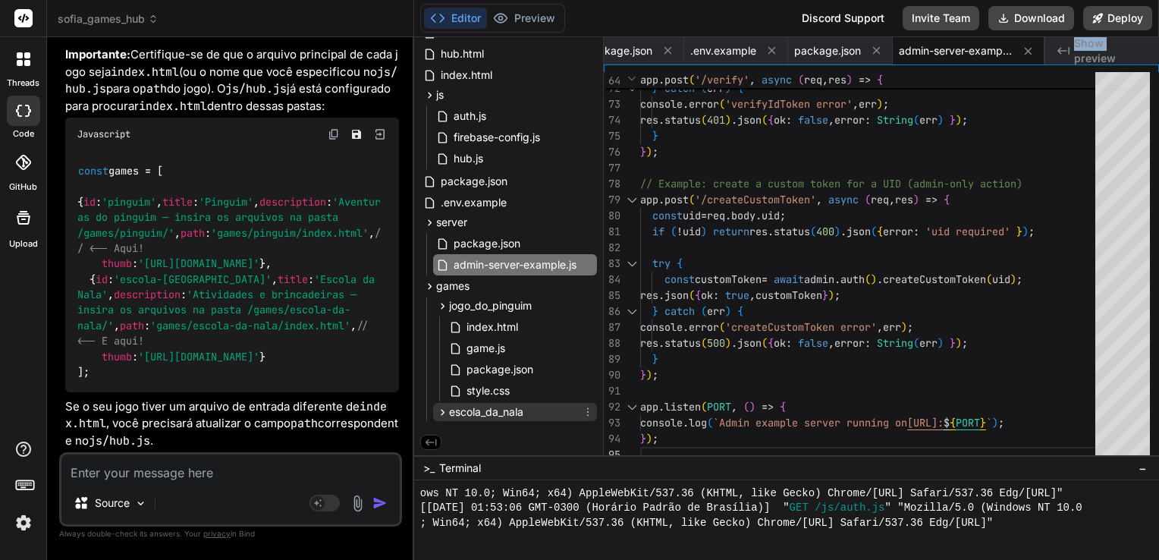
click at [586, 411] on icon at bounding box center [588, 412] width 12 height 12
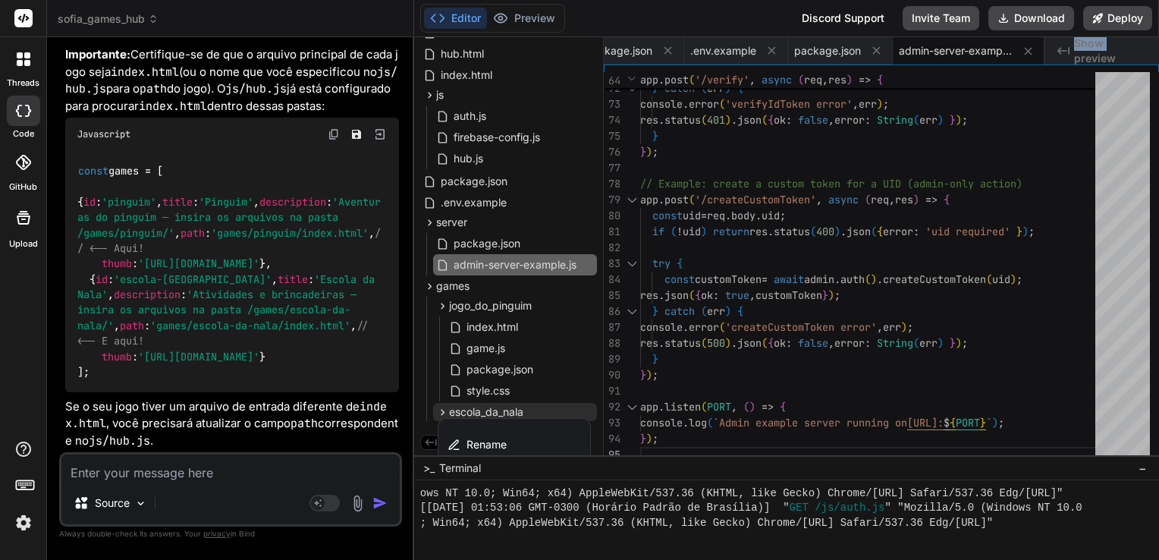
click at [601, 365] on div at bounding box center [786, 298] width 745 height 522
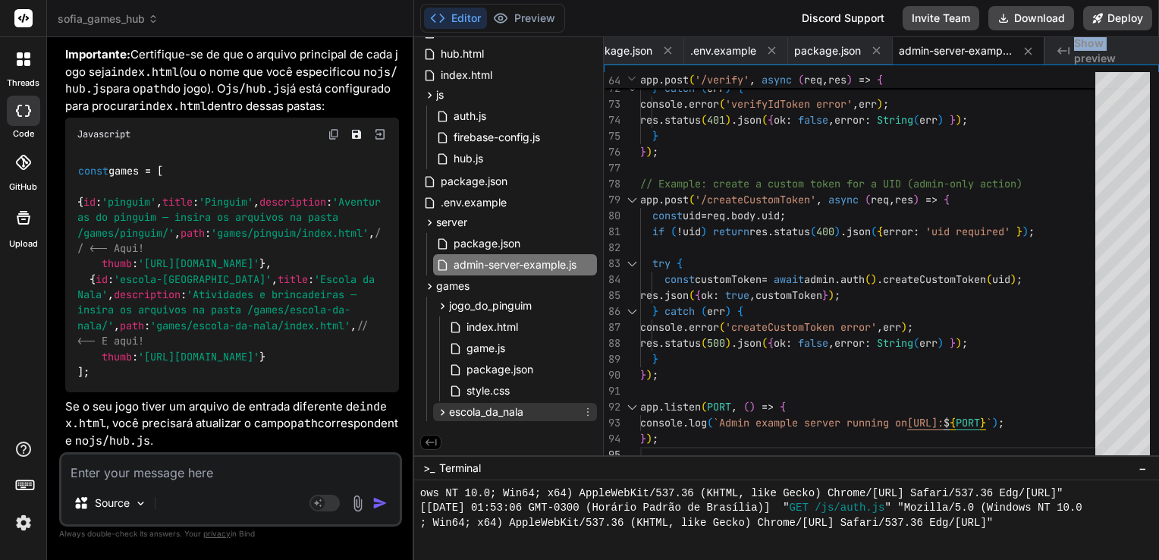
click at [587, 411] on icon at bounding box center [588, 412] width 2 height 8
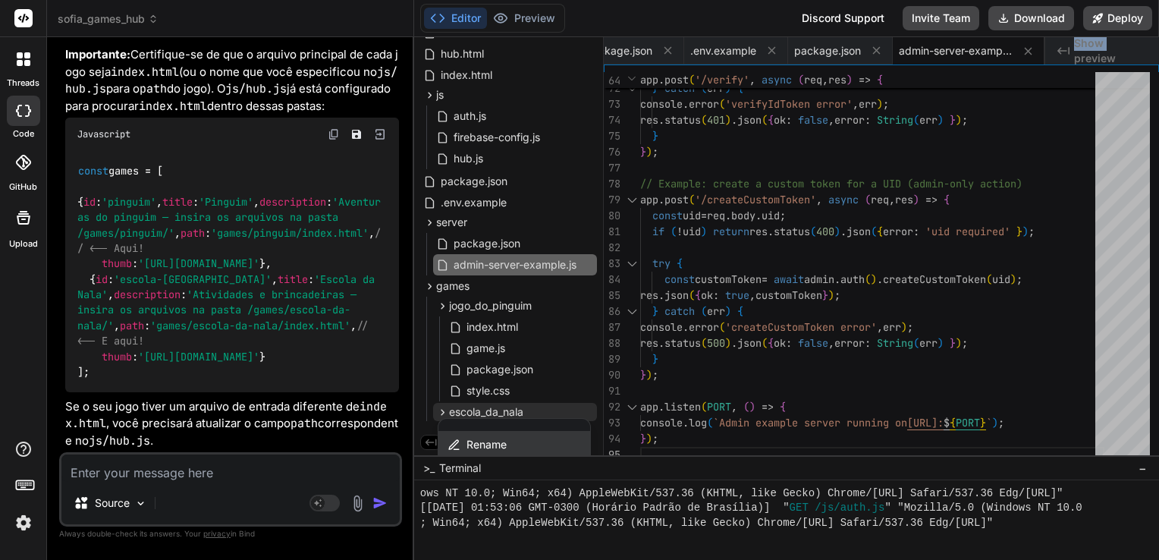
scroll to position [227, 0]
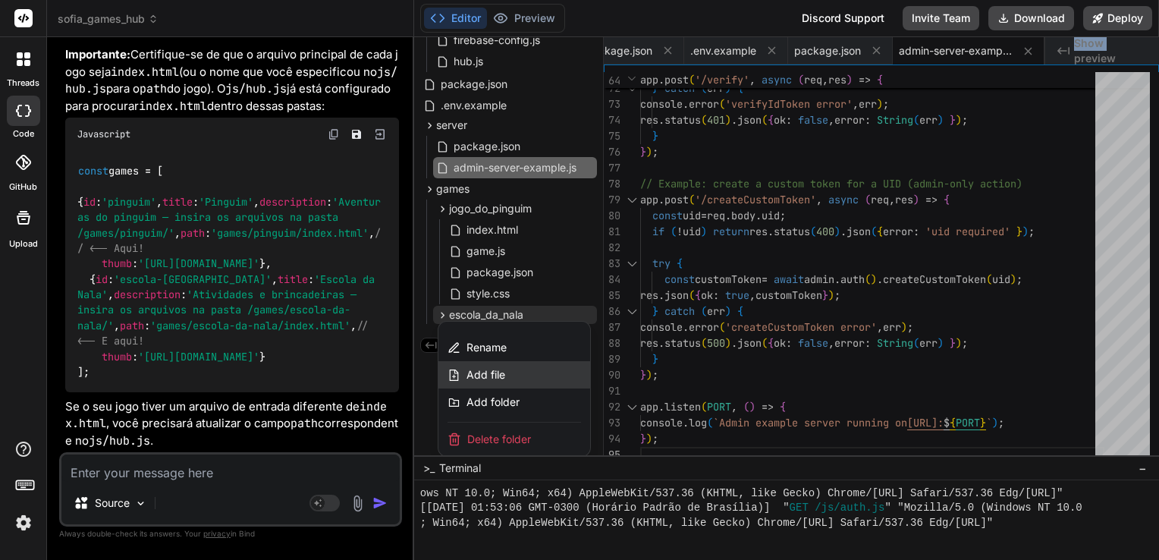
click at [509, 380] on div "Add file" at bounding box center [514, 374] width 152 height 27
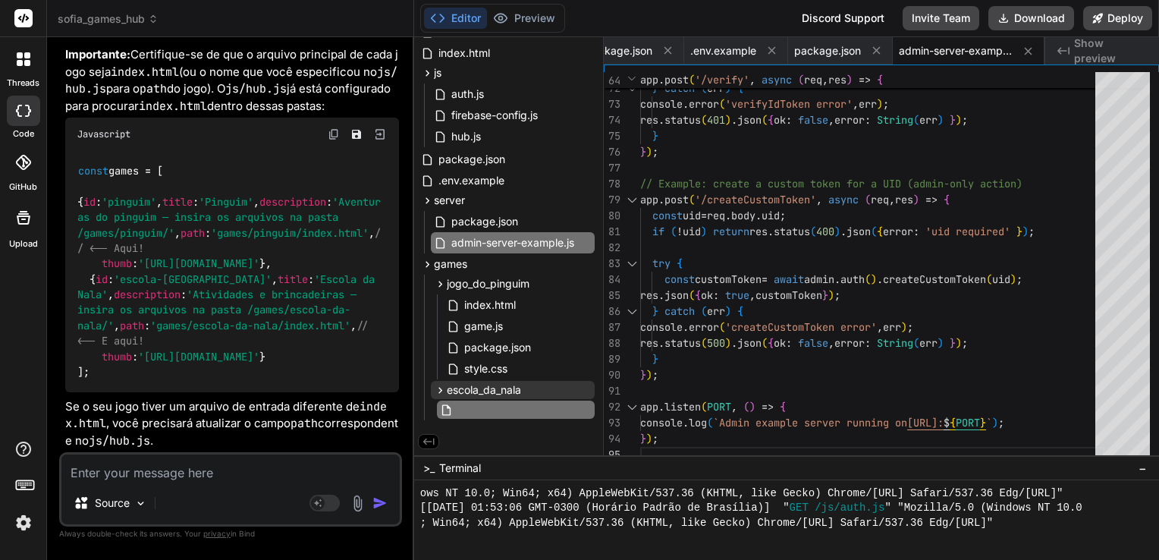
click at [472, 407] on input "text" at bounding box center [539, 409] width 166 height 18
paste input "game.js"
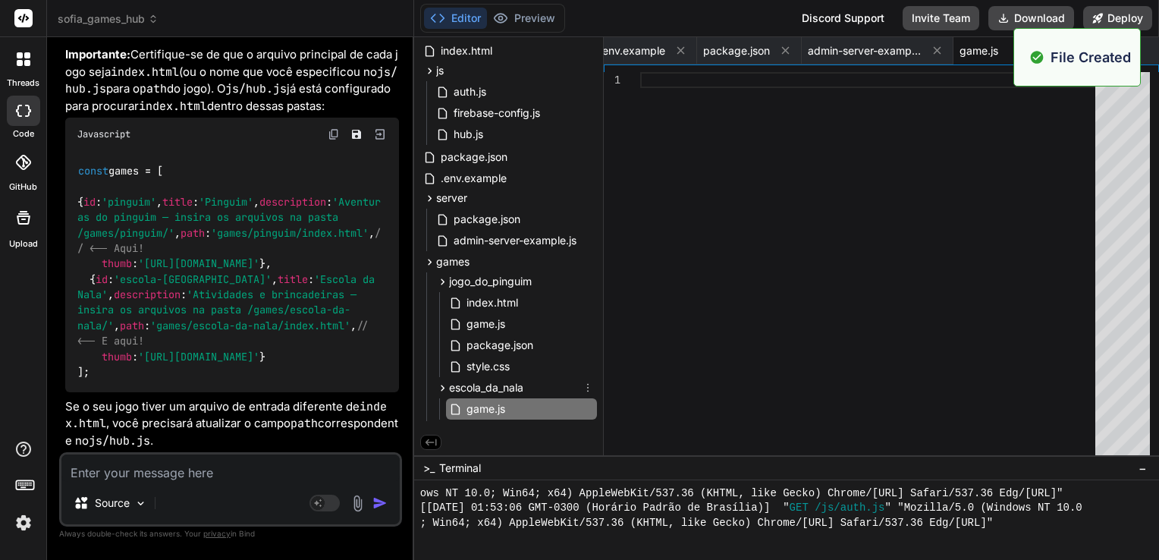
click at [587, 384] on icon at bounding box center [588, 387] width 12 height 12
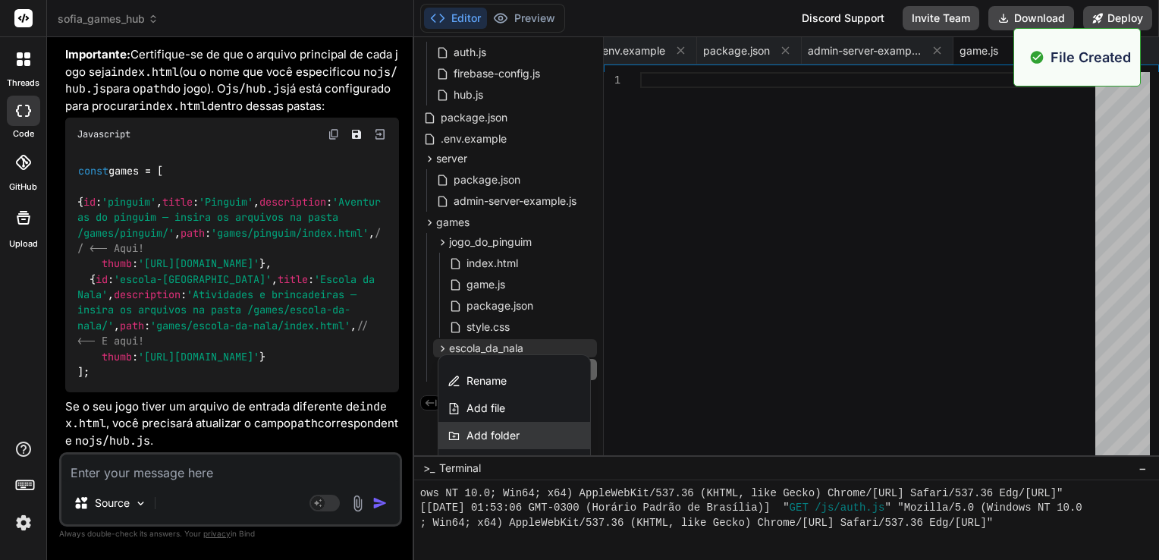
scroll to position [227, 0]
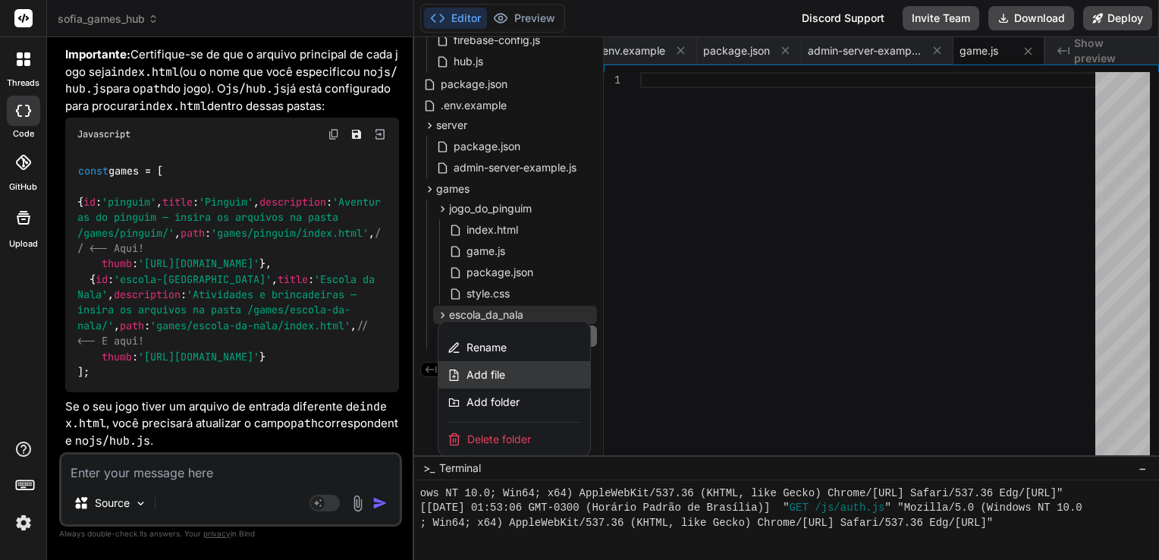
click at [520, 381] on div "Add file" at bounding box center [514, 374] width 152 height 27
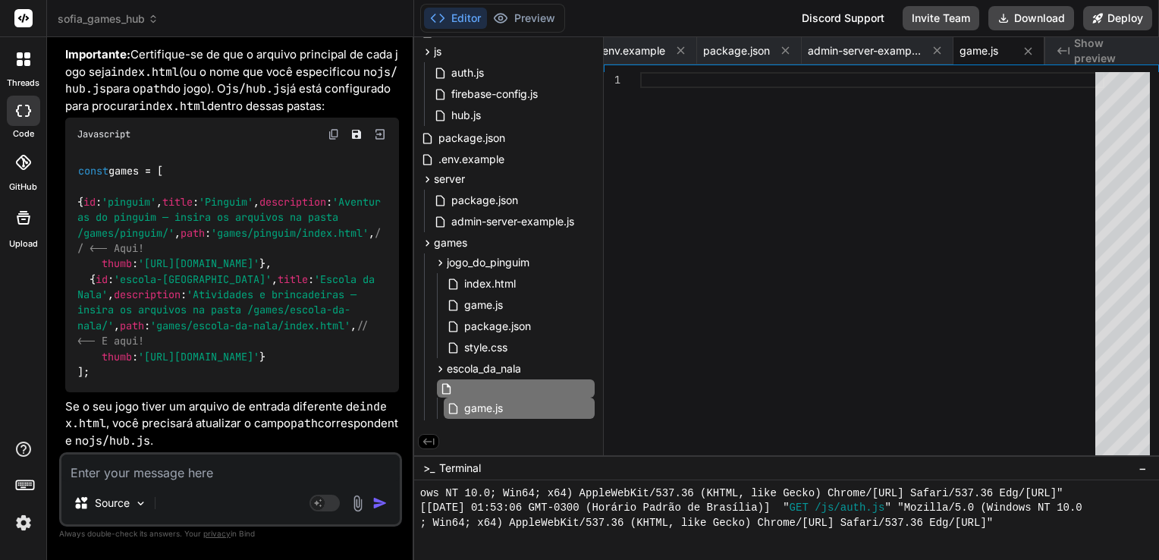
paste input "index.html"
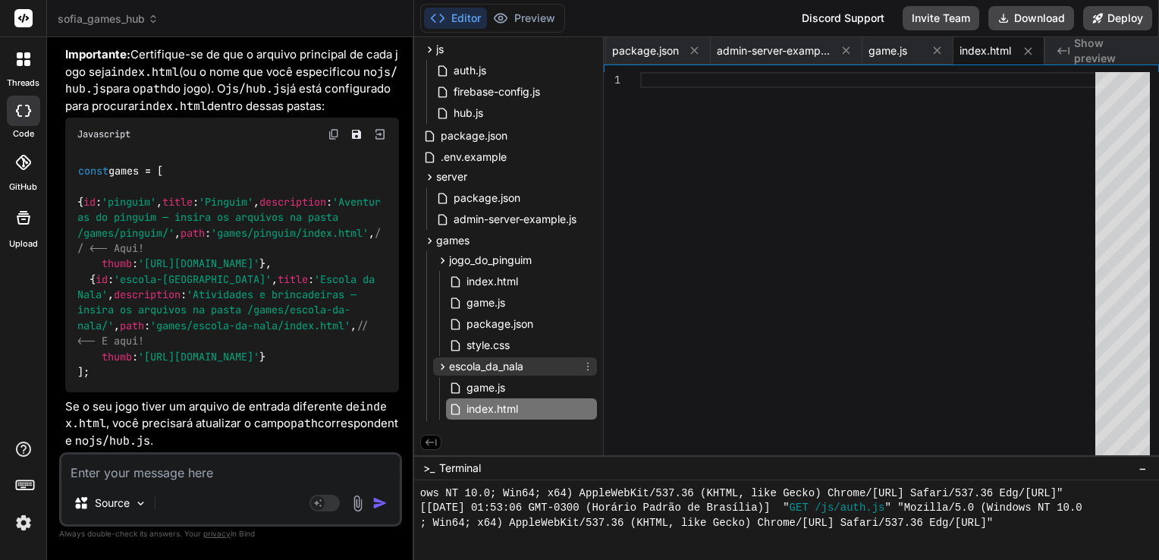
click at [585, 365] on icon at bounding box center [588, 366] width 12 height 12
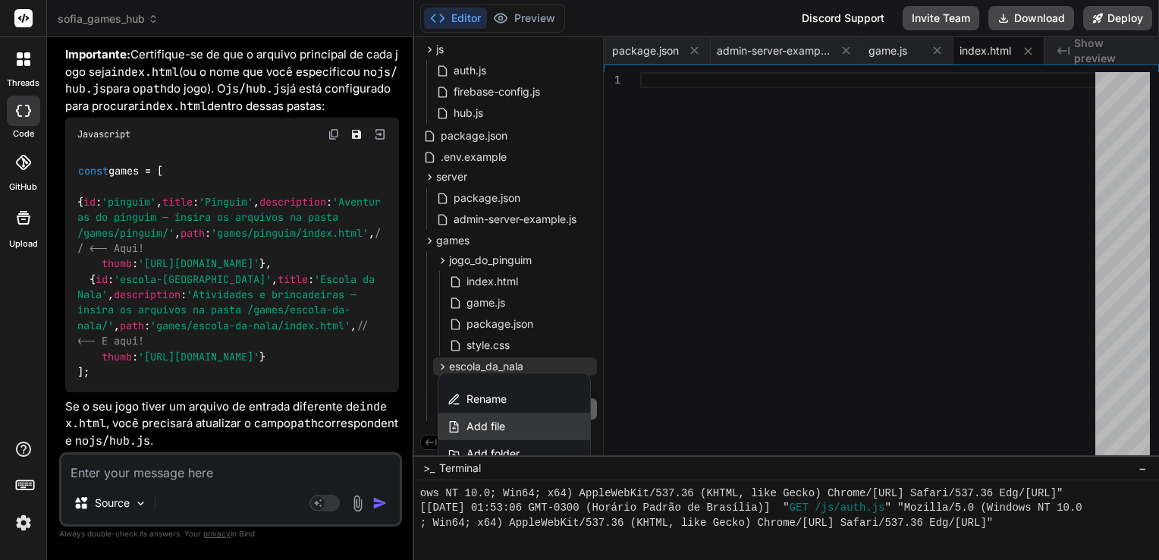
click at [518, 426] on div "Add file" at bounding box center [514, 425] width 152 height 27
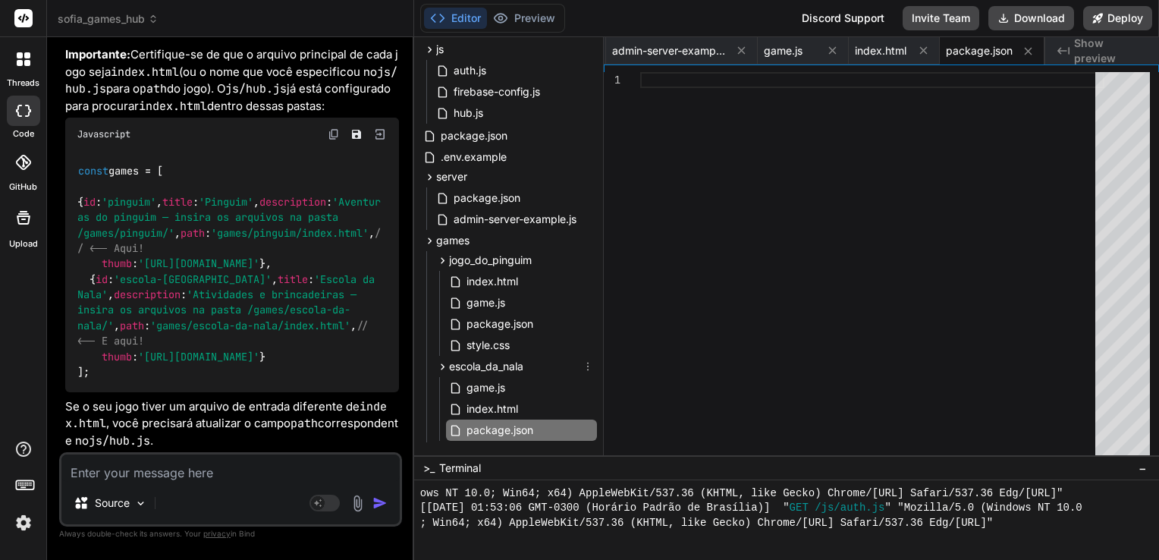
click at [582, 365] on icon at bounding box center [588, 366] width 12 height 12
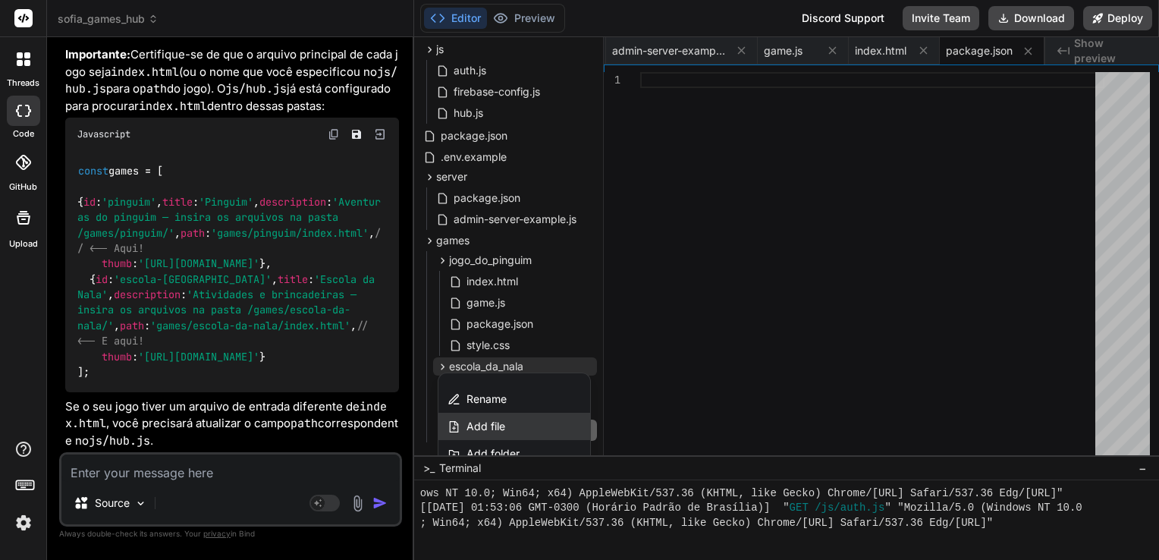
click at [497, 422] on span "Add file" at bounding box center [485, 426] width 39 height 15
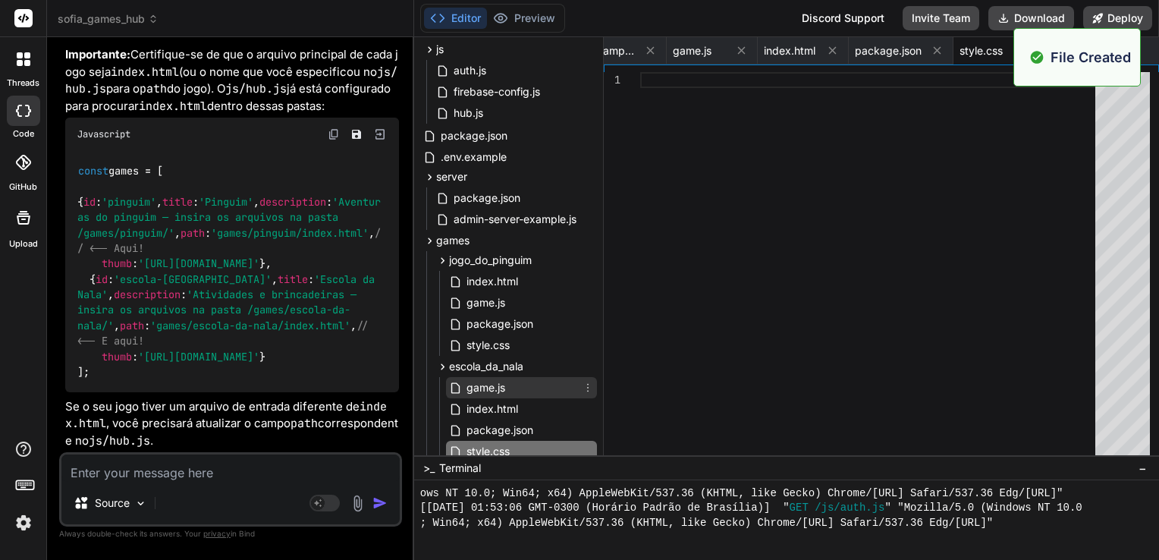
click at [516, 389] on div "game.js" at bounding box center [521, 387] width 151 height 21
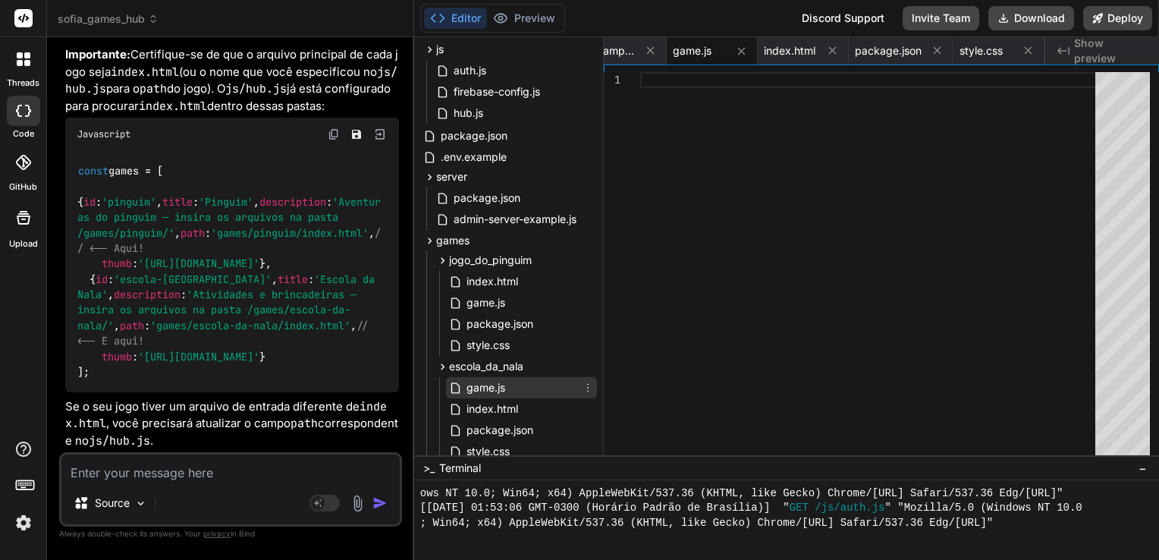
click at [505, 384] on span "game.js" at bounding box center [486, 387] width 42 height 18
click at [758, 306] on div at bounding box center [872, 267] width 464 height 390
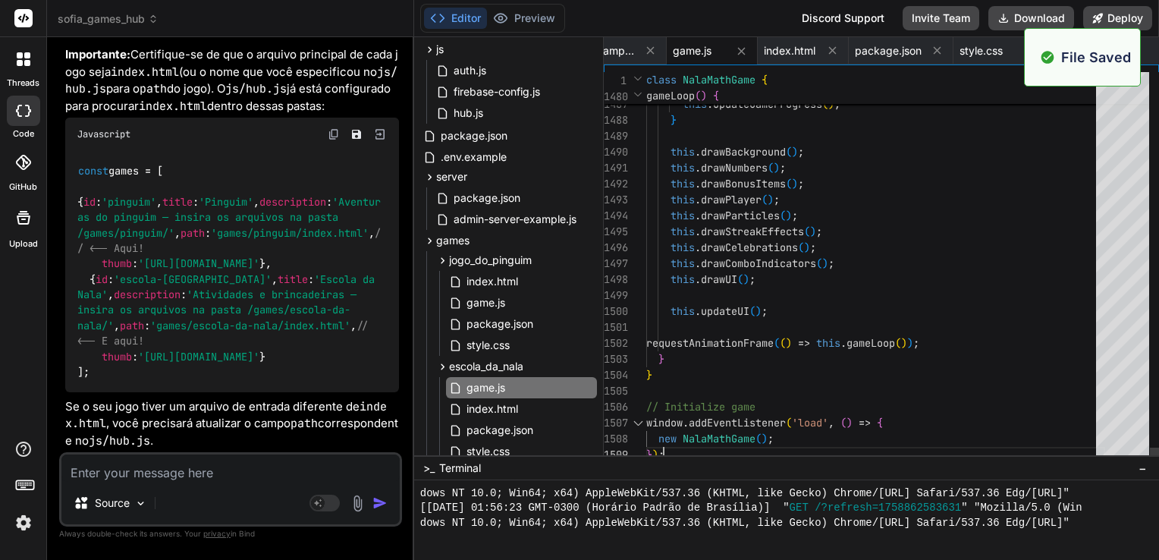
scroll to position [5183, 0]
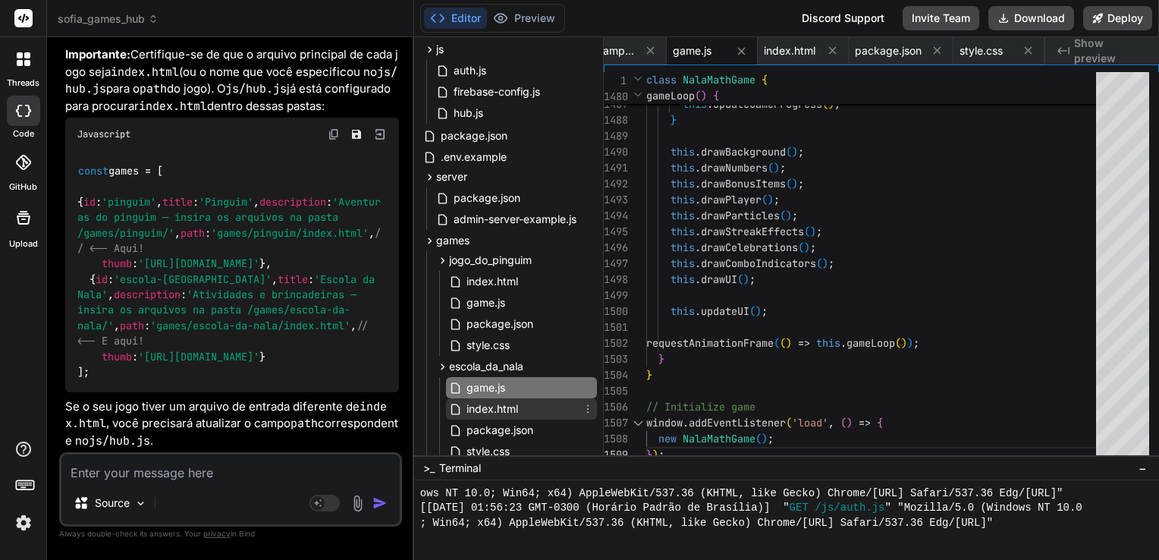
click at [512, 409] on span "index.html" at bounding box center [492, 409] width 55 height 18
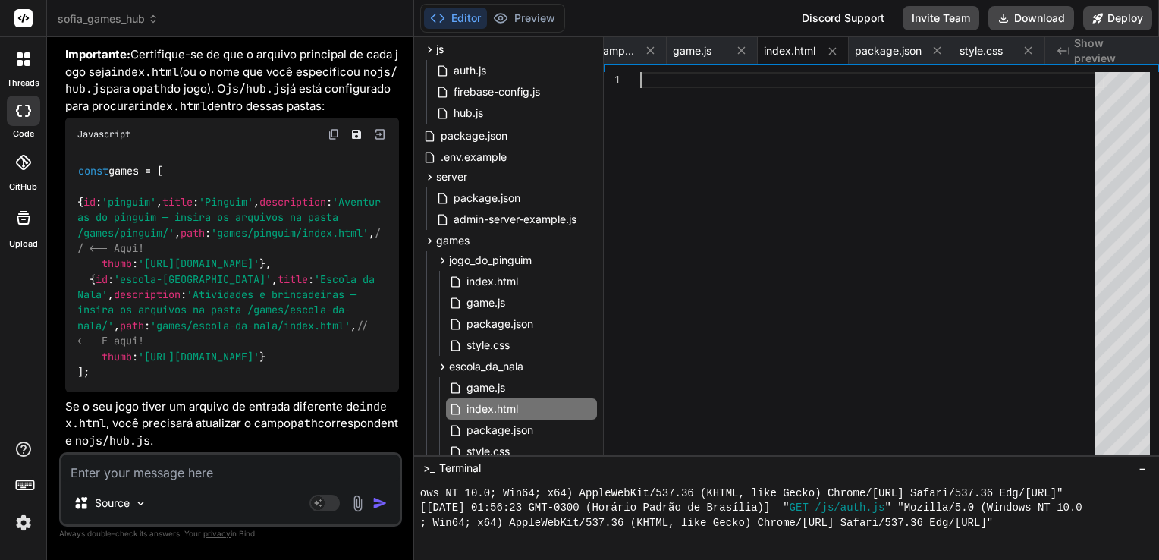
scroll to position [0, 0]
click at [737, 365] on div at bounding box center [872, 267] width 464 height 390
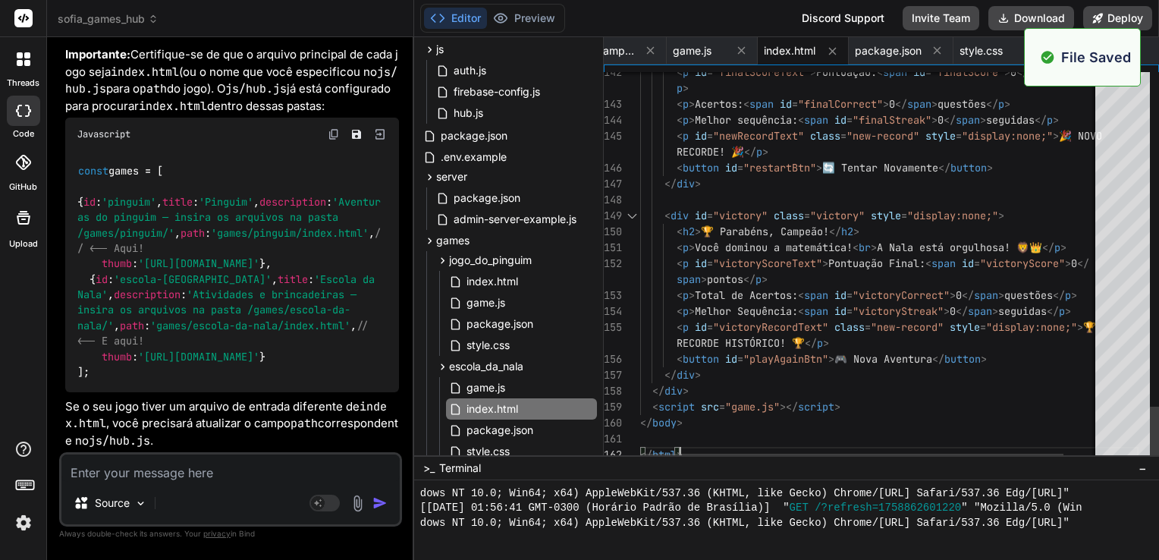
scroll to position [5241, 0]
click at [500, 428] on span "package.json" at bounding box center [500, 430] width 70 height 18
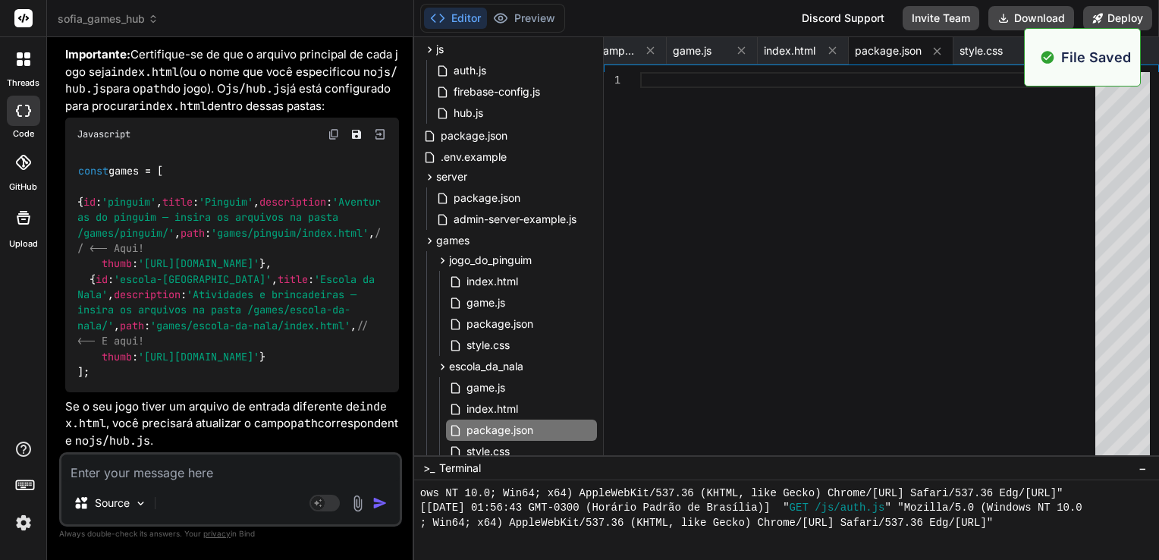
scroll to position [5328, 0]
click at [736, 250] on div at bounding box center [872, 267] width 464 height 390
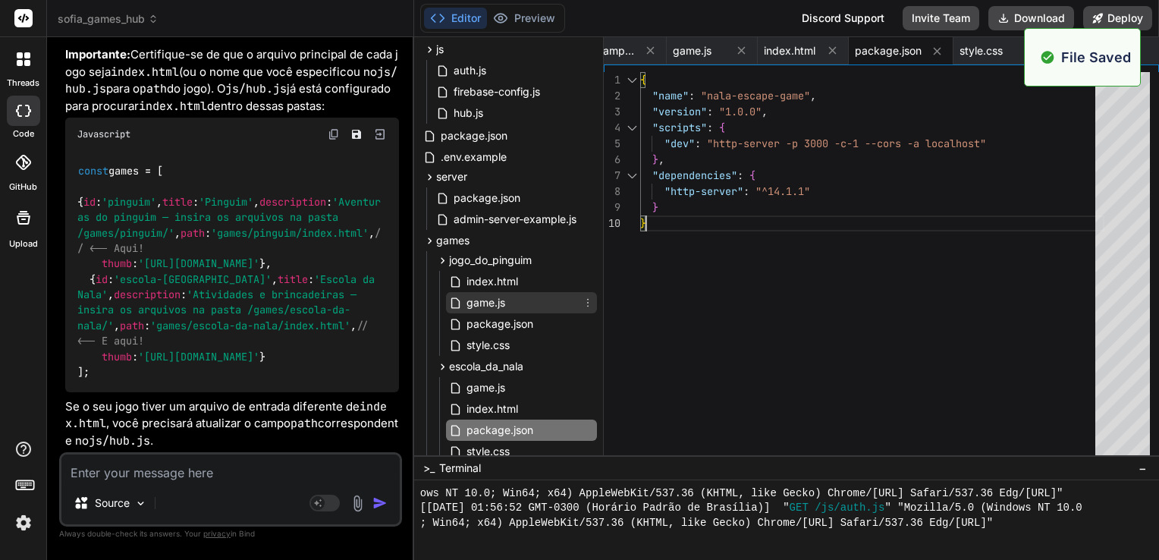
scroll to position [218, 0]
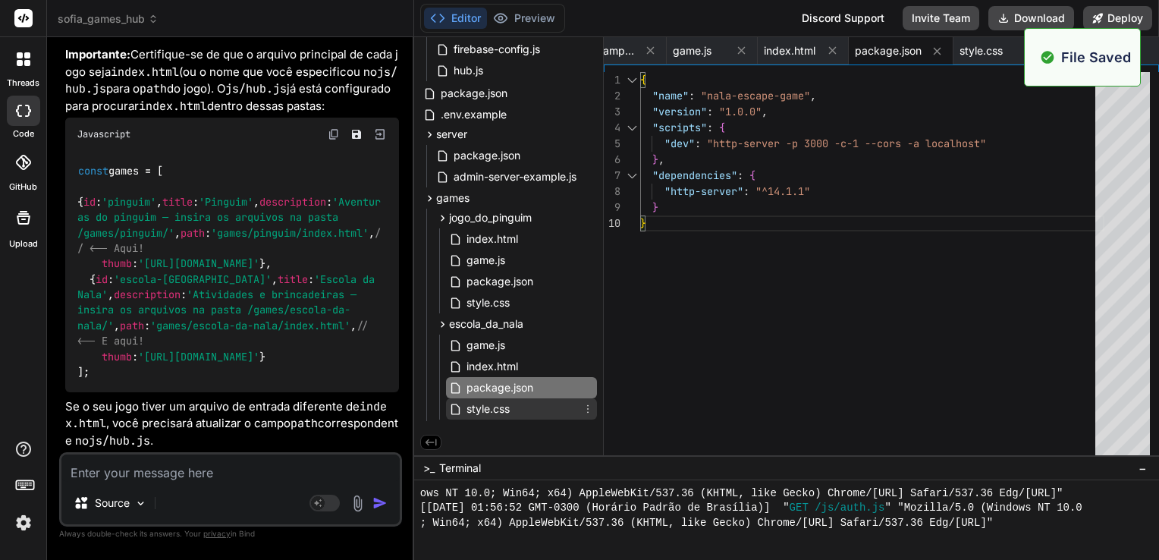
click at [510, 408] on span "style.css" at bounding box center [488, 409] width 46 height 18
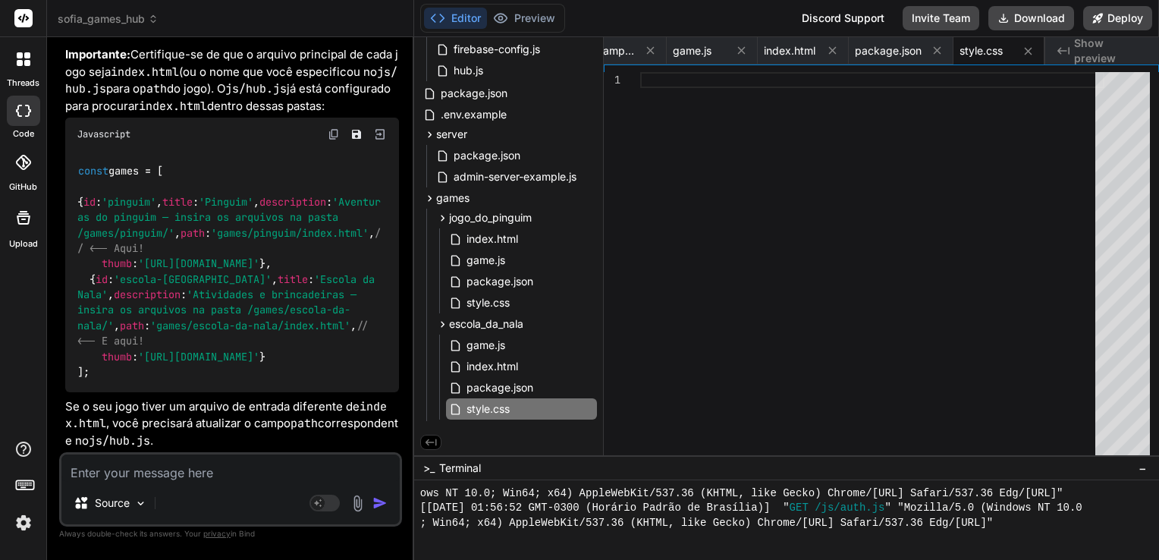
scroll to position [0, 0]
click at [679, 322] on div at bounding box center [872, 267] width 464 height 390
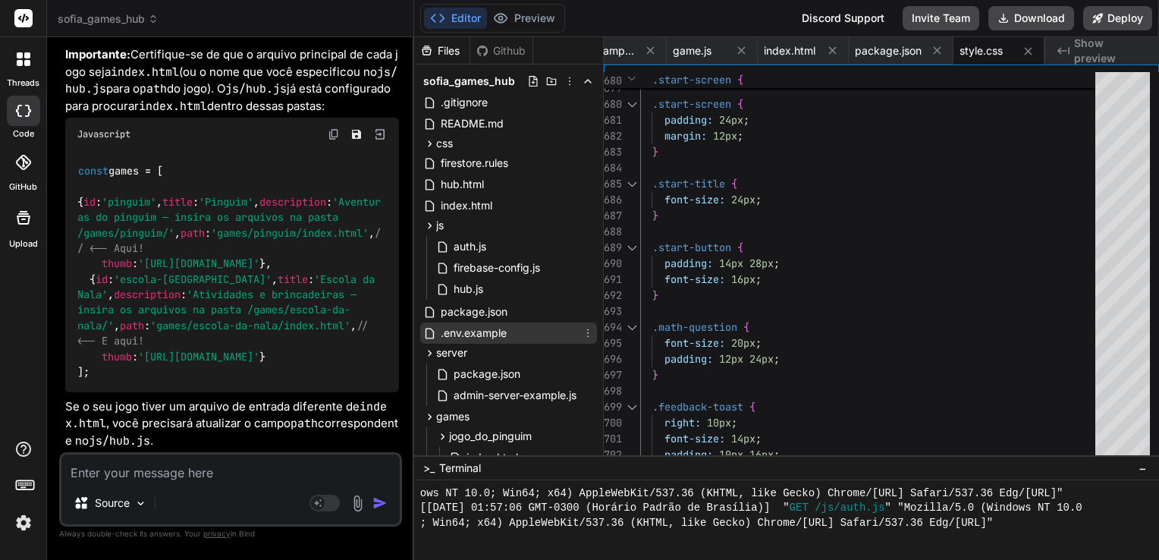
scroll to position [218, 0]
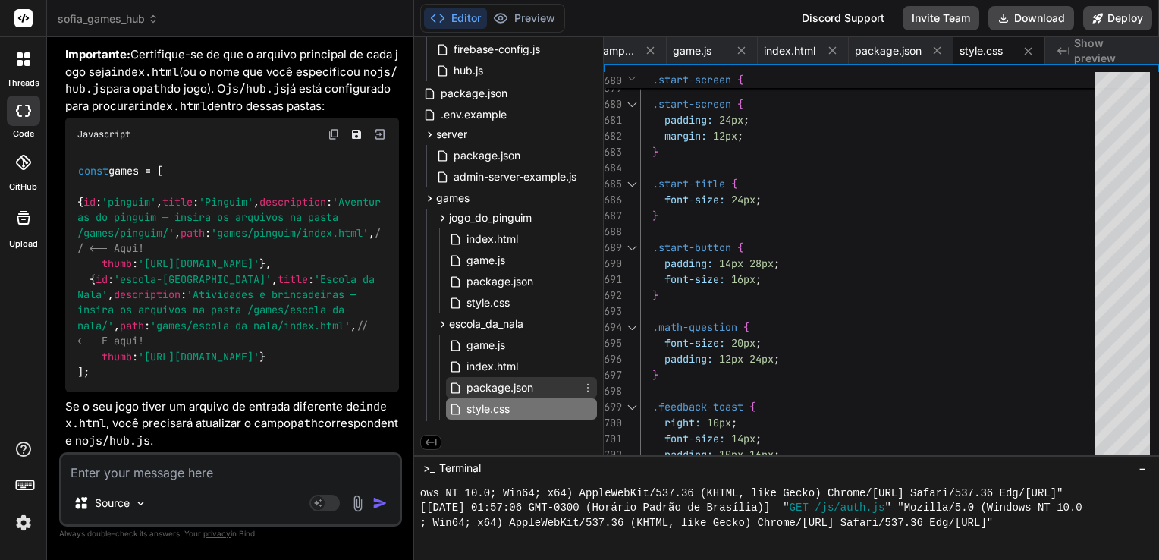
click at [507, 382] on span "package.json" at bounding box center [500, 387] width 70 height 18
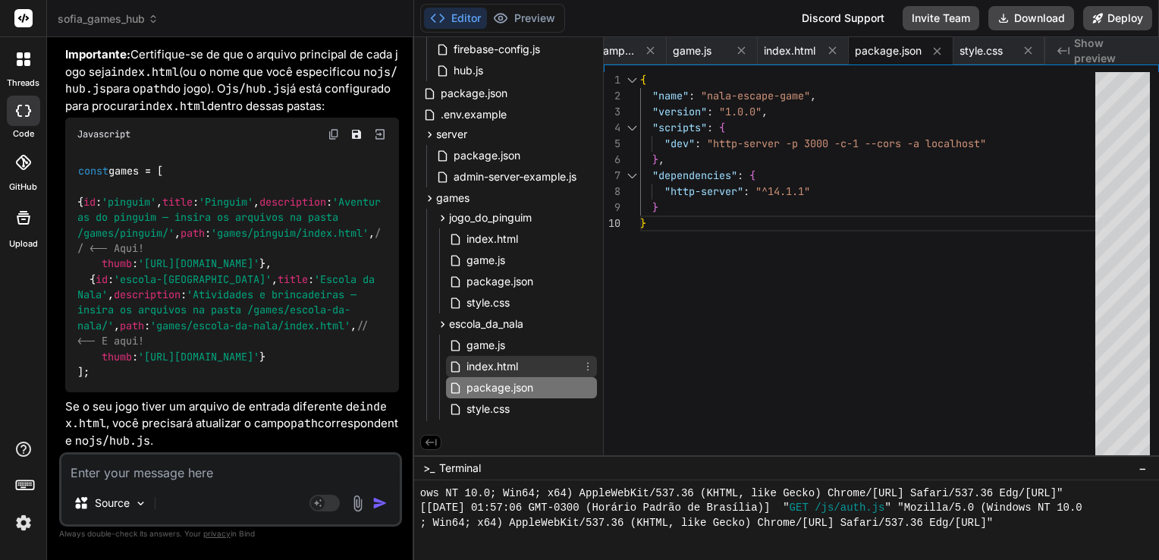
click at [508, 369] on span "index.html" at bounding box center [492, 366] width 55 height 18
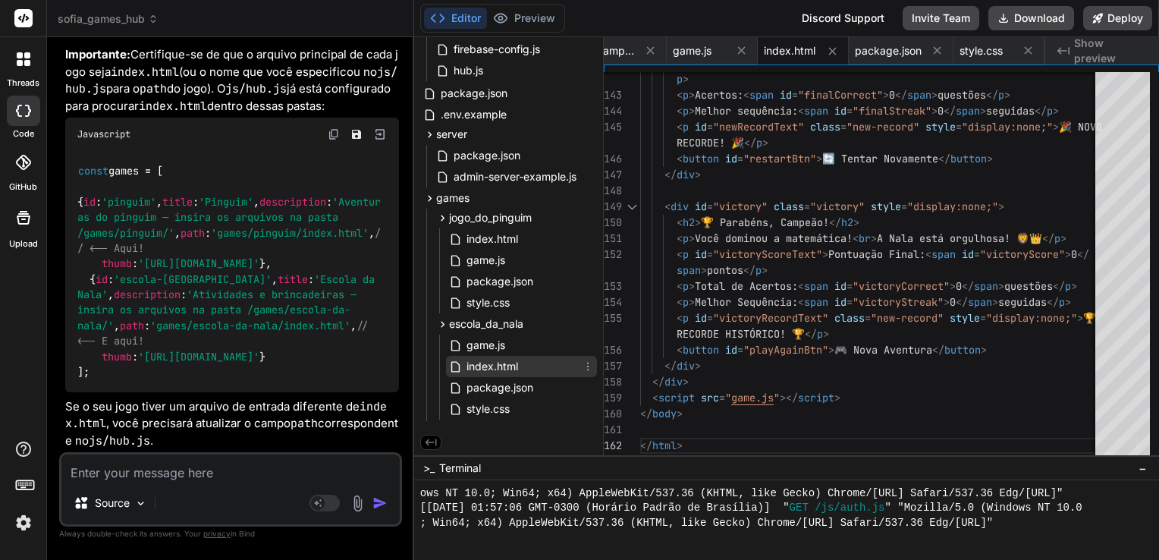
click at [511, 360] on span "index.html" at bounding box center [492, 366] width 55 height 18
click at [506, 336] on span "game.js" at bounding box center [486, 345] width 42 height 18
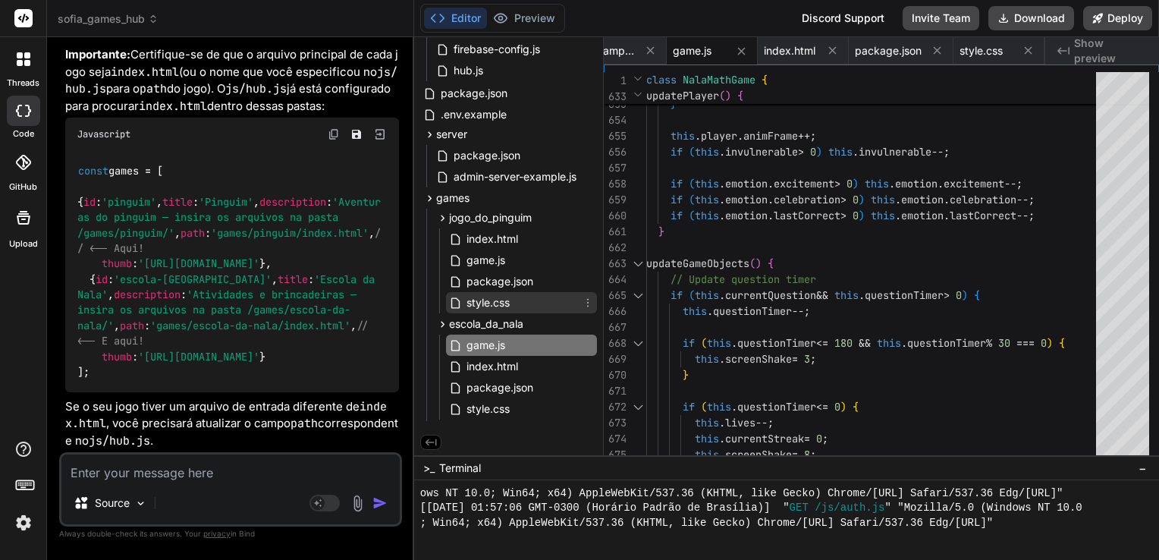
click at [491, 301] on span "style.css" at bounding box center [488, 302] width 46 height 18
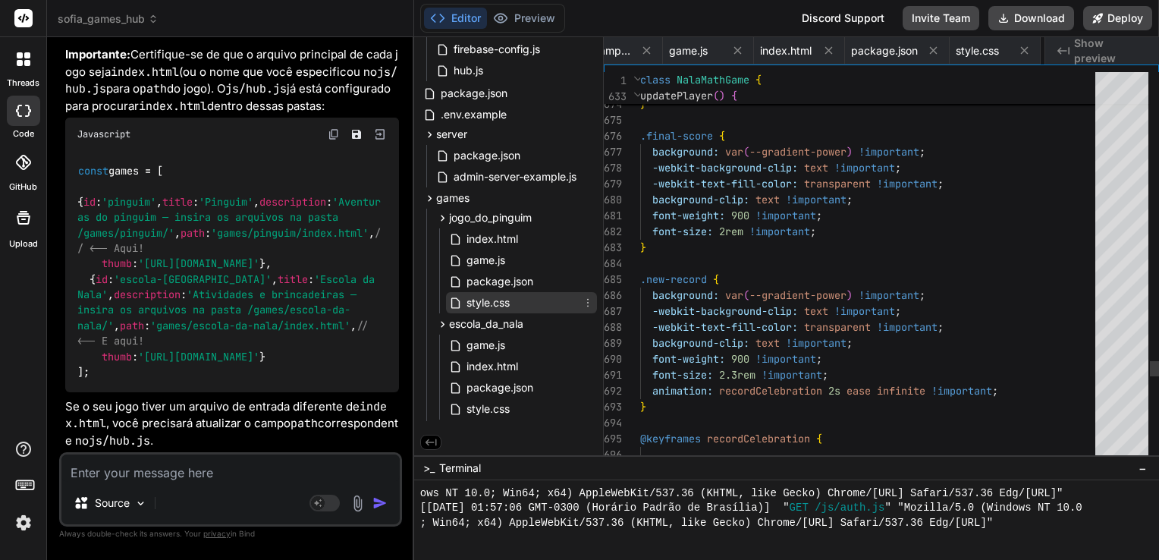
scroll to position [0, 1282]
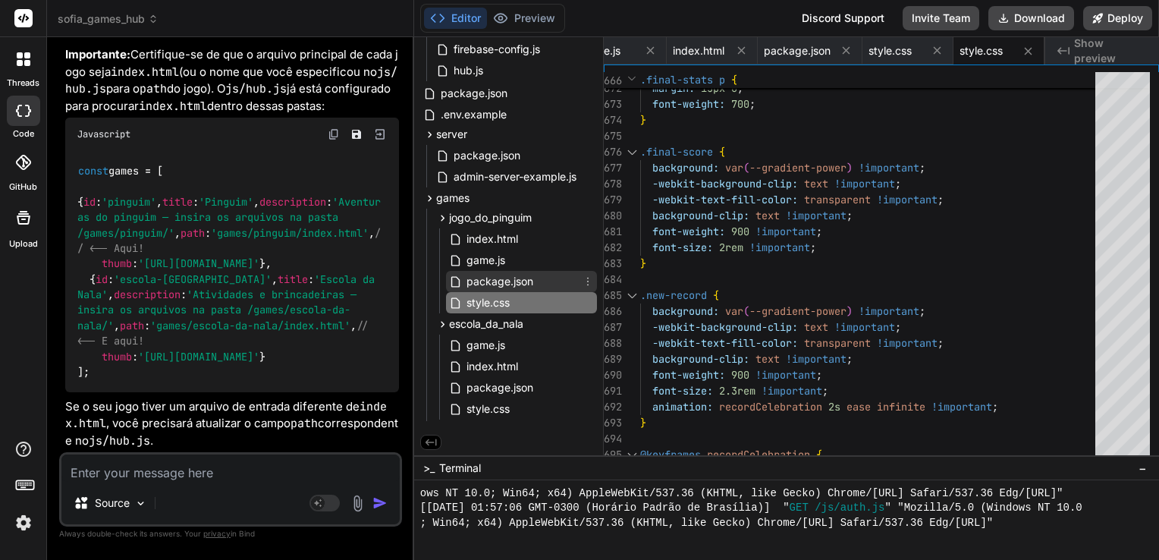
click at [503, 284] on span "package.json" at bounding box center [500, 281] width 70 height 18
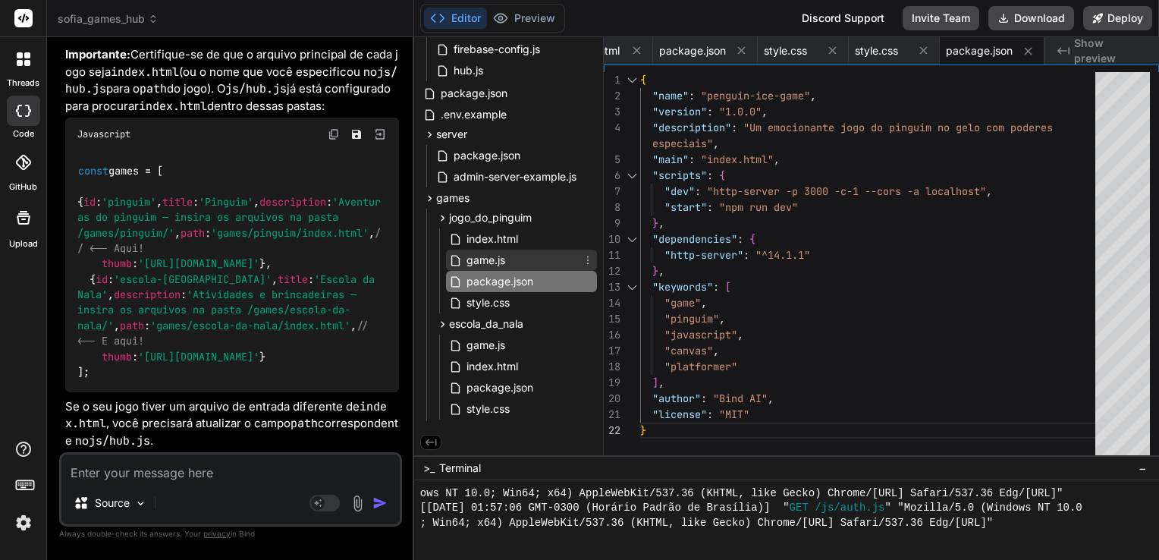
click at [503, 259] on span "game.js" at bounding box center [486, 260] width 42 height 18
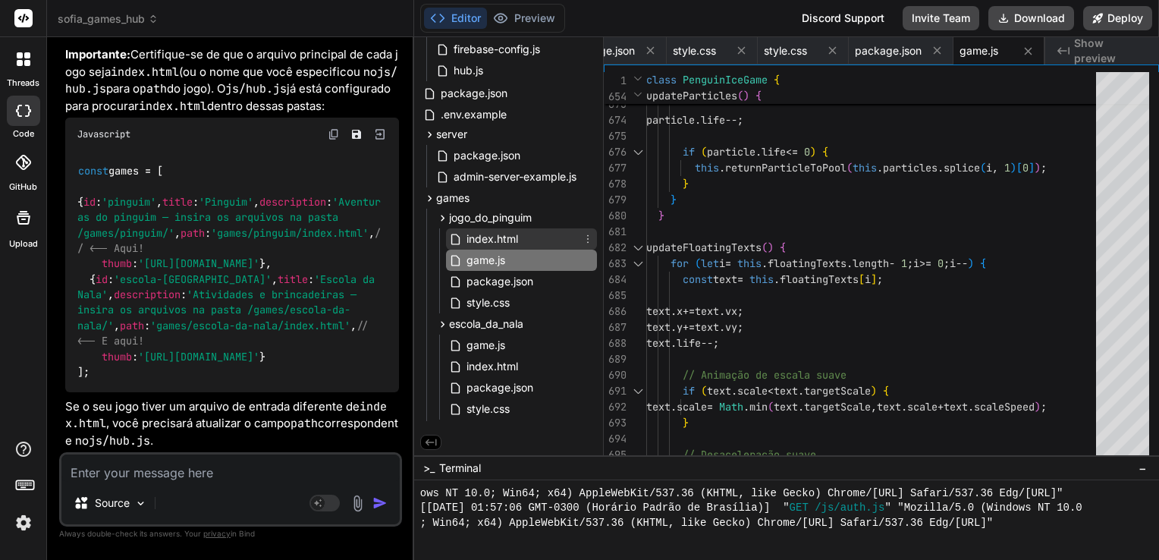
click at [512, 243] on span "index.html" at bounding box center [492, 239] width 55 height 18
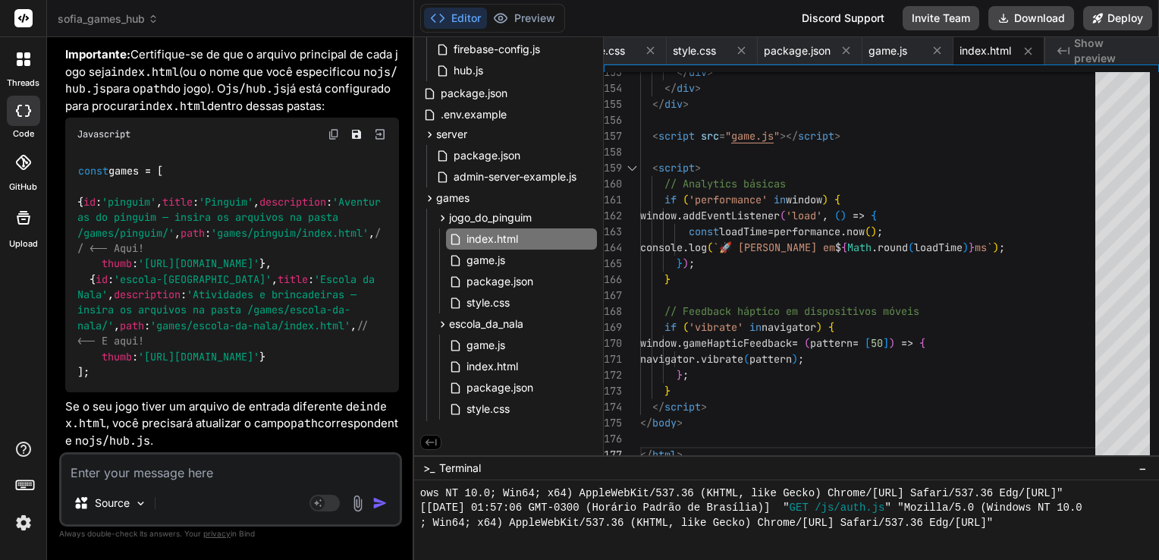
scroll to position [12059, 0]
click at [224, 481] on textarea at bounding box center [230, 467] width 338 height 27
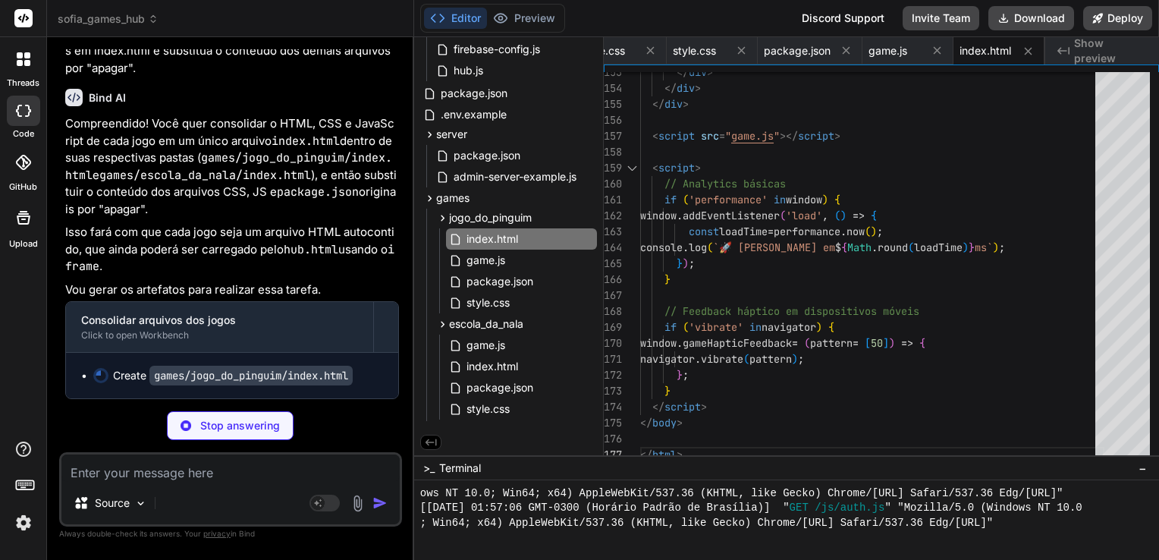
scroll to position [12535, 0]
click at [497, 262] on span "game.js" at bounding box center [486, 260] width 42 height 18
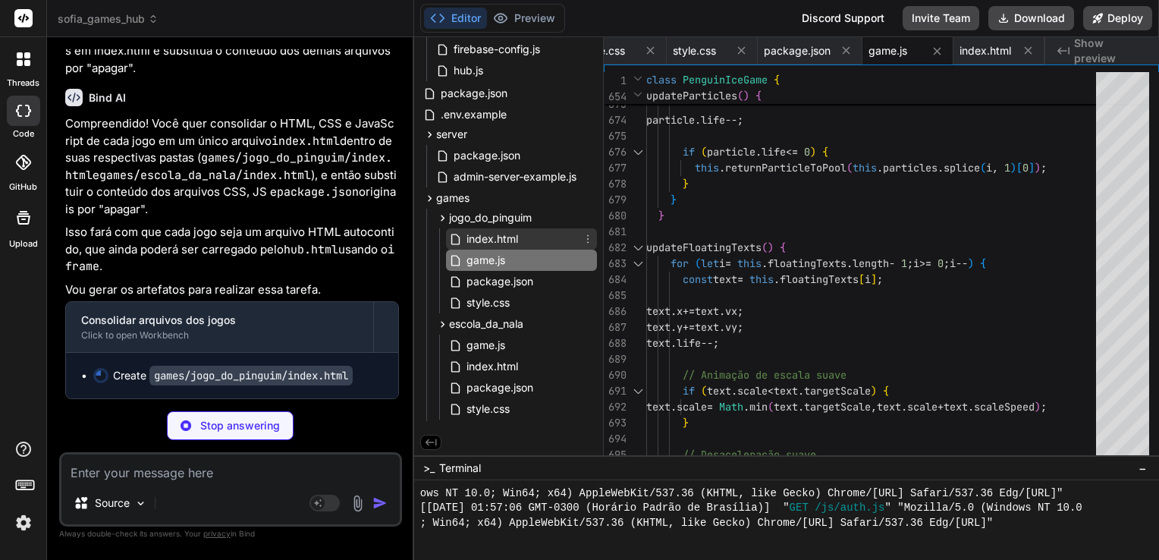
click at [499, 241] on span "index.html" at bounding box center [492, 239] width 55 height 18
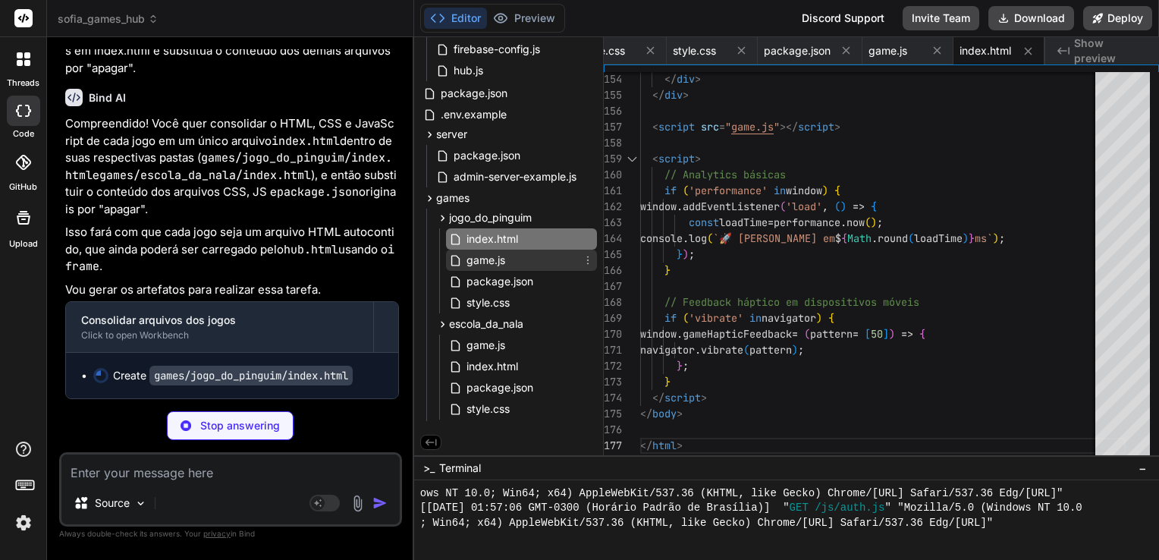
click at [513, 262] on div "game.js" at bounding box center [521, 259] width 151 height 21
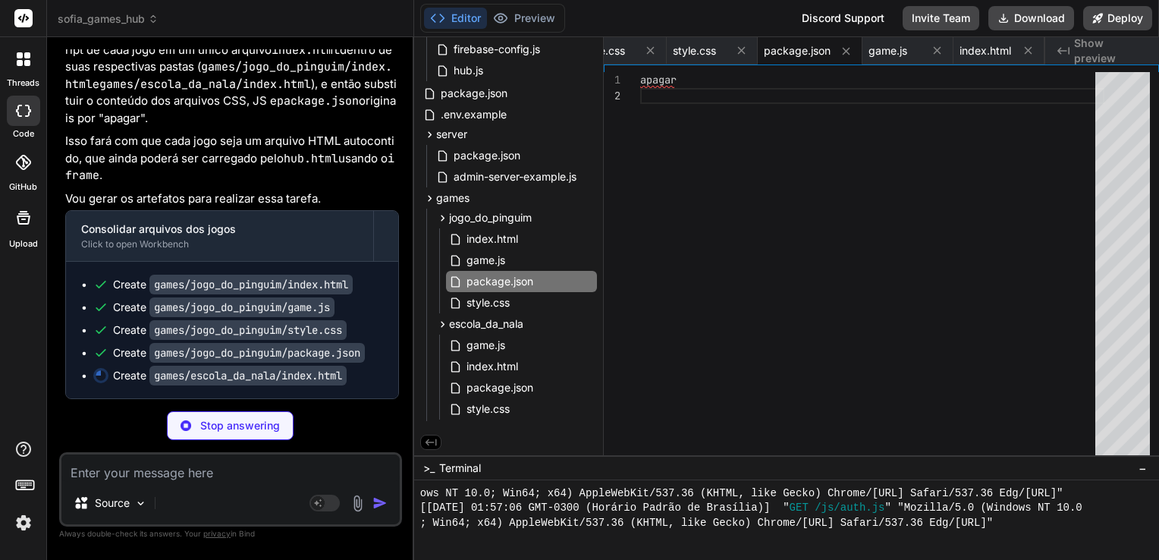
scroll to position [12626, 0]
click at [500, 234] on span "index.html" at bounding box center [492, 239] width 55 height 18
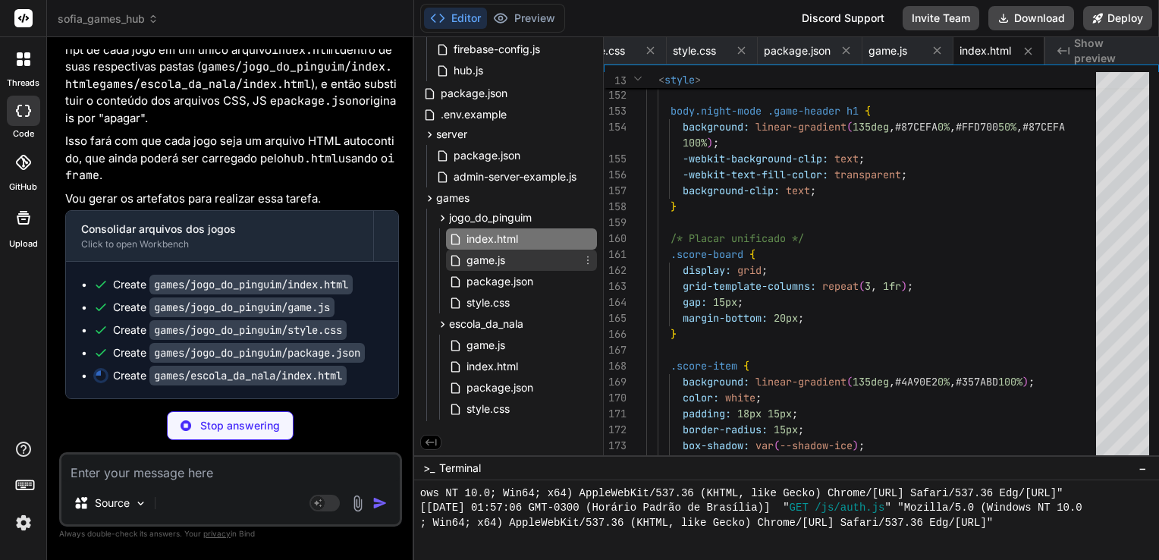
click at [497, 261] on span "game.js" at bounding box center [486, 260] width 42 height 18
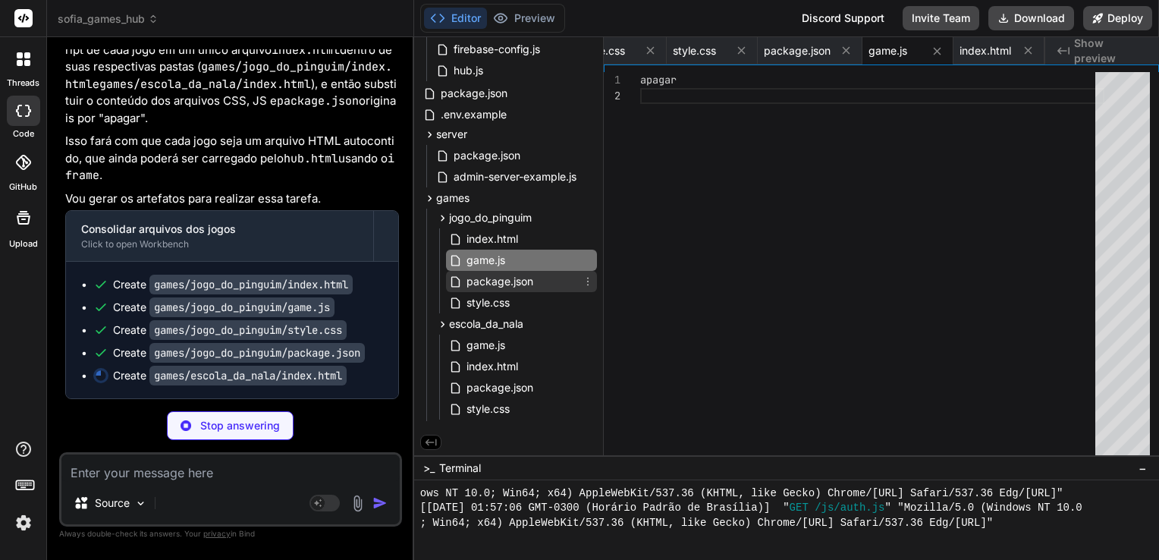
click at [528, 286] on span "package.json" at bounding box center [500, 281] width 70 height 18
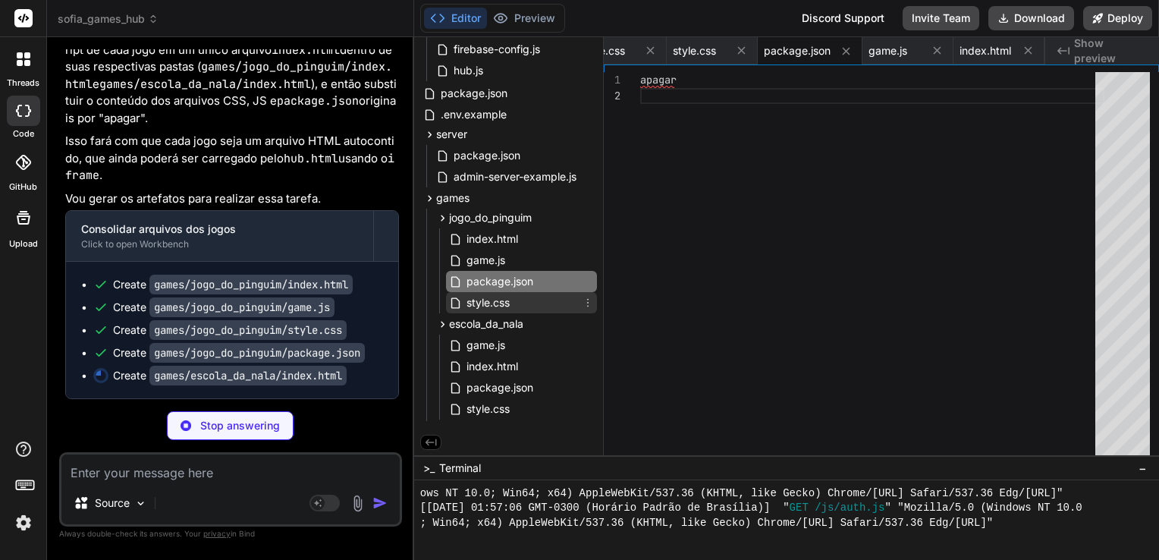
click at [516, 302] on div "style.css" at bounding box center [521, 302] width 151 height 21
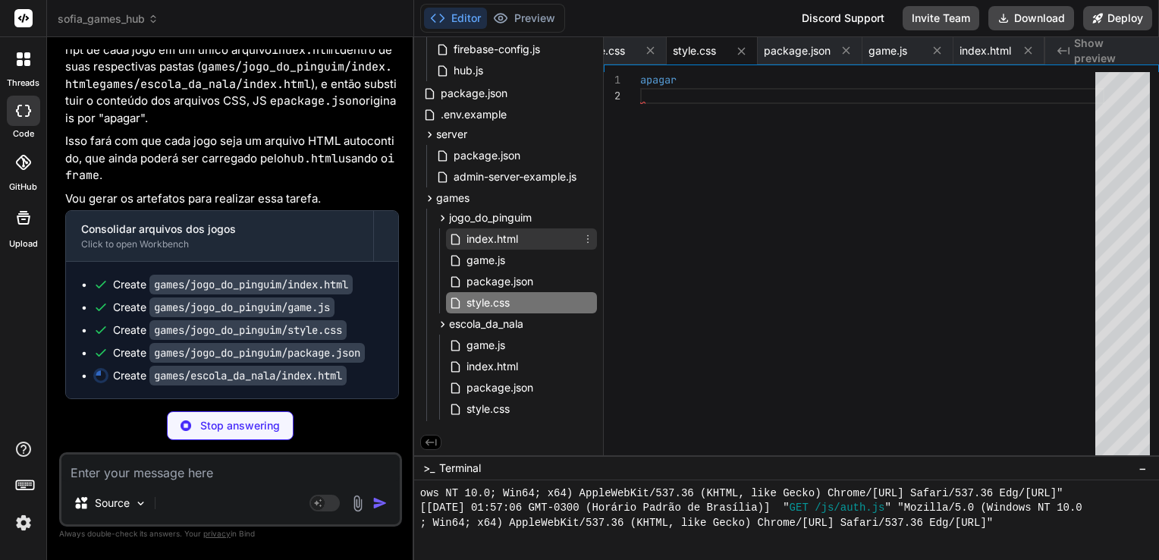
click at [502, 240] on span "index.html" at bounding box center [492, 239] width 55 height 18
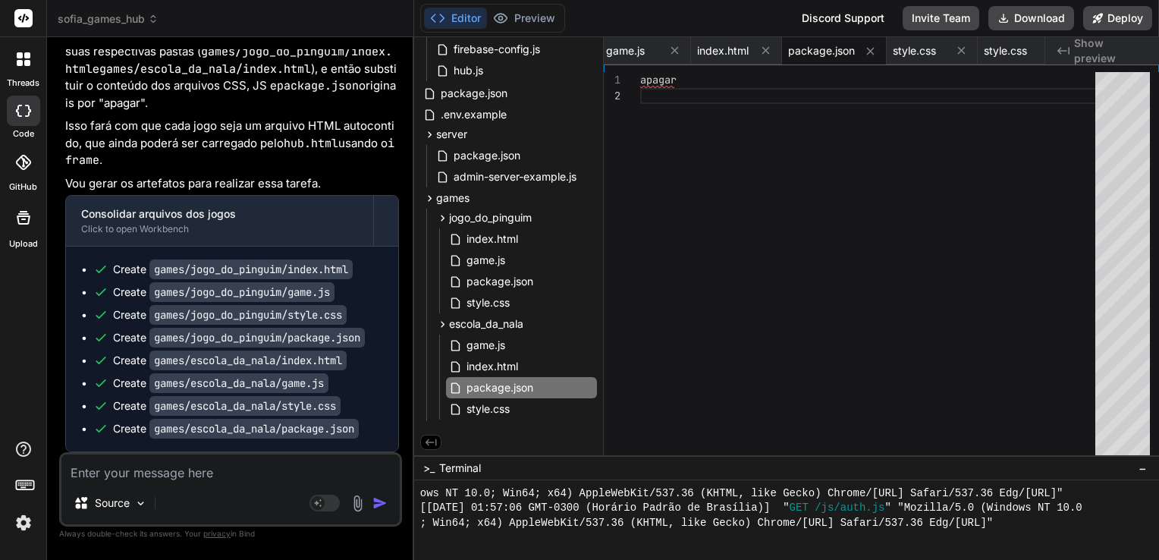
scroll to position [12641, 0]
click at [488, 235] on span "index.html" at bounding box center [492, 239] width 55 height 18
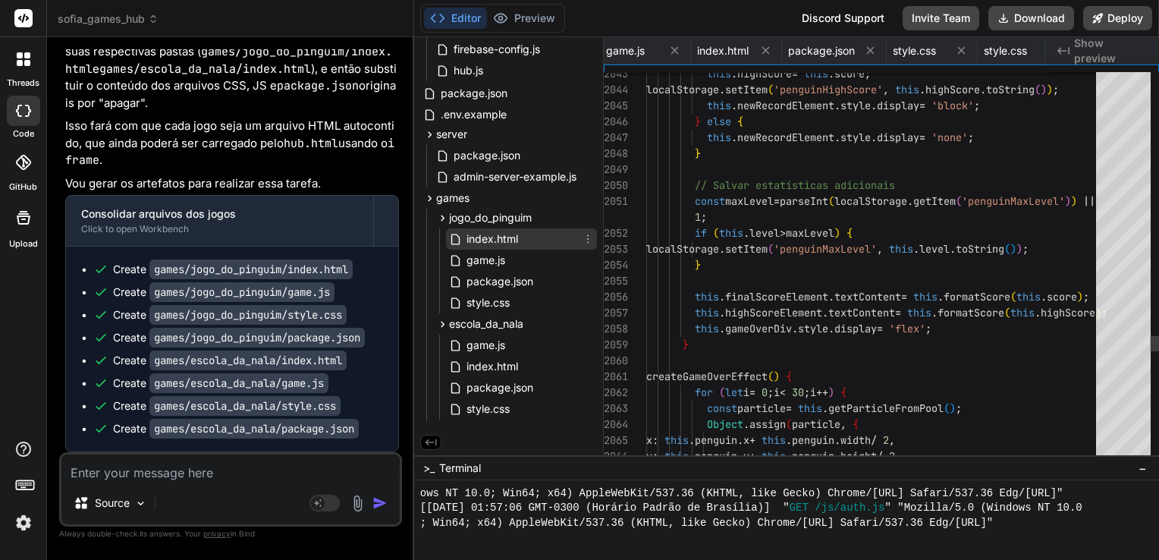
scroll to position [0, 1569]
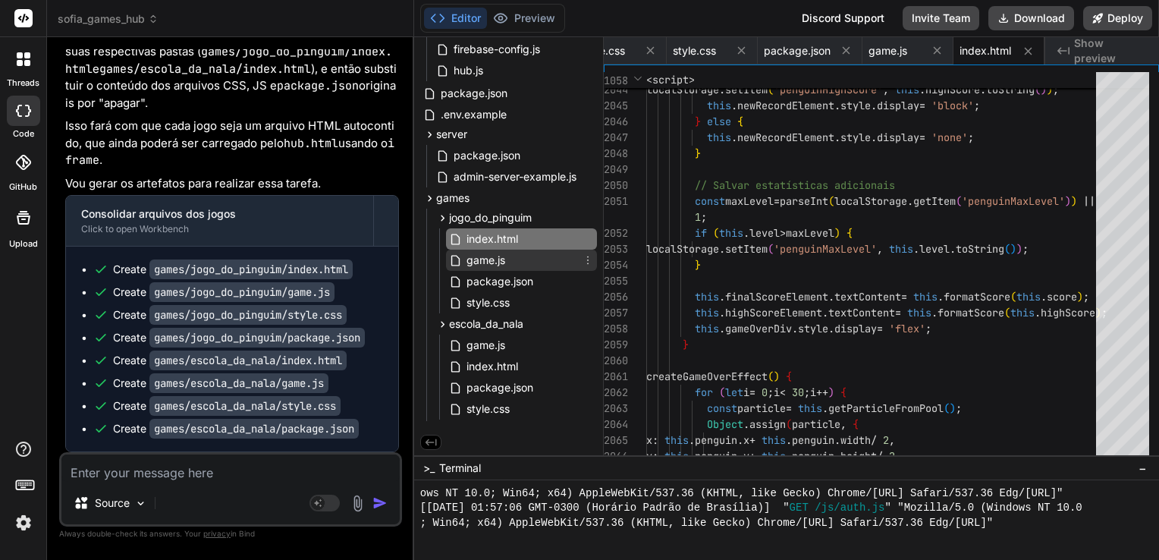
click at [498, 262] on span "game.js" at bounding box center [486, 260] width 42 height 18
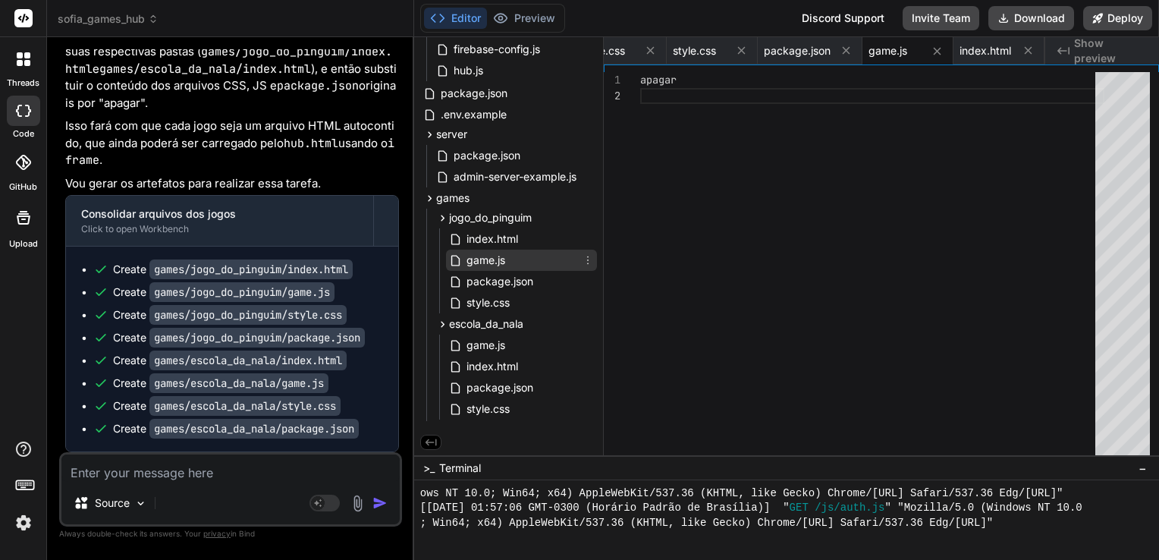
click at [587, 260] on icon at bounding box center [588, 260] width 2 height 8
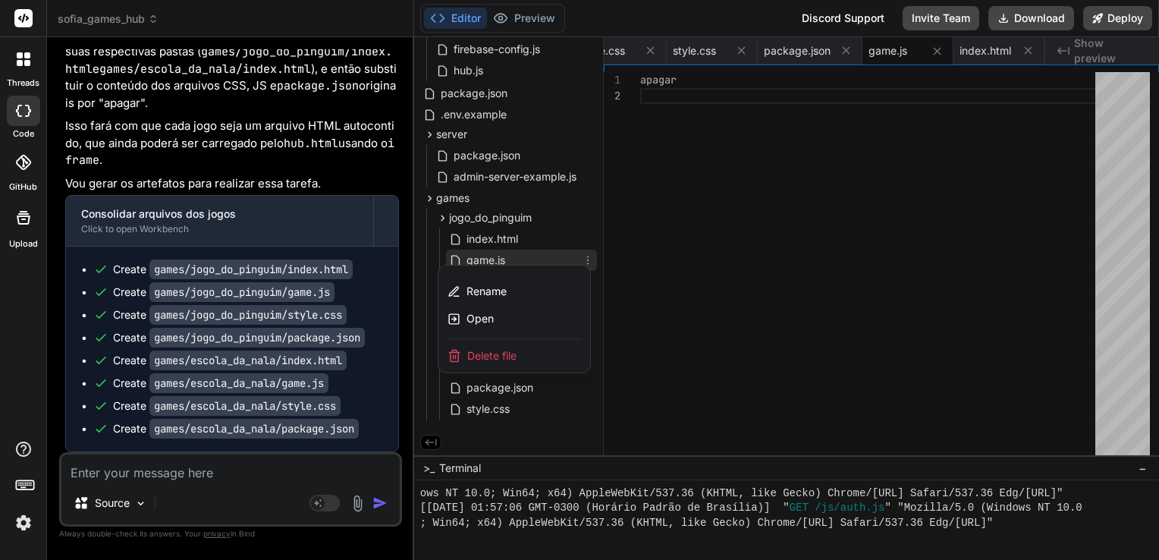
click at [553, 258] on div at bounding box center [786, 298] width 745 height 522
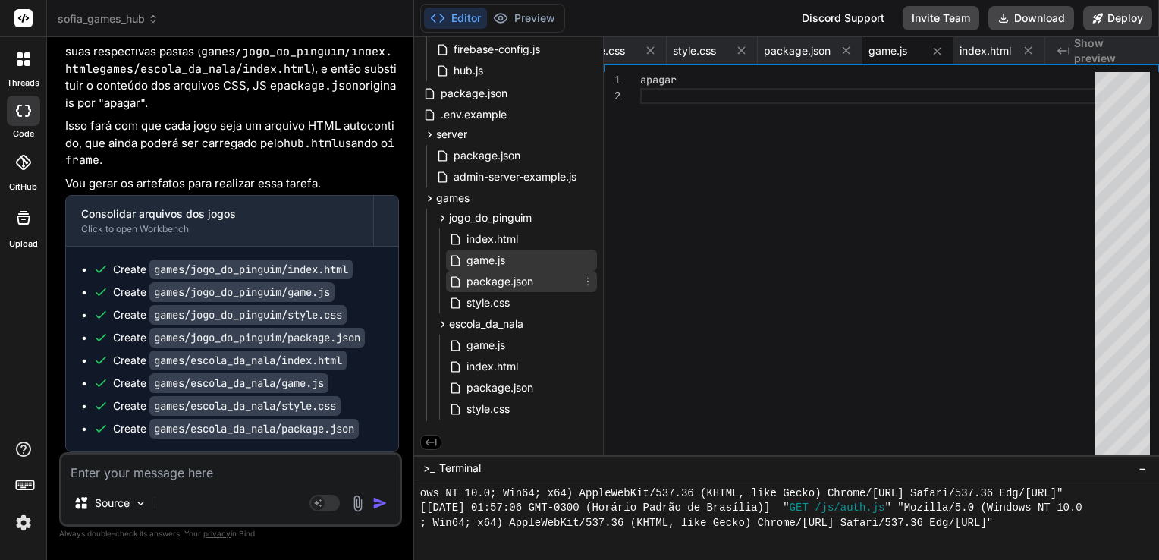
click at [512, 278] on span "package.json" at bounding box center [500, 281] width 70 height 18
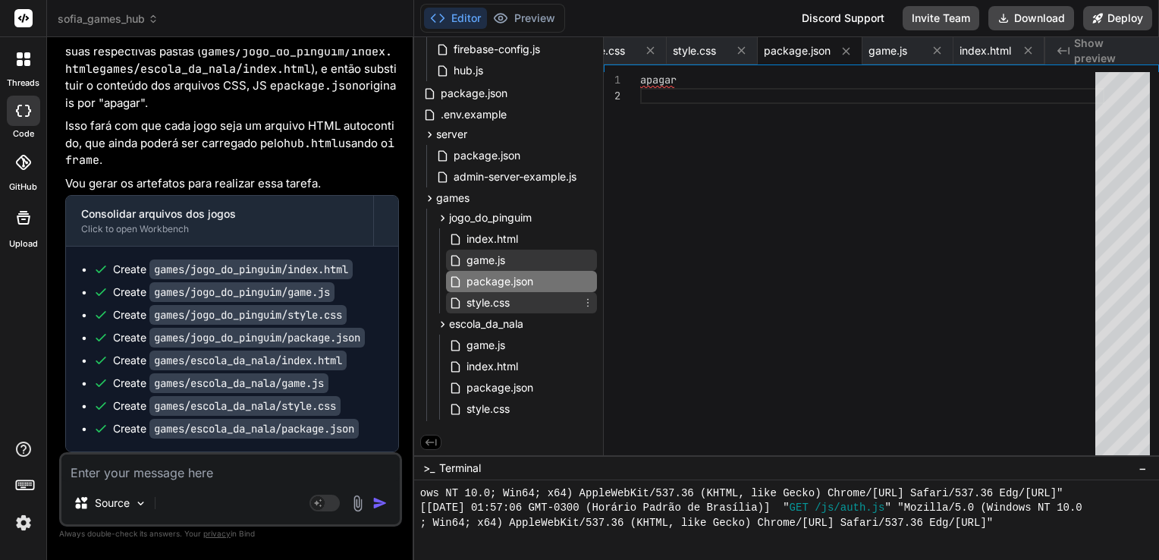
click at [503, 295] on span "style.css" at bounding box center [488, 302] width 46 height 18
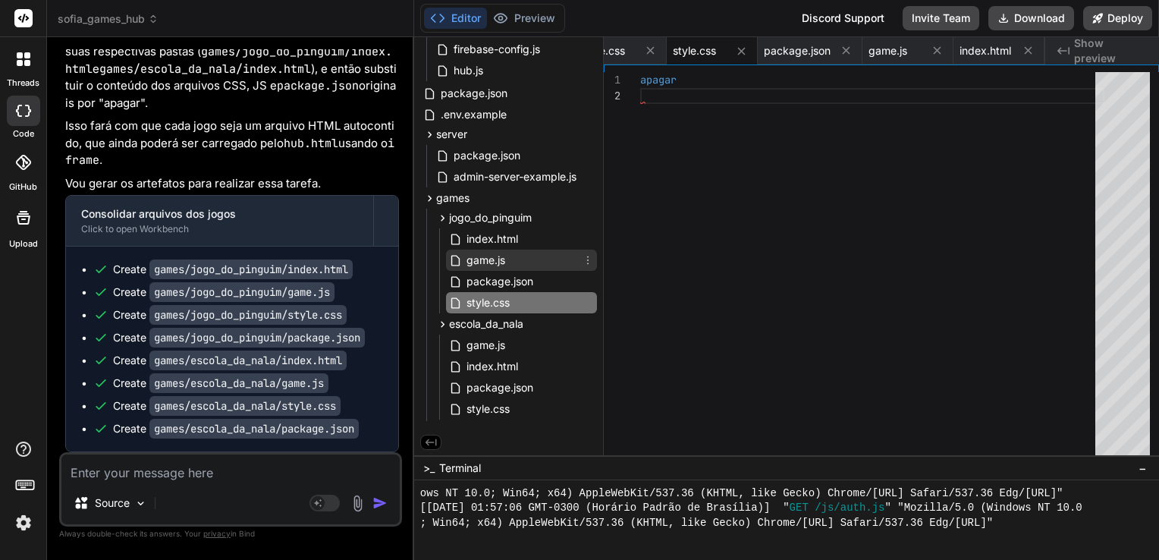
click at [528, 261] on div "game.js" at bounding box center [521, 259] width 151 height 21
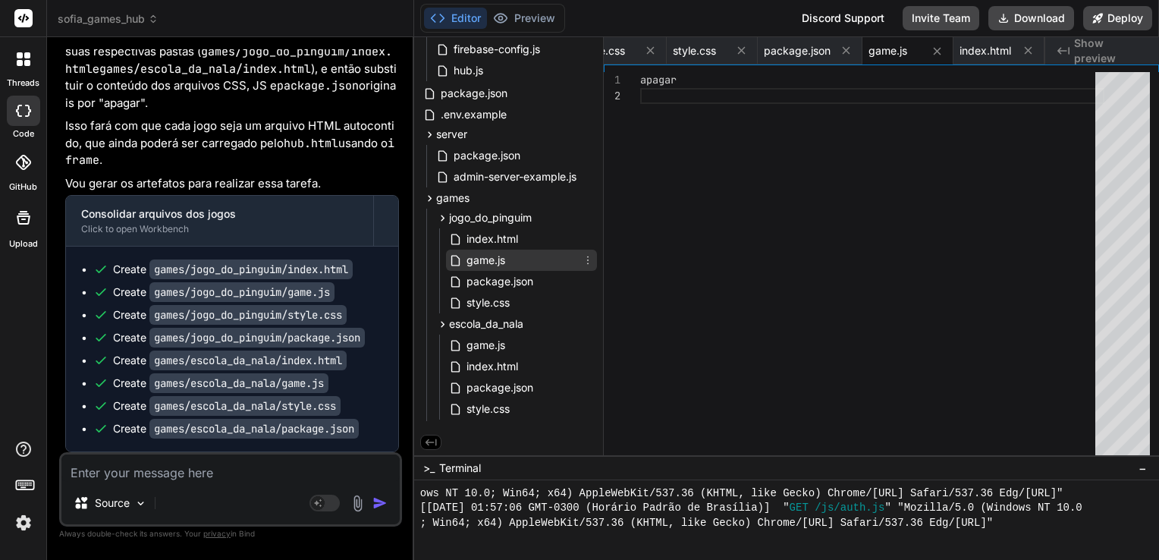
click at [585, 260] on icon at bounding box center [588, 260] width 12 height 12
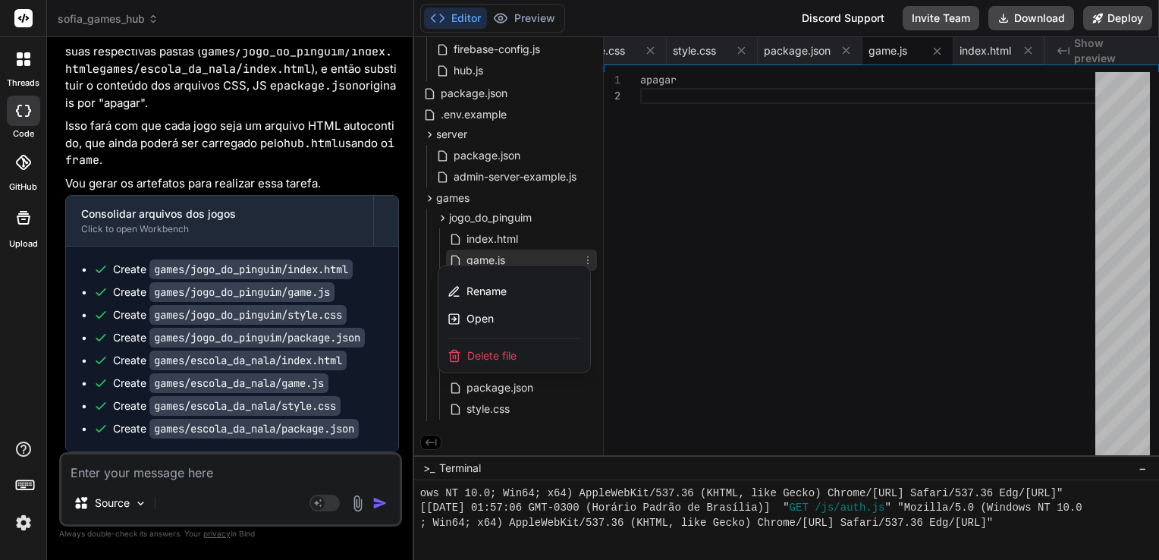
click at [500, 348] on span "Delete file" at bounding box center [491, 355] width 49 height 15
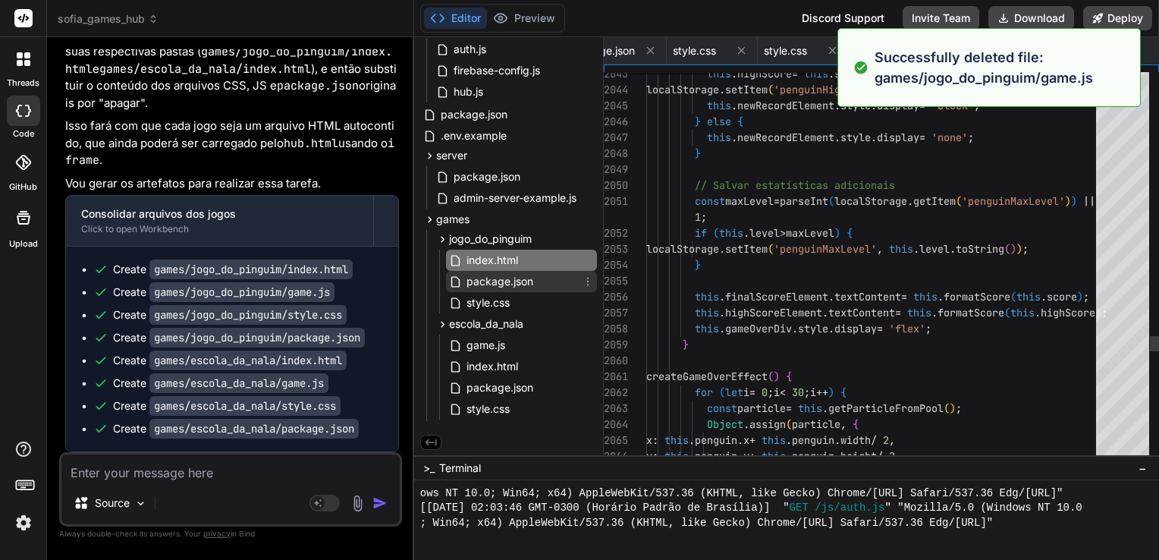
scroll to position [5765, 0]
click at [555, 284] on div "package.json" at bounding box center [521, 281] width 151 height 21
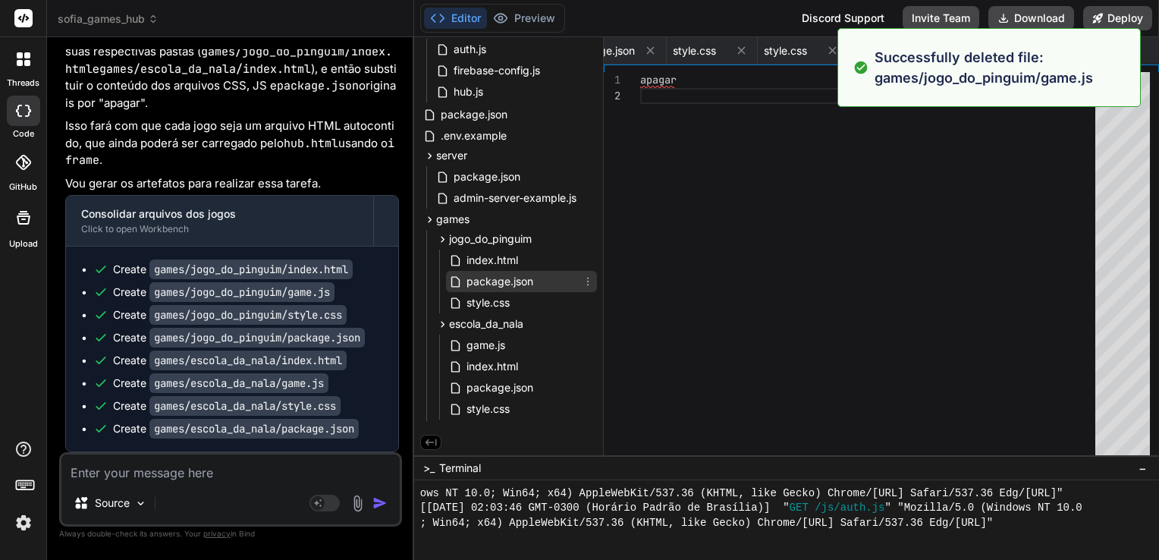
click at [583, 278] on icon at bounding box center [588, 281] width 12 height 12
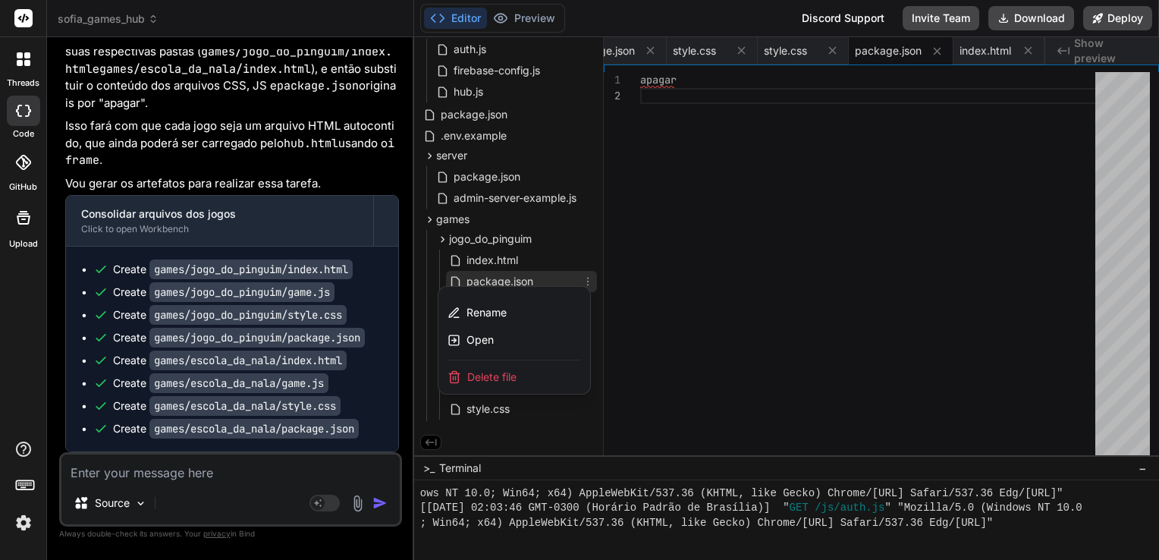
click at [482, 381] on span "Delete file" at bounding box center [491, 376] width 49 height 15
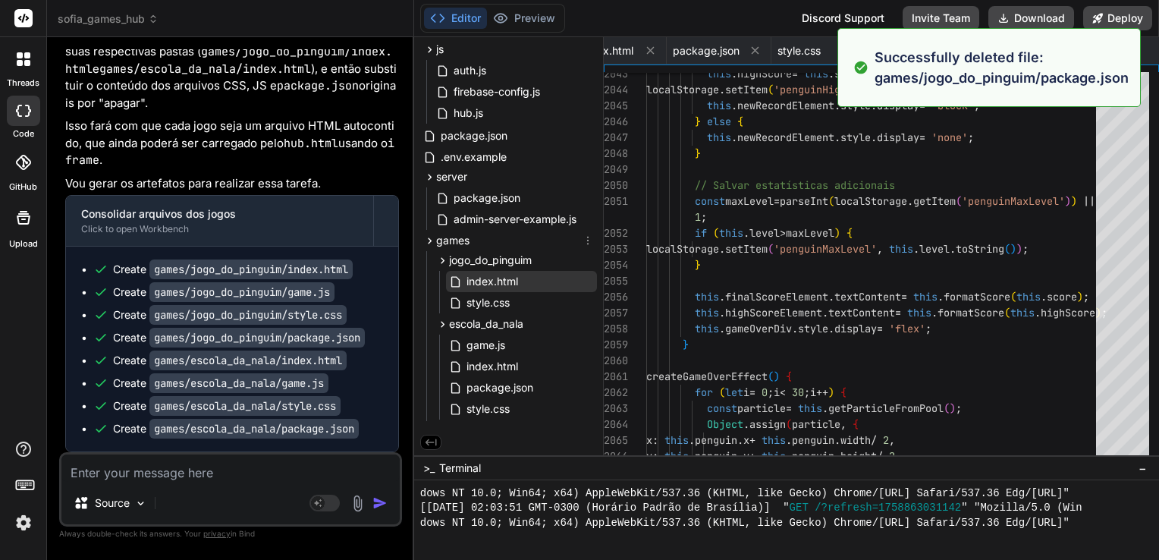
scroll to position [5910, 0]
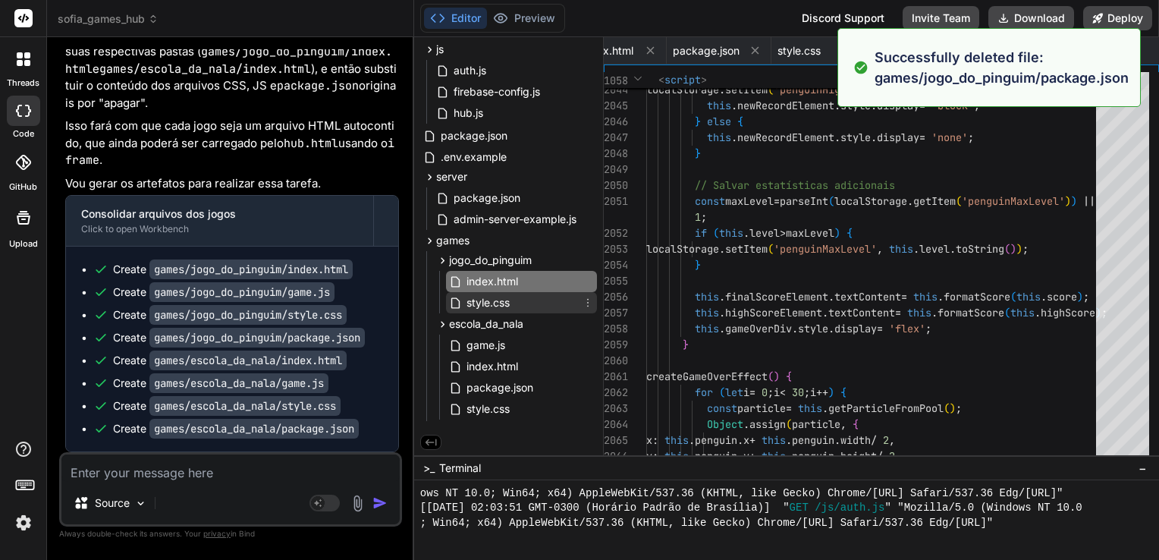
click at [521, 302] on div "style.css" at bounding box center [521, 302] width 151 height 21
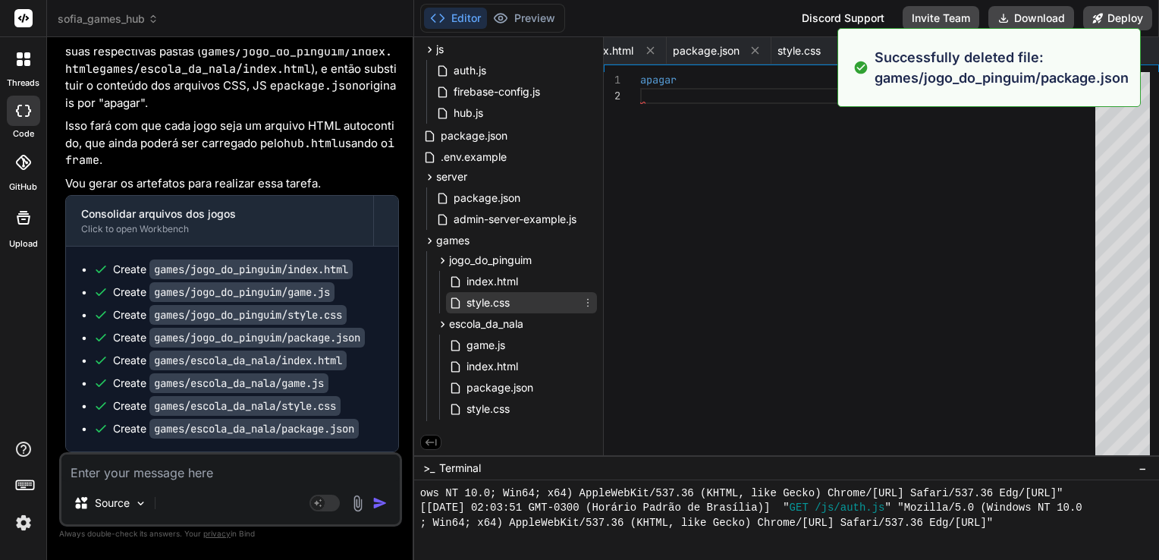
click at [582, 302] on icon at bounding box center [588, 302] width 12 height 12
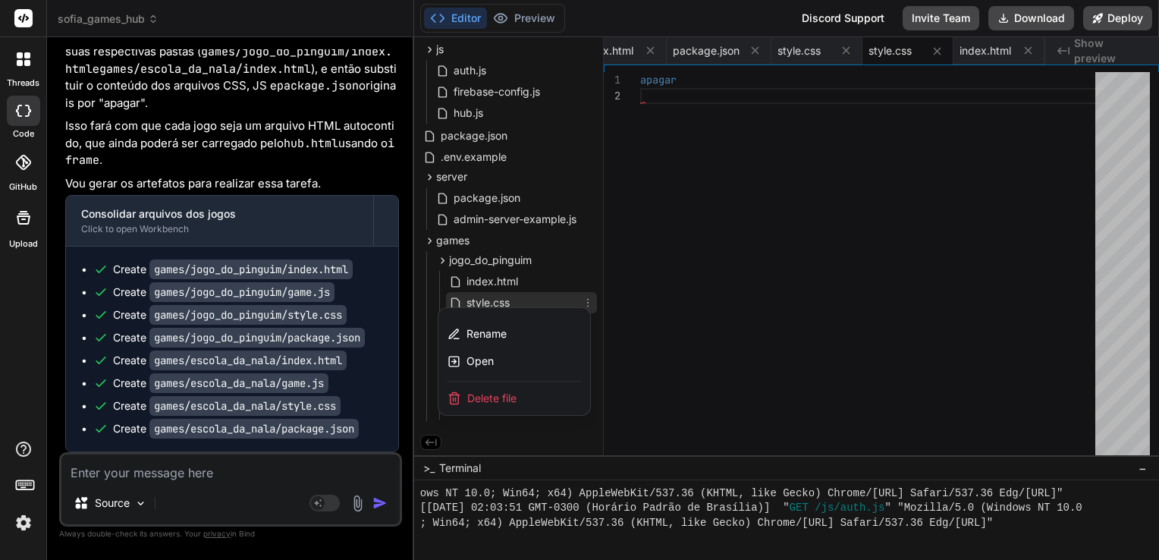
click at [479, 393] on span "Delete file" at bounding box center [491, 397] width 49 height 15
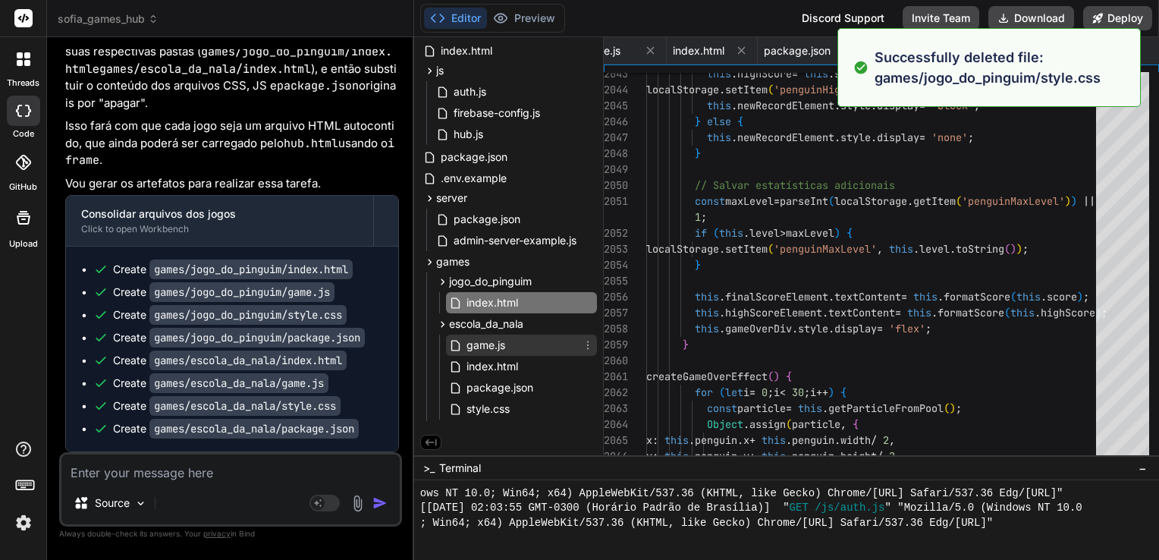
scroll to position [6056, 0]
click at [496, 348] on span "game.js" at bounding box center [486, 345] width 42 height 18
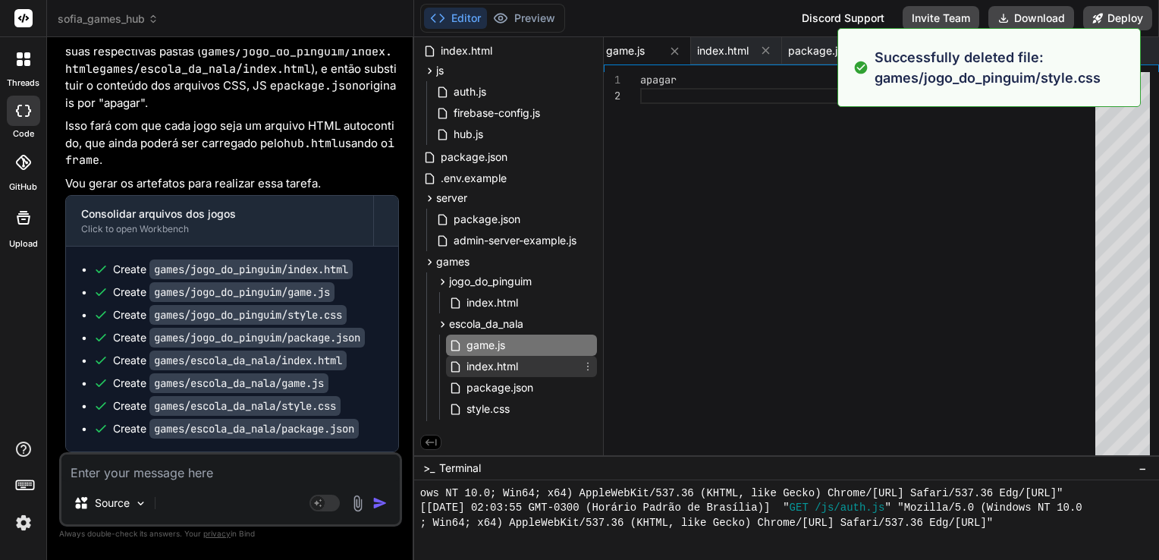
click at [507, 371] on span "index.html" at bounding box center [492, 366] width 55 height 18
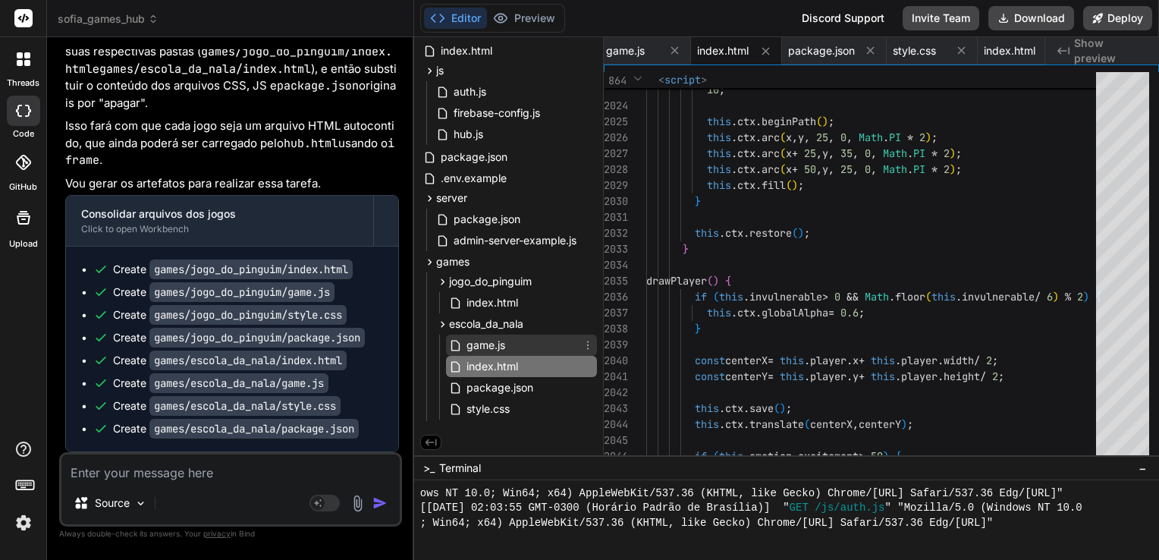
click at [523, 341] on div "game.js" at bounding box center [521, 344] width 151 height 21
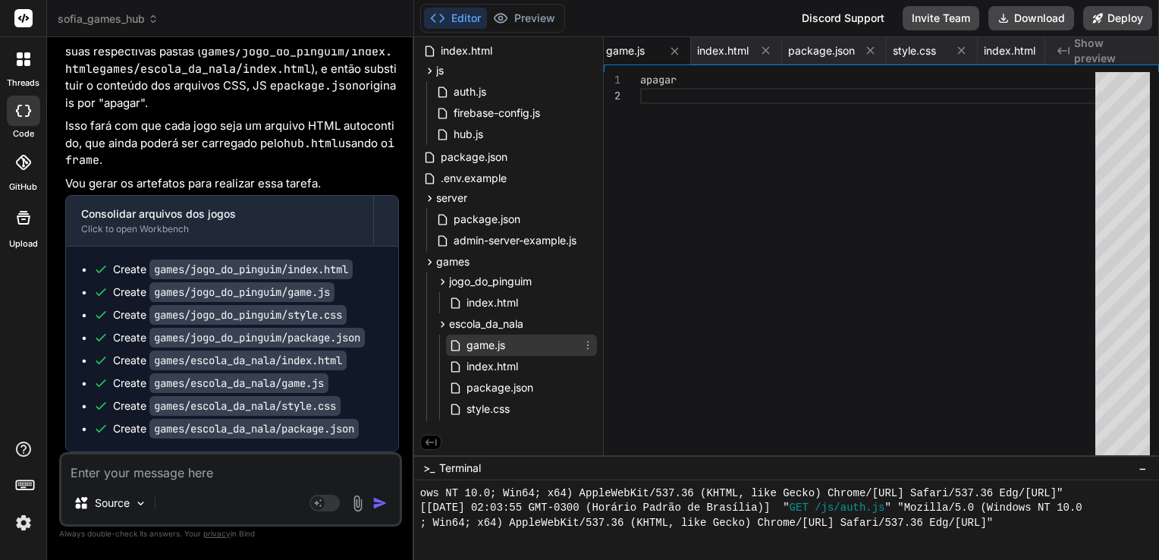
click at [582, 344] on icon at bounding box center [588, 345] width 12 height 12
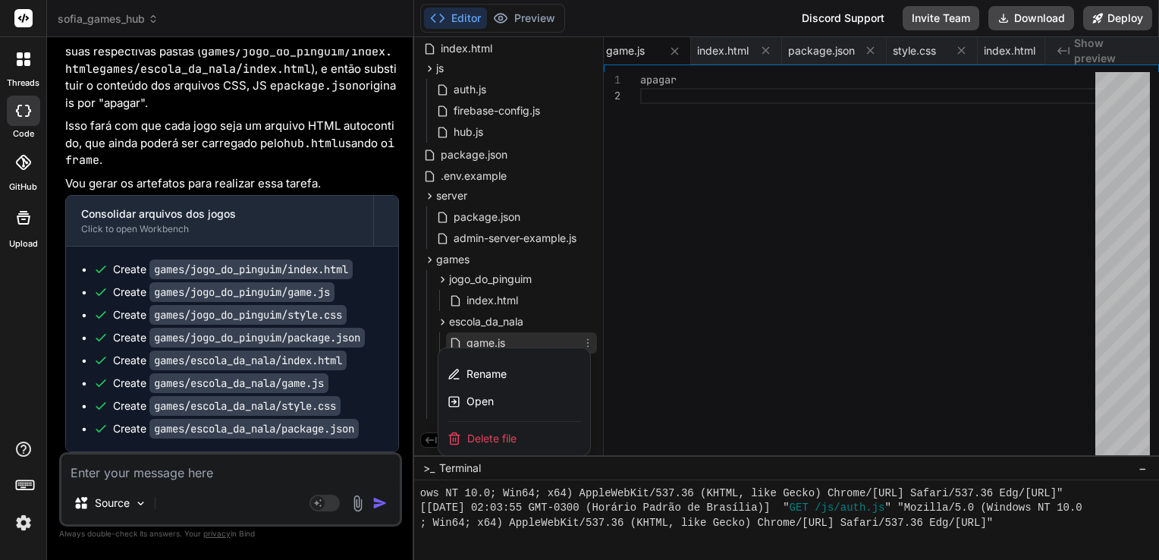
click at [491, 435] on span "Delete file" at bounding box center [491, 438] width 49 height 15
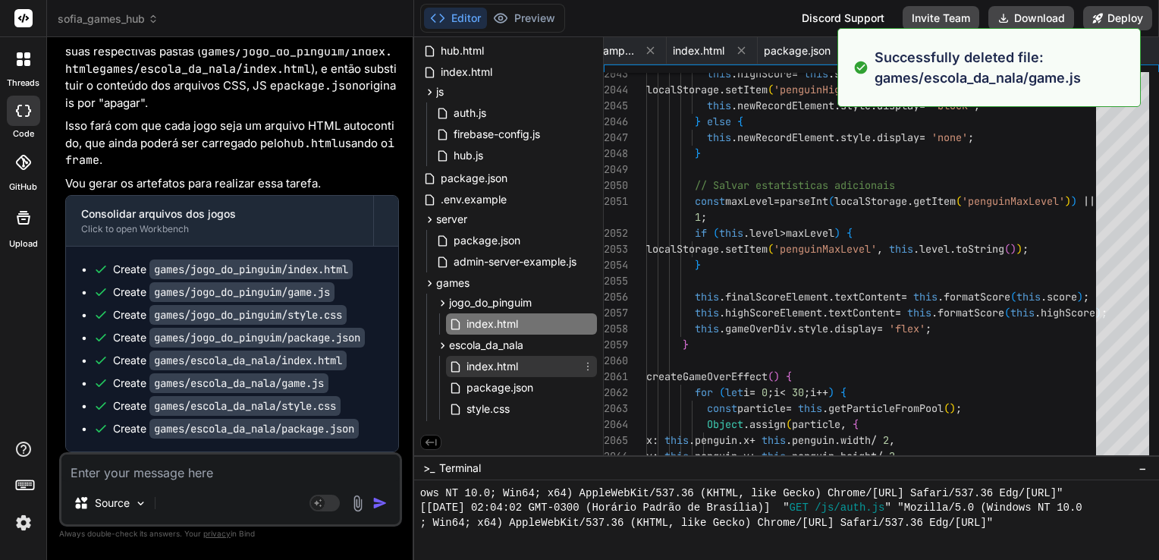
scroll to position [6202, 0]
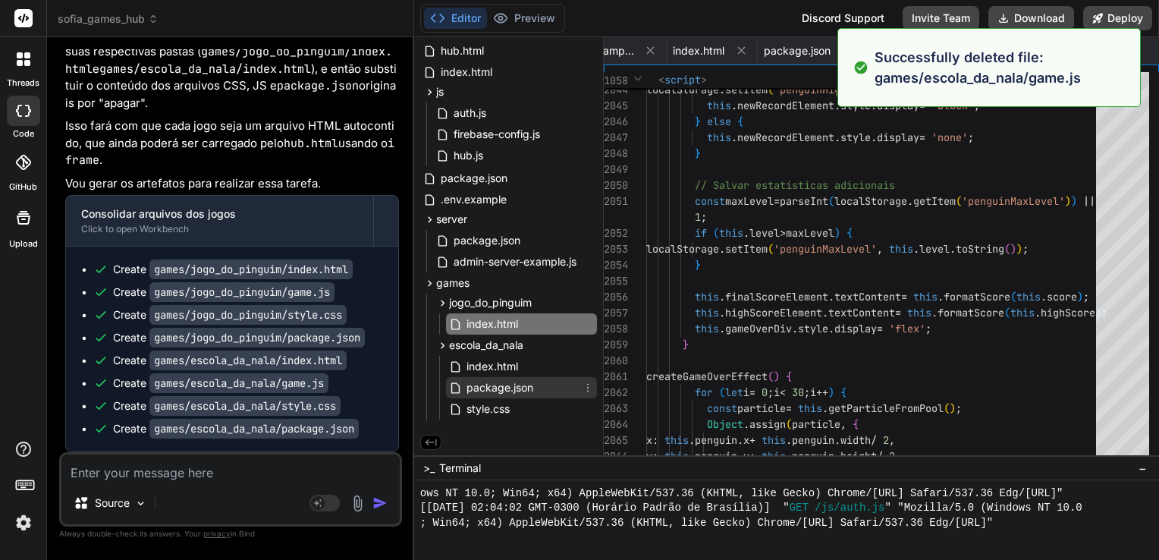
click at [507, 384] on span "package.json" at bounding box center [500, 387] width 70 height 18
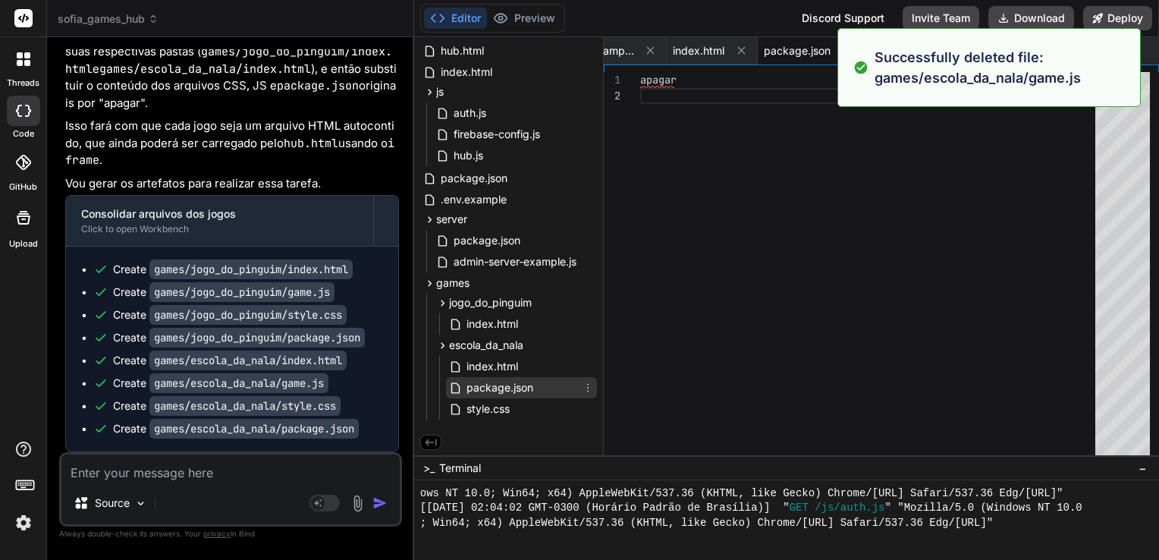
click at [587, 387] on icon at bounding box center [588, 388] width 2 height 8
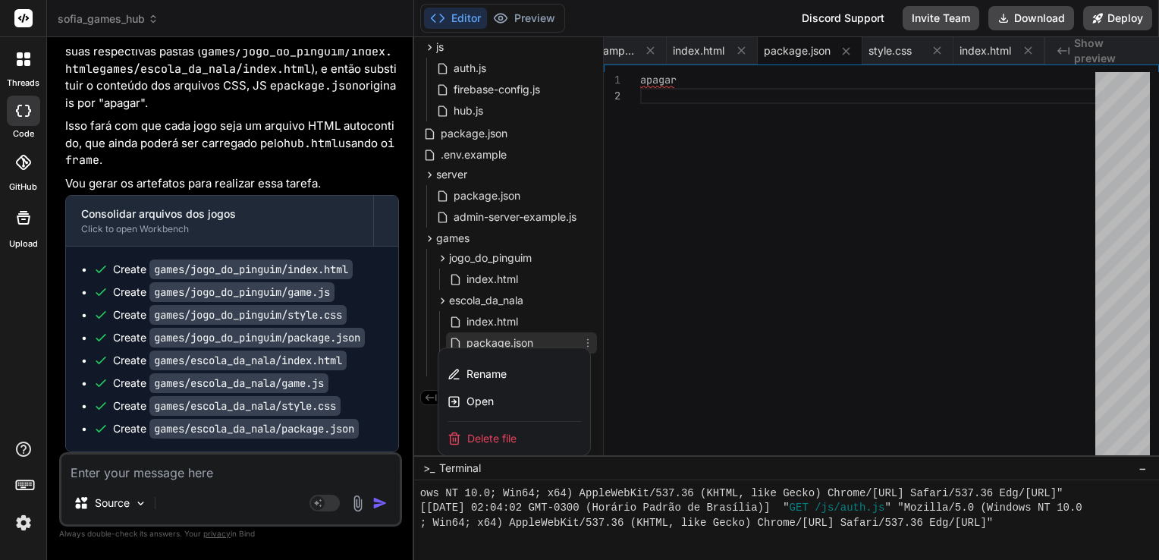
click at [481, 442] on span "Delete file" at bounding box center [491, 438] width 49 height 15
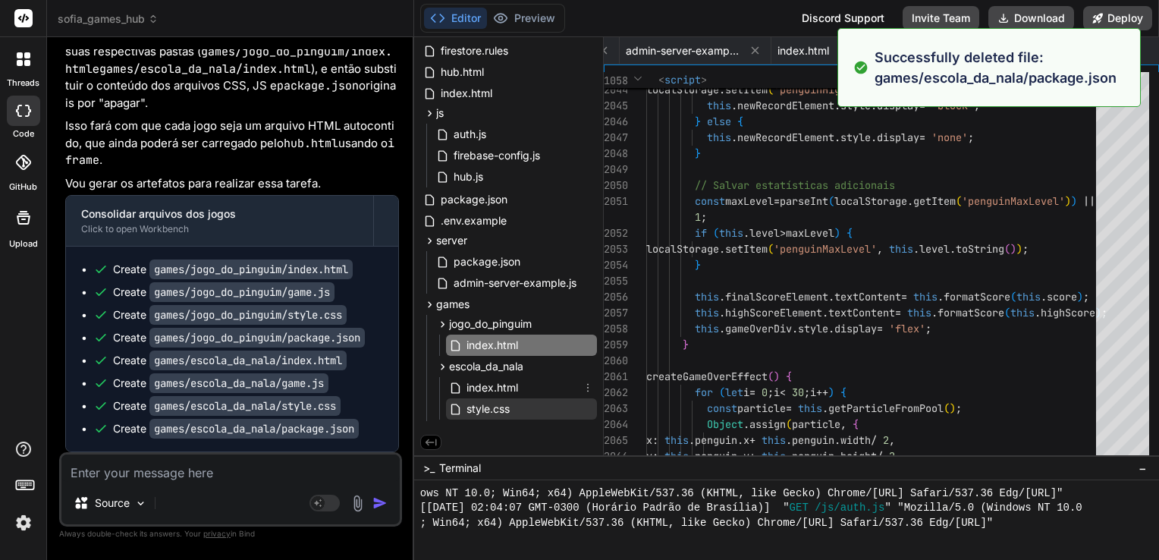
scroll to position [6347, 0]
click at [582, 409] on icon at bounding box center [588, 409] width 12 height 12
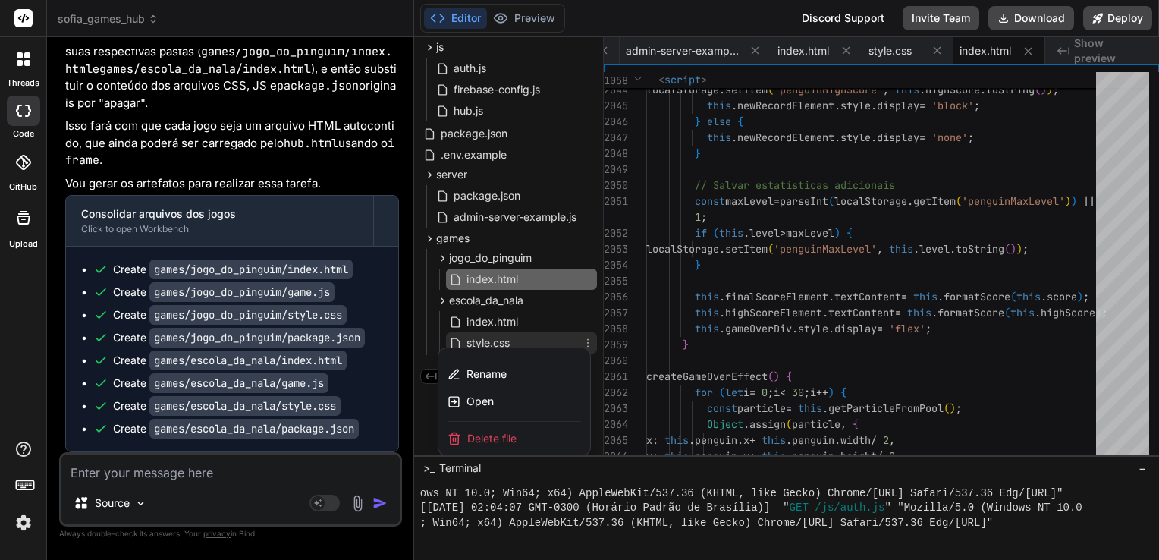
click at [488, 436] on span "Delete file" at bounding box center [491, 438] width 49 height 15
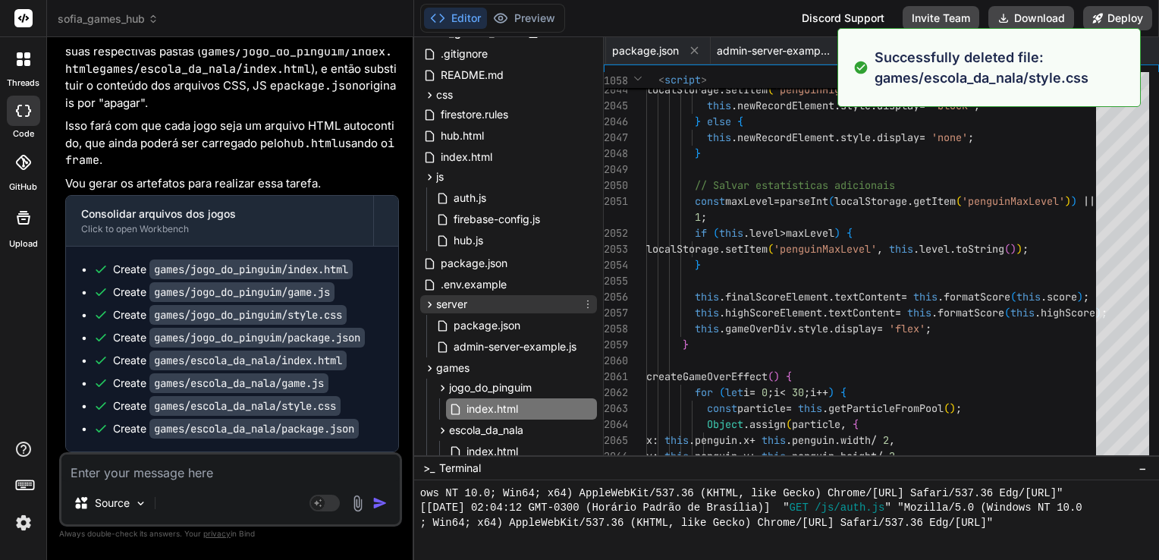
scroll to position [91, 0]
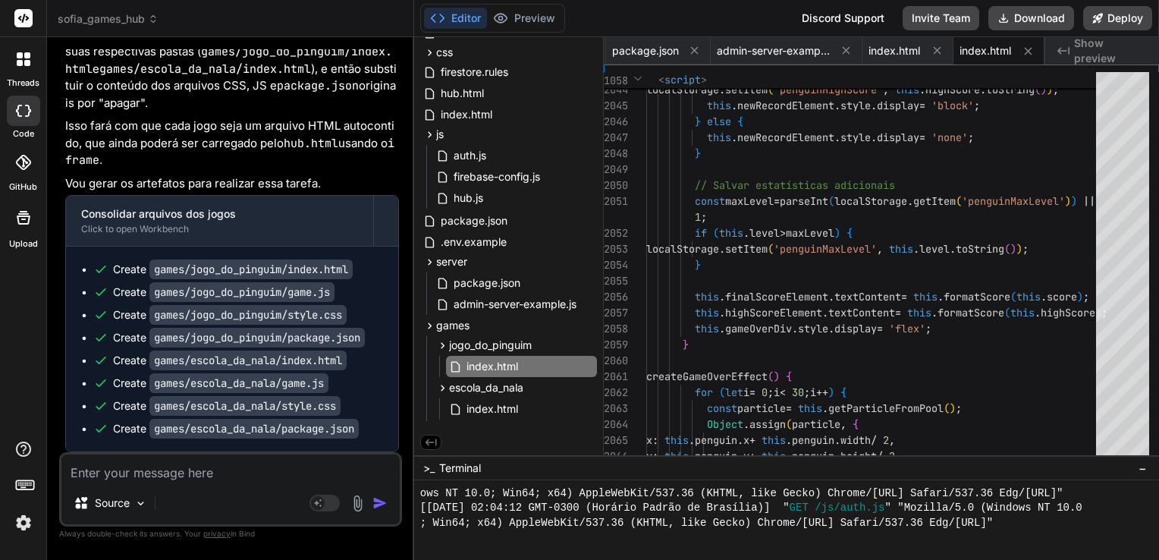
click at [274, 469] on textarea at bounding box center [230, 467] width 338 height 27
click at [235, 475] on textarea at bounding box center [230, 467] width 338 height 27
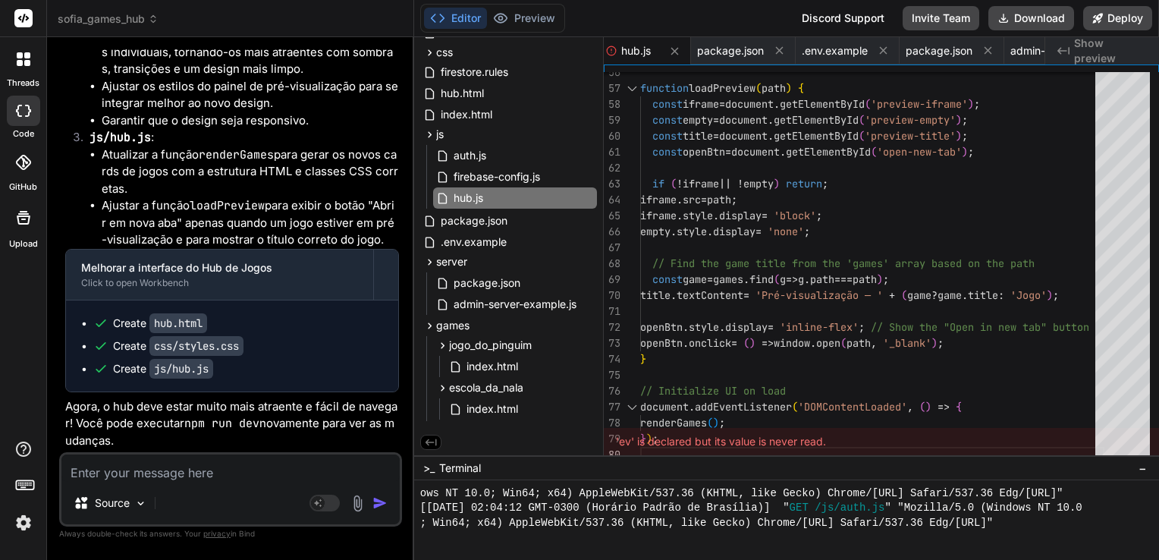
scroll to position [13455, 0]
click at [199, 469] on textarea at bounding box center [230, 467] width 338 height 27
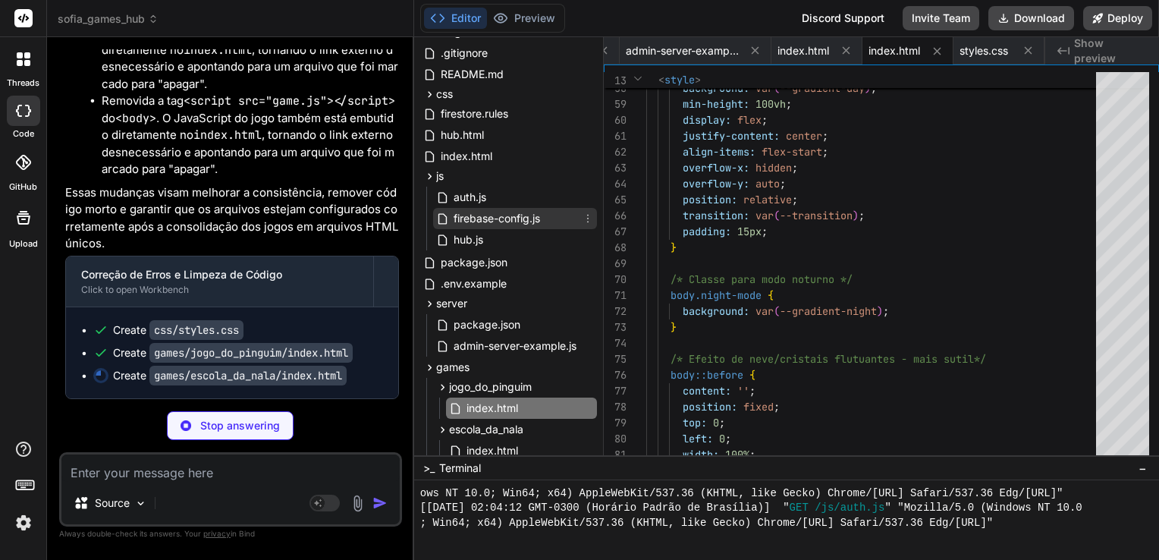
scroll to position [91, 0]
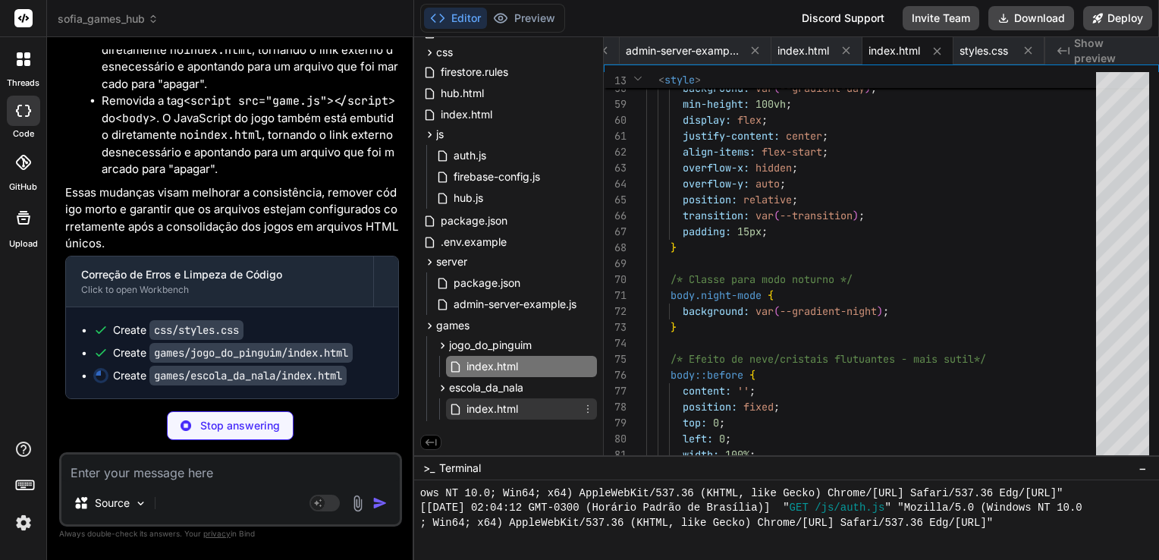
click at [497, 402] on span "index.html" at bounding box center [492, 409] width 55 height 18
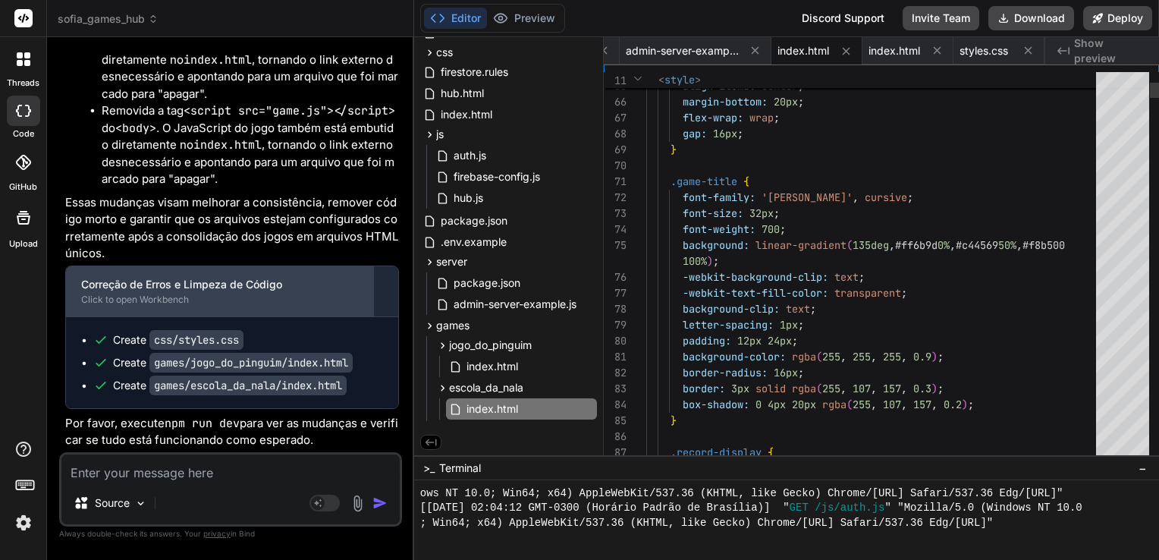
scroll to position [14318, 0]
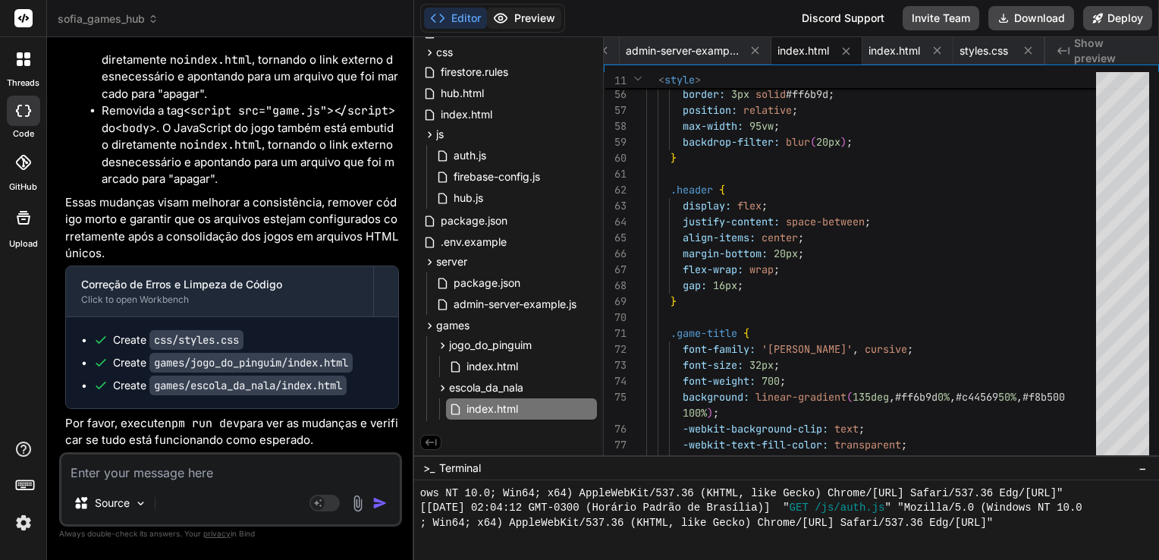
click at [532, 15] on button "Preview" at bounding box center [524, 18] width 74 height 21
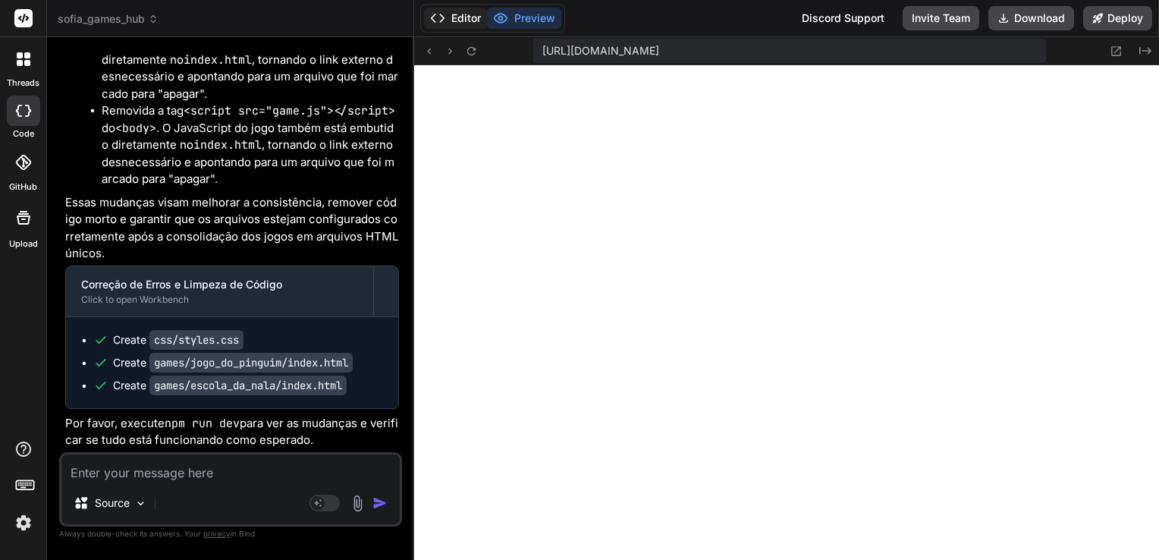
click at [459, 17] on button "Editor" at bounding box center [455, 18] width 63 height 21
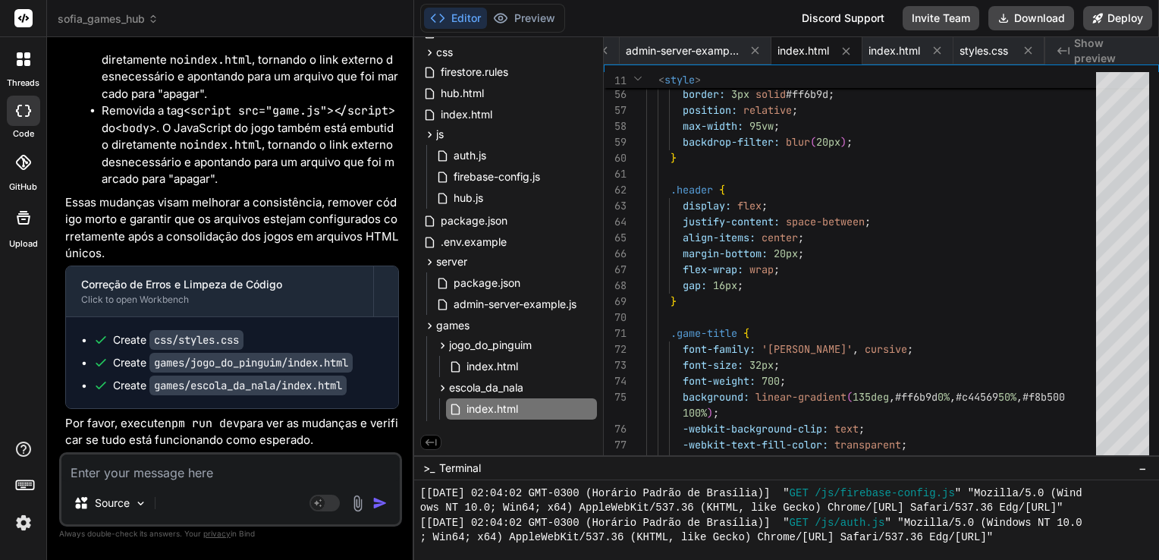
scroll to position [6493, 0]
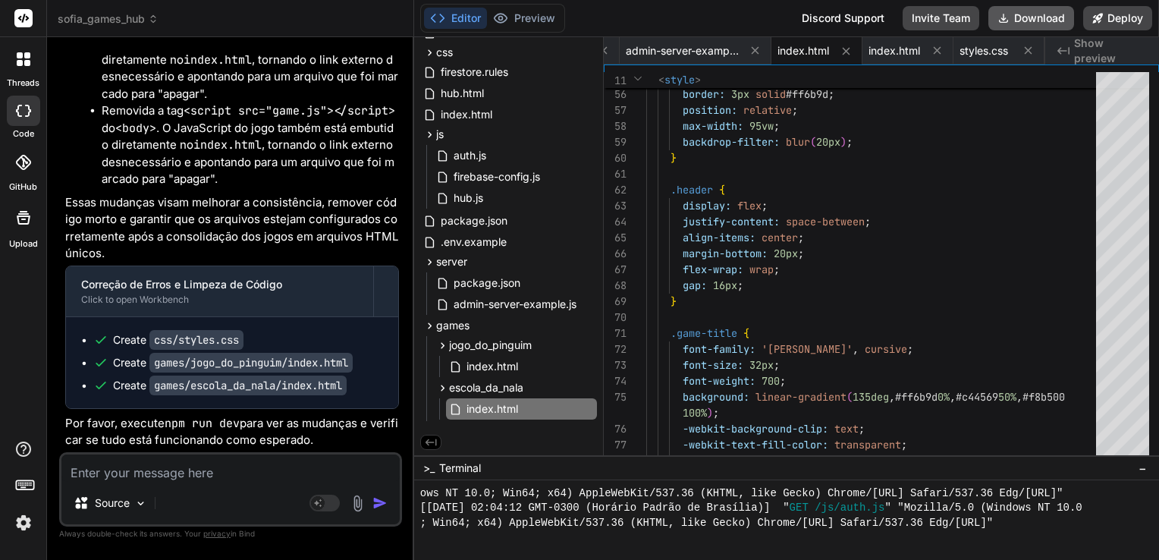
click at [1020, 14] on button "Download" at bounding box center [1031, 18] width 86 height 24
click at [201, 471] on textarea at bounding box center [230, 467] width 338 height 27
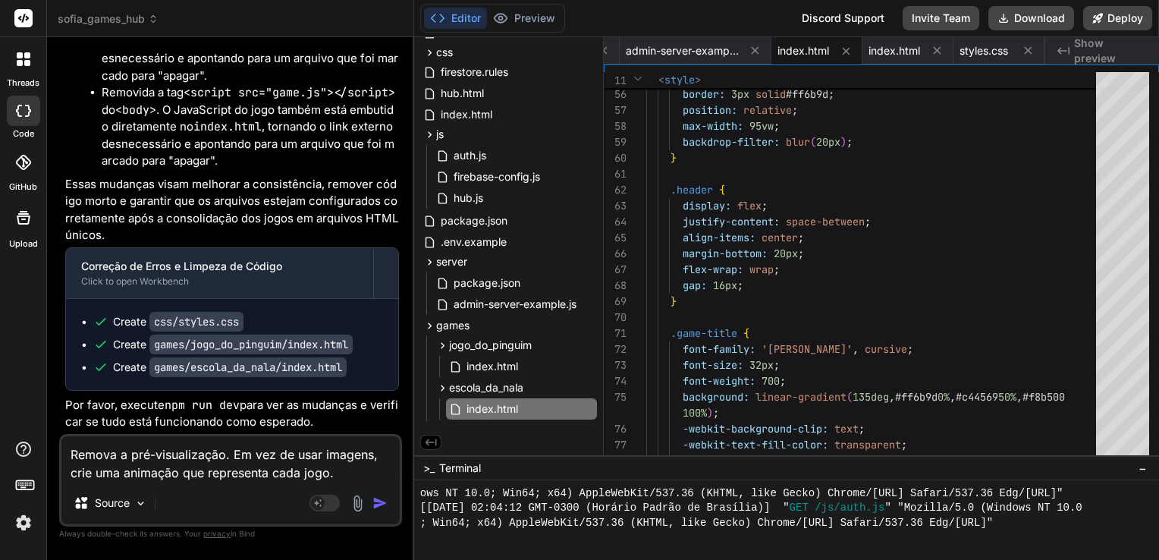
click at [221, 456] on textarea "Remova a pré-visualização. Em vez de usar imagens, crie uma animação que repres…" at bounding box center [230, 458] width 338 height 45
click at [347, 469] on textarea "Remova a pré-visualização do hub. Em vez de usar imagens, crie uma animação que…" at bounding box center [230, 458] width 338 height 45
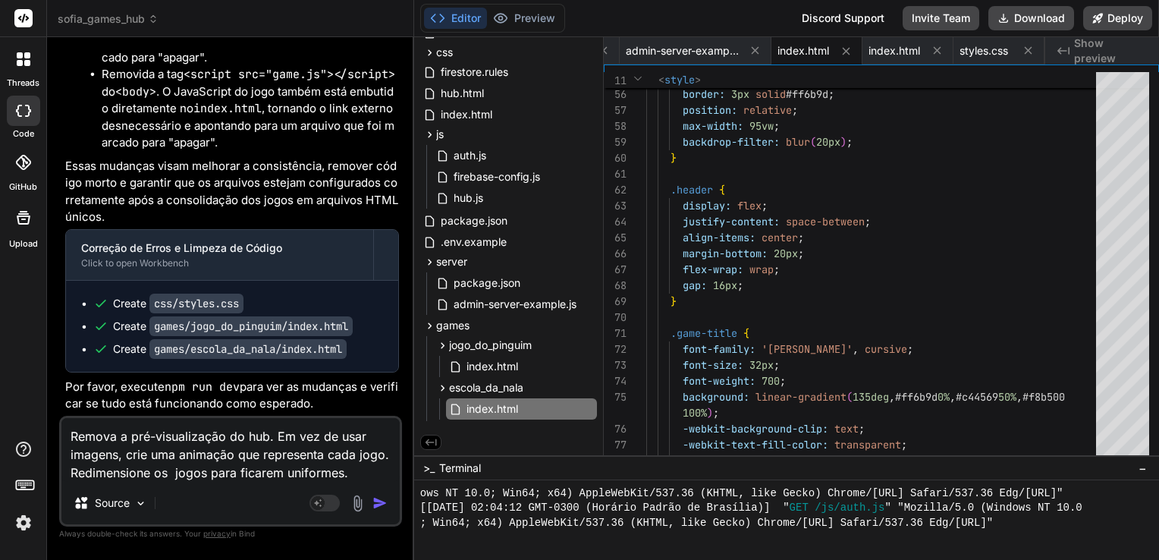
drag, startPoint x: 276, startPoint y: 435, endPoint x: 65, endPoint y: 431, distance: 210.8
click at [65, 431] on textarea "Remova a pré-visualização do hub. Em vez de usar imagens, crie uma animação que…" at bounding box center [230, 450] width 338 height 64
click at [212, 472] on textarea "Em vez de usar imagens, crie uma animação que representa cada jogo. Redimension…" at bounding box center [230, 450] width 338 height 64
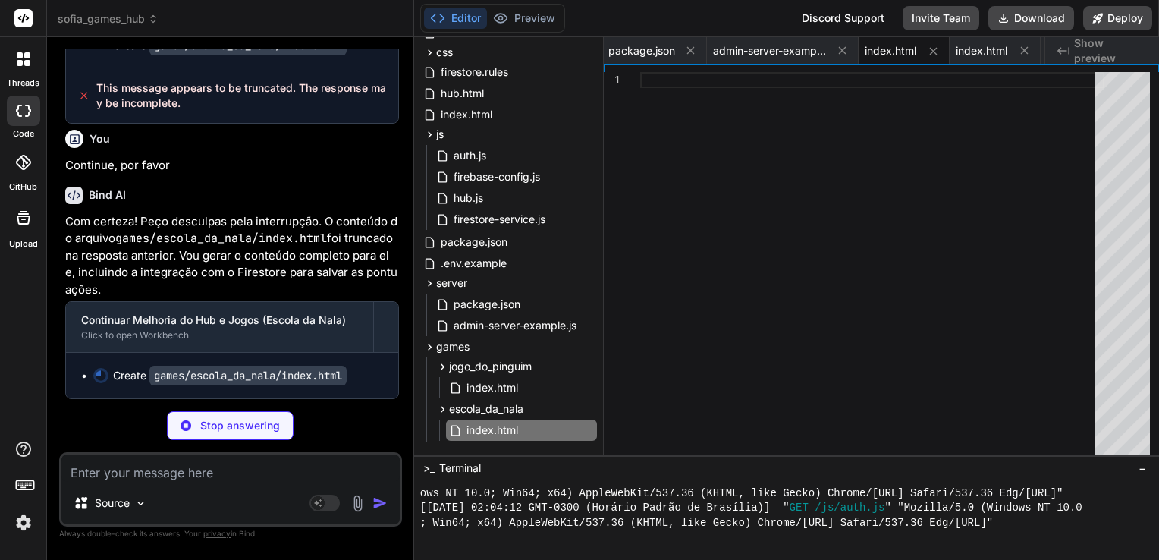
scroll to position [15932, 0]
